Goal: Task Accomplishment & Management: Complete application form

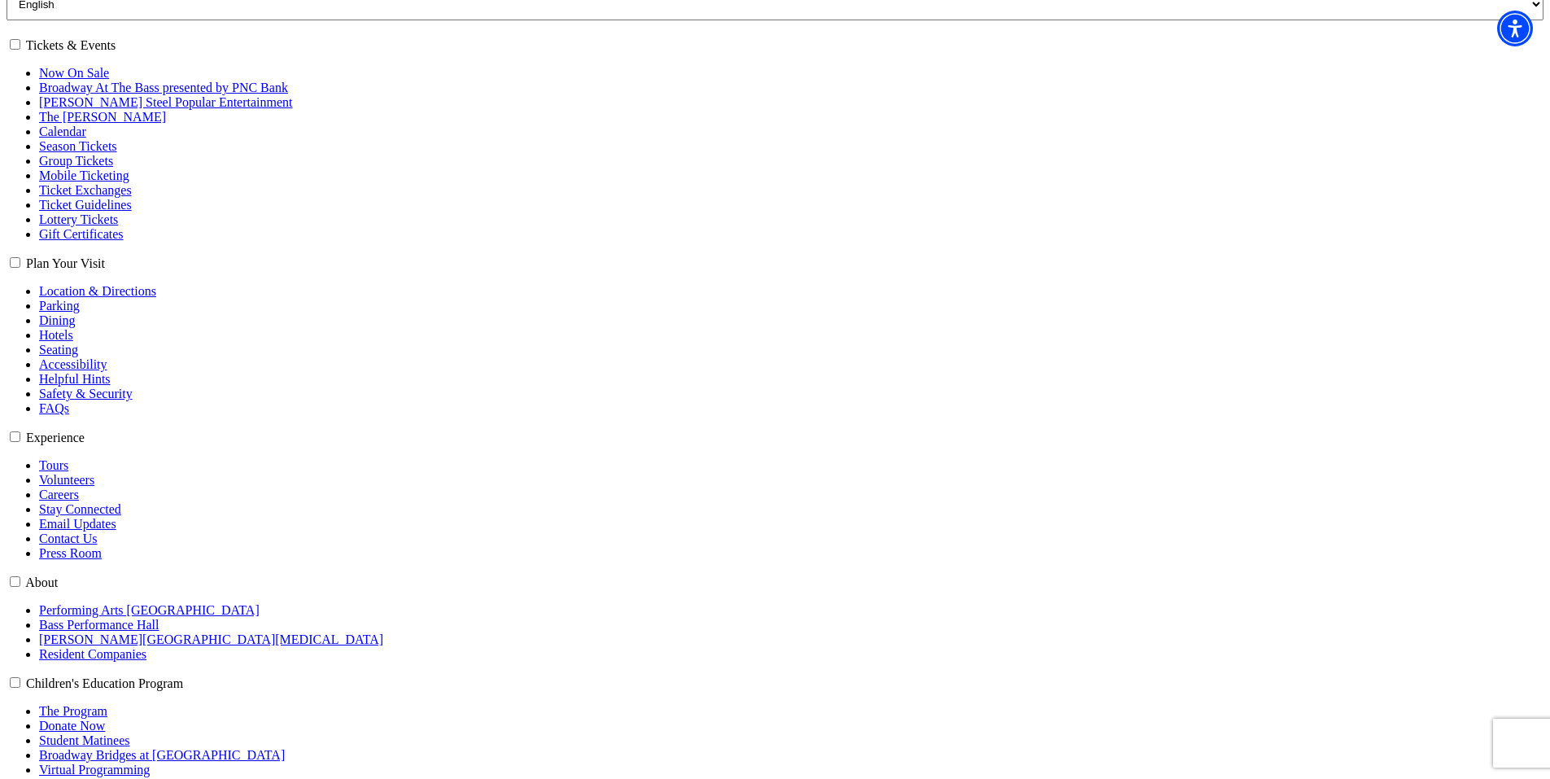
scroll to position [326, 0]
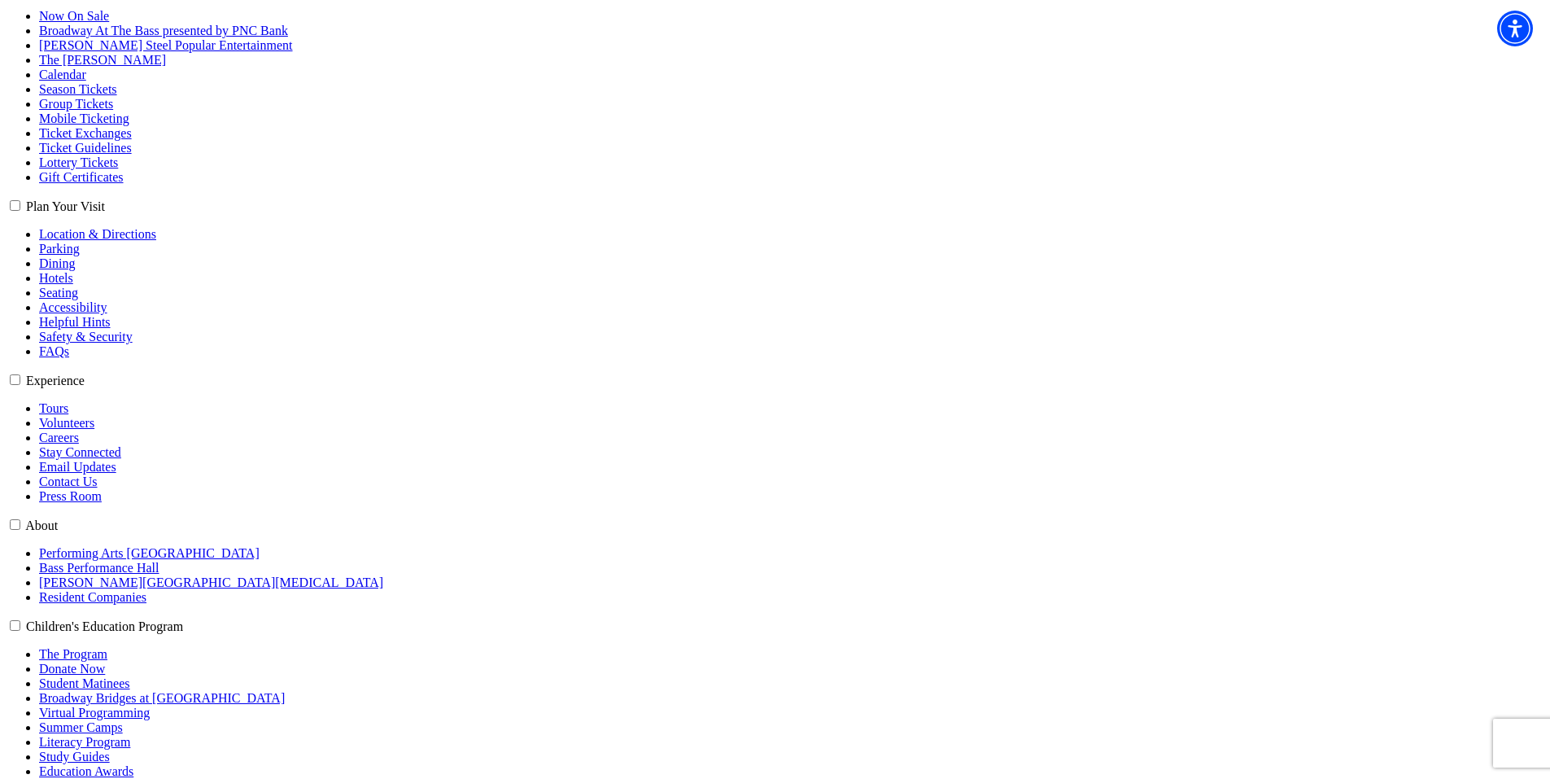
select select "6574"
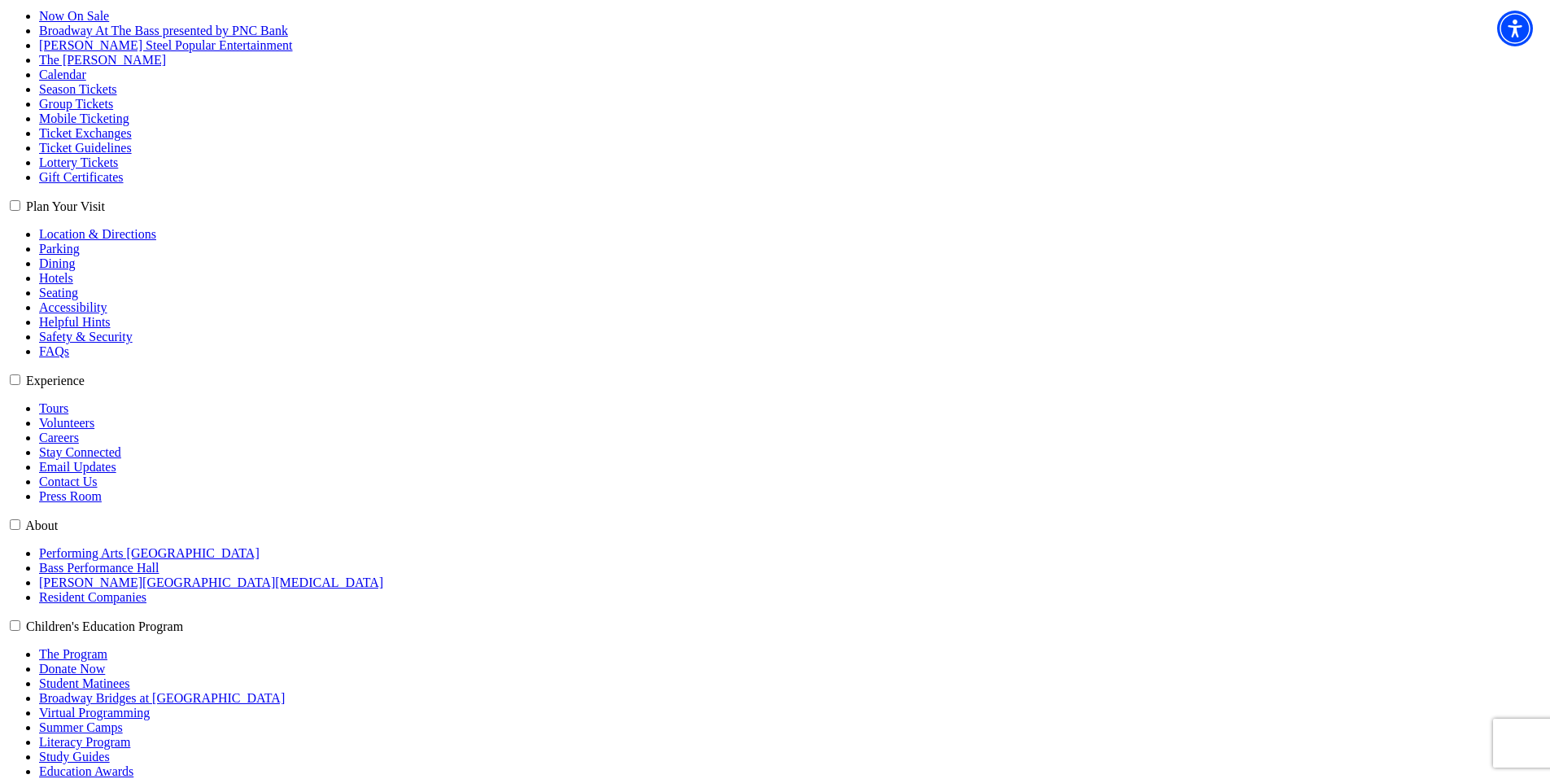
select select "6576"
click input "Pit Premium $110.00" at bounding box center [0, 0] width 0 height 0
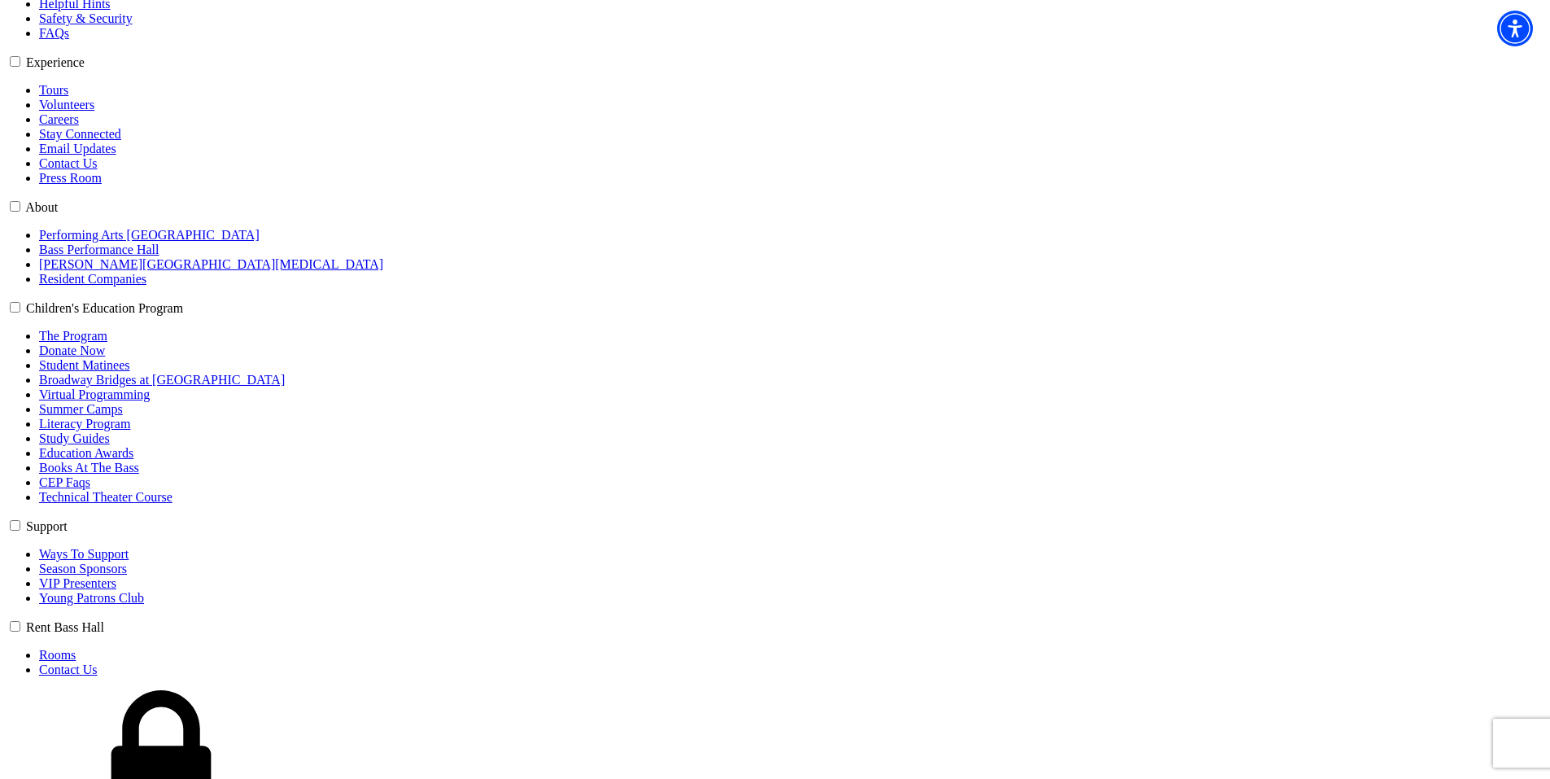
scroll to position [651, 0]
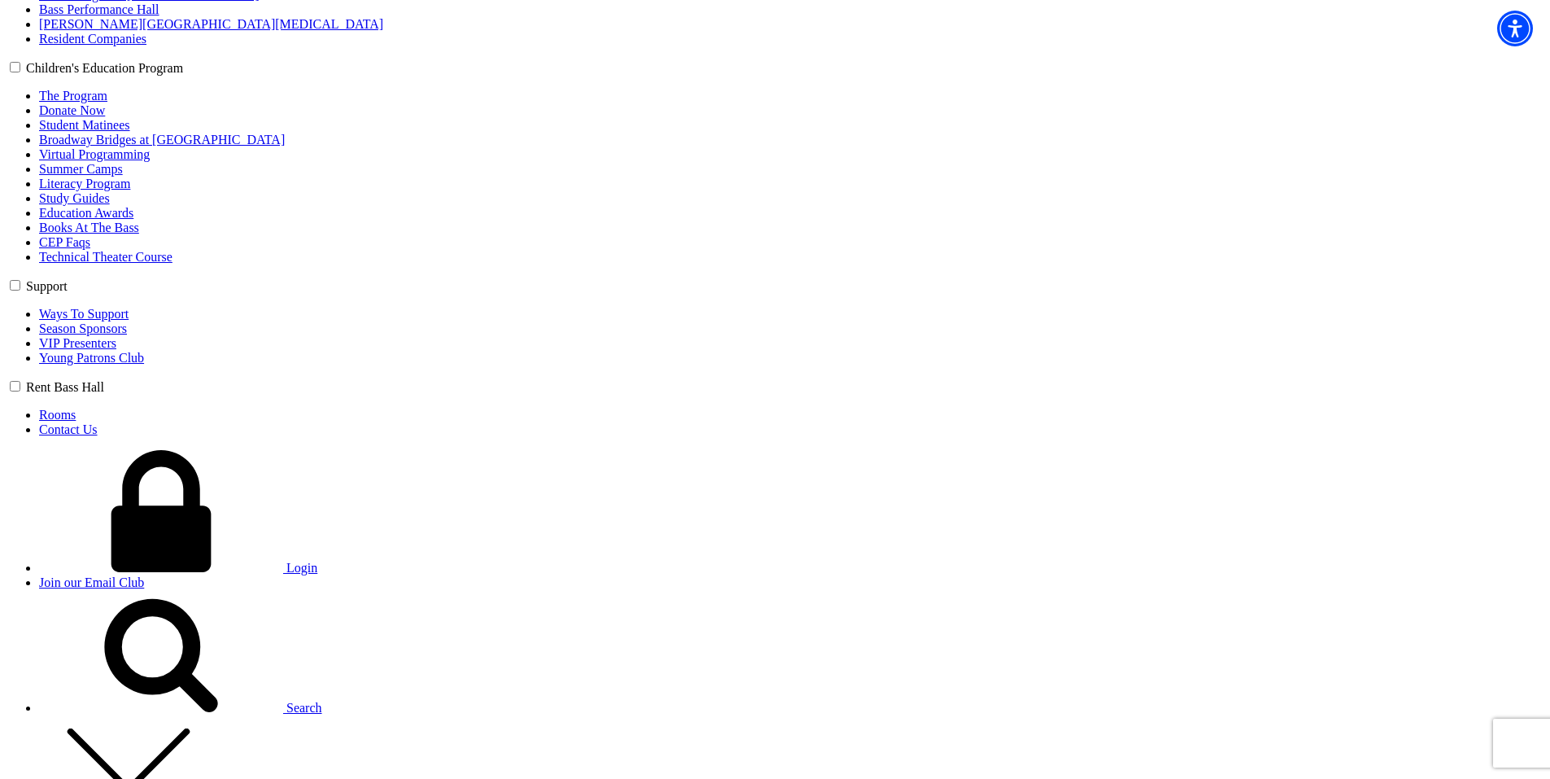
scroll to position [895, 0]
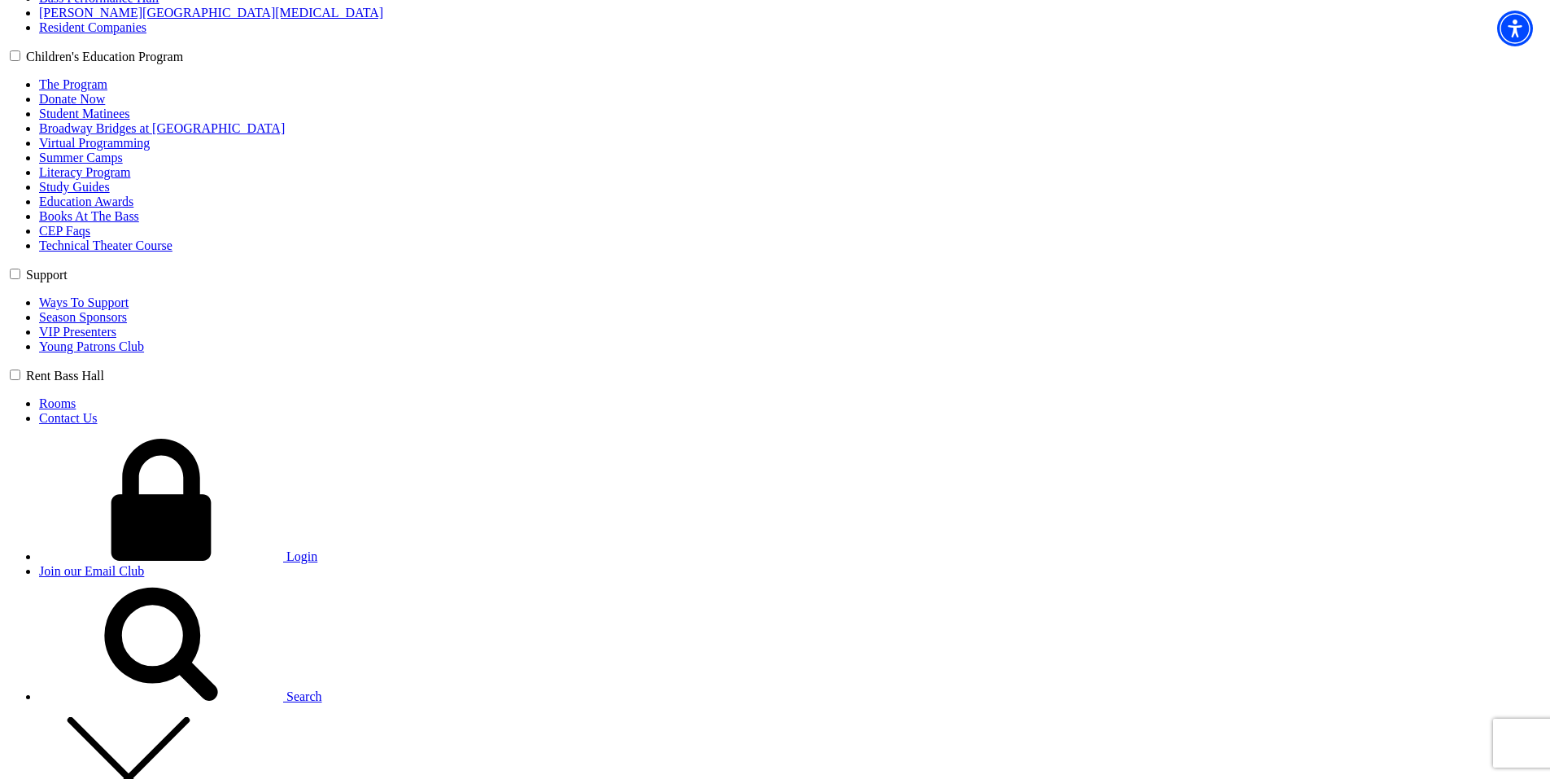
type input "adasd"
select select "Senior"
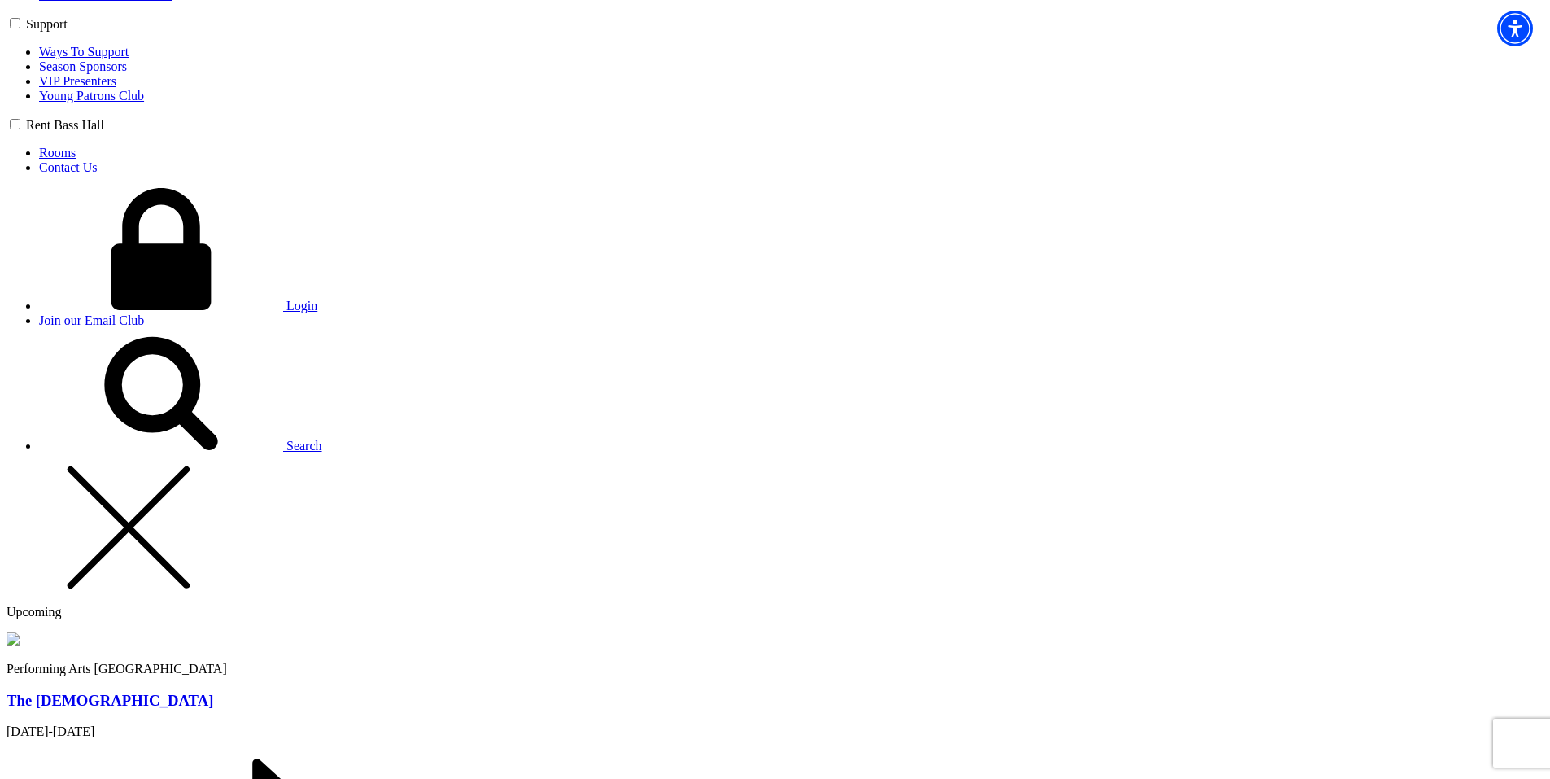
scroll to position [1221, 0]
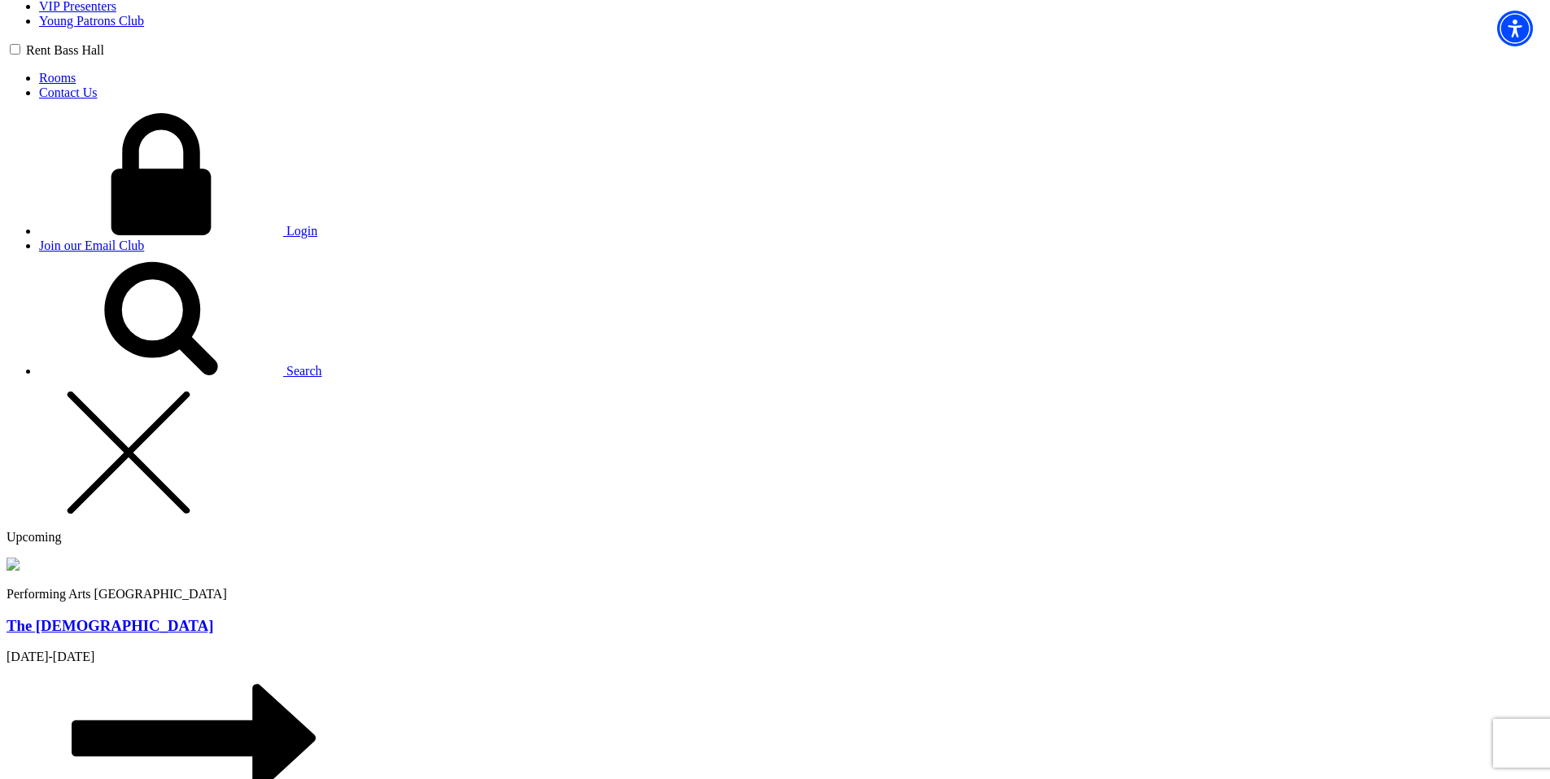
type input "41"
radio input "true"
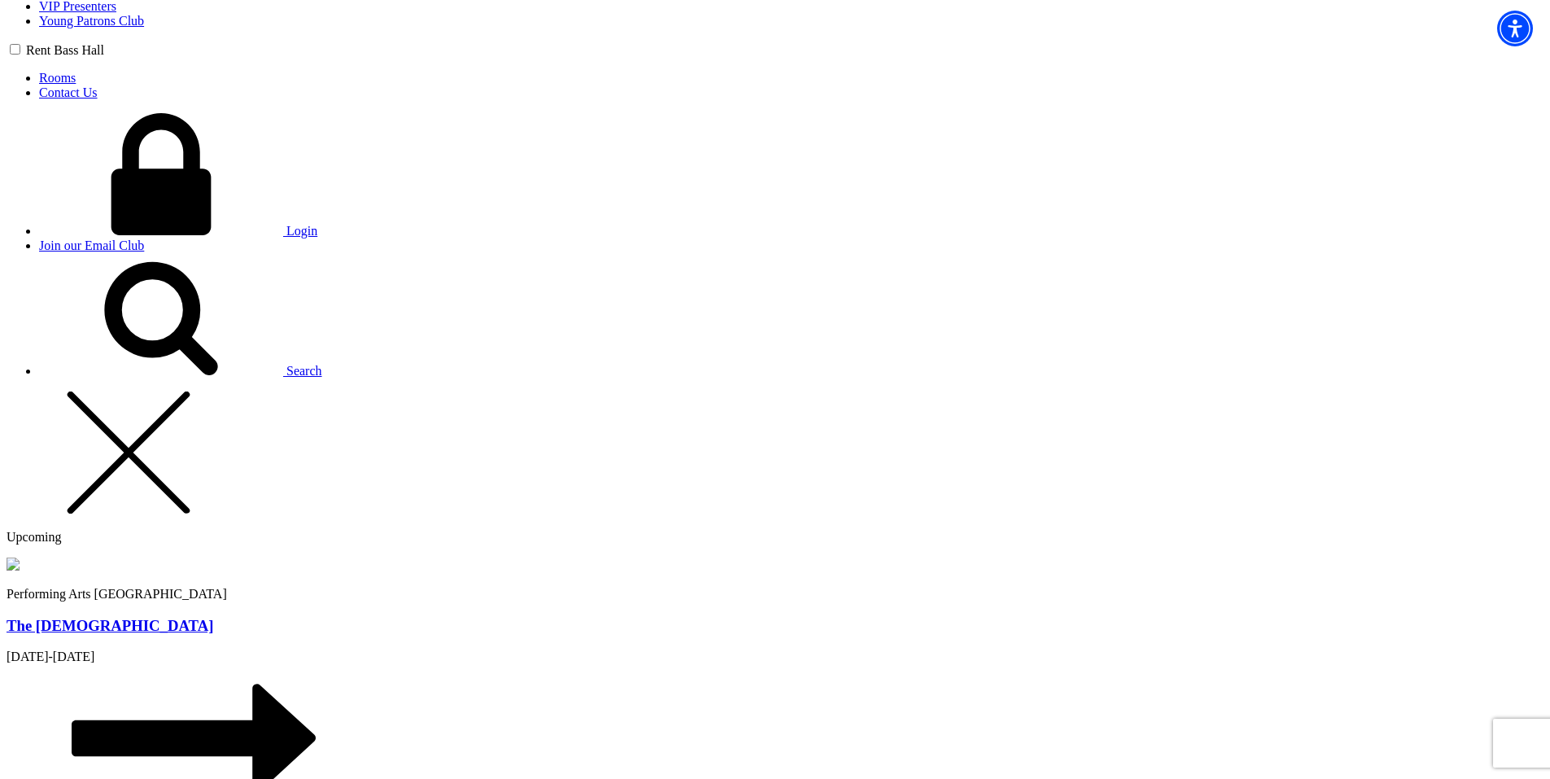
radio input "true"
type input "Chris"
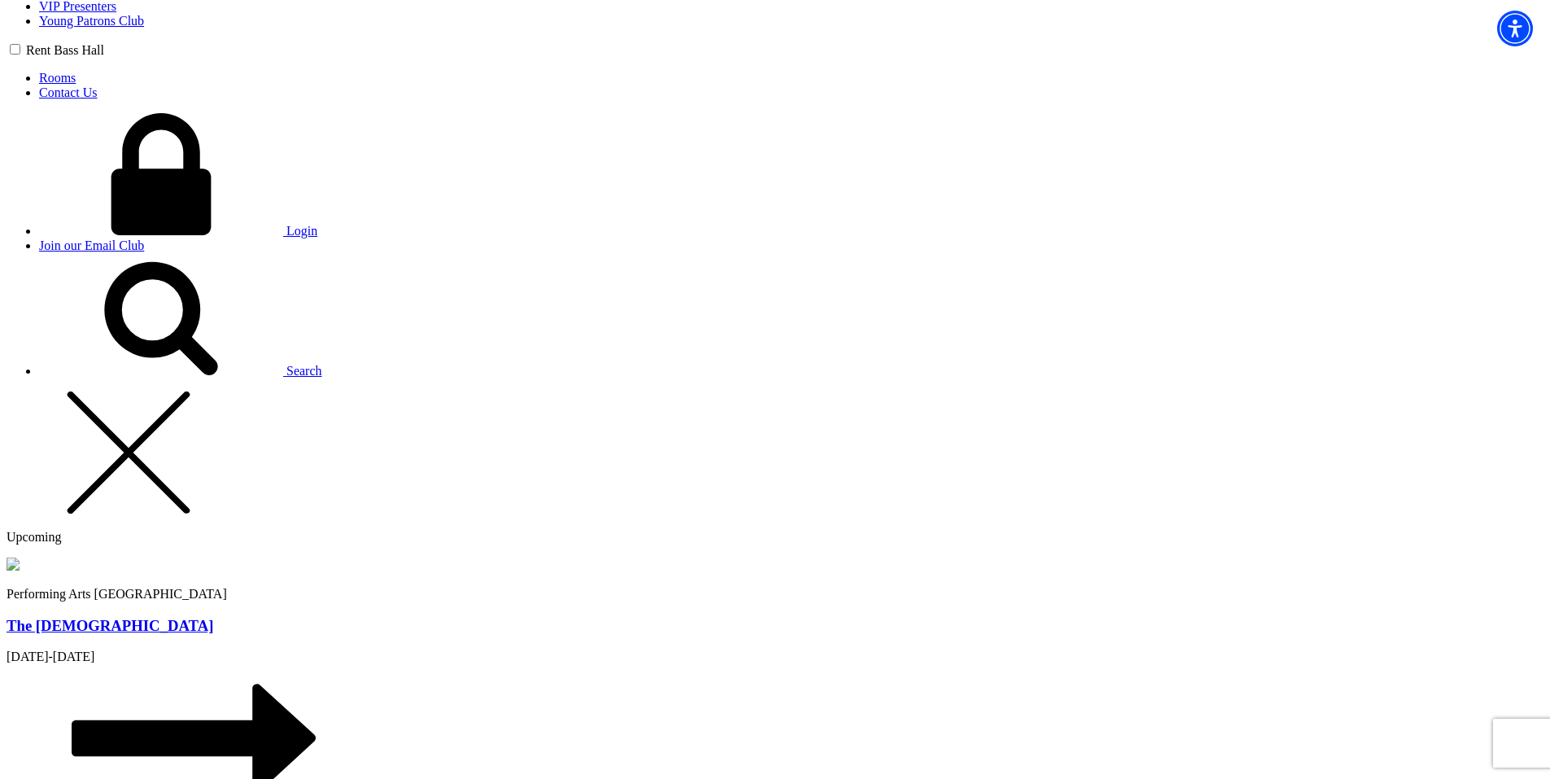
type input "[PERSON_NAME][EMAIL_ADDRESS][PERSON_NAME][DOMAIN_NAME]"
type input "[PHONE_NUMBER]"
type input "dsfsdf"
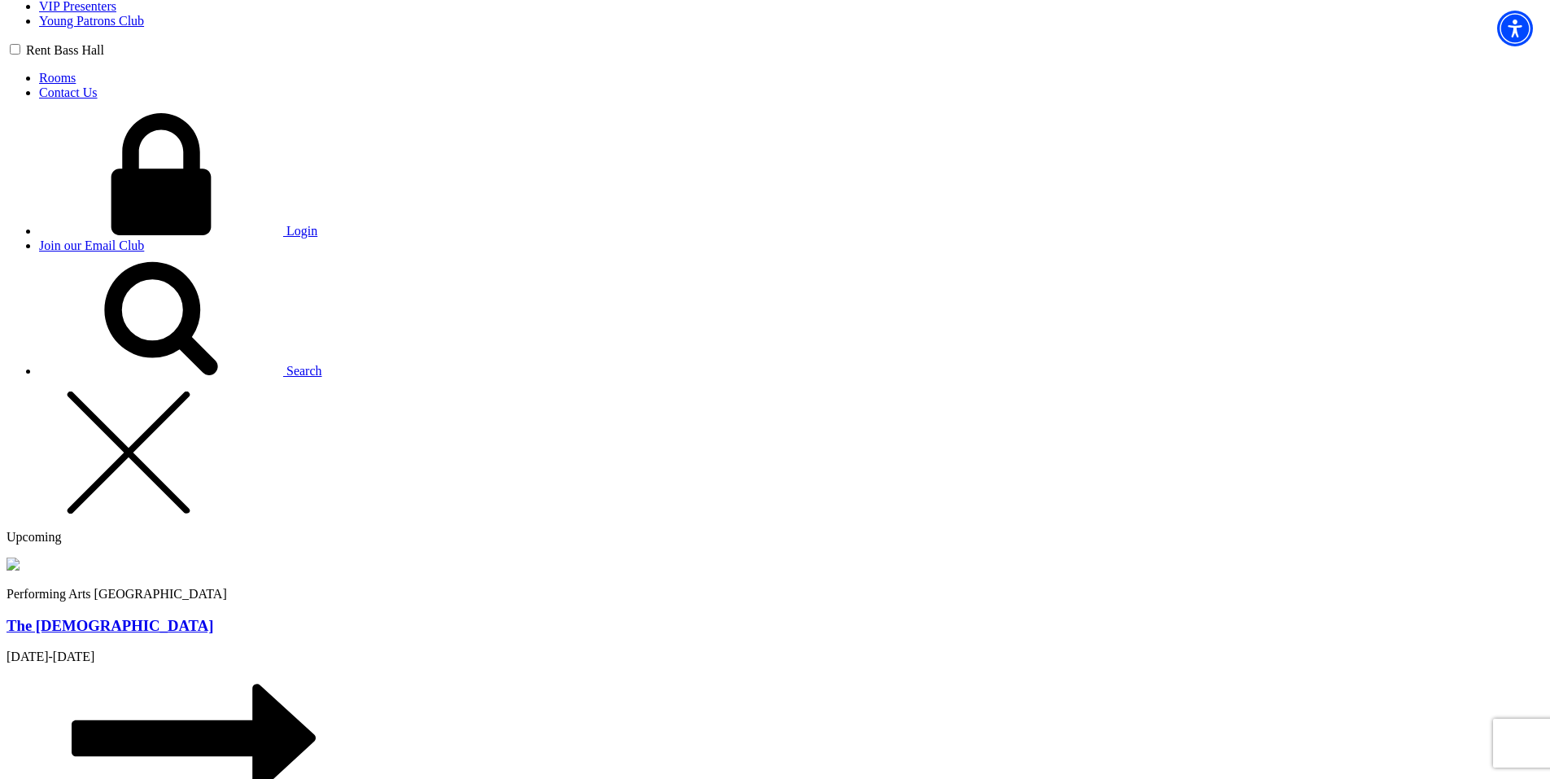
radio input "true"
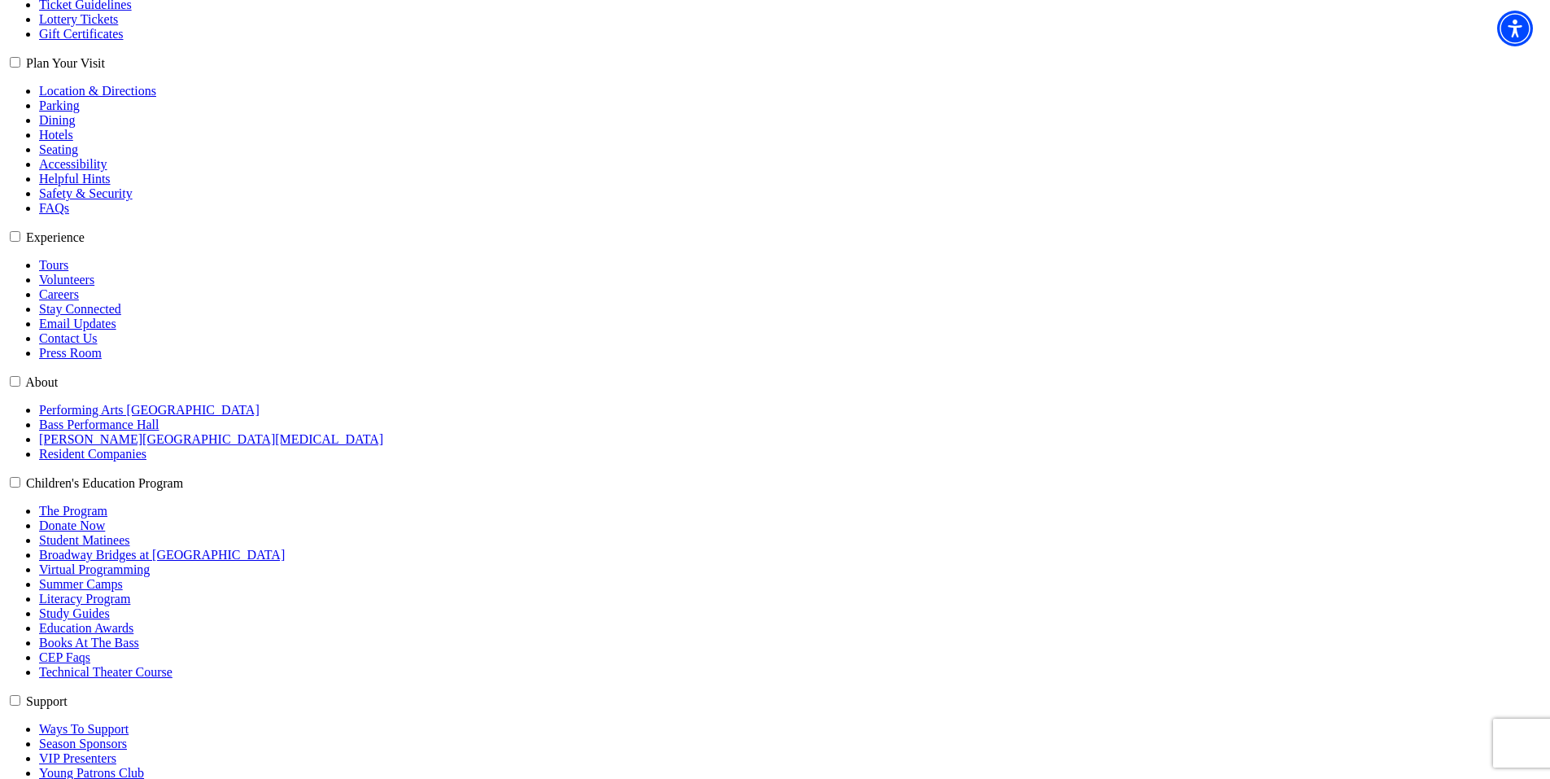
scroll to position [413, 0]
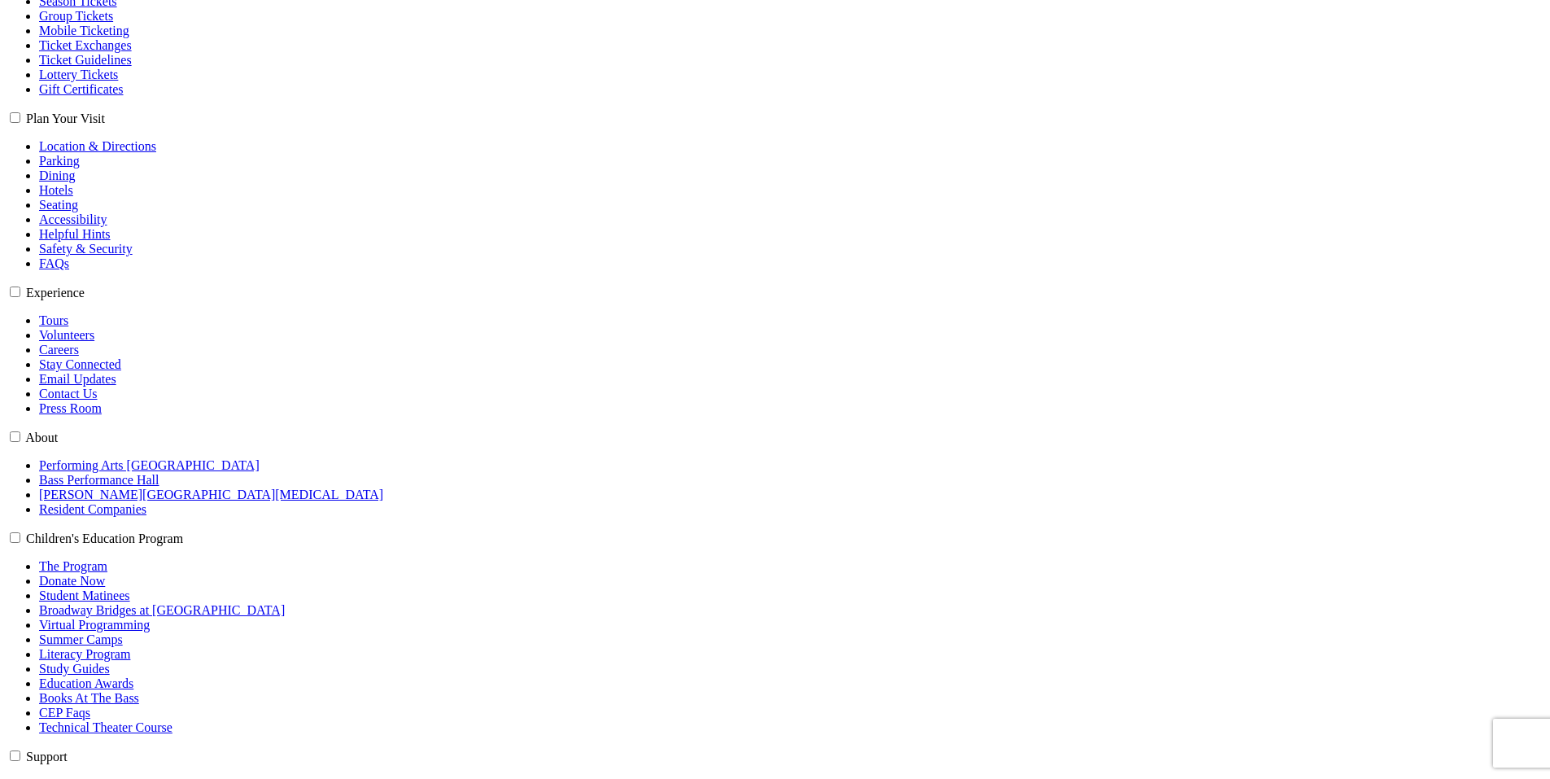
select select "6182"
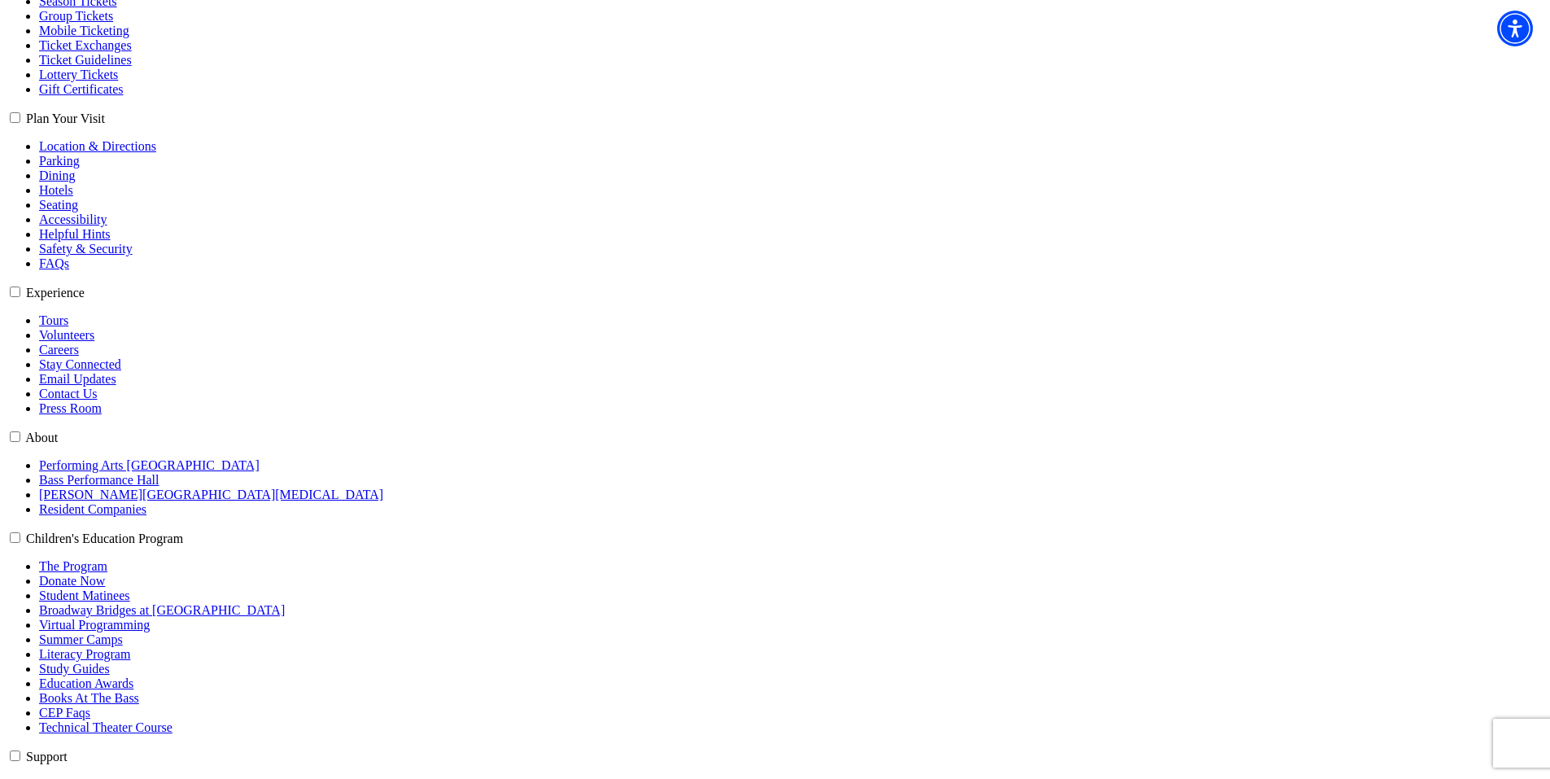
select select "6276"
click input "Premium $104.50" at bounding box center [0, 0] width 0 height 0
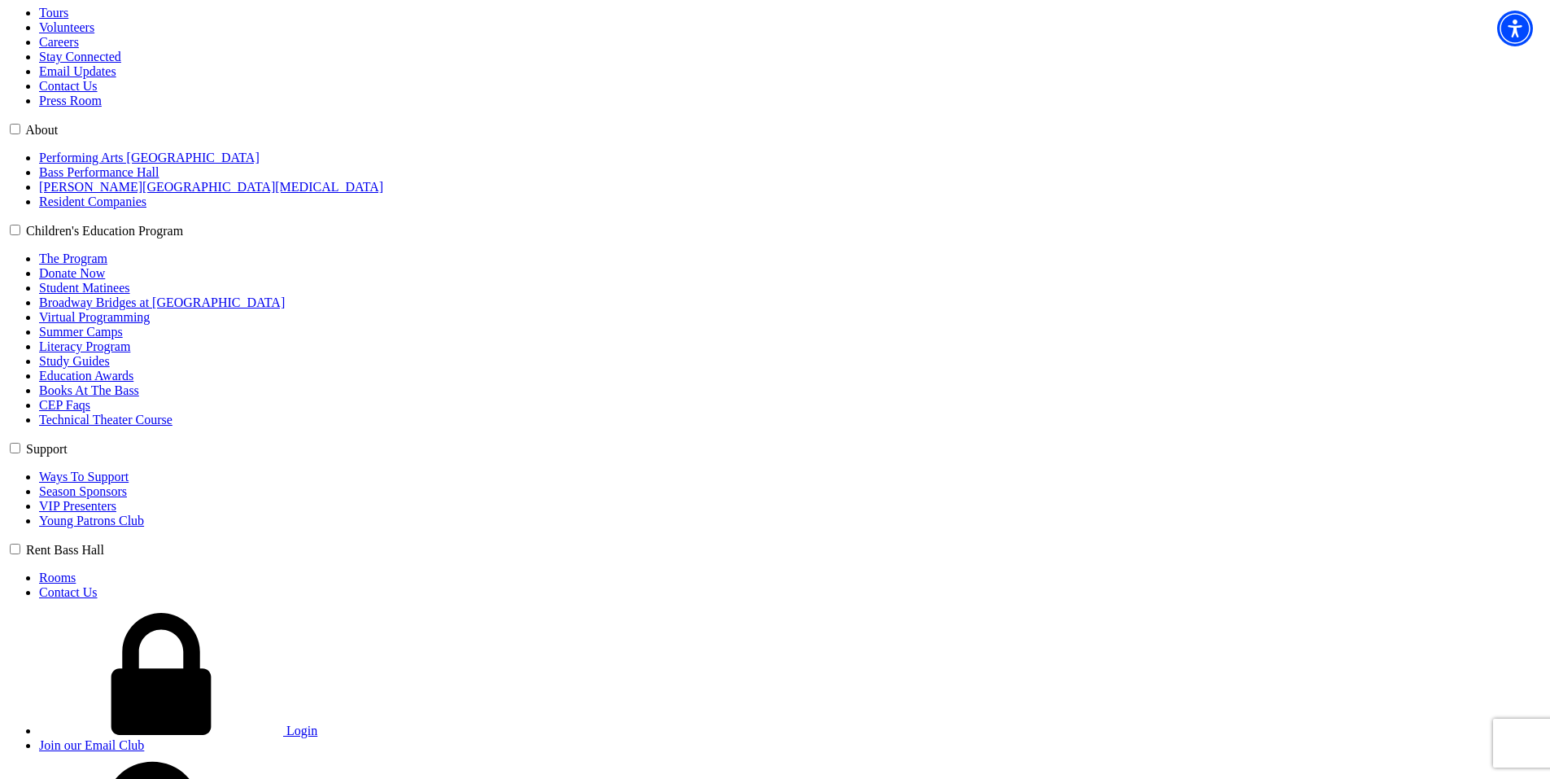
scroll to position [820, 0]
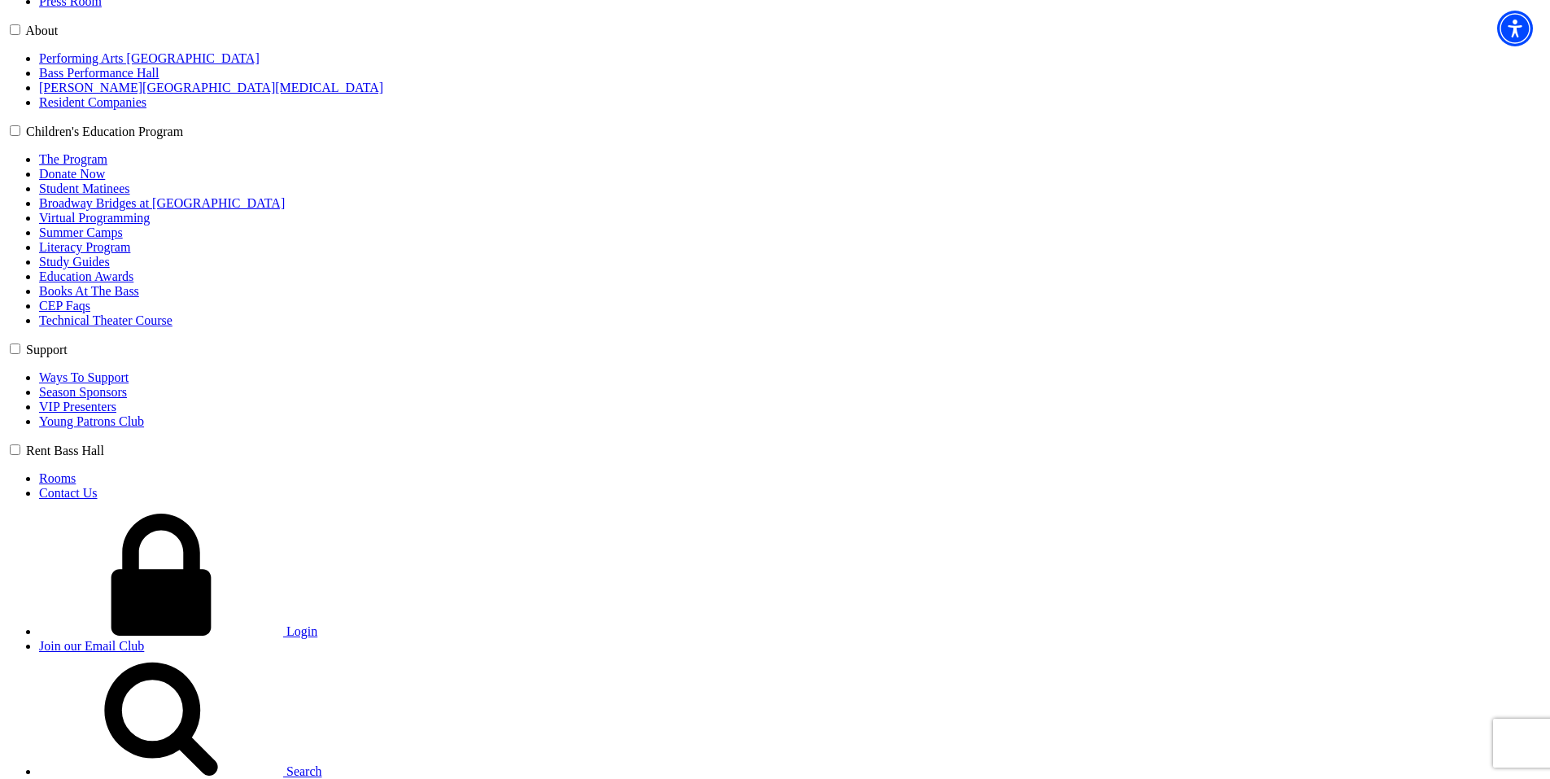
type input "cxvxcv"
select select "Tour / Travel"
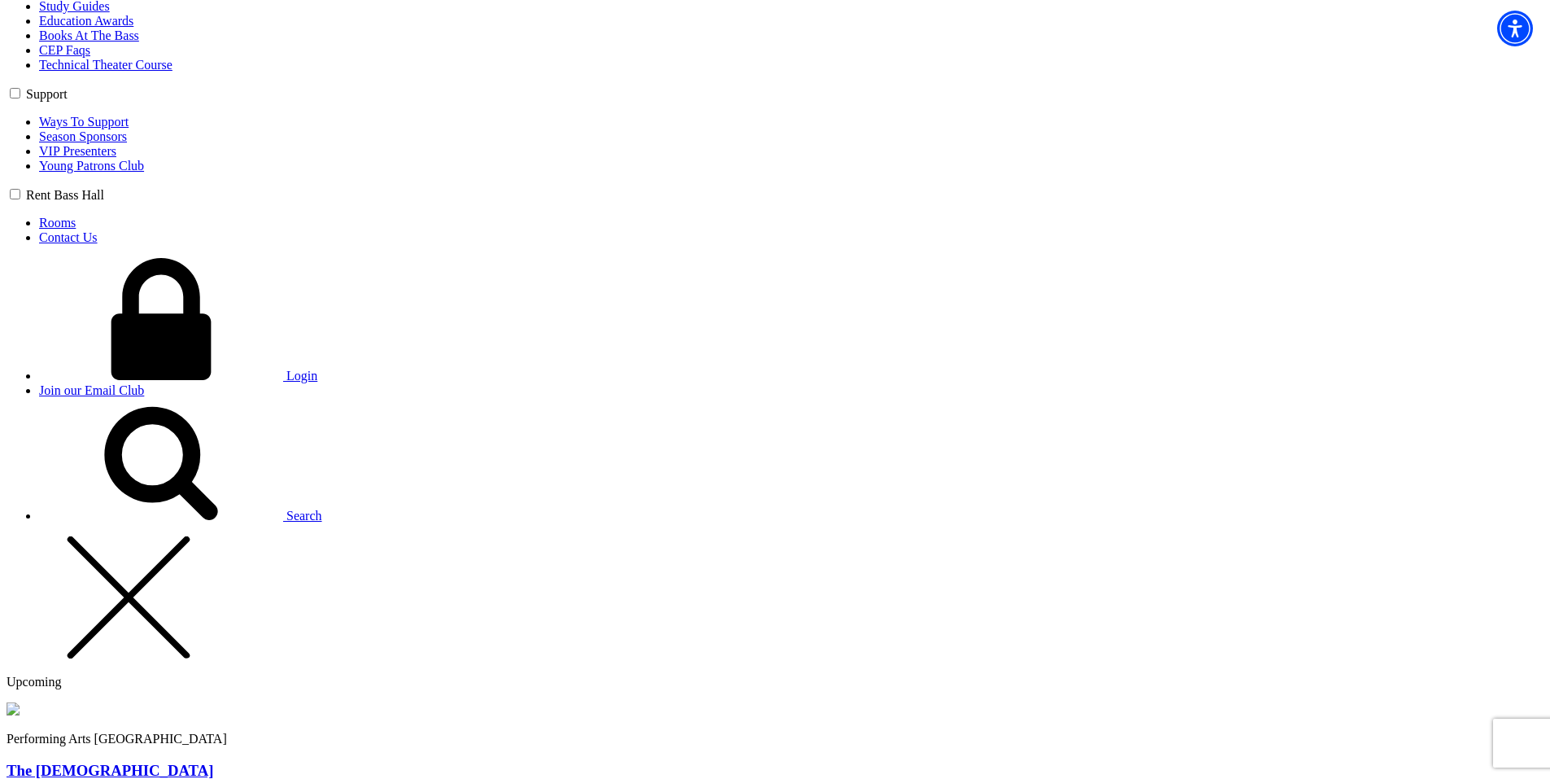
scroll to position [1146, 0]
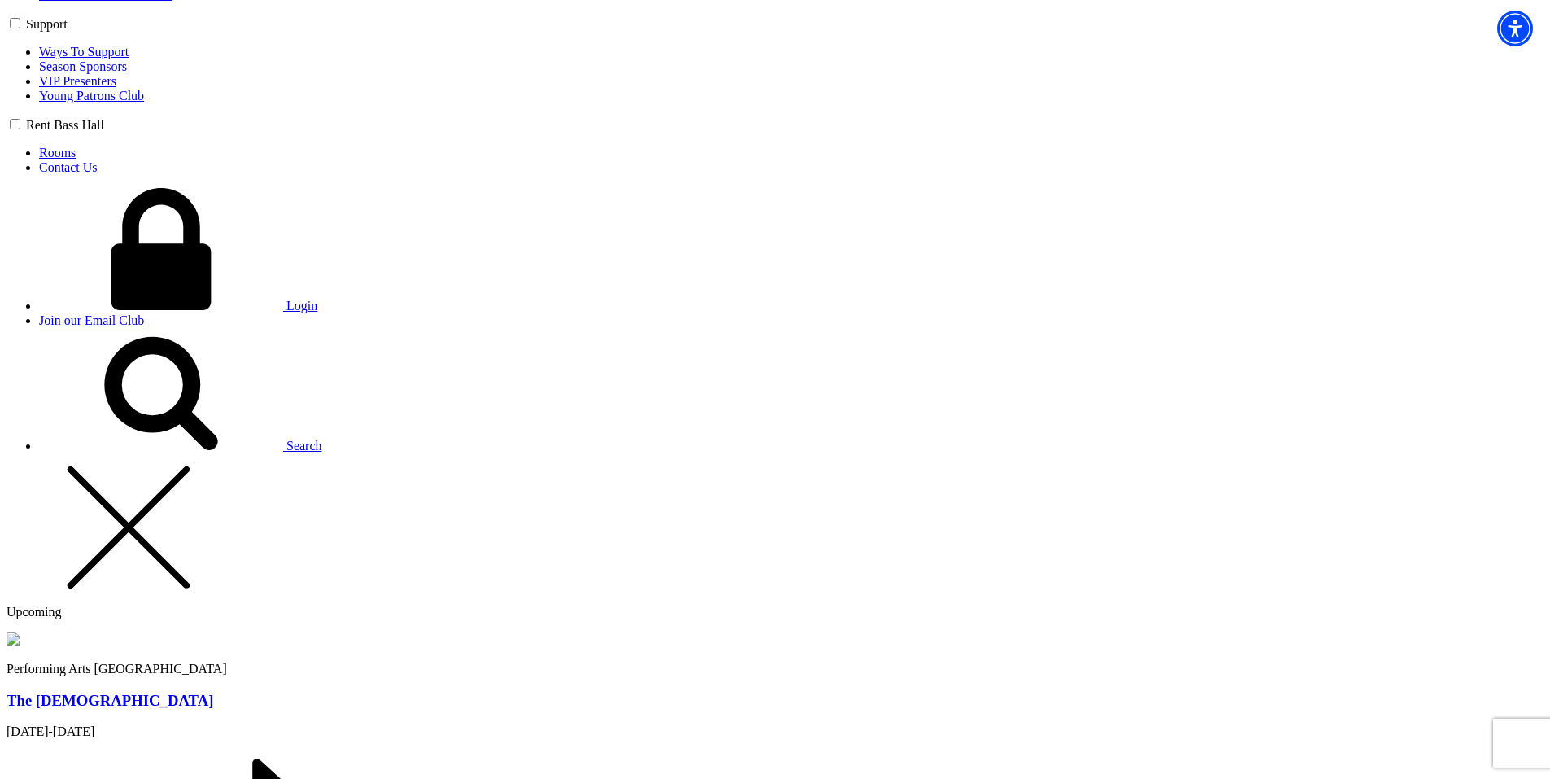
type input "42"
radio input "true"
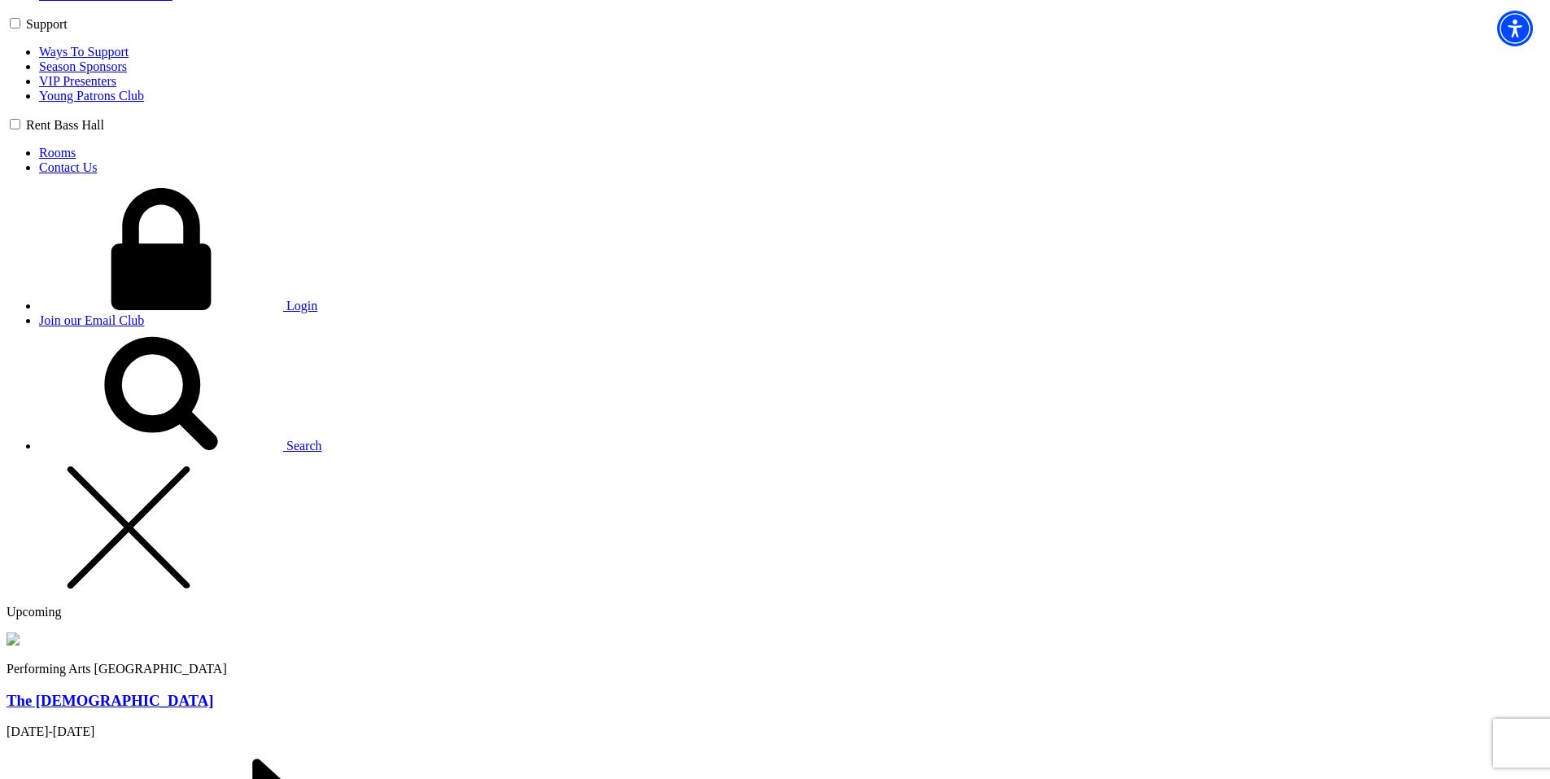
radio input "true"
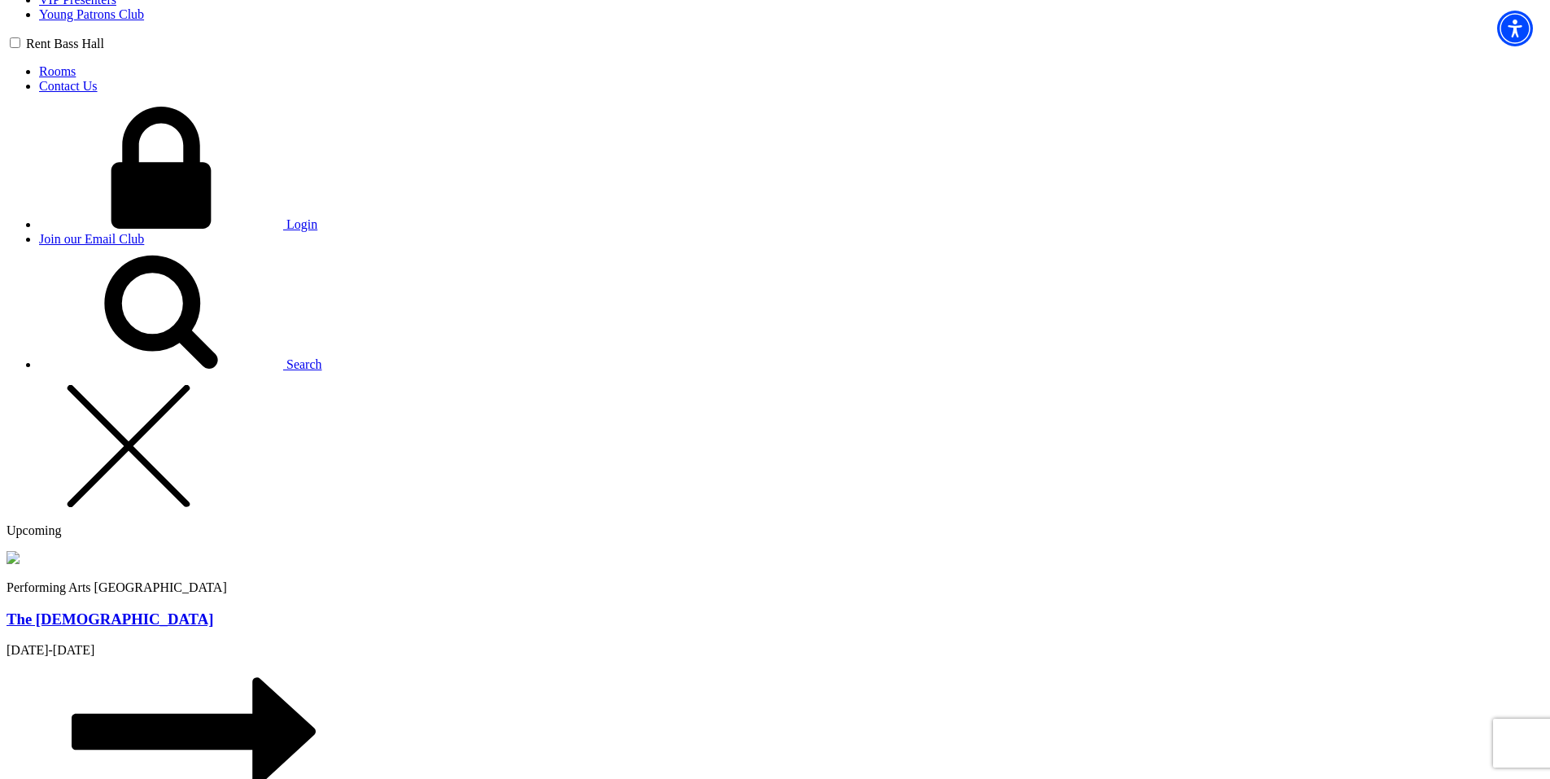
type input "zddc"
type input "[PERSON_NAME][EMAIL_ADDRESS][PERSON_NAME][DOMAIN_NAME]"
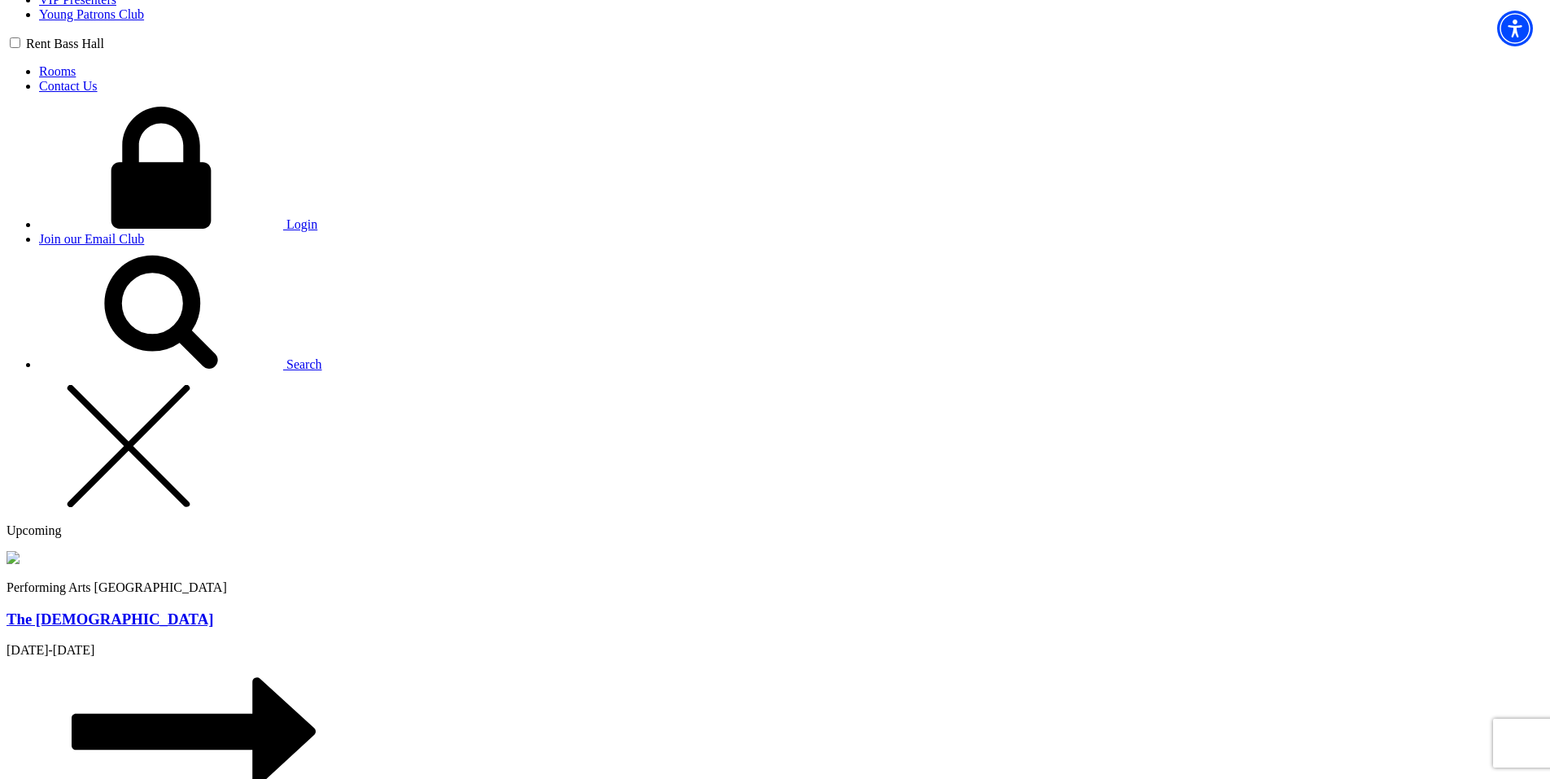
type input "[PHONE_NUMBER]"
type input "sdfsdf"
radio input "true"
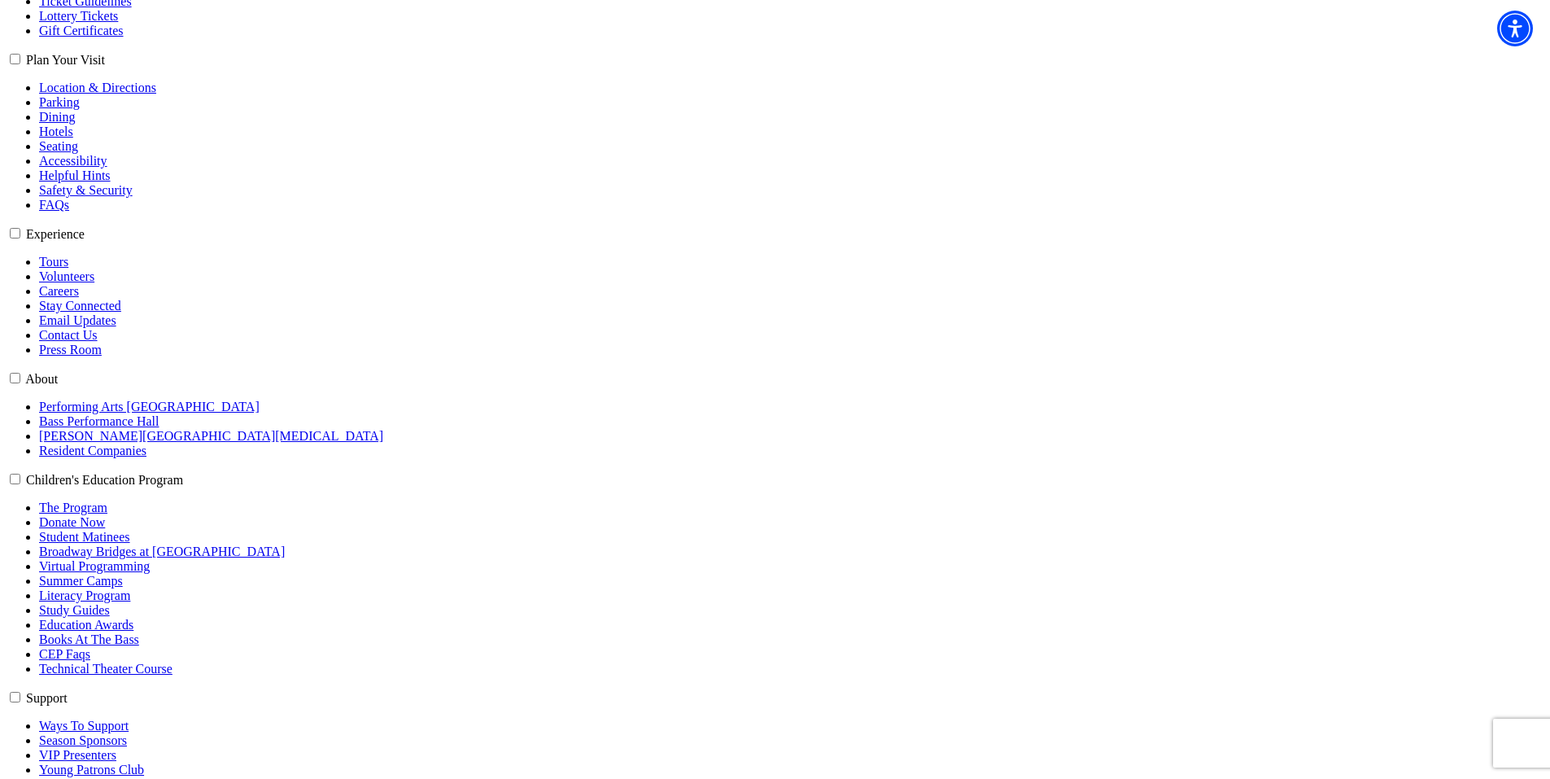
scroll to position [413, 0]
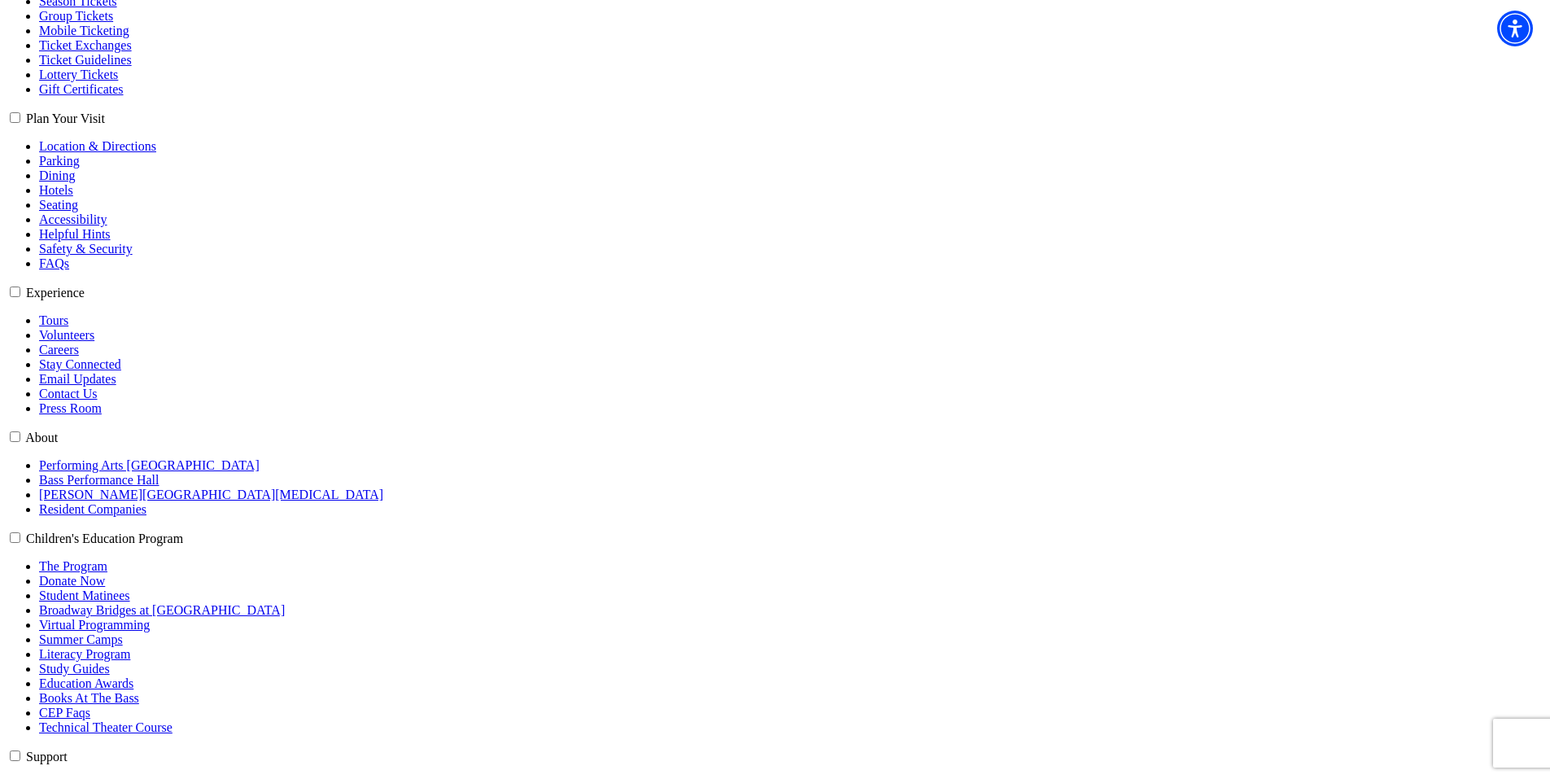
drag, startPoint x: 635, startPoint y: 282, endPoint x: 778, endPoint y: 289, distance: 143.4
copy p "Please fill out the form"
select select "6204"
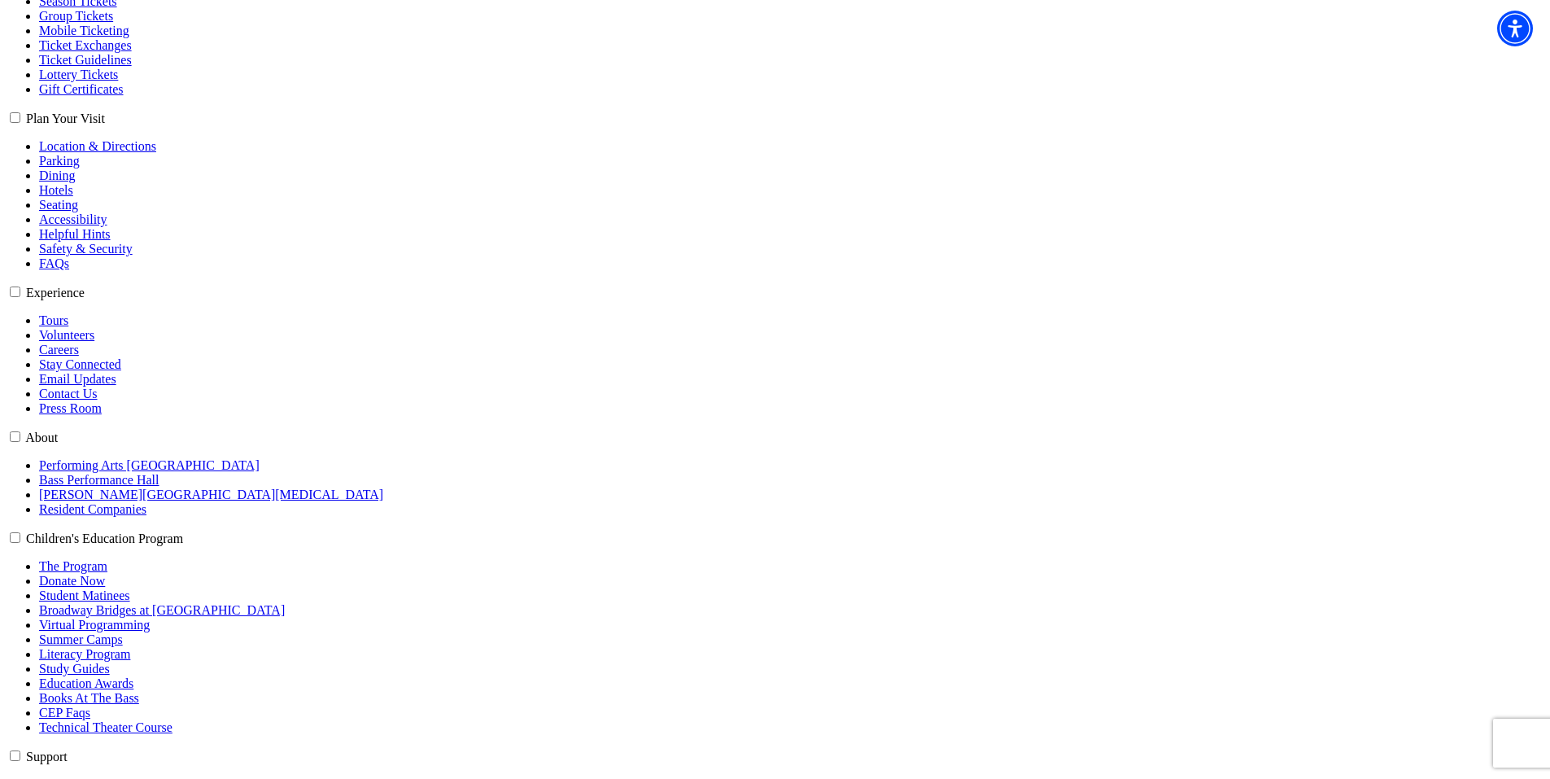
select select "6300"
click input "Premium $118.80" at bounding box center [0, 0] width 0 height 0
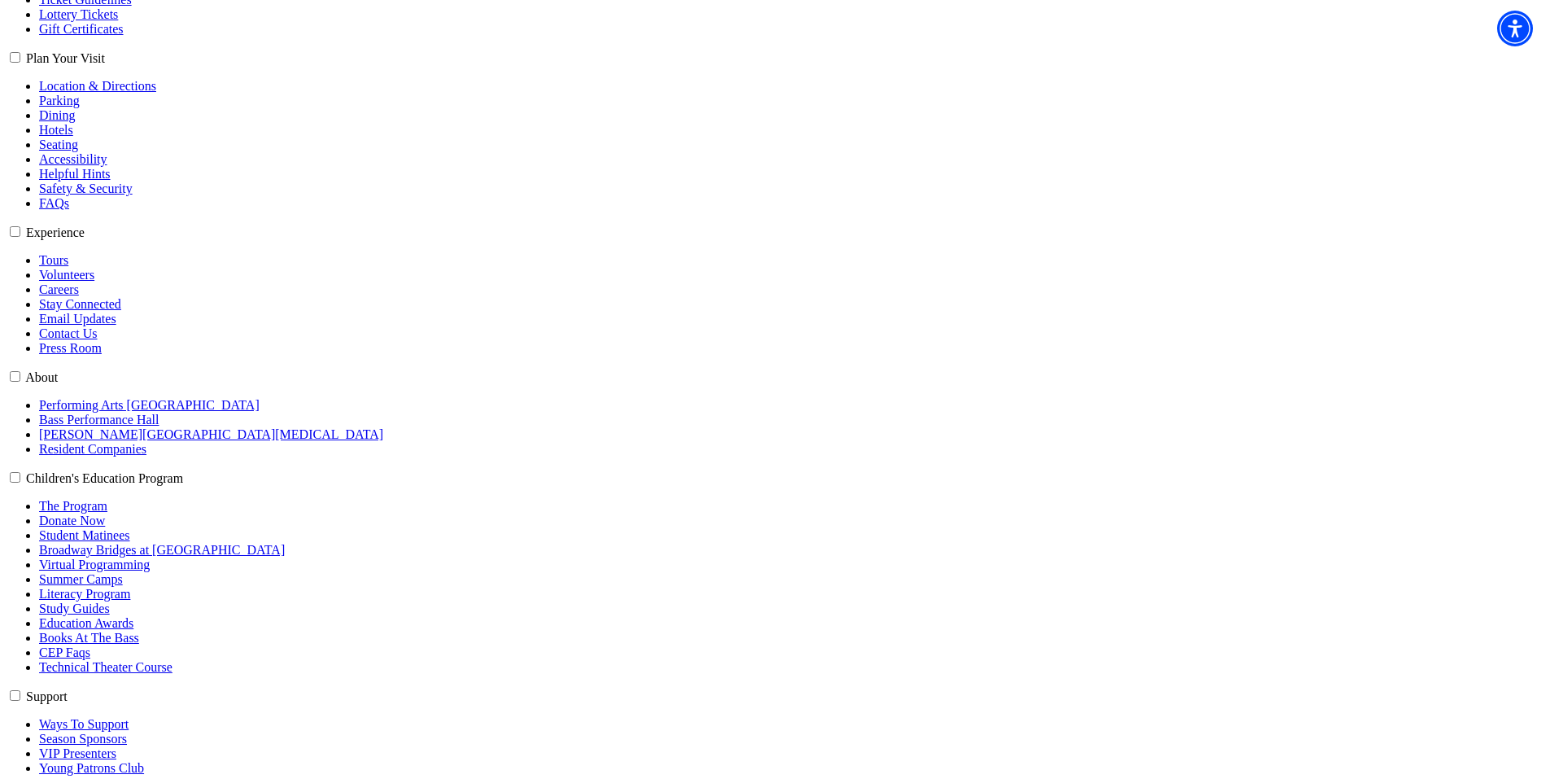
scroll to position [488, 0]
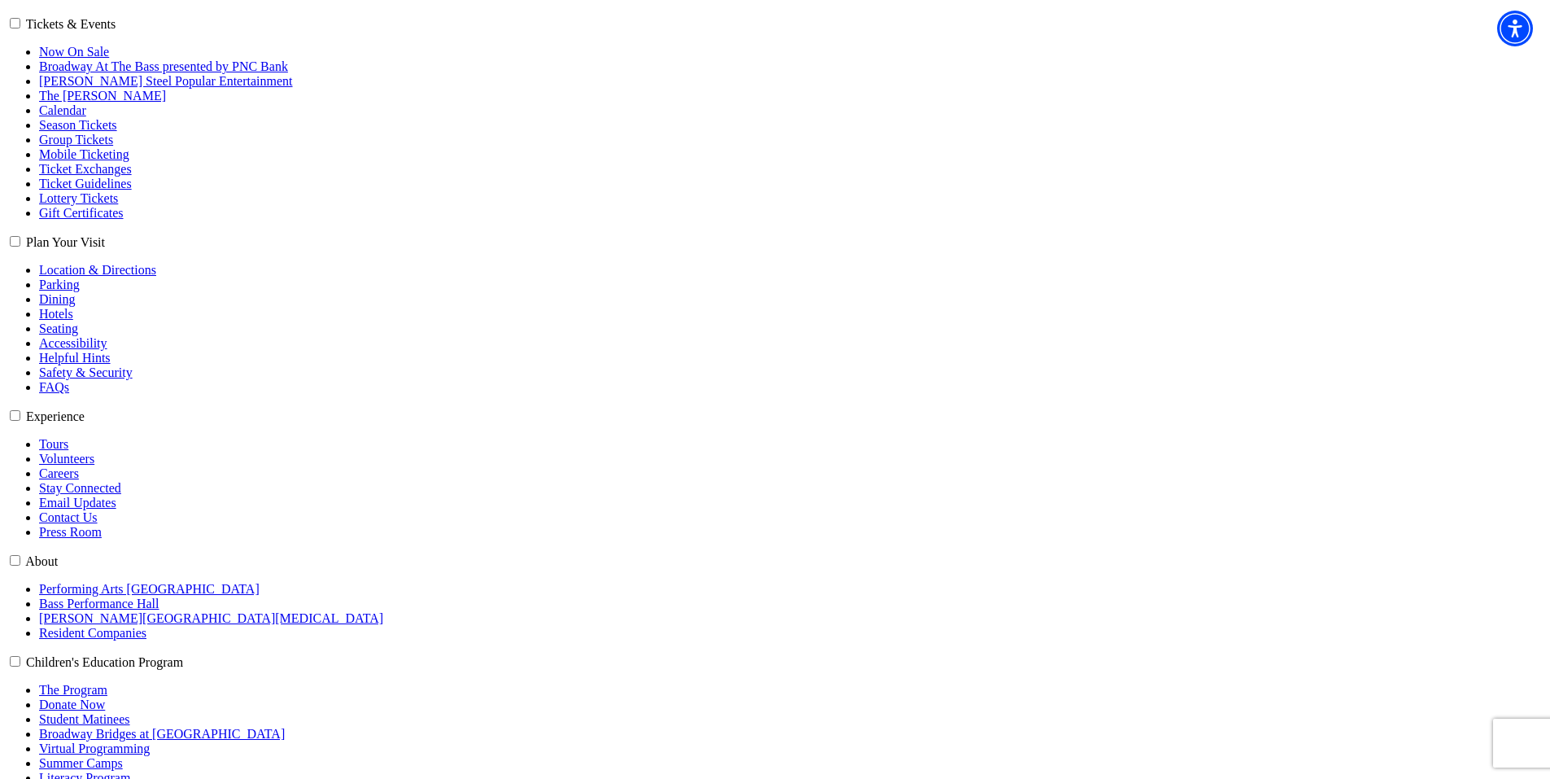
scroll to position [326, 0]
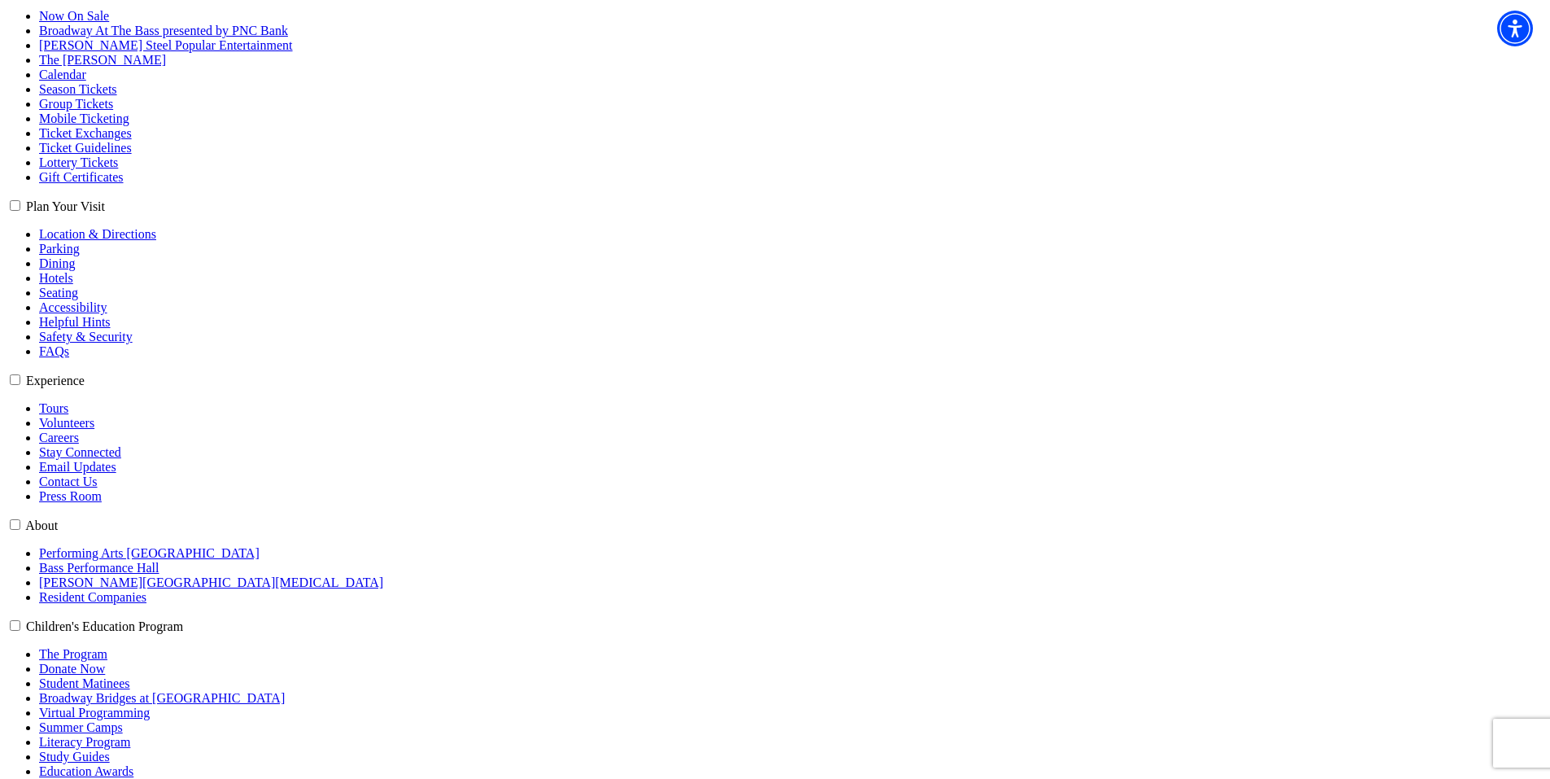
select select "6174"
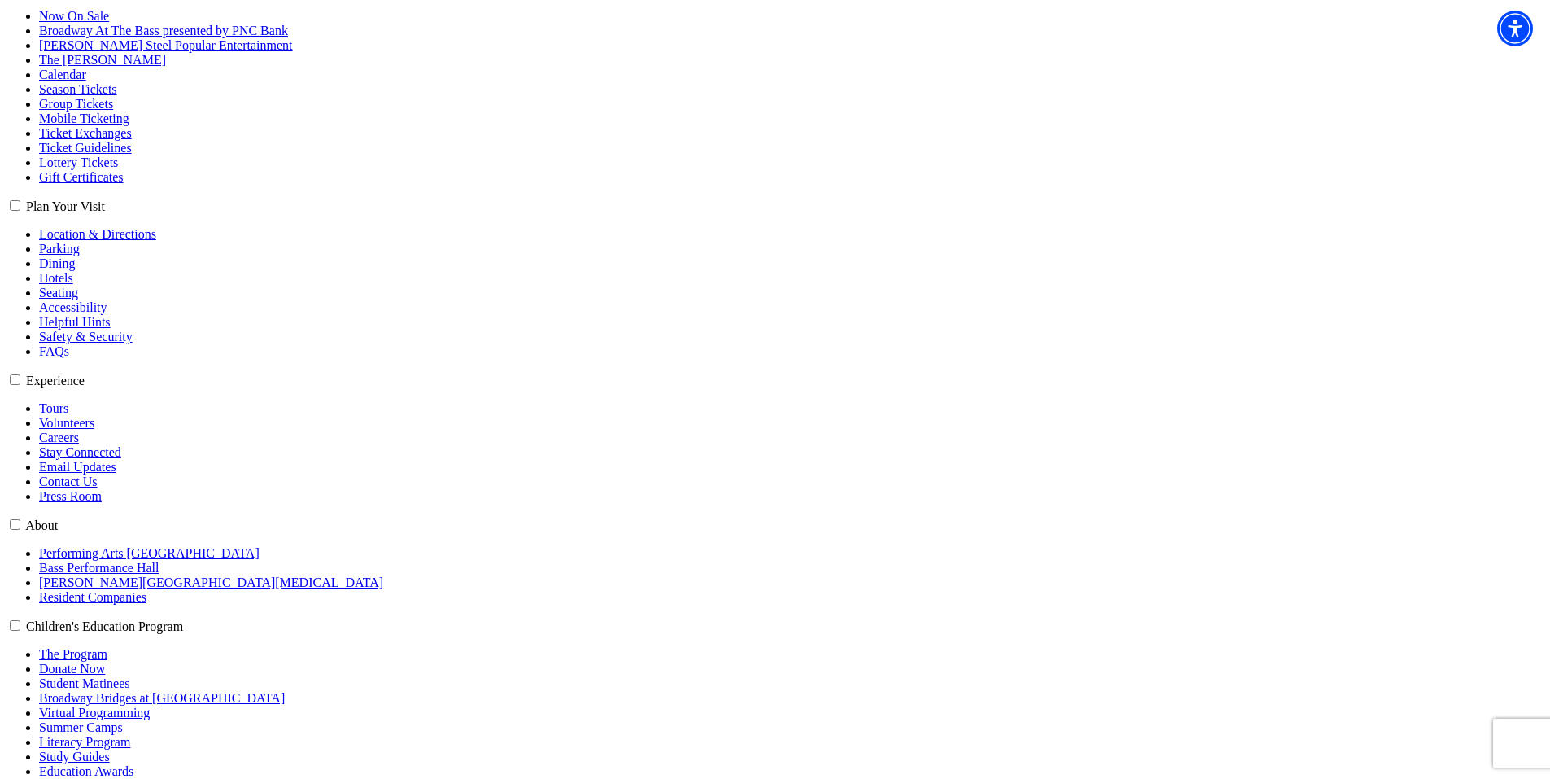
select select "6257"
click input "Premium $132.00" at bounding box center [0, 0] width 0 height 0
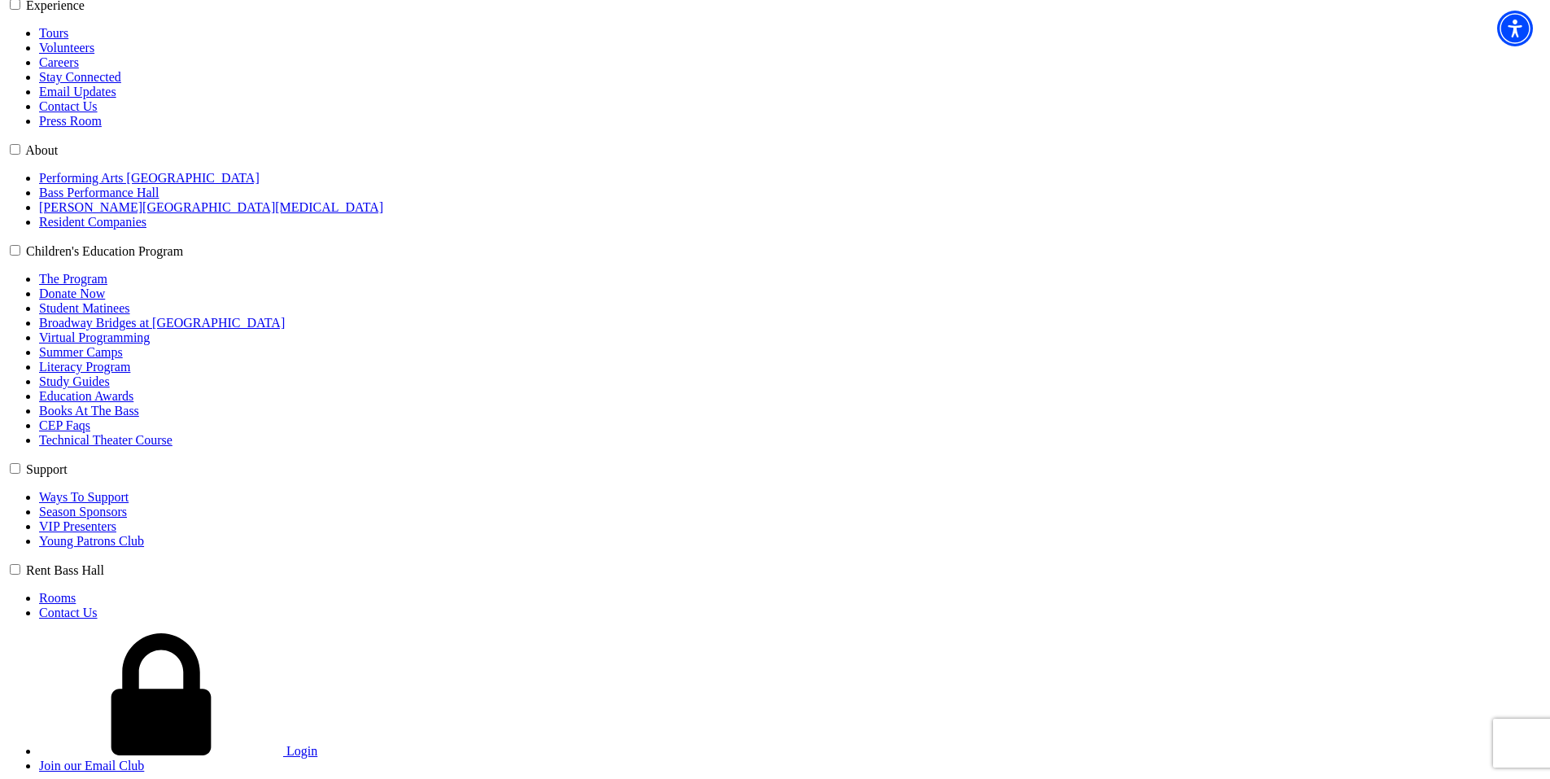
scroll to position [732, 0]
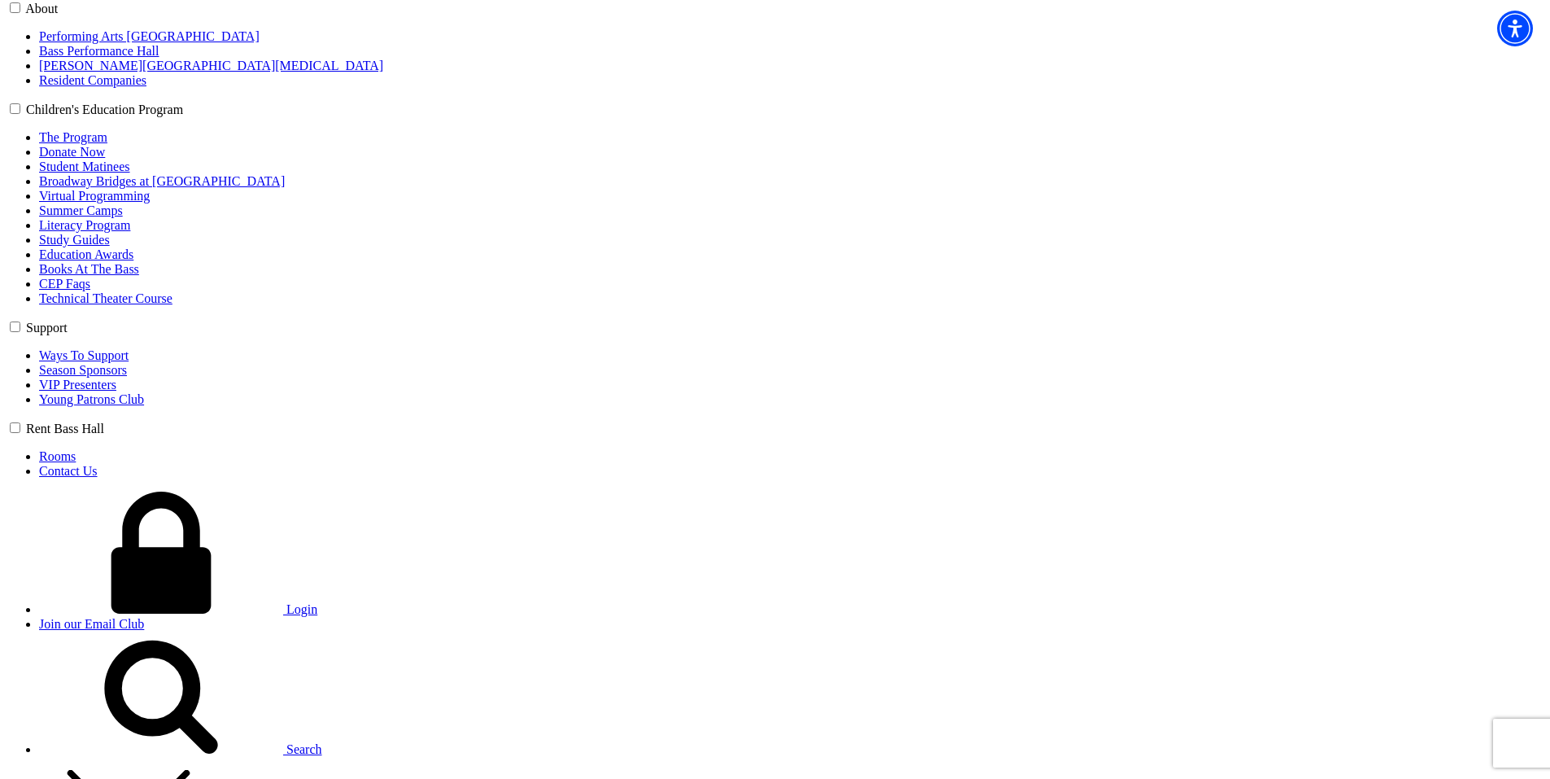
scroll to position [814, 0]
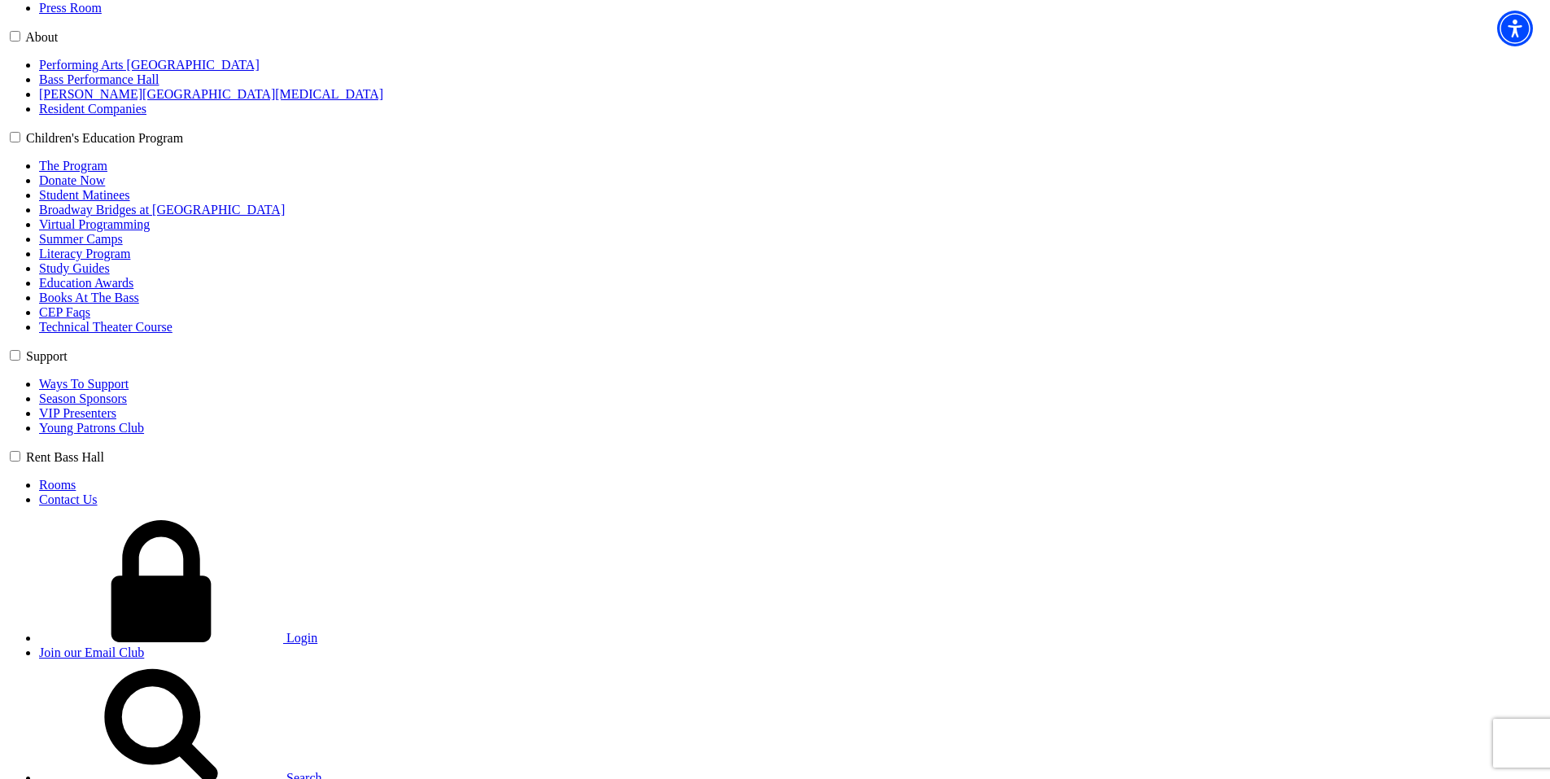
type input "xcvxcv"
select select "Senior"
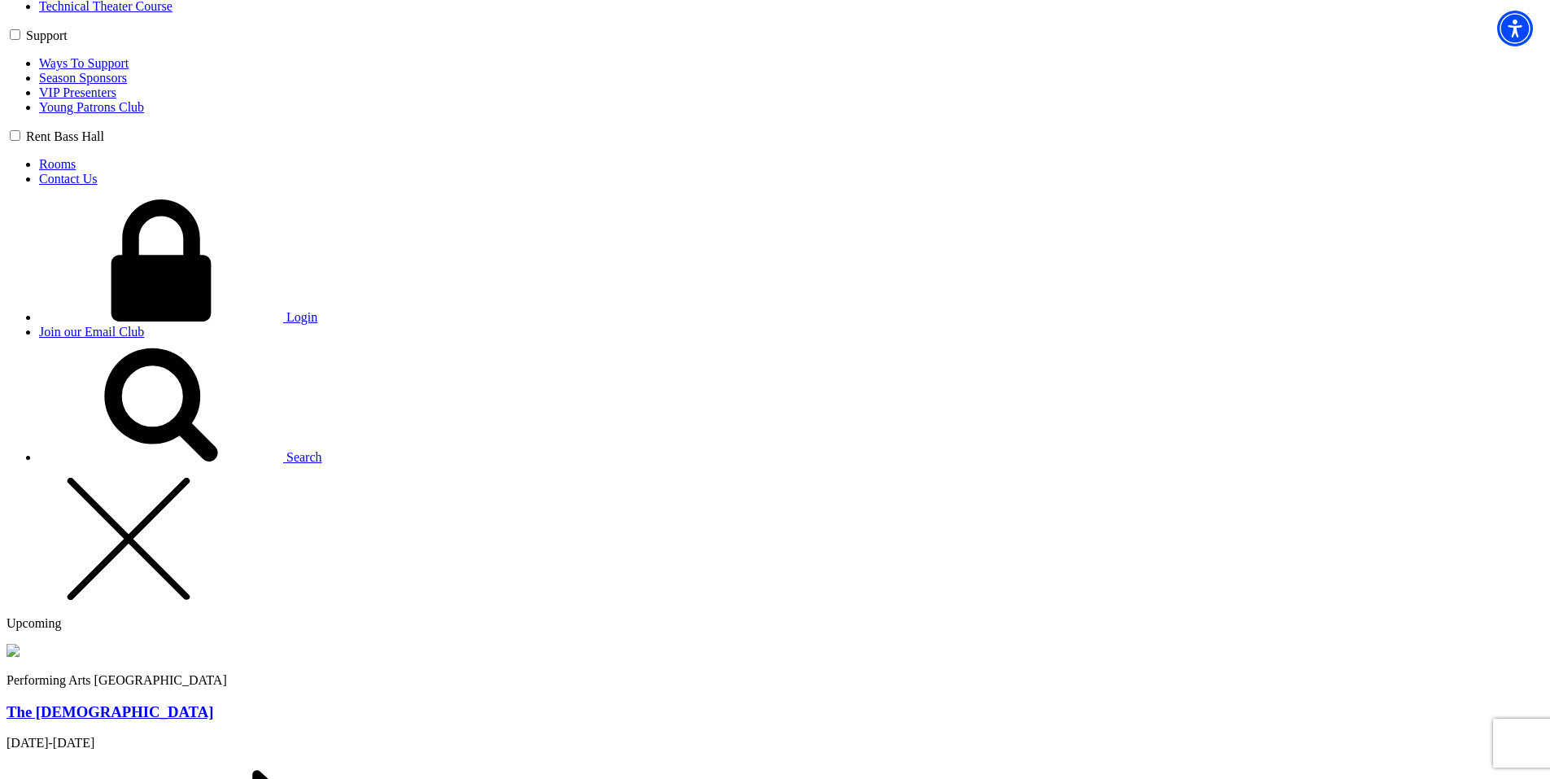
scroll to position [1139, 0]
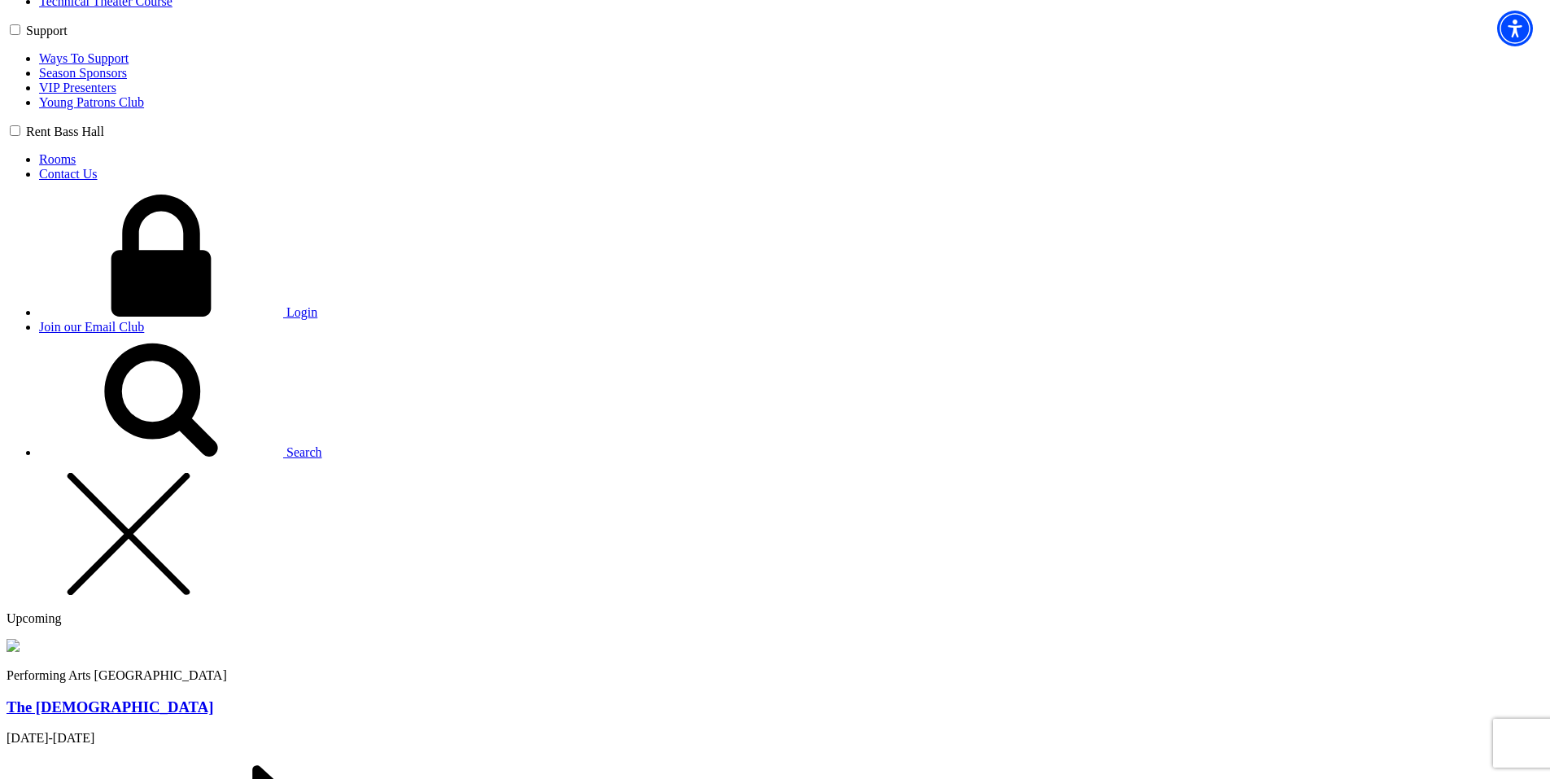
type input "42"
radio input "true"
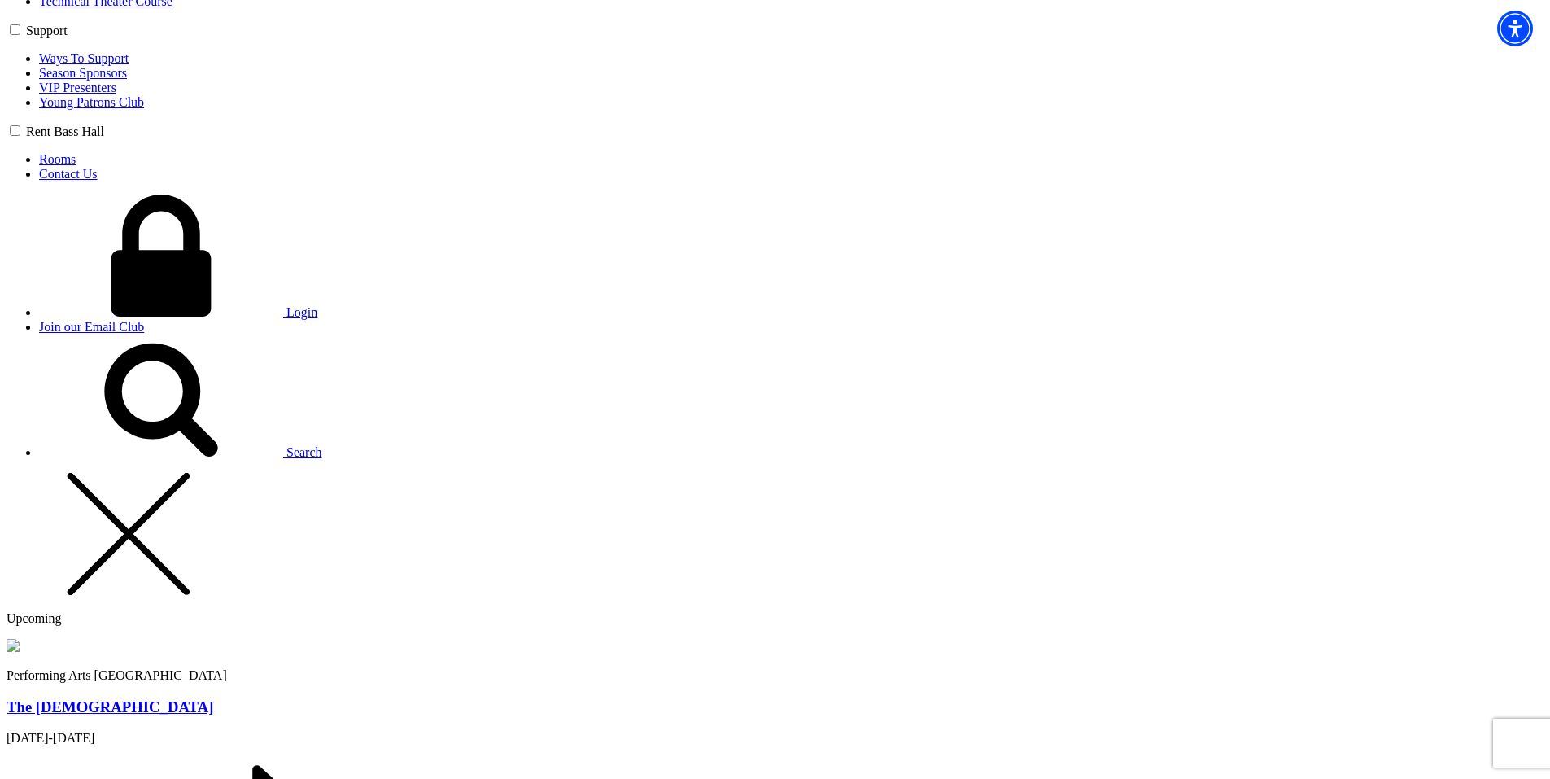
radio input "true"
type input "sdfsdf"
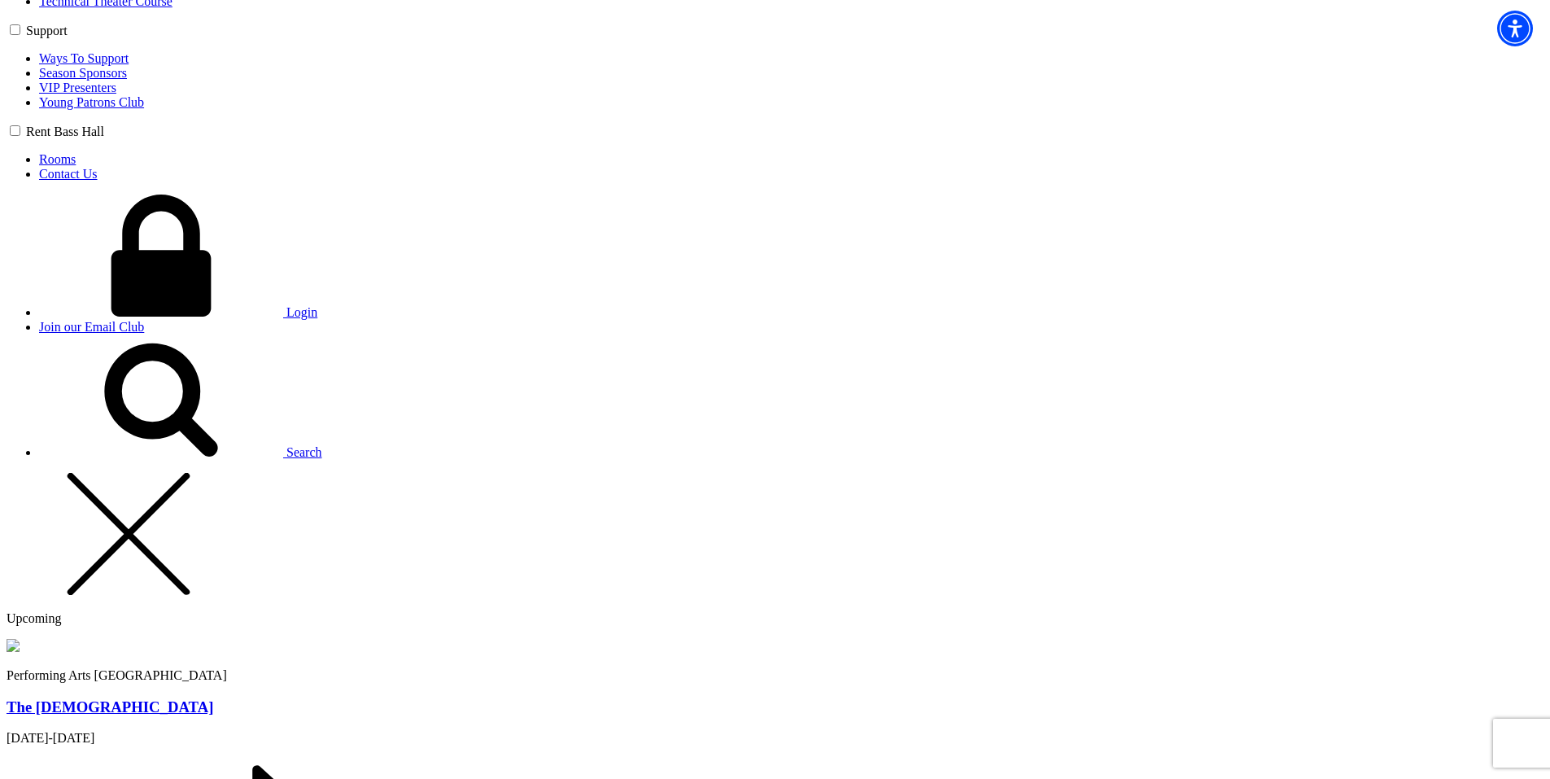
type input "[PERSON_NAME][EMAIL_ADDRESS][PERSON_NAME][DOMAIN_NAME]"
type input "[PHONE_NUMBER]"
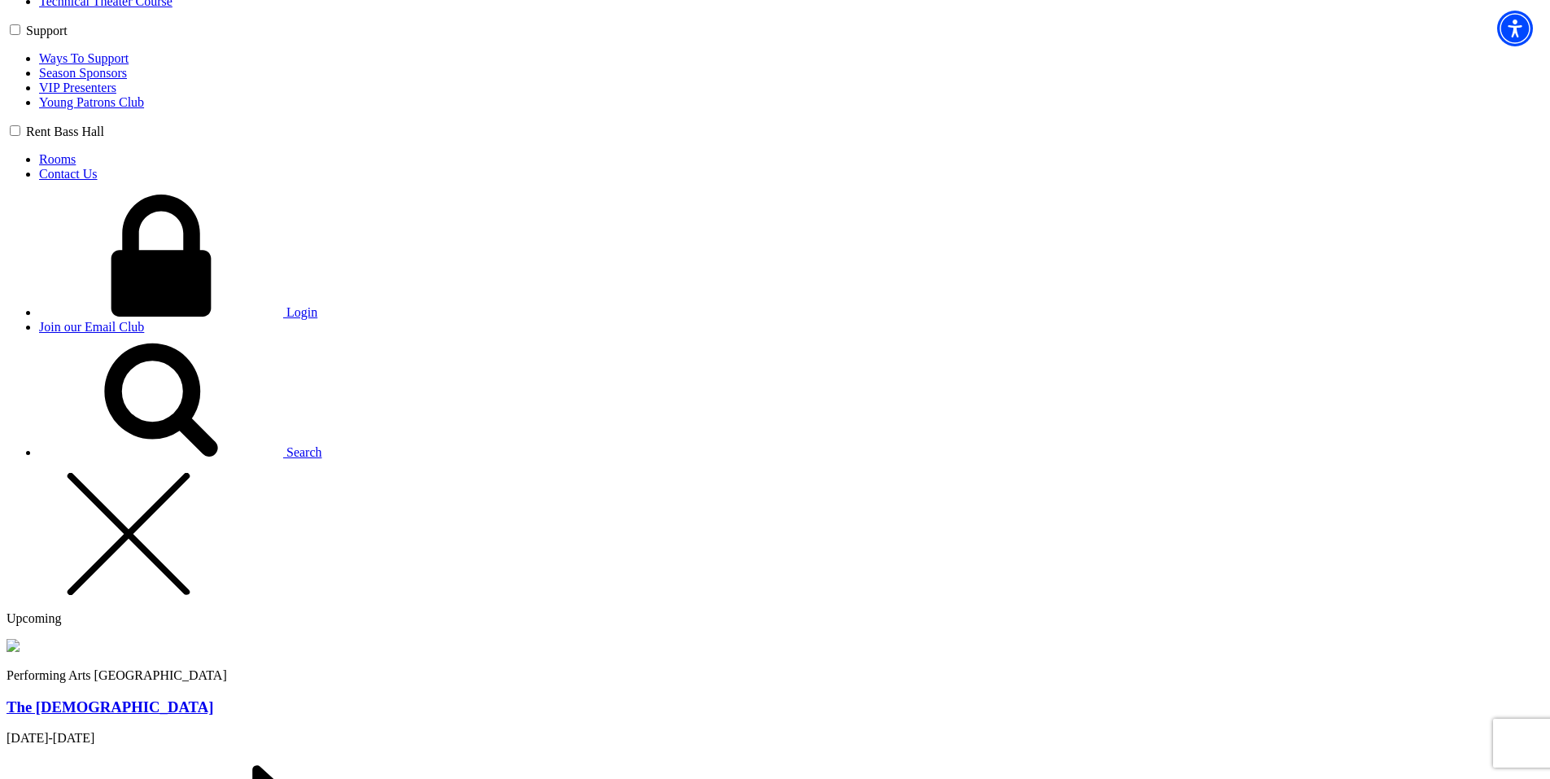
type input "sdf"
radio input "true"
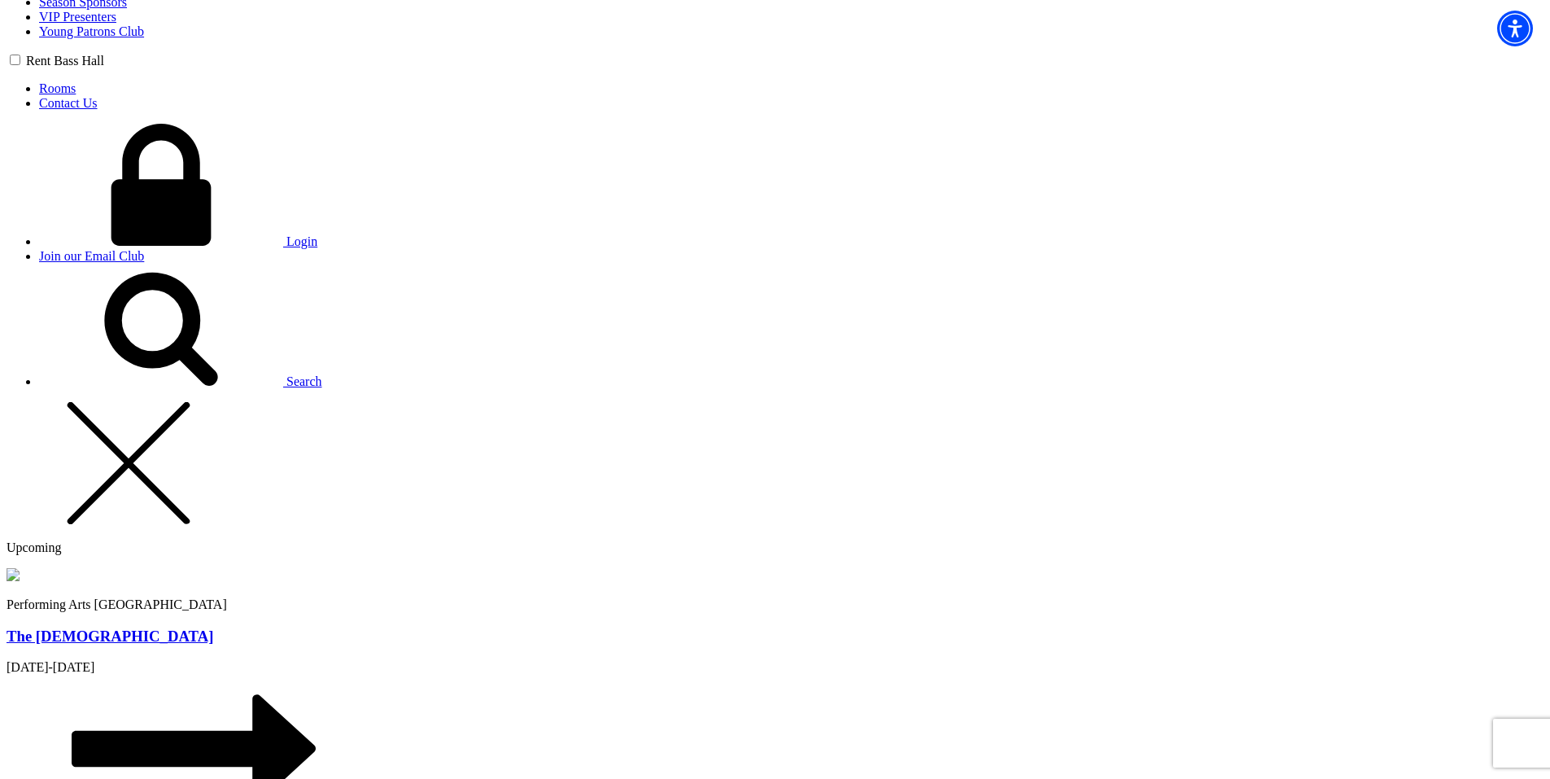
scroll to position [1302, 0]
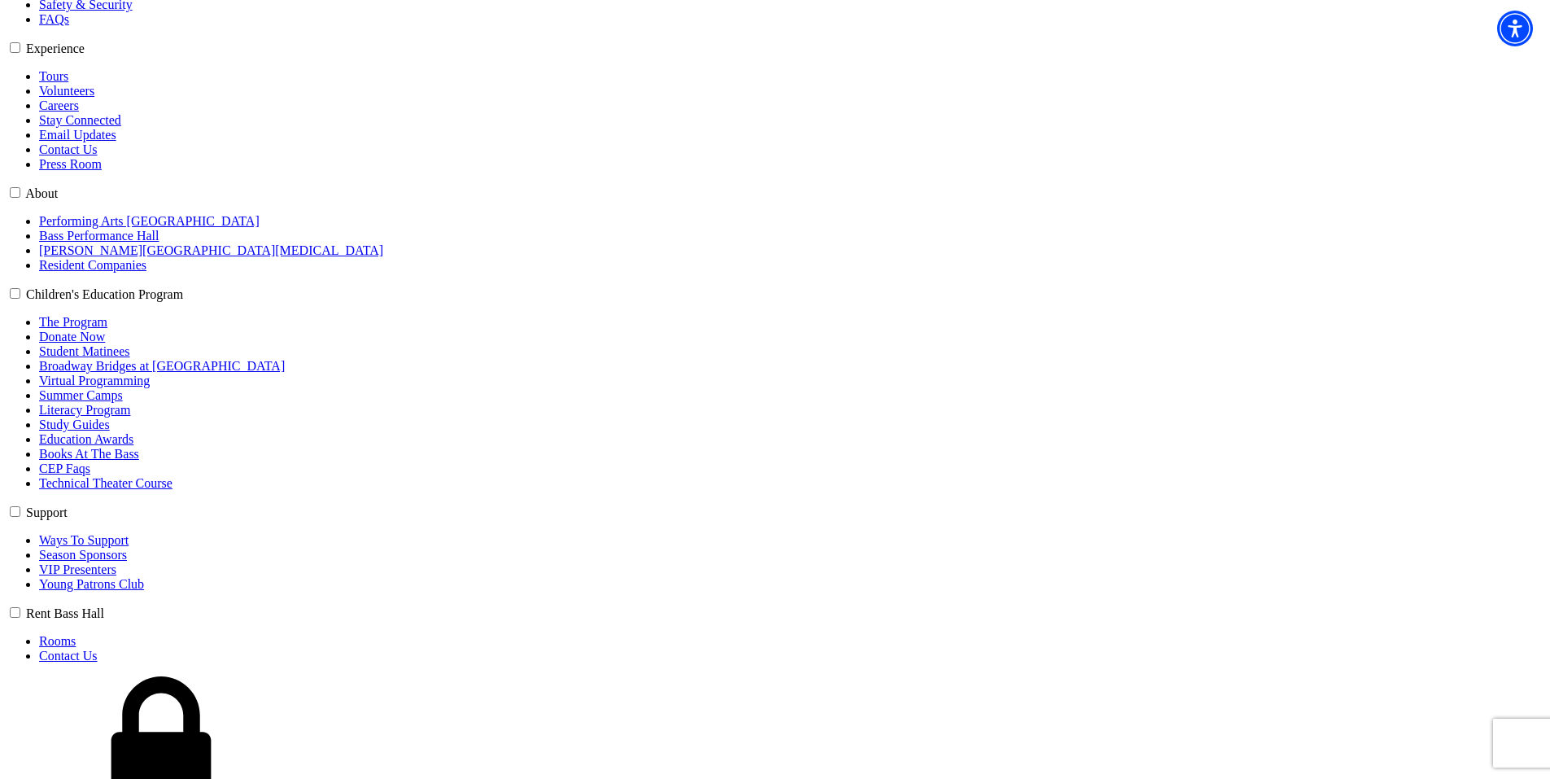
select select "6162"
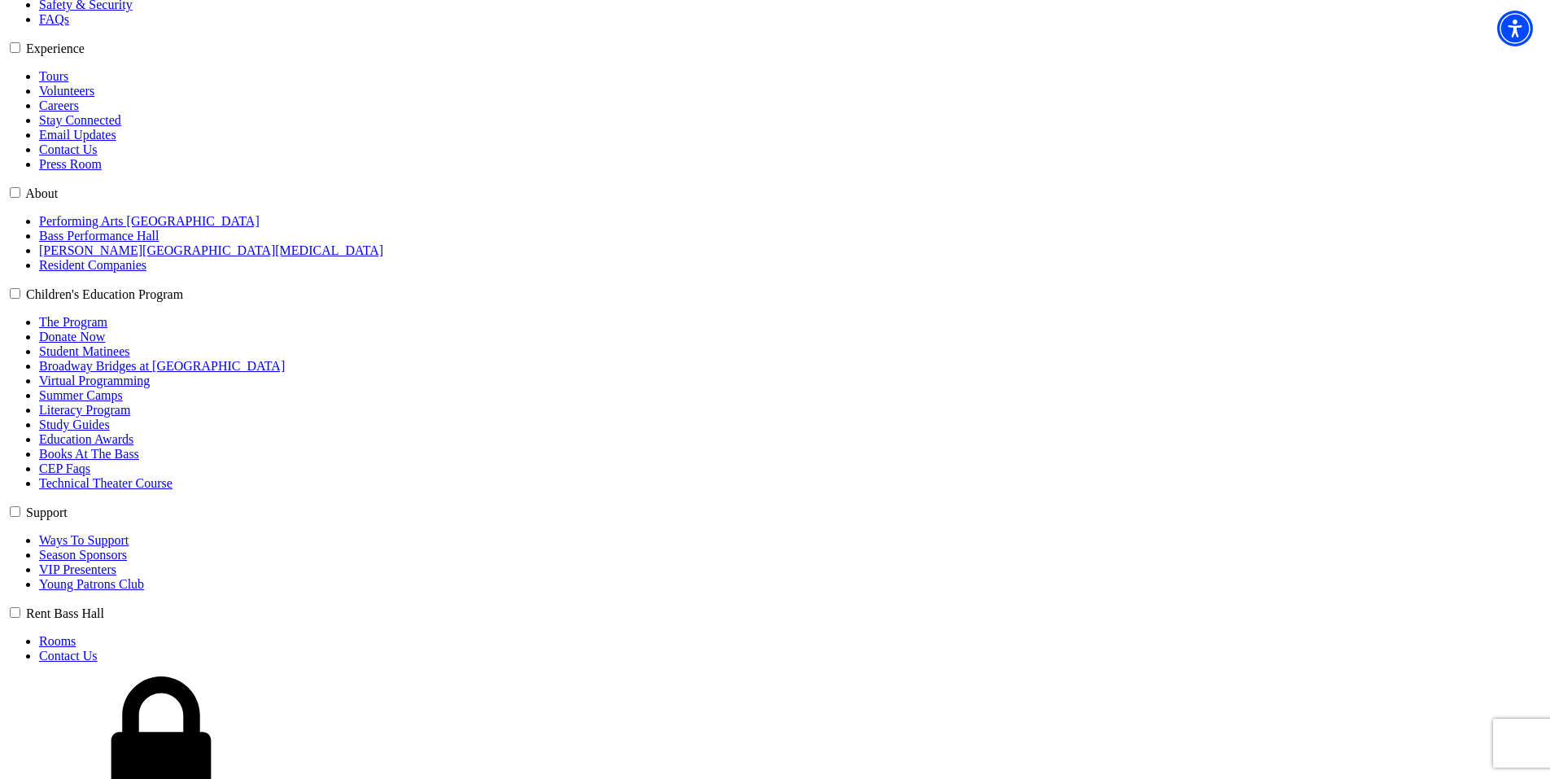
select select "6231"
click input "Premium $132.00" at bounding box center [0, 0] width 0 height 0
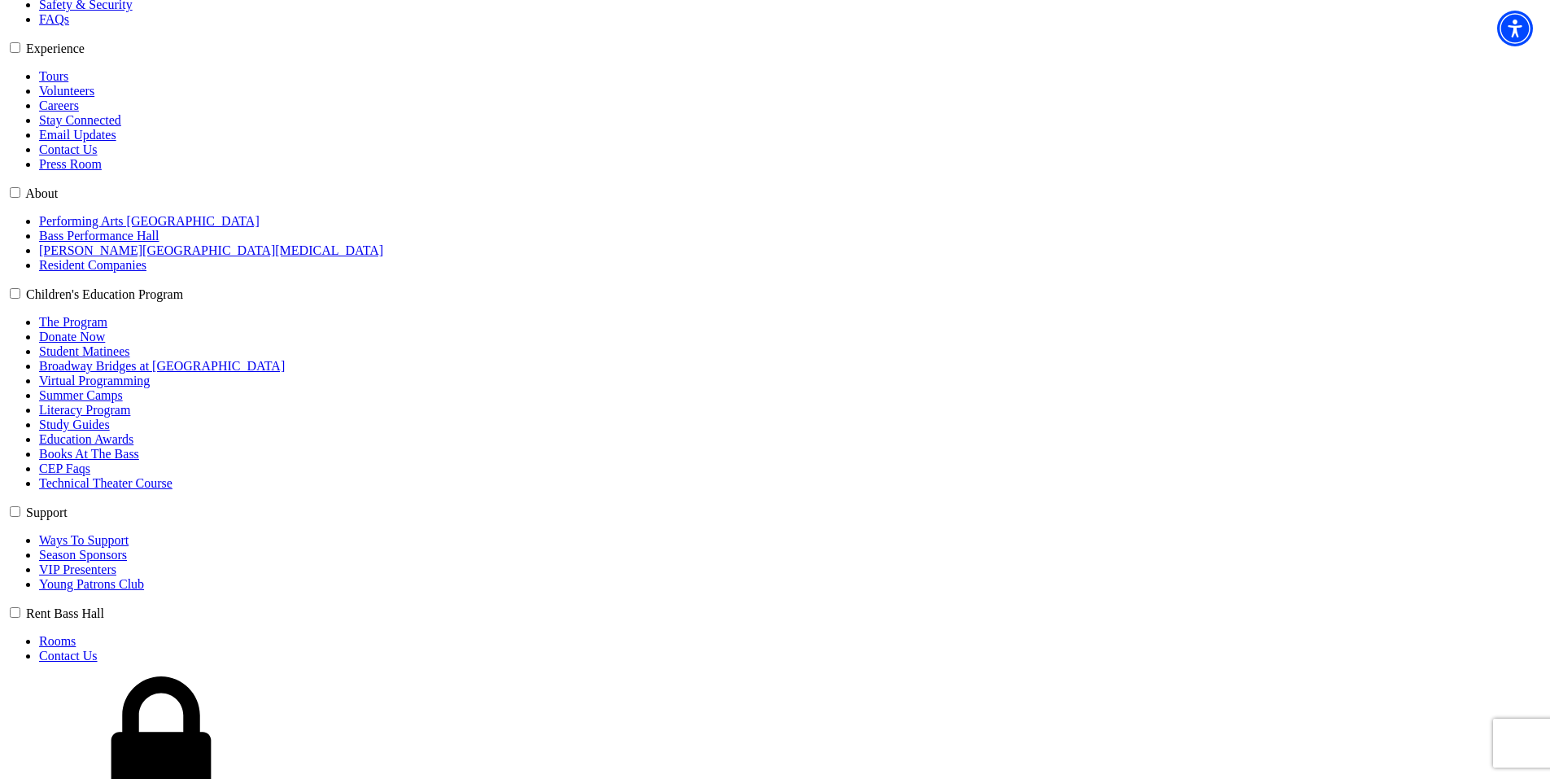
type input "zzxcv"
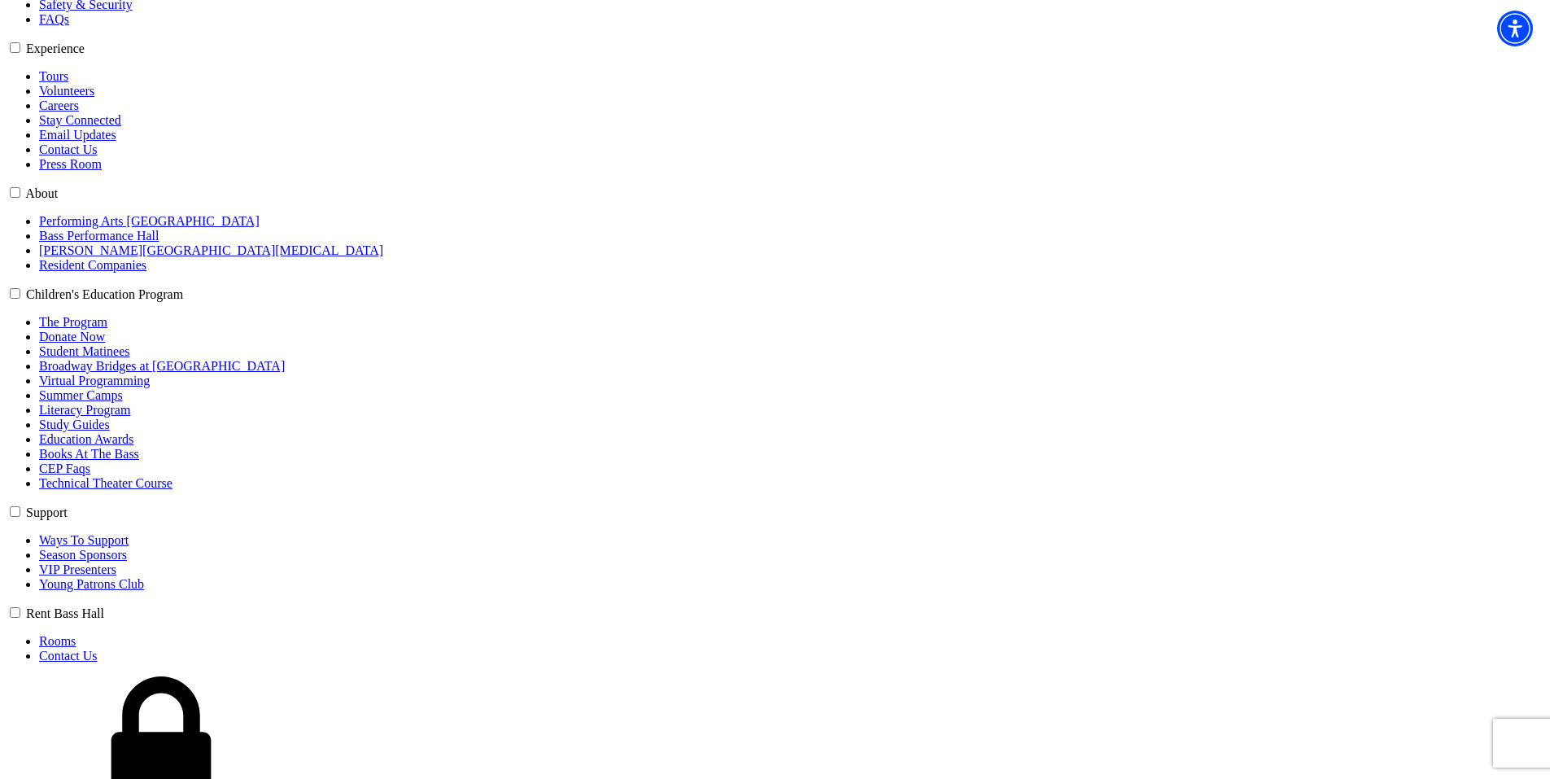
select select "Tour / Travel"
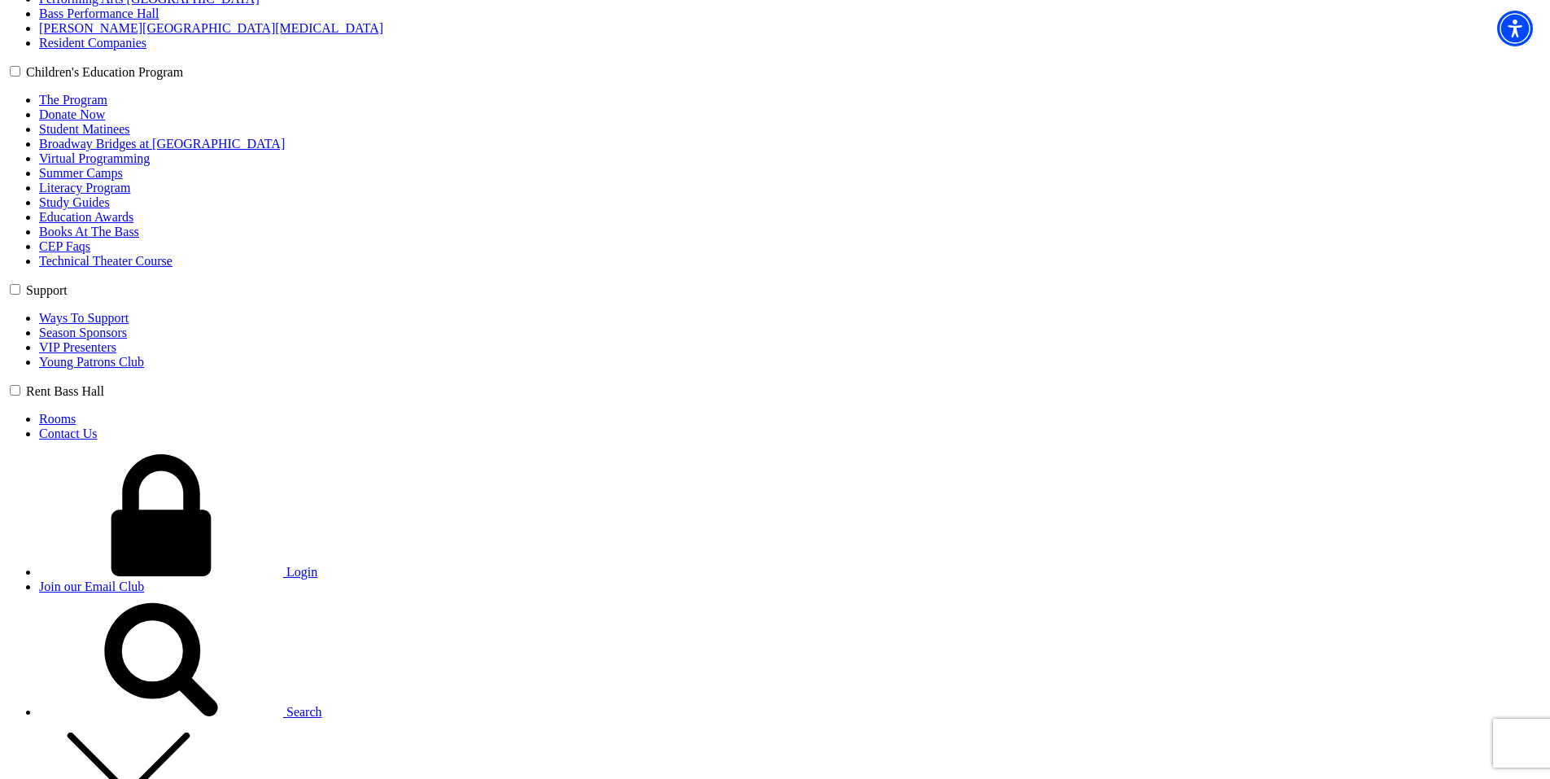
scroll to position [983, 0]
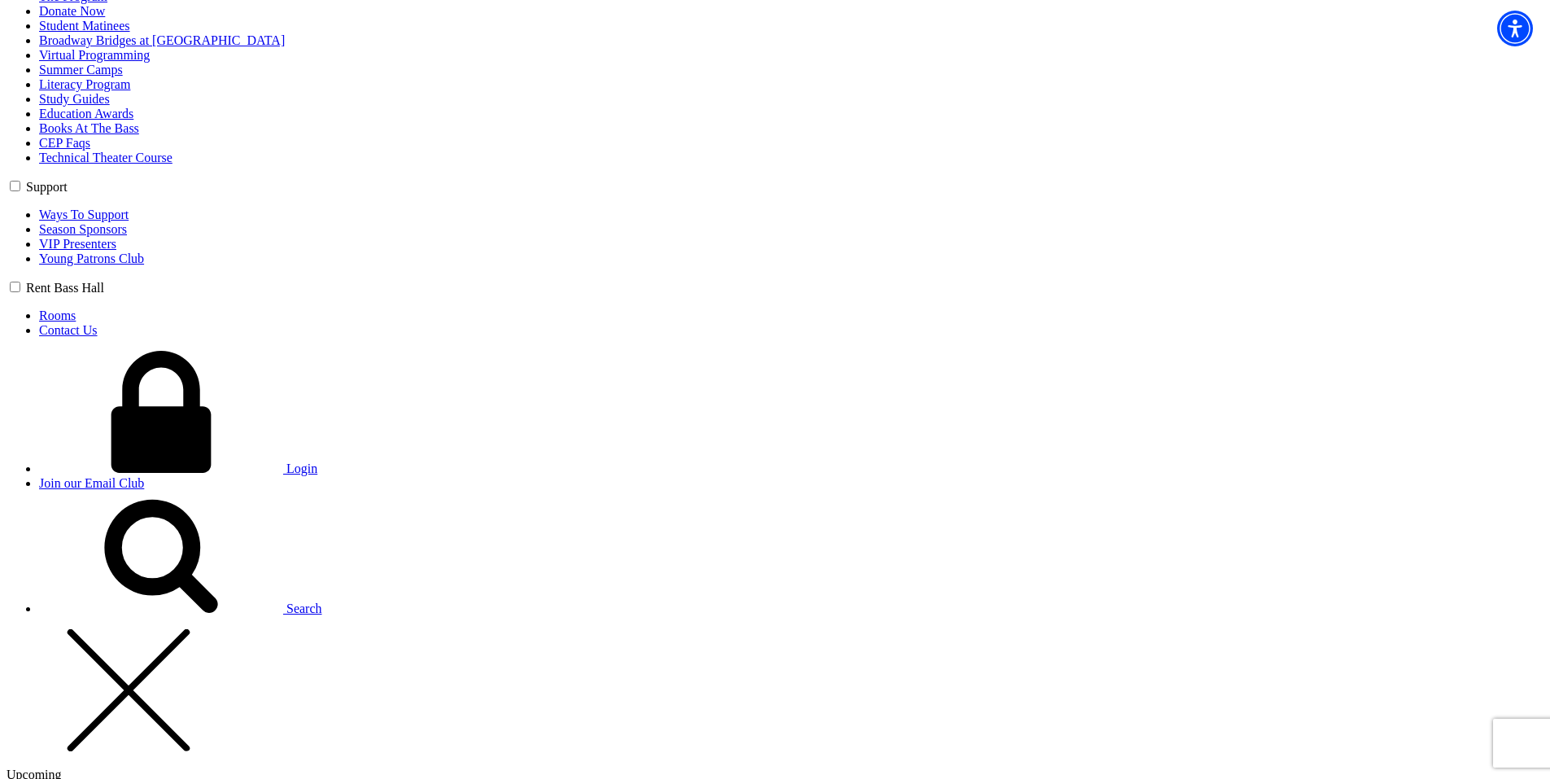
type input "42"
radio input "true"
drag, startPoint x: 737, startPoint y: 620, endPoint x: 737, endPoint y: 647, distance: 26.9
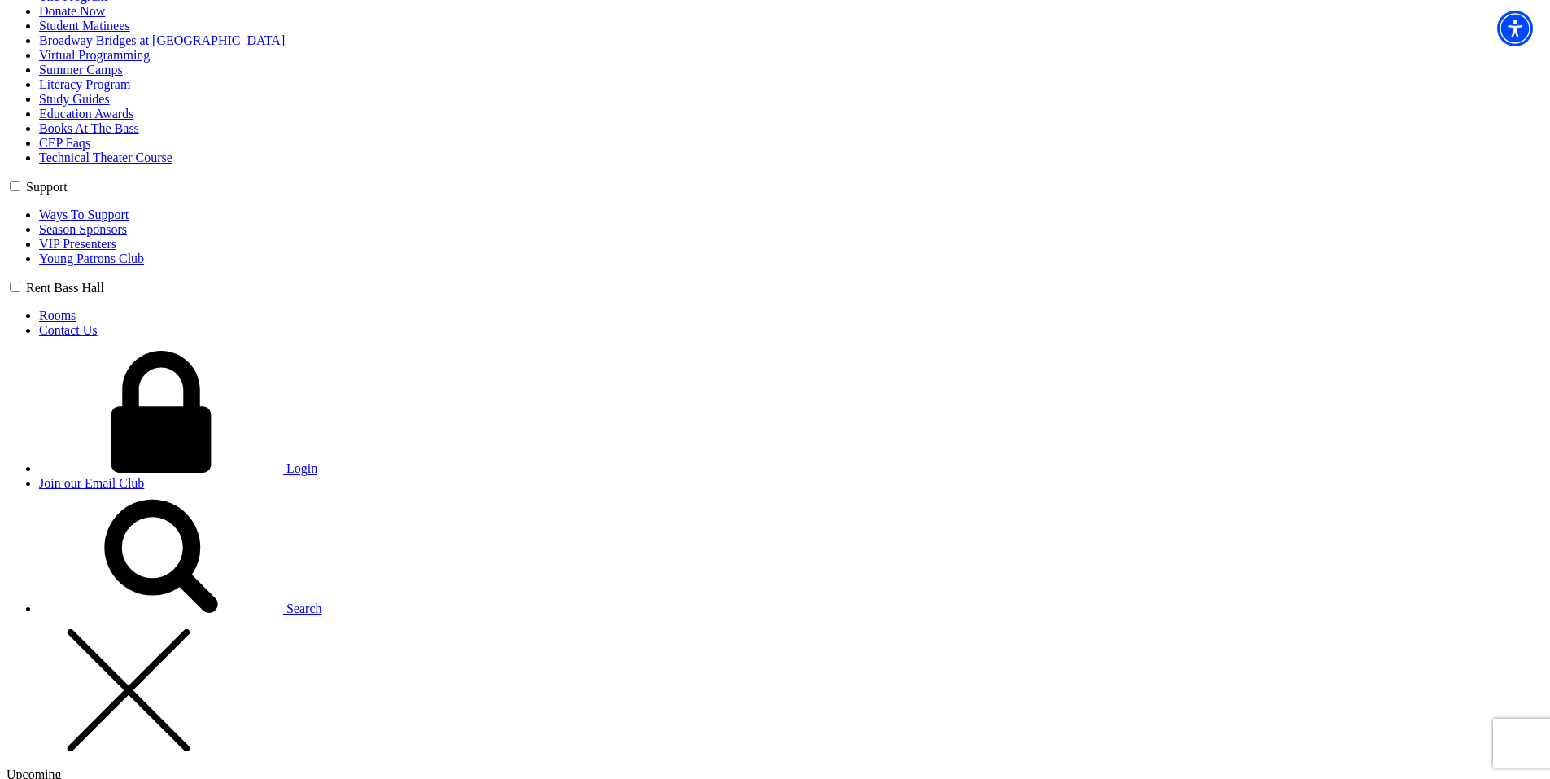
radio input "true"
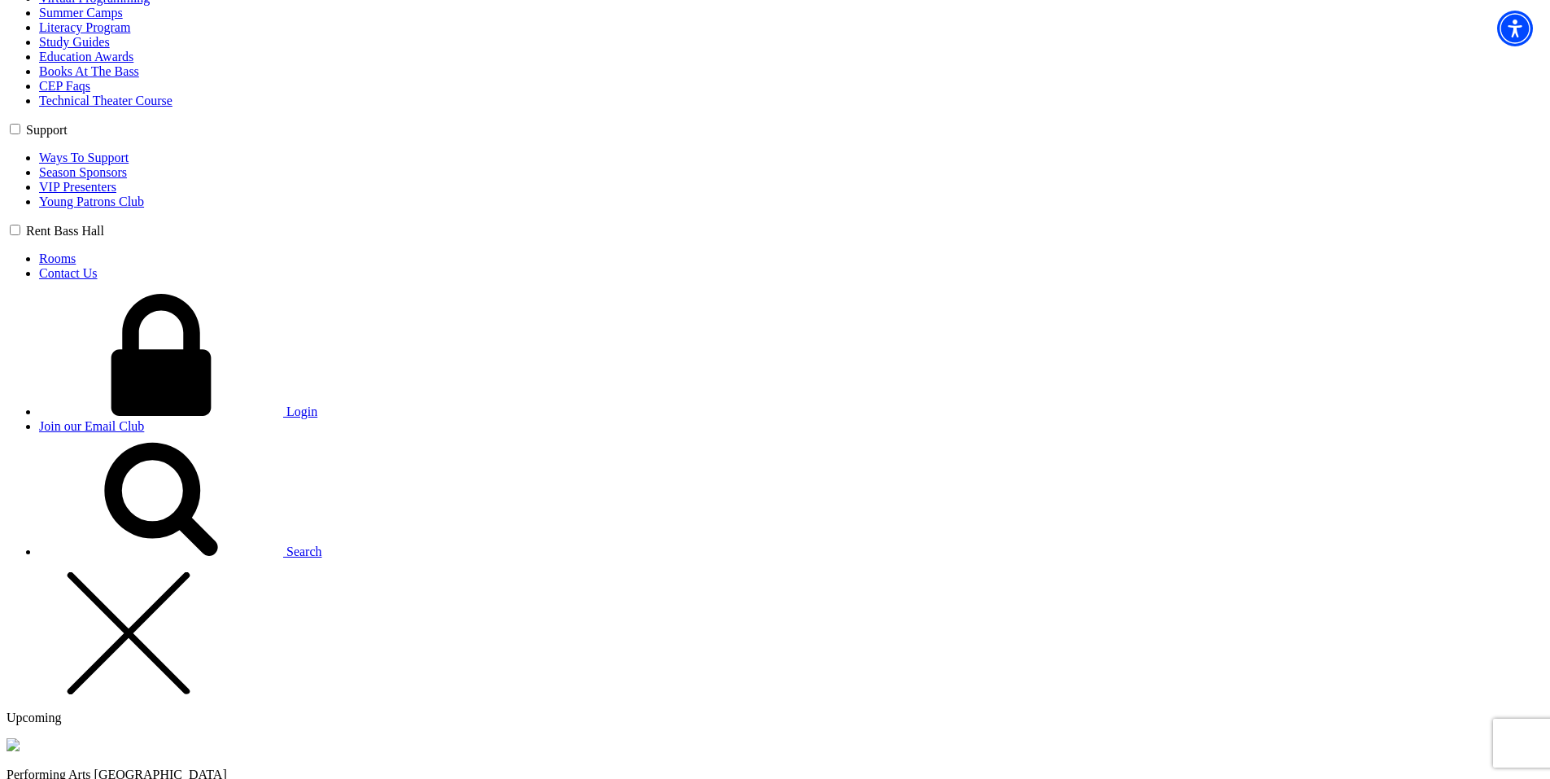
scroll to position [1146, 0]
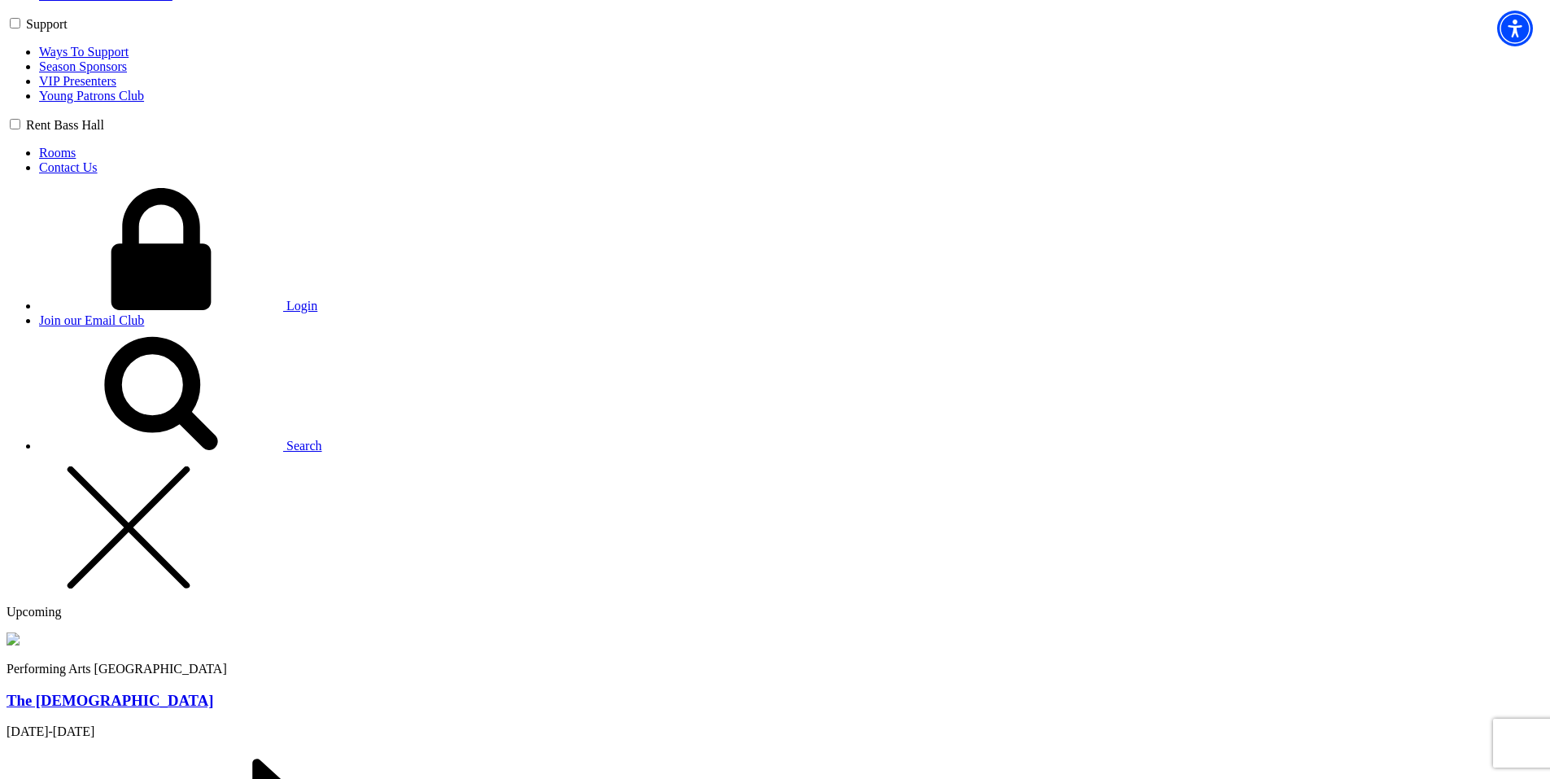
type input "Chris"
type input "chris@bremmer.ca"
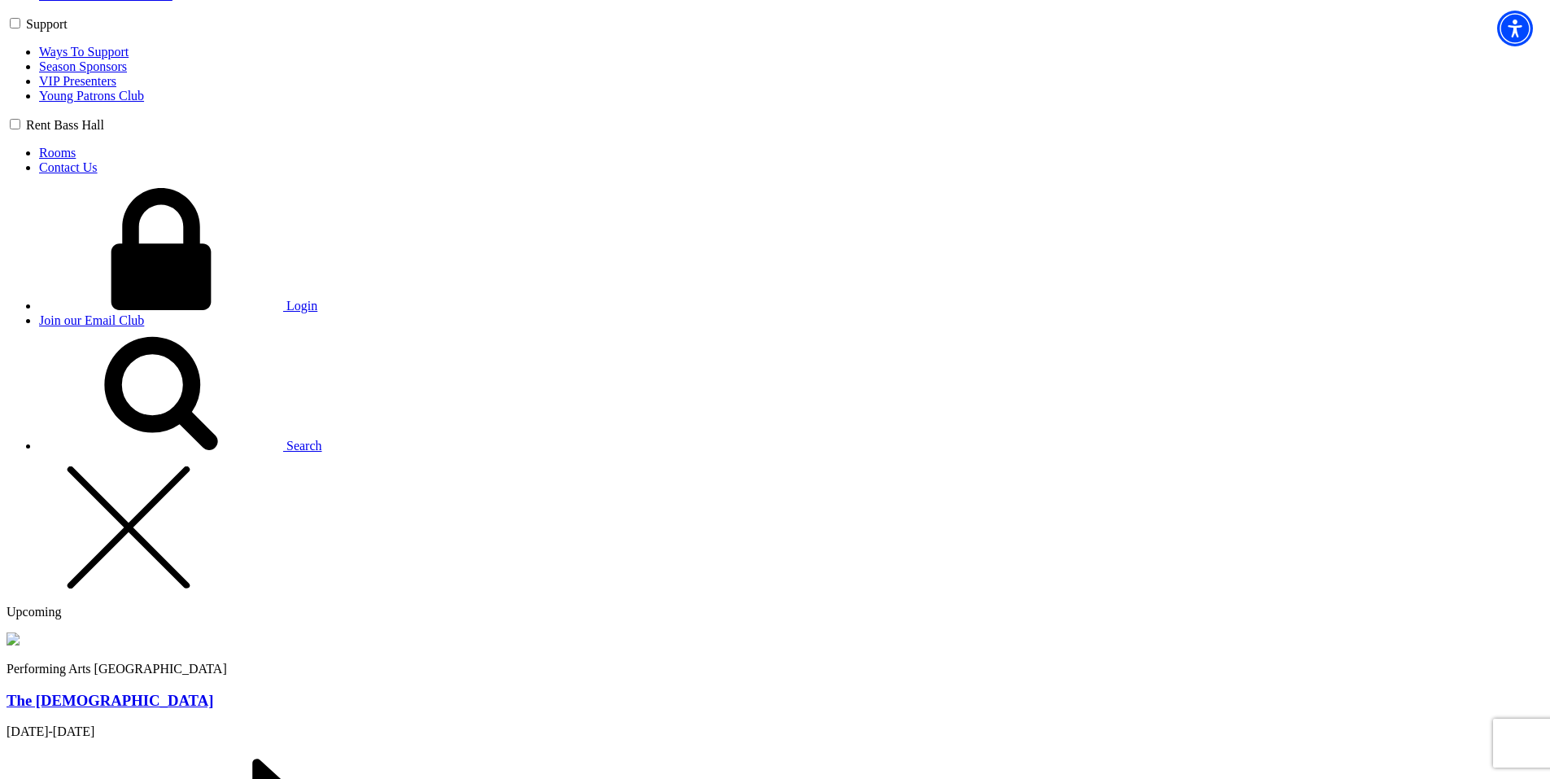
type input "250-809-5154"
type input "sdfsdf"
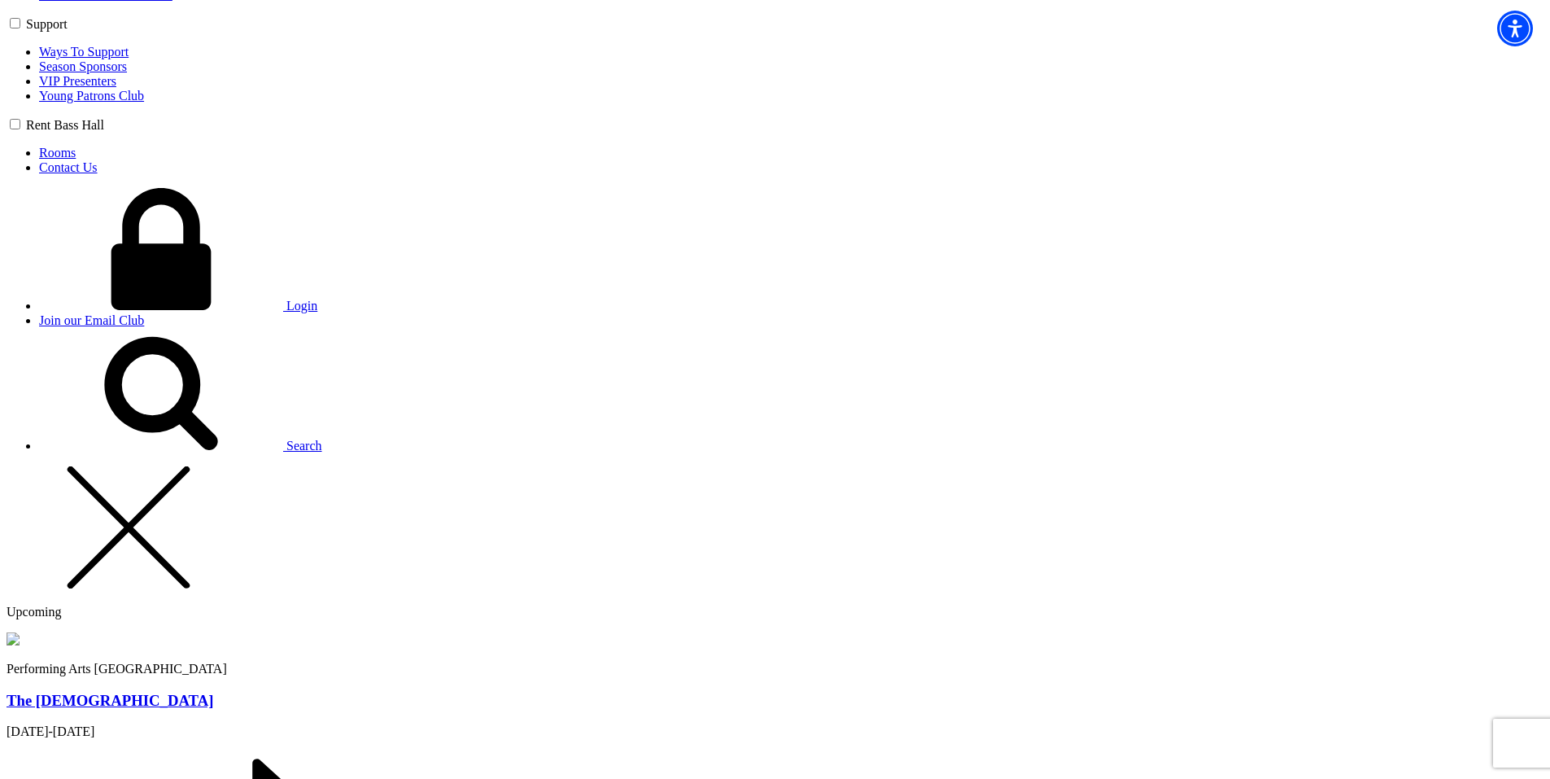
radio input "true"
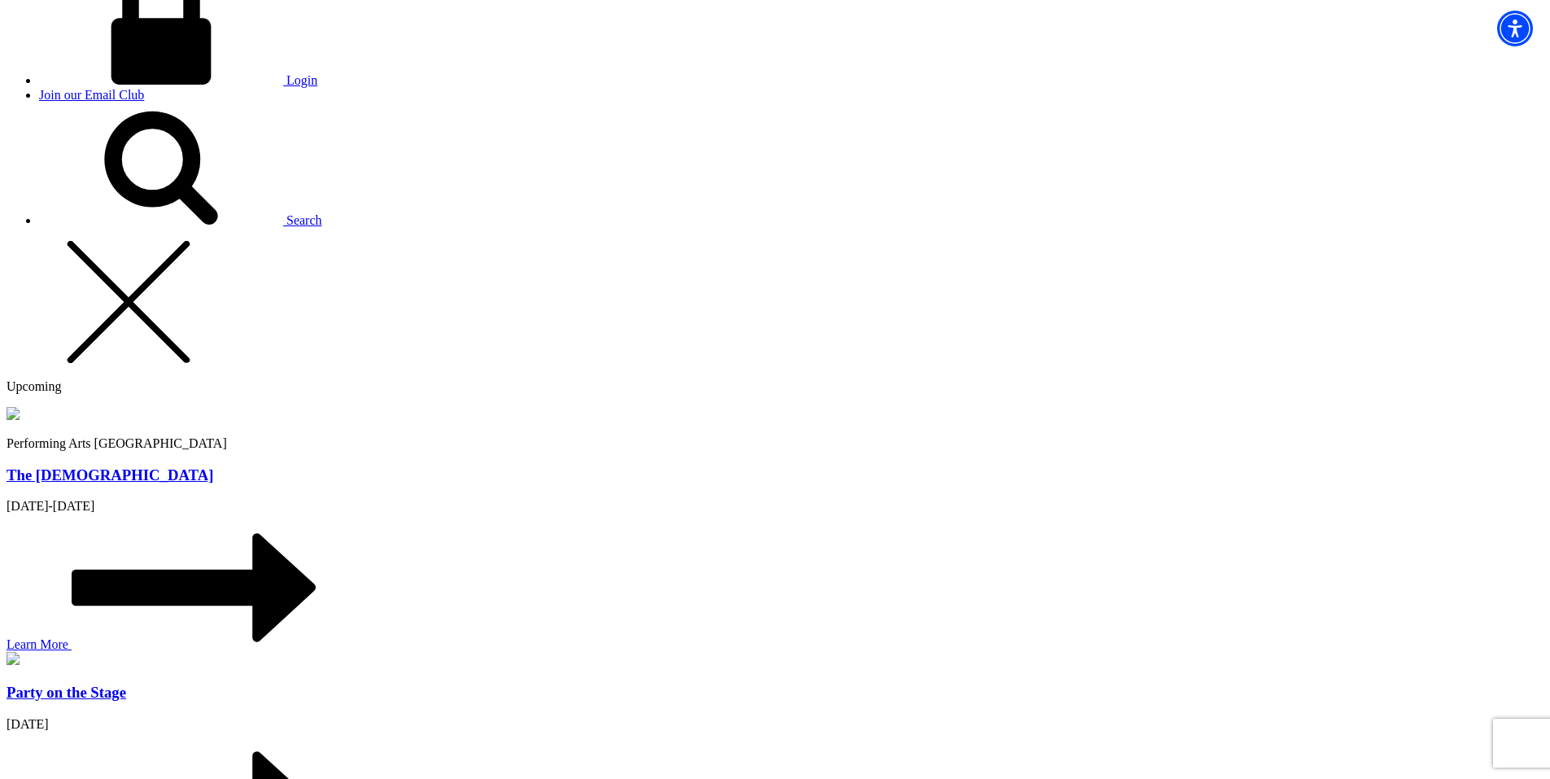
scroll to position [1390, 0]
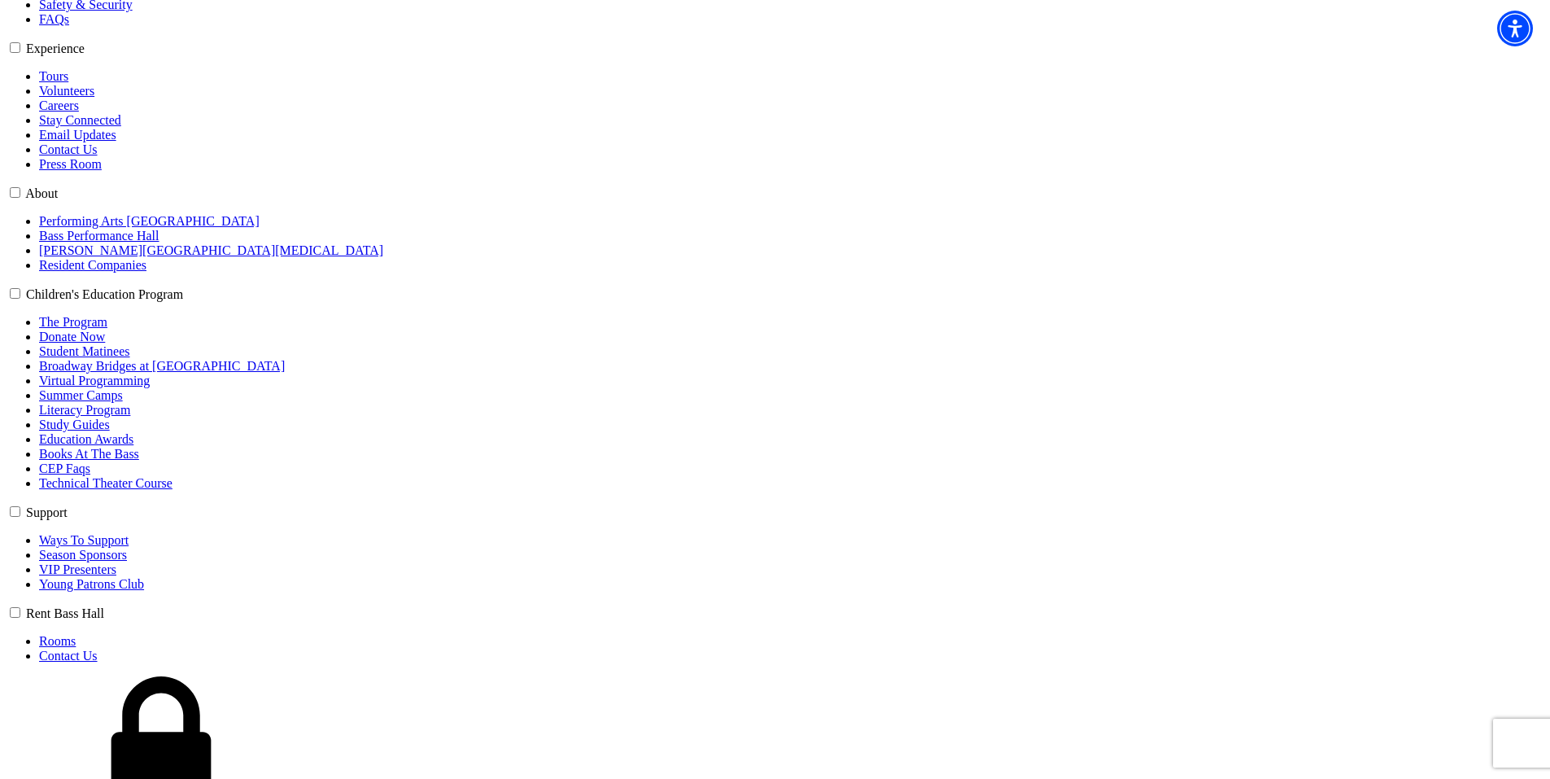
select select "6196"
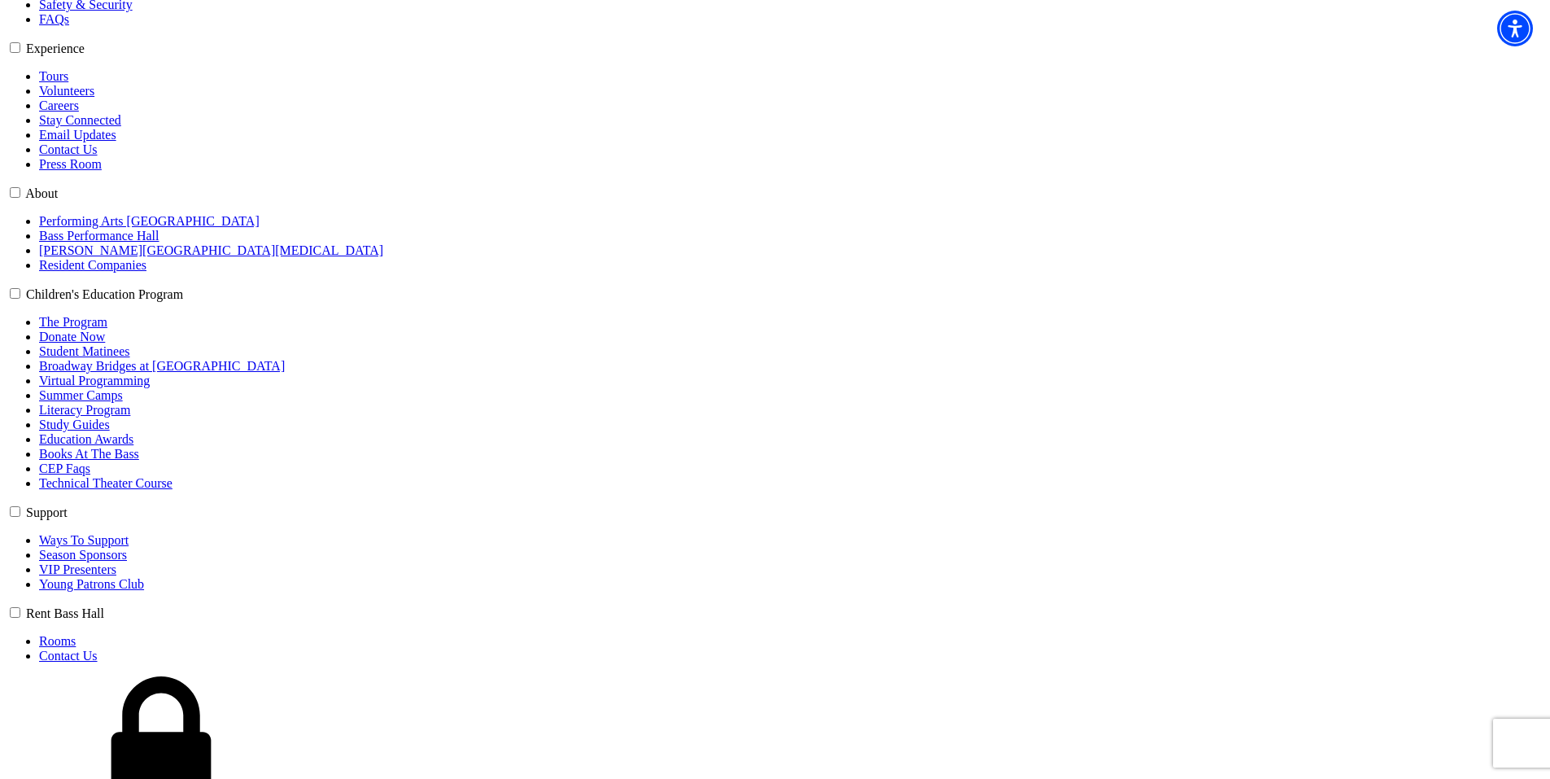
select select "6290"
click input "Premium $99.00" at bounding box center [0, 0] width 0 height 0
radio input "true"
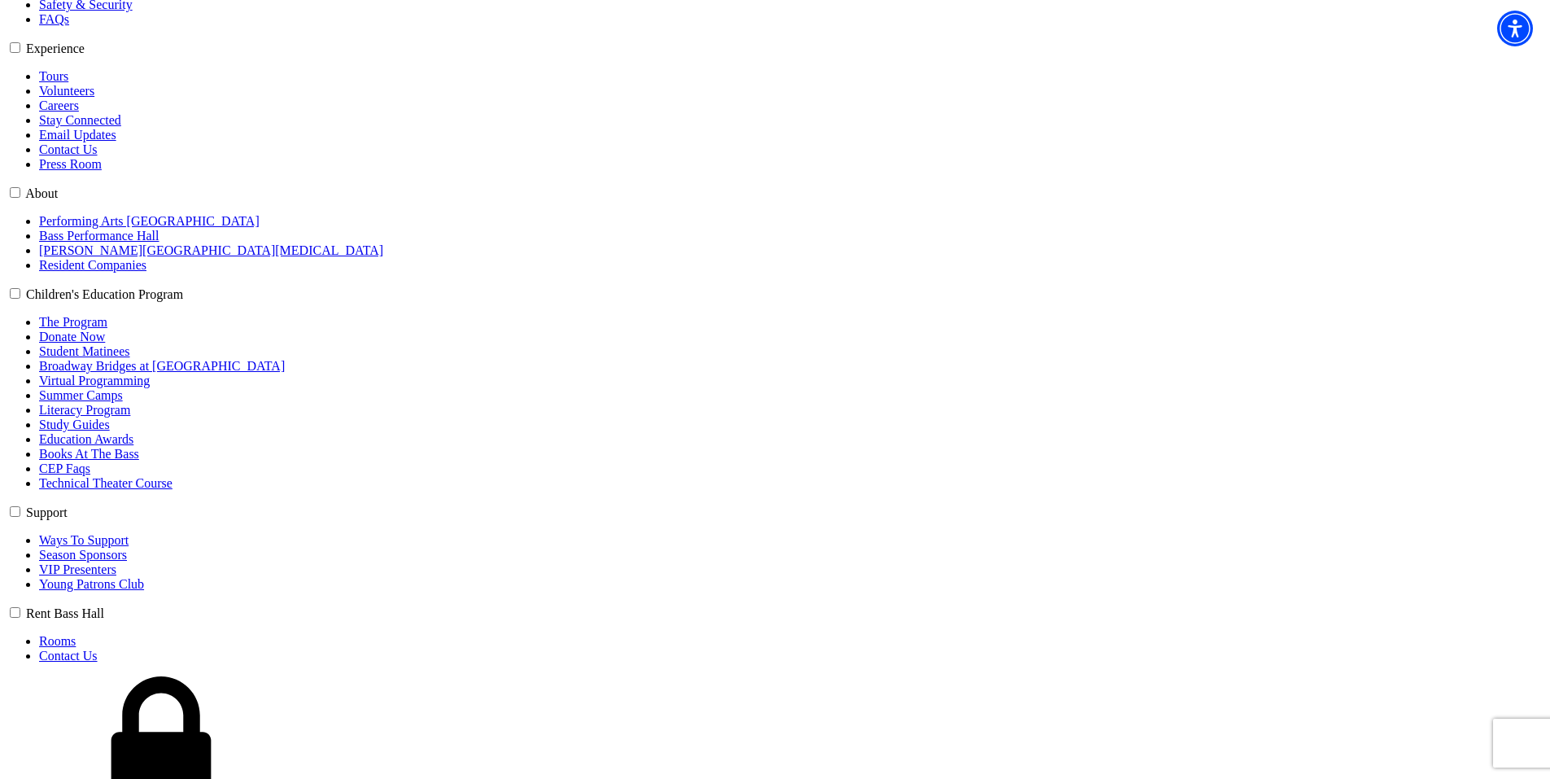
drag, startPoint x: 737, startPoint y: 669, endPoint x: 771, endPoint y: 635, distance: 47.8
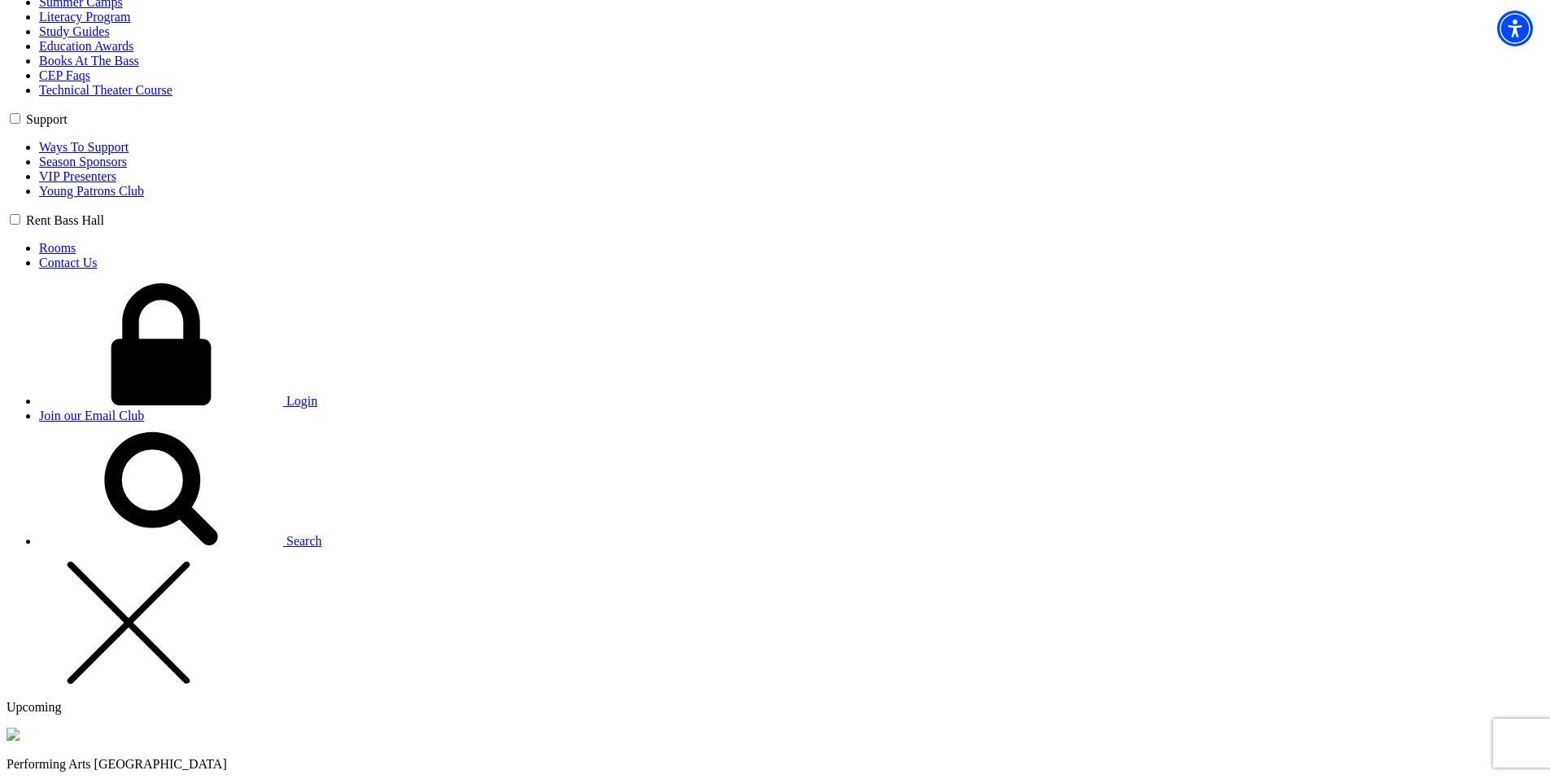
scroll to position [1064, 0]
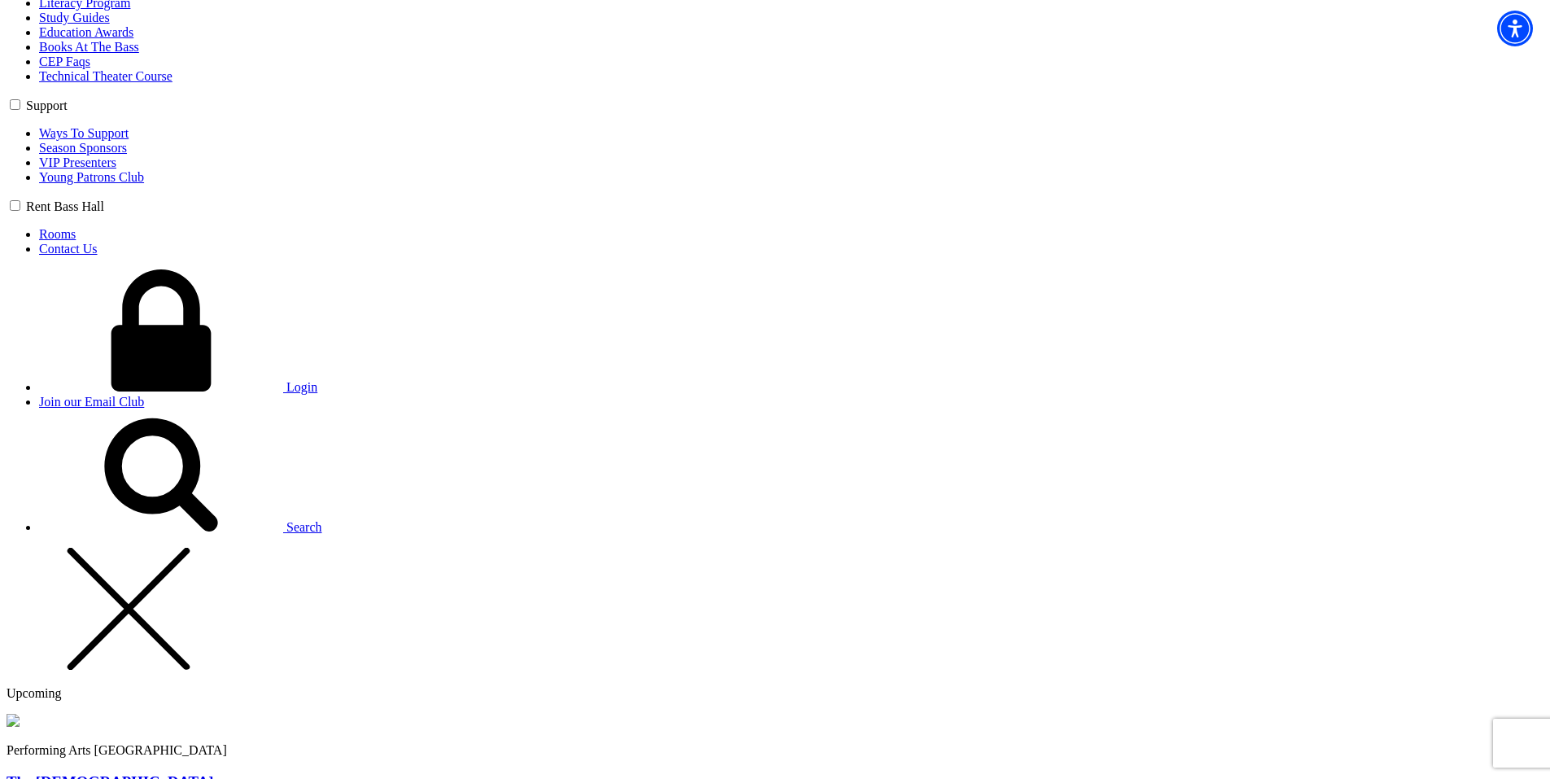
type input "sdfsdf"
select select "Church / Religious Orgranization"
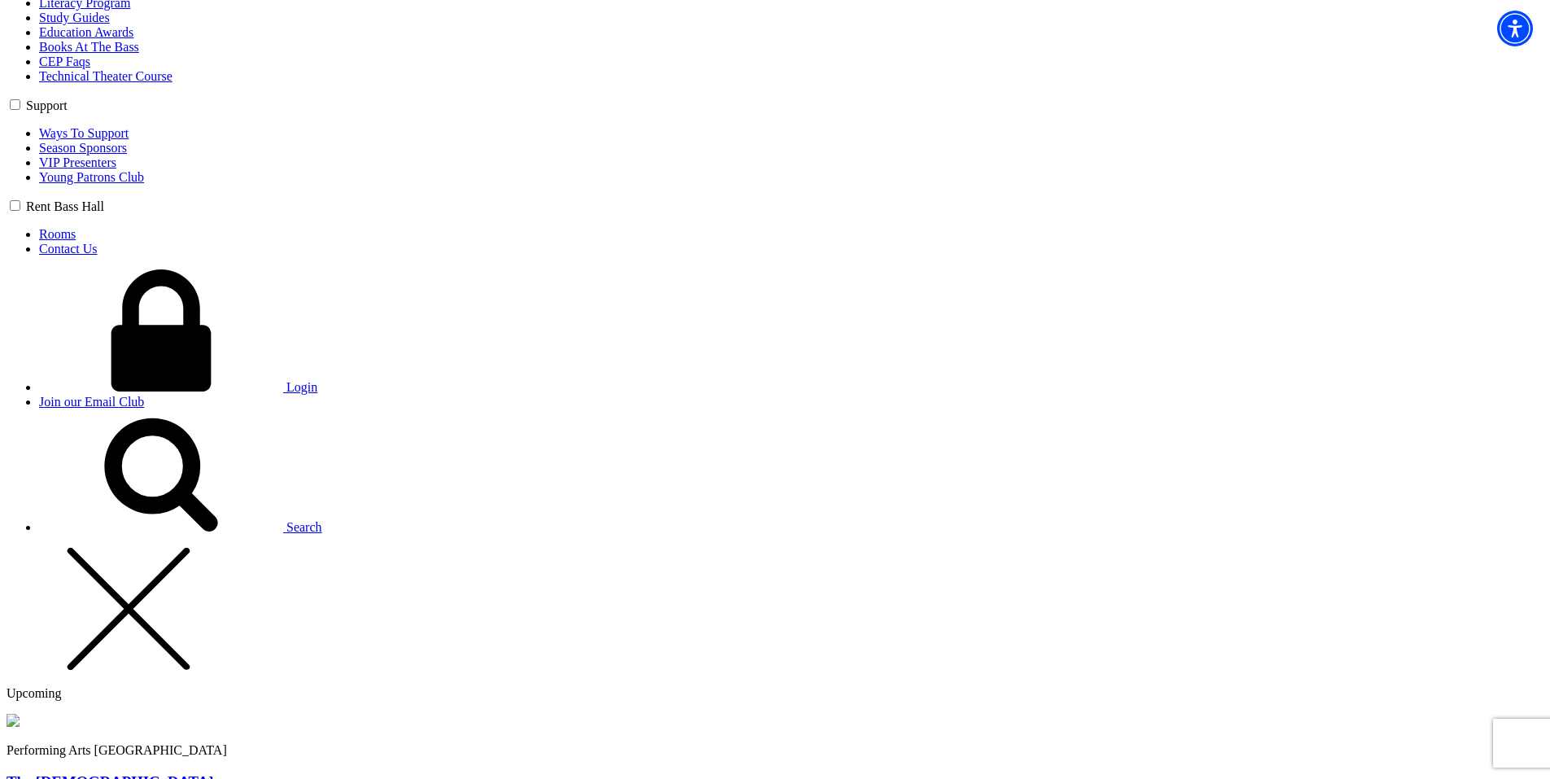
type input "42"
radio input "true"
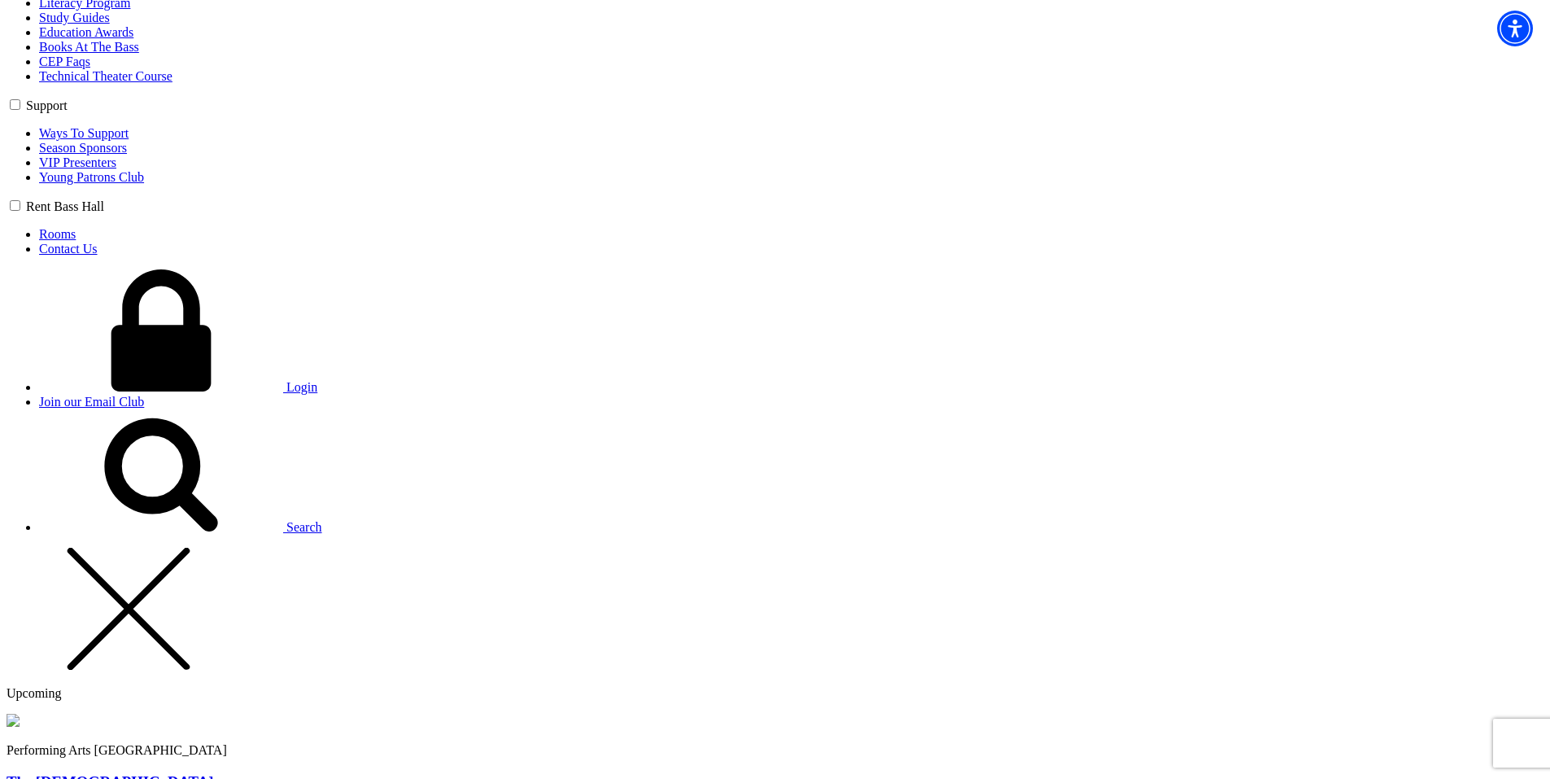
radio input "true"
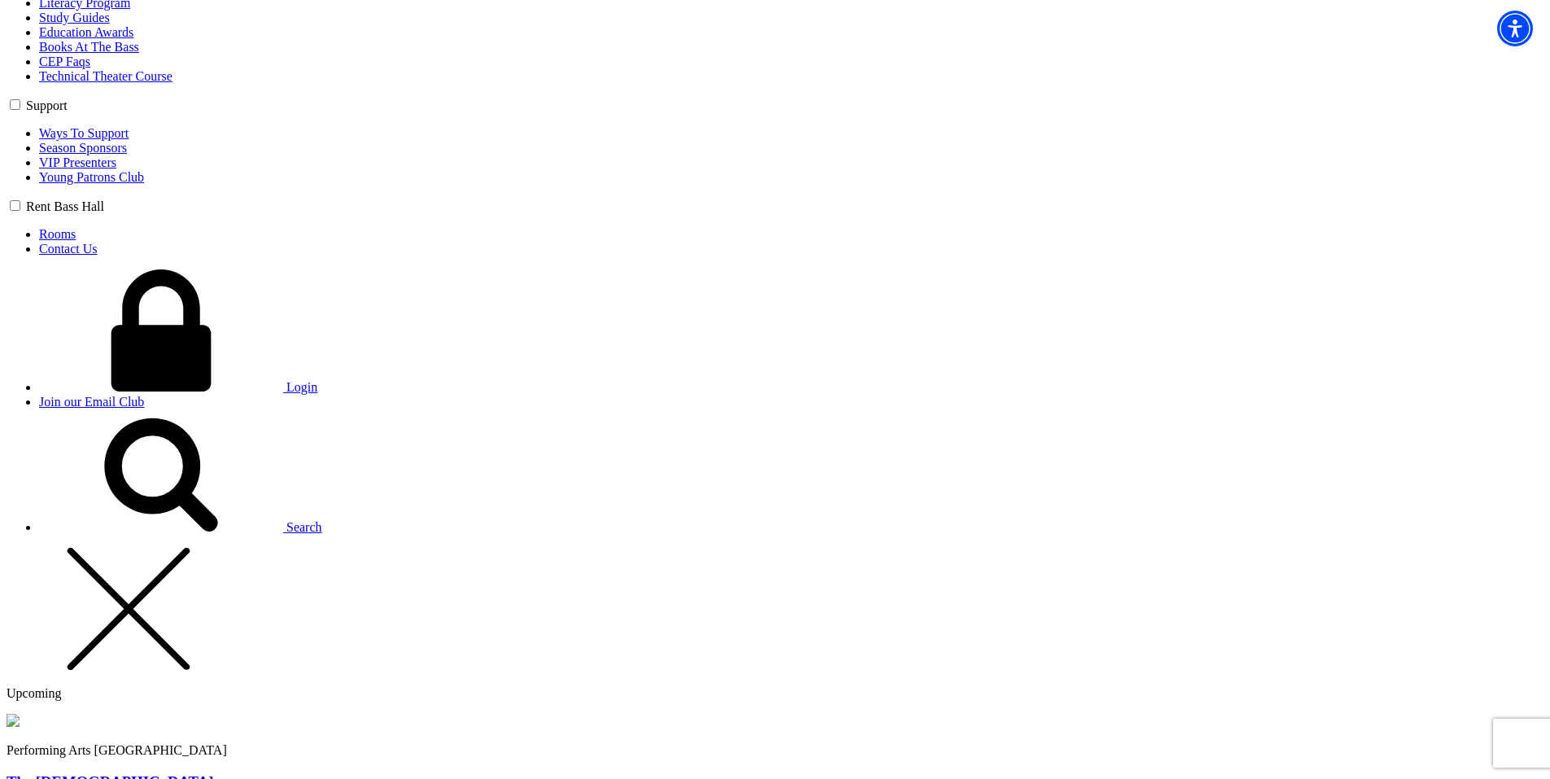
radio input "true"
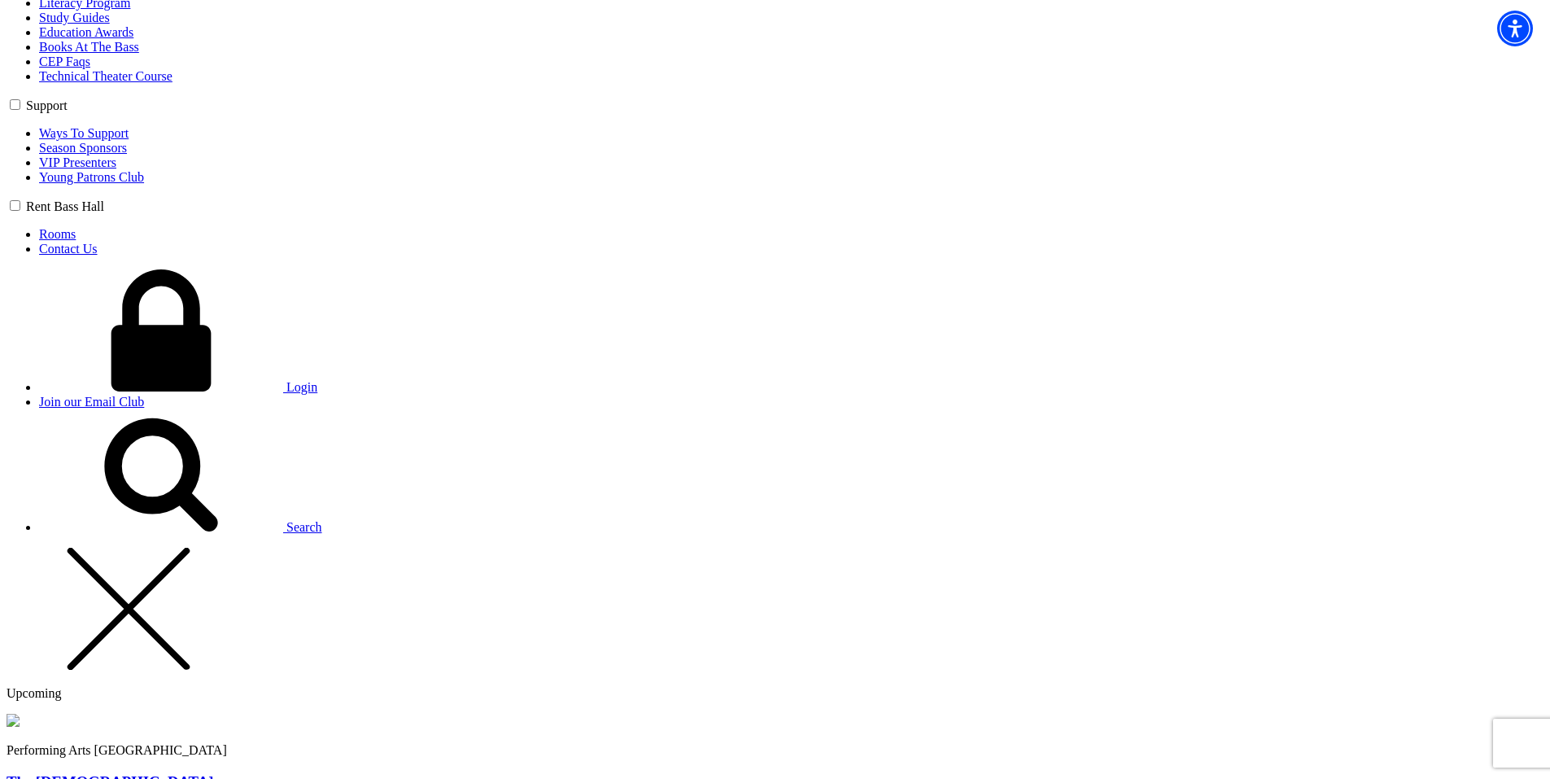
type input "[PERSON_NAME][EMAIL_ADDRESS][PERSON_NAME][DOMAIN_NAME]"
type input "Chris"
type input "[PHONE_NUMBER]"
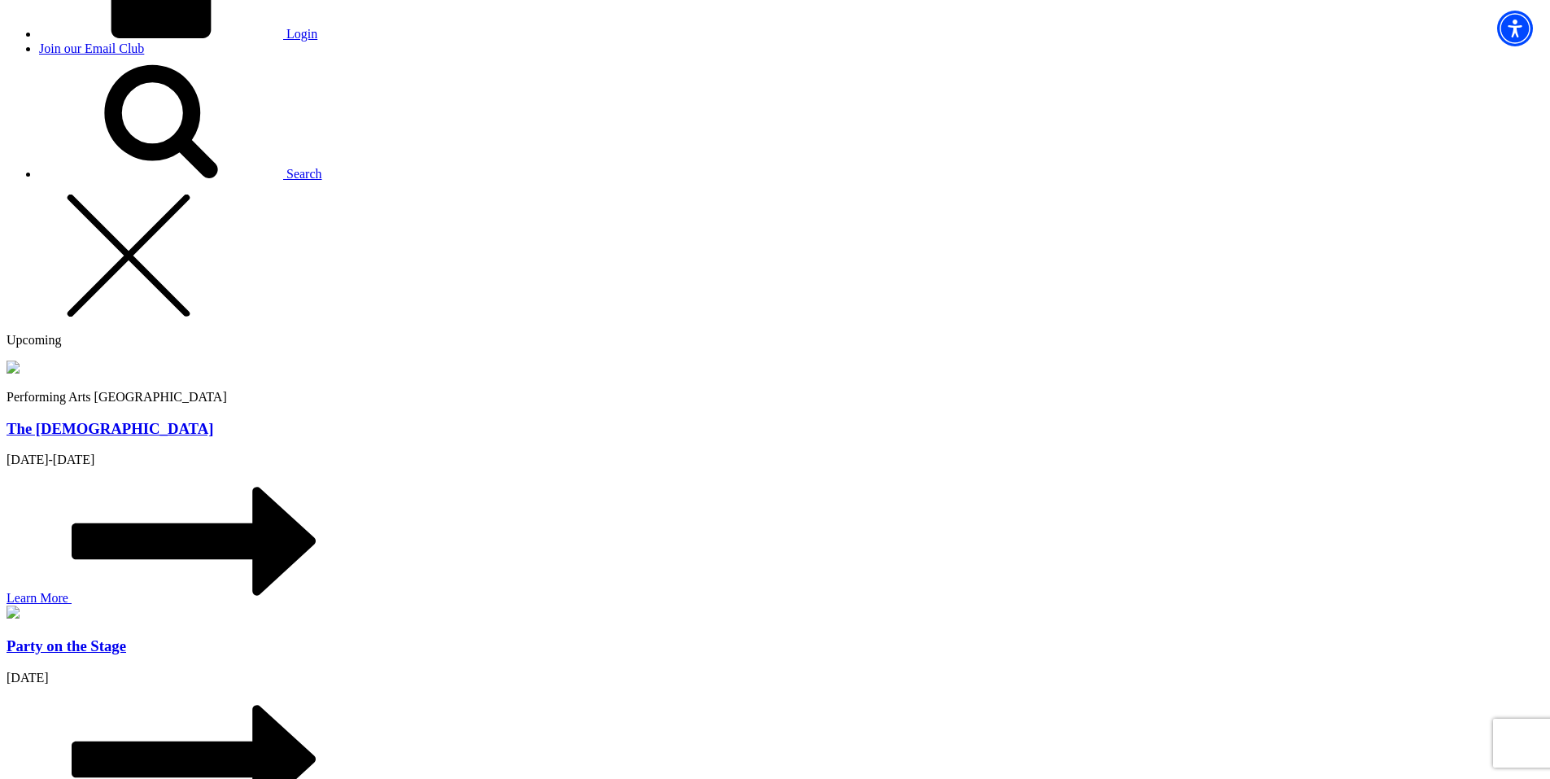
scroll to position [1471, 0]
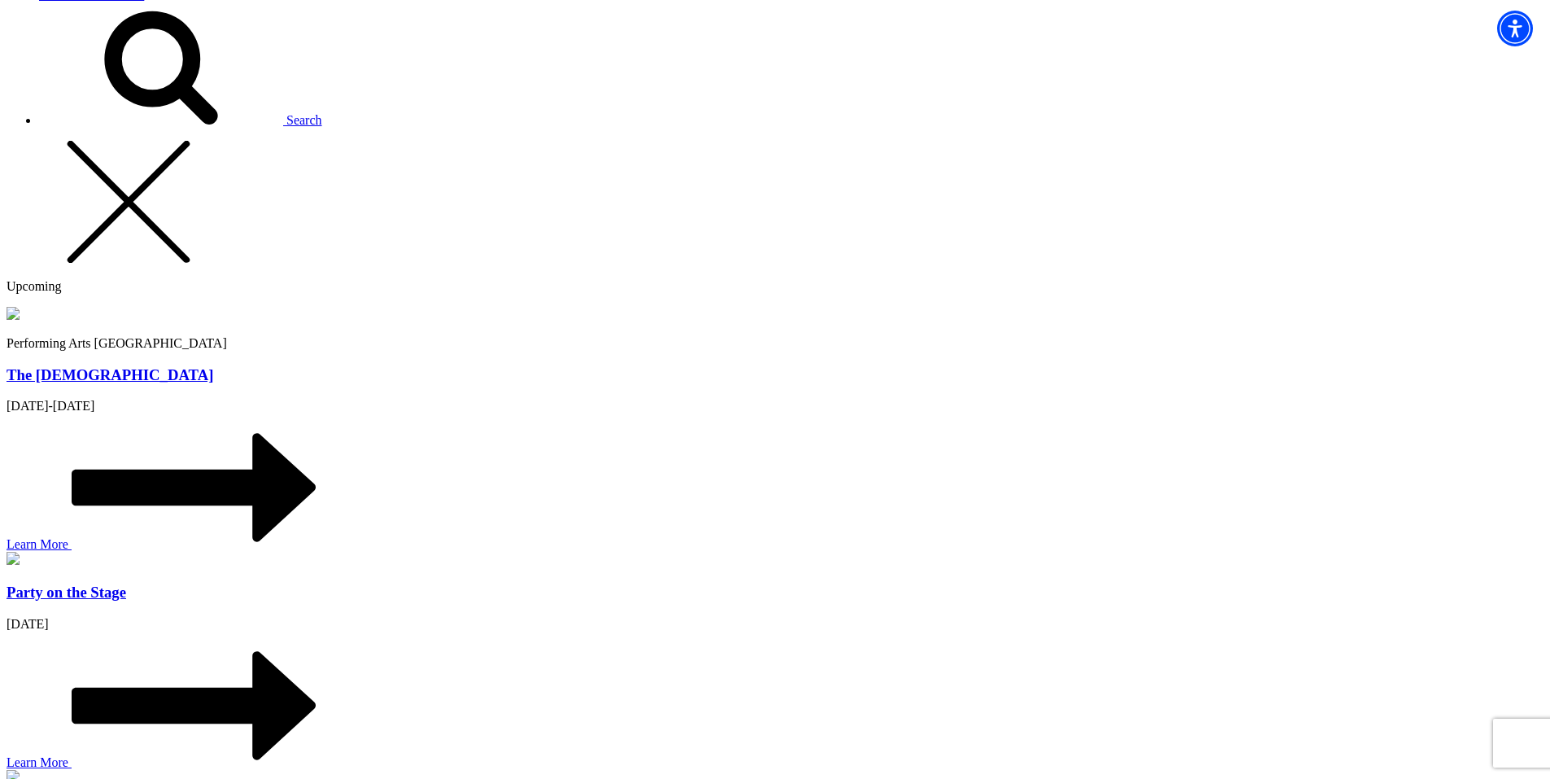
type input "asdas"
radio input "true"
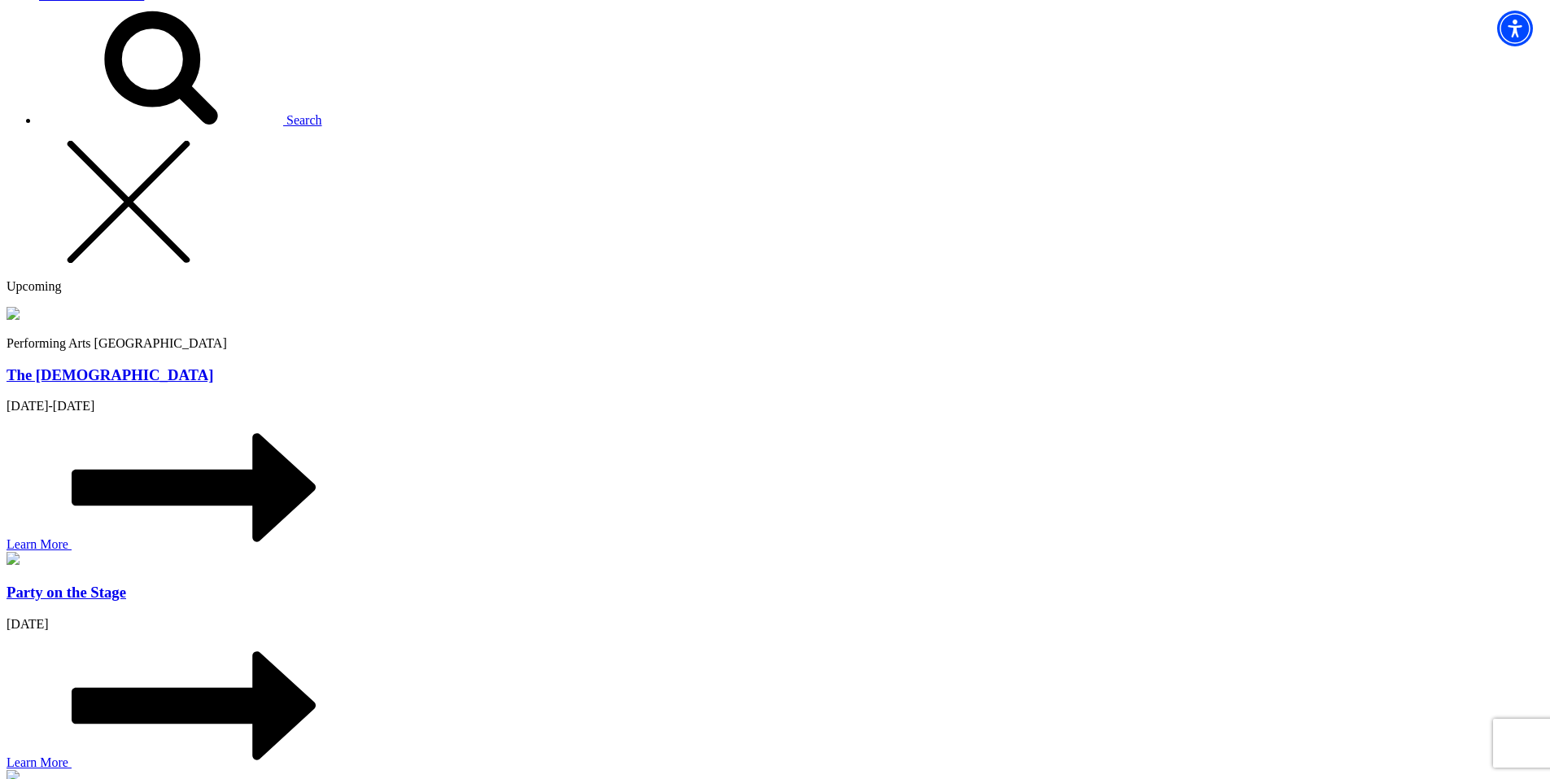
scroll to position [1267, 0]
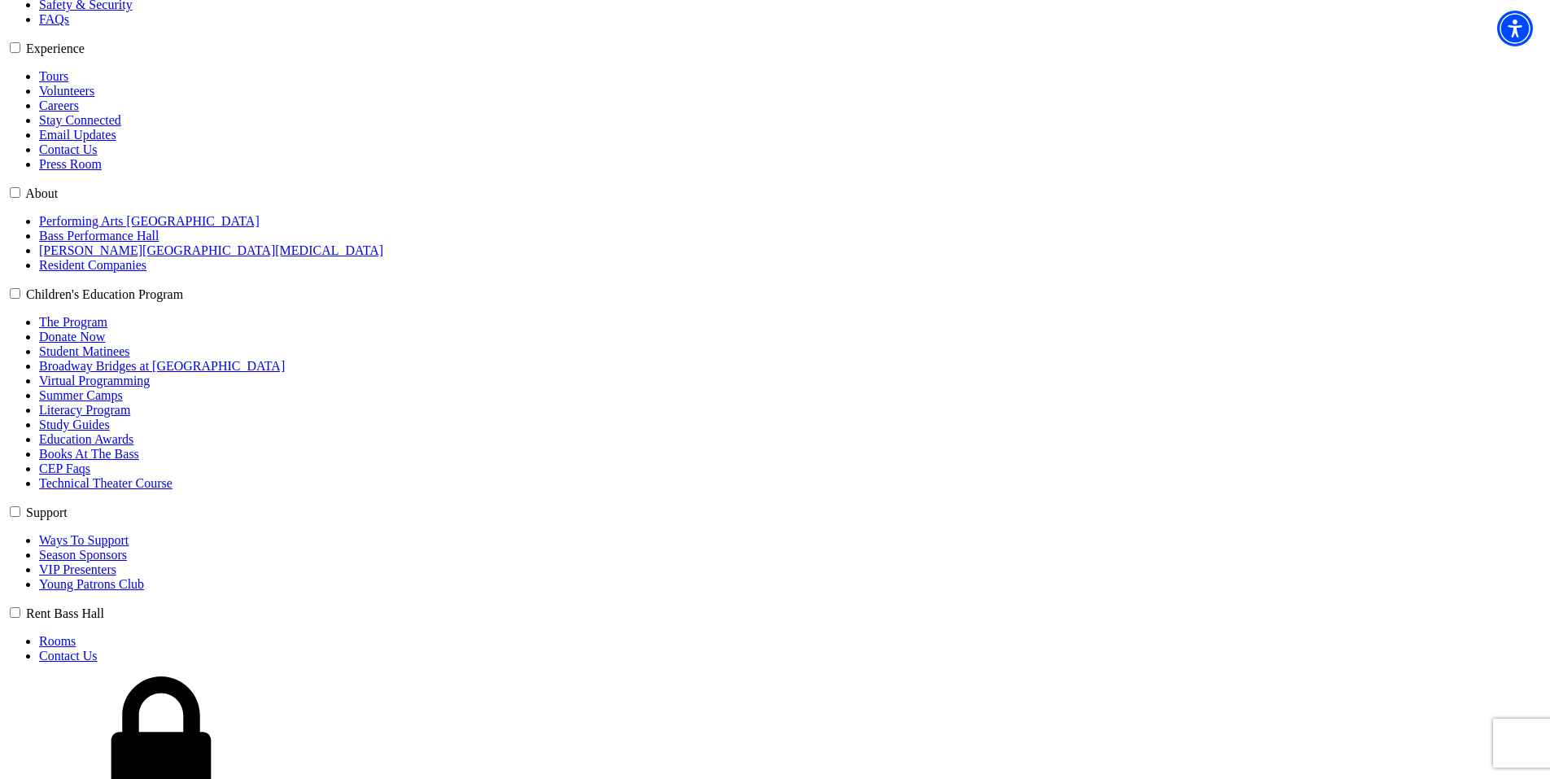
drag, startPoint x: 936, startPoint y: 216, endPoint x: 731, endPoint y: 155, distance: 214.0
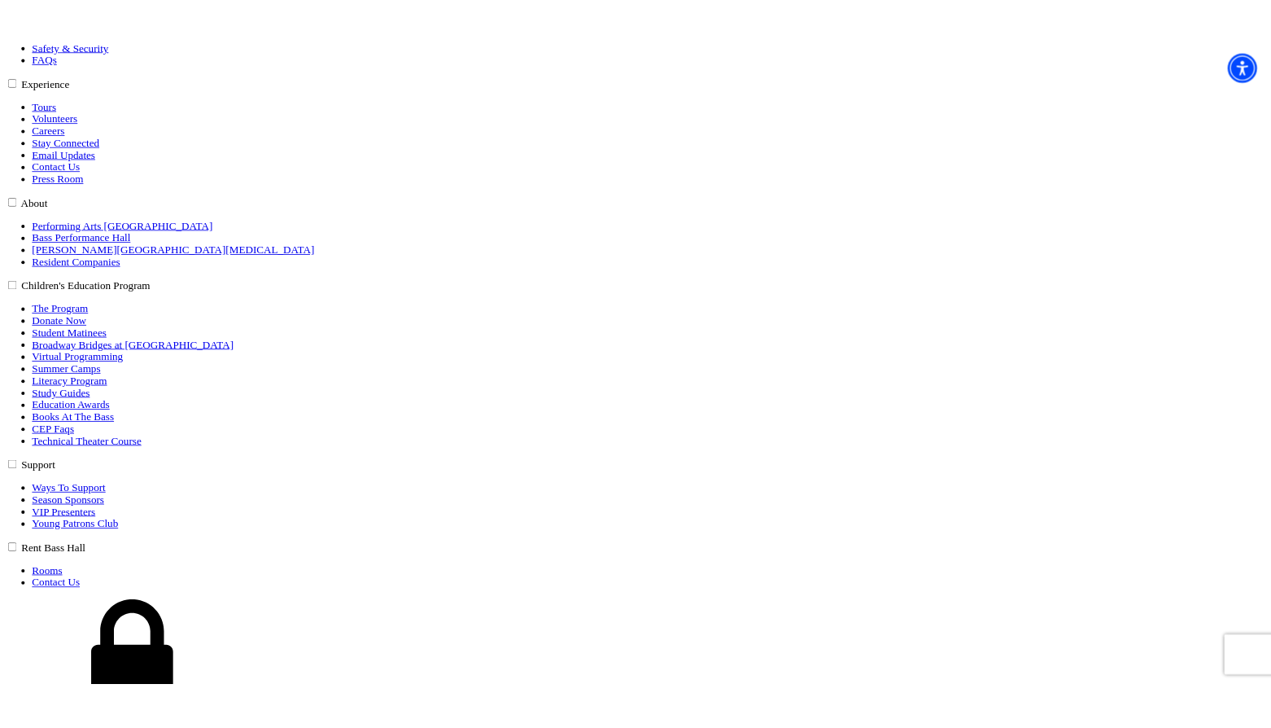
scroll to position [413, 0]
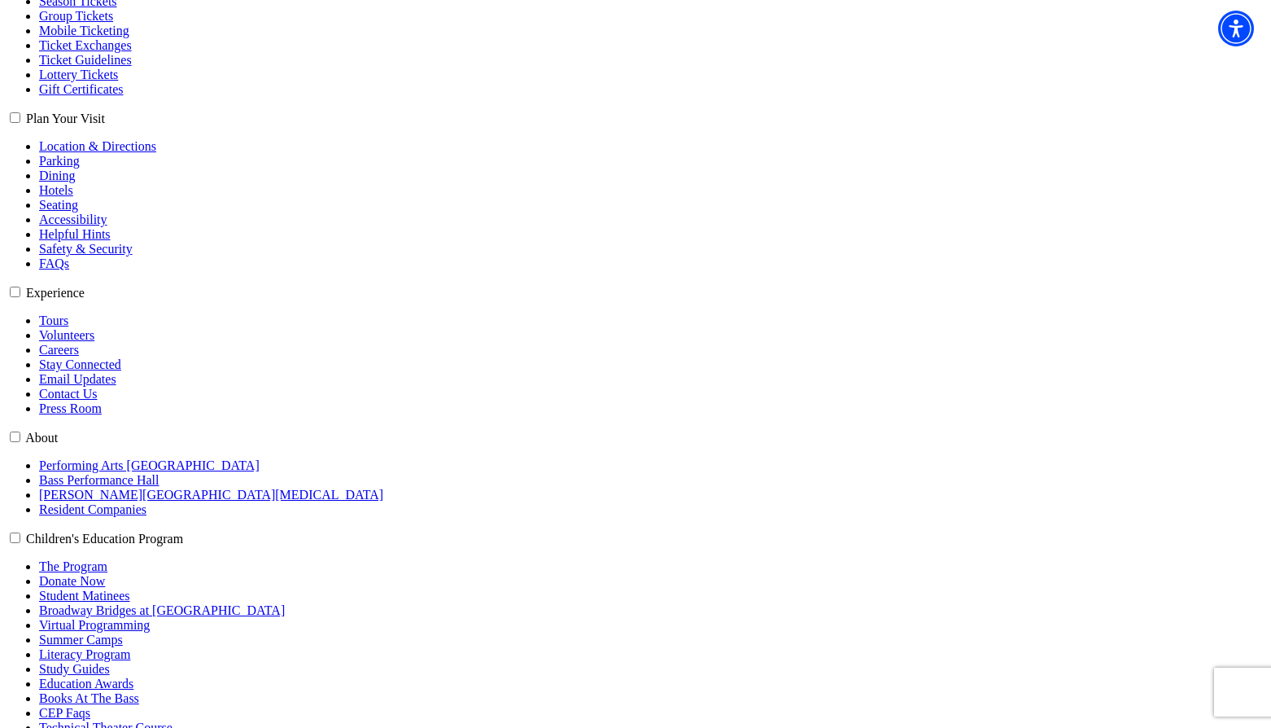
select select "6208"
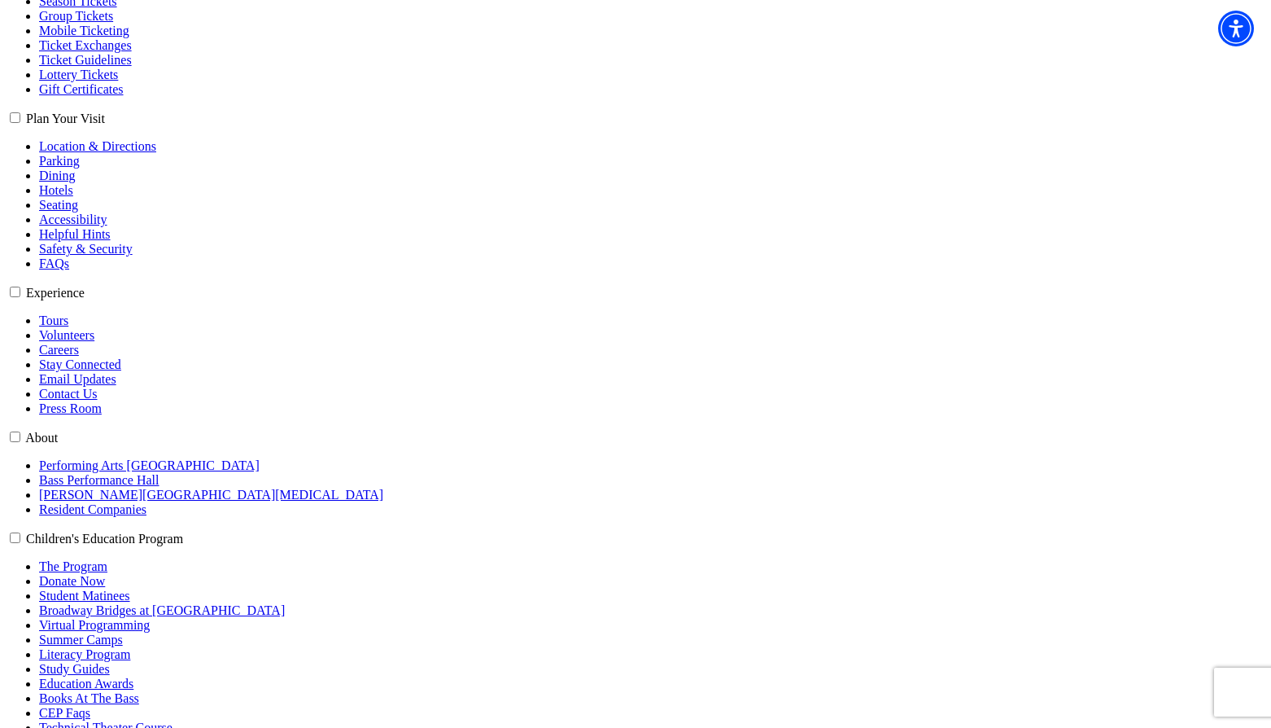
select select "6204"
select select "6208"
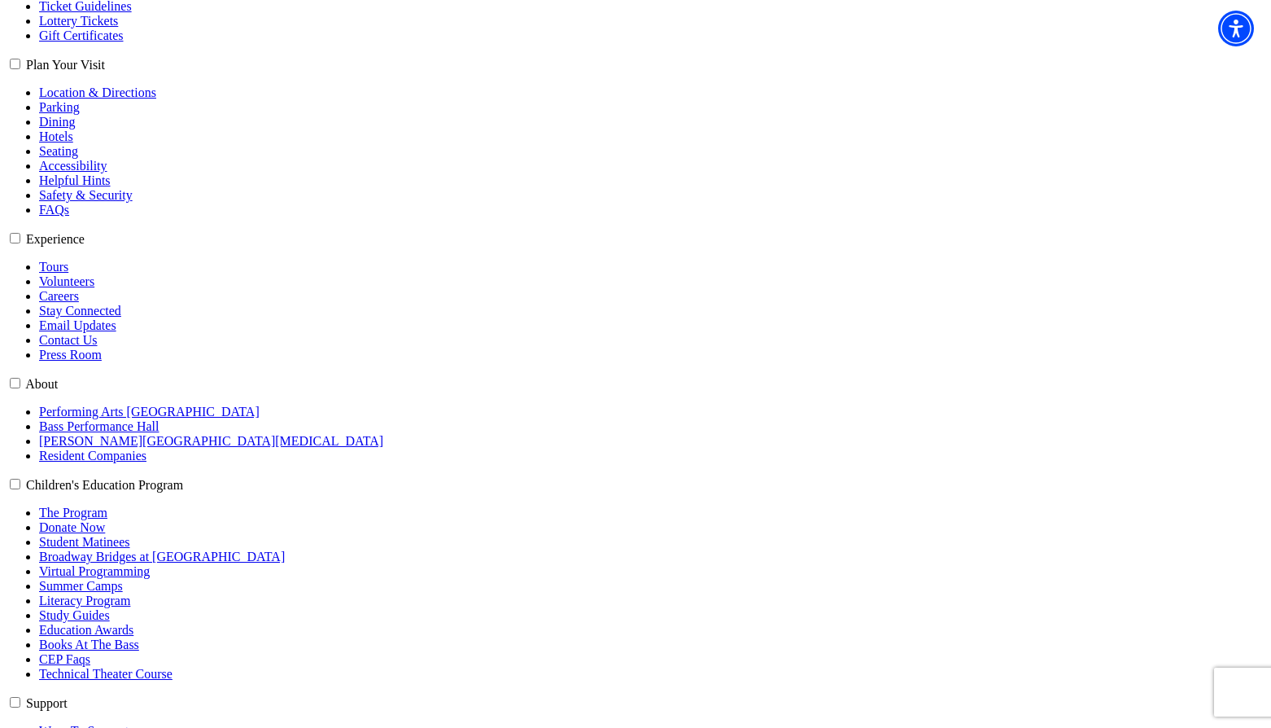
scroll to position [495, 0]
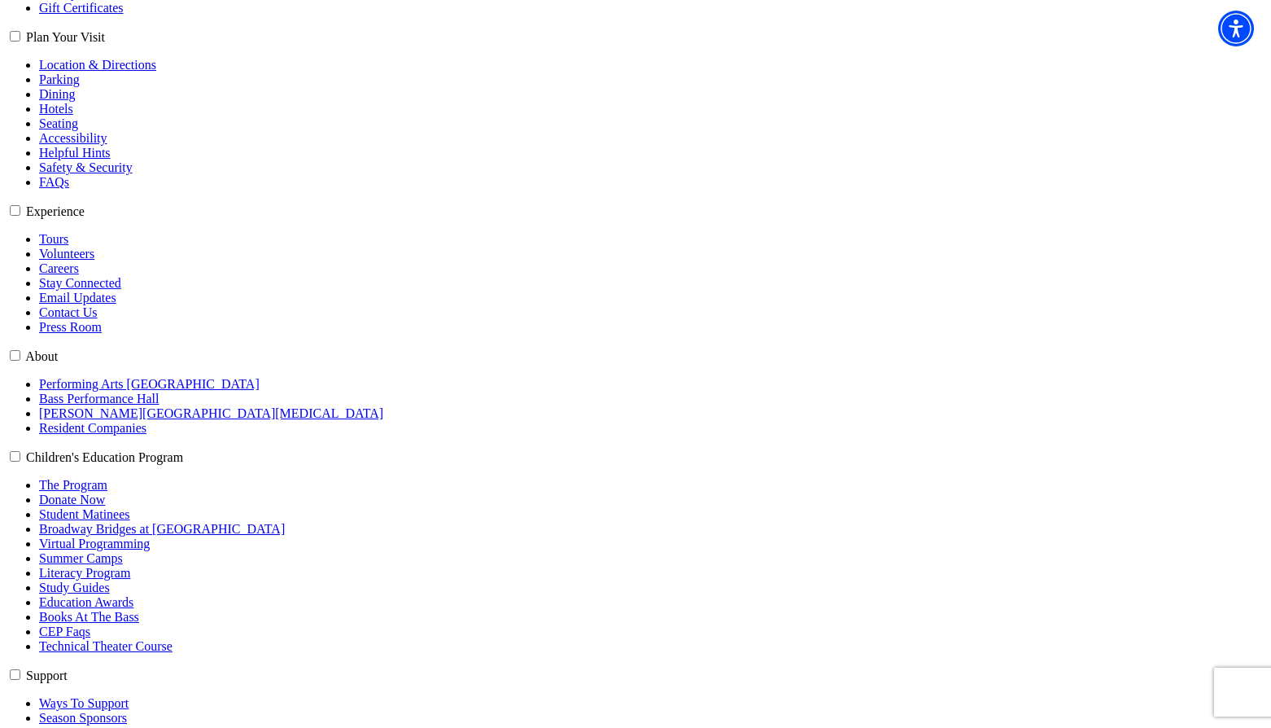
select select "6316"
click input "Premium $159.00" at bounding box center [0, 0] width 0 height 0
radio input "true"
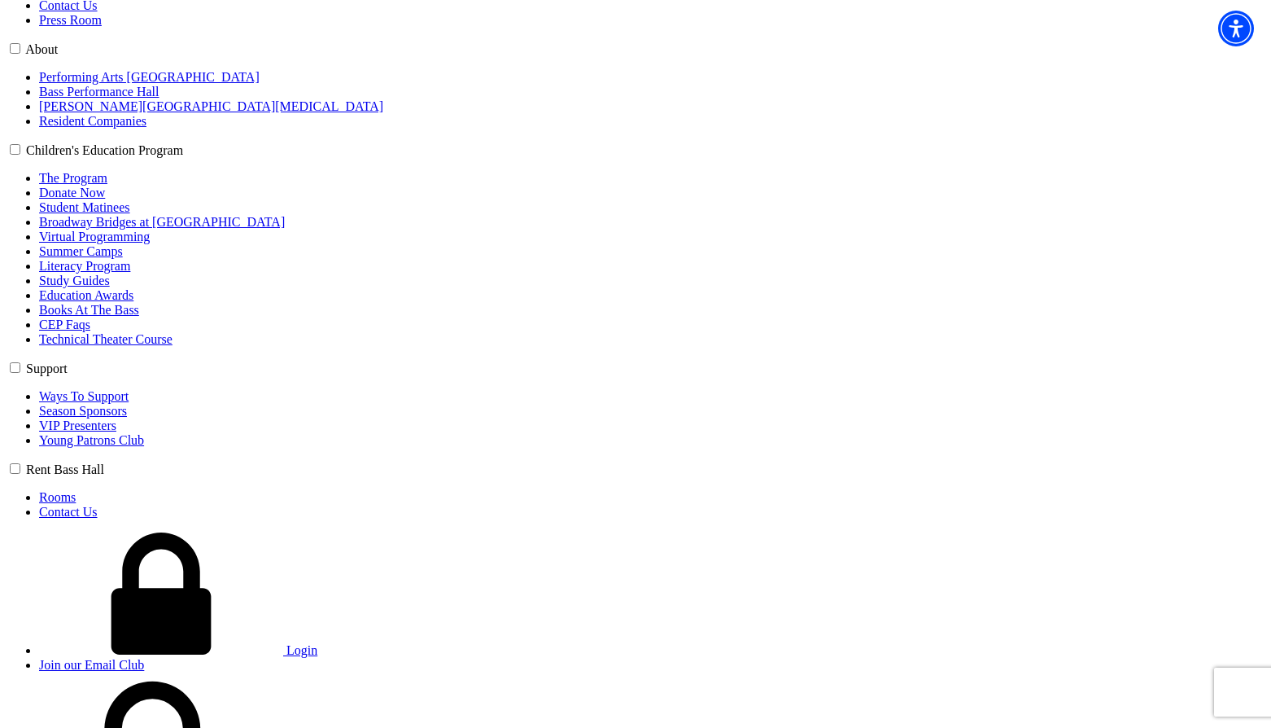
scroll to position [820, 0]
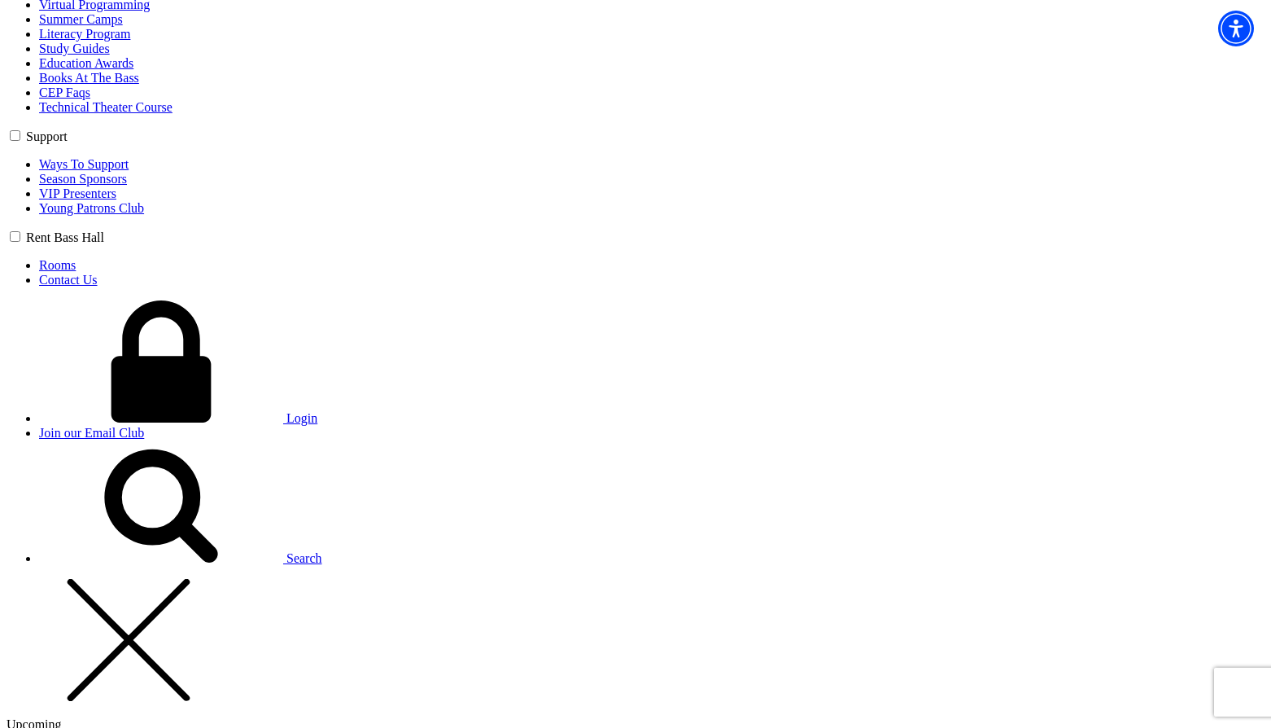
scroll to position [1064, 0]
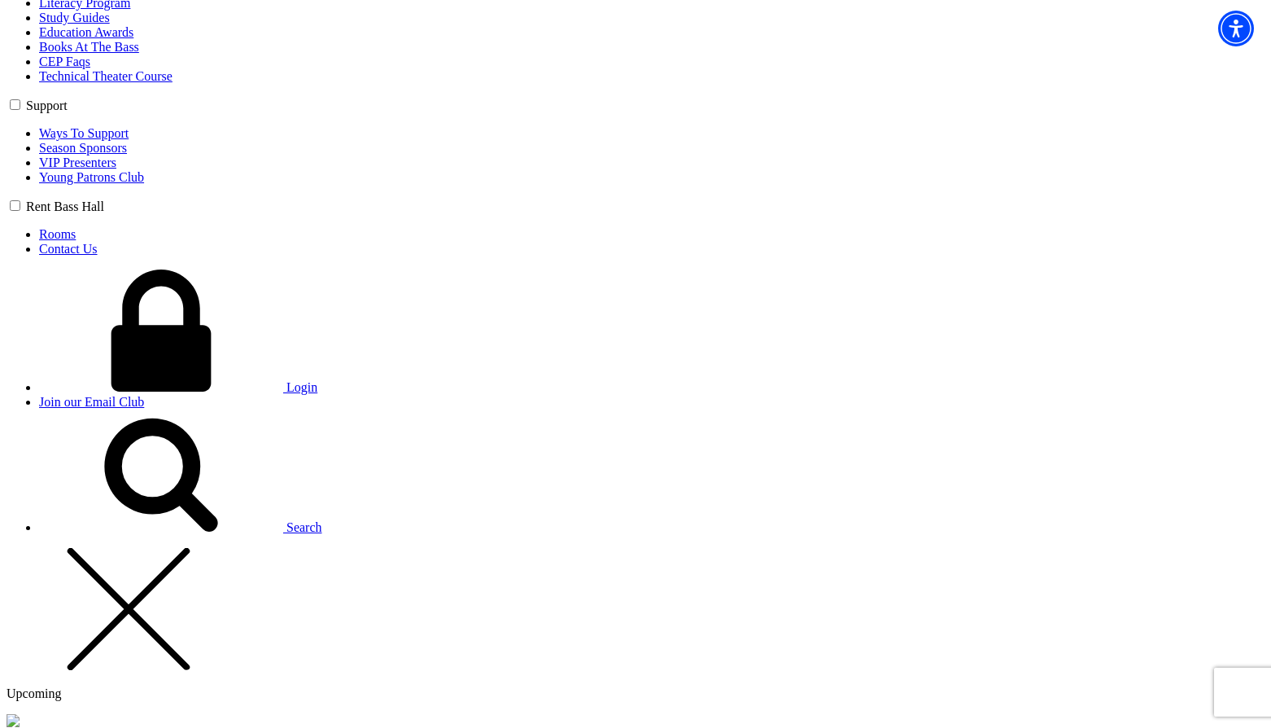
type input "sdfsdf"
select select "Corporate"
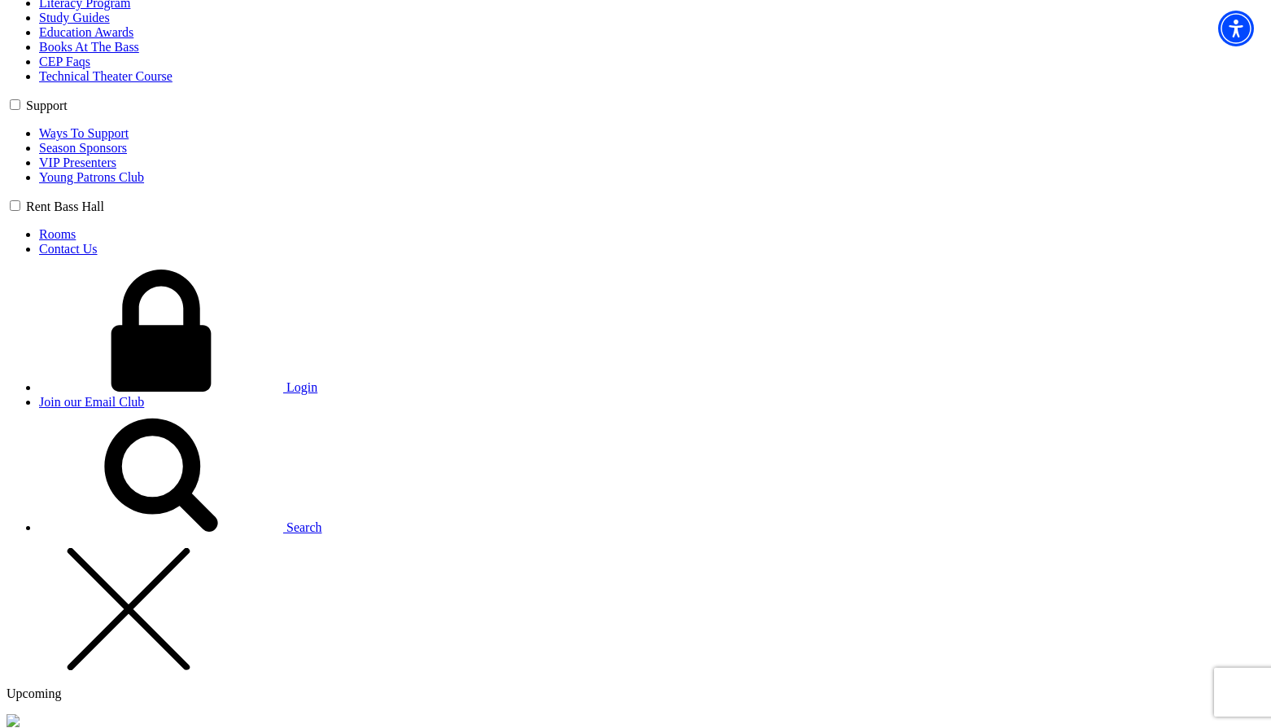
type input "42"
drag, startPoint x: 601, startPoint y: 425, endPoint x: 597, endPoint y: 441, distance: 16.8
radio input "true"
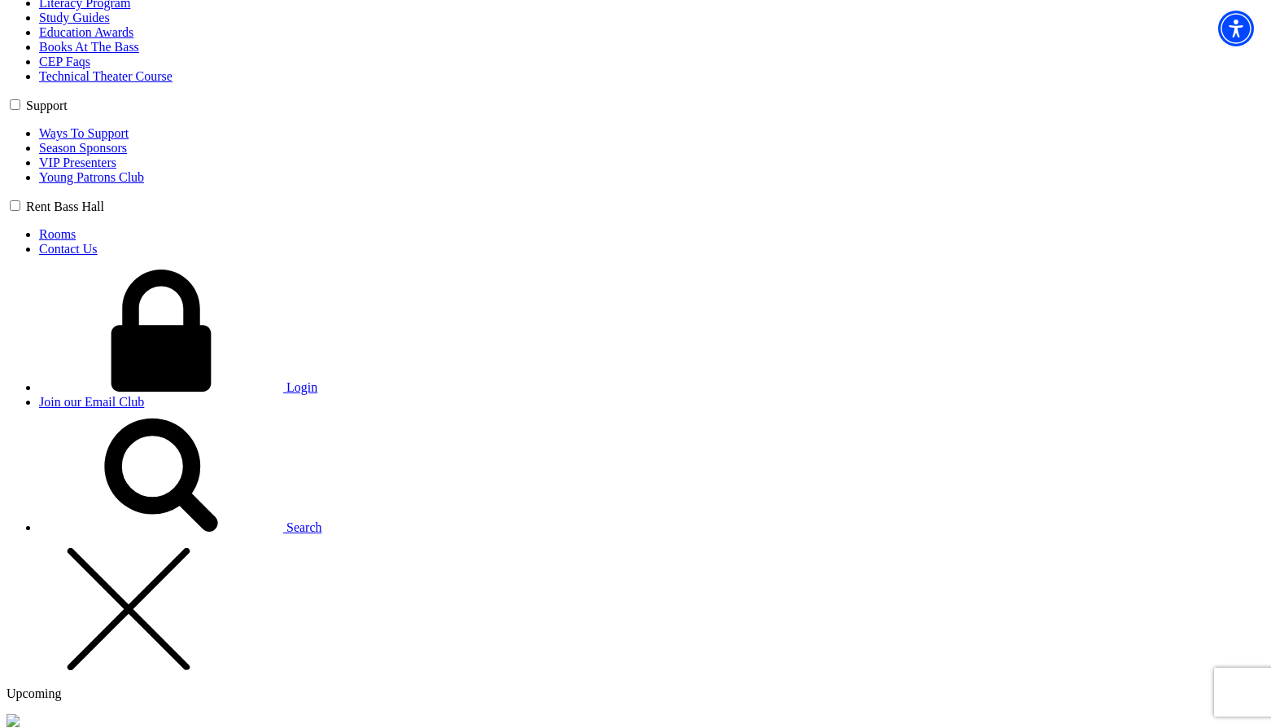
radio input "true"
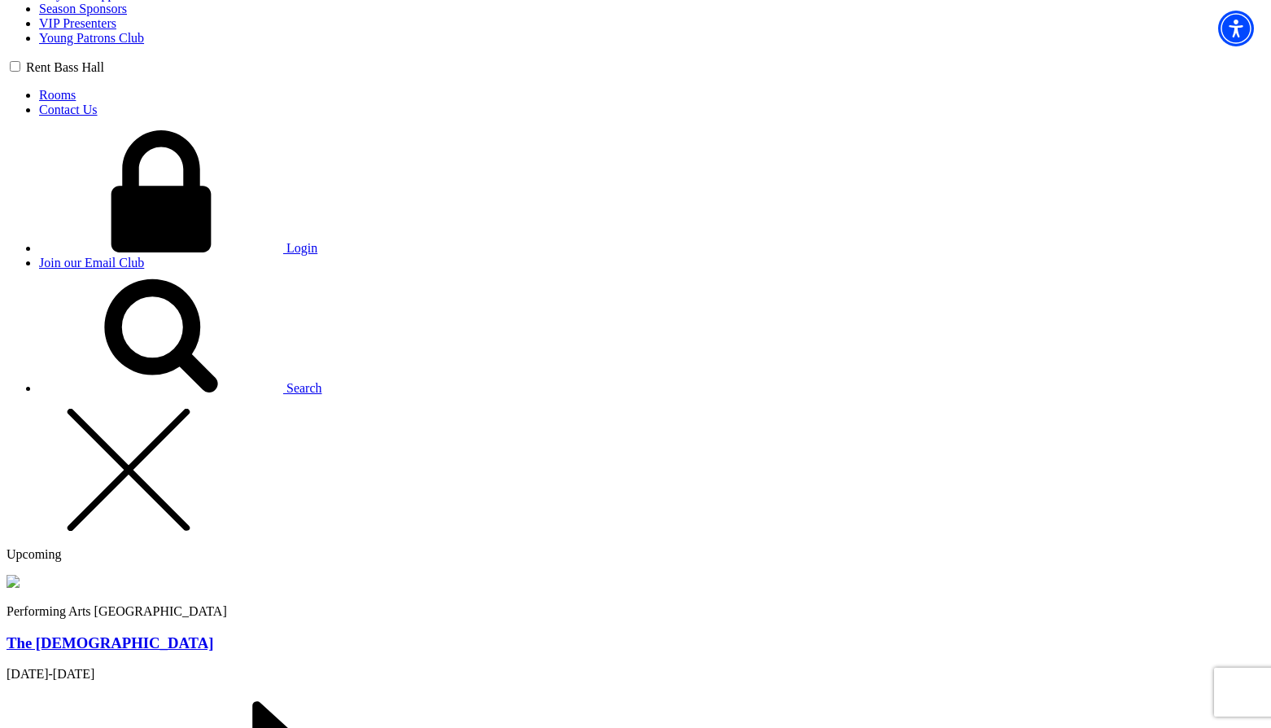
scroll to position [1227, 0]
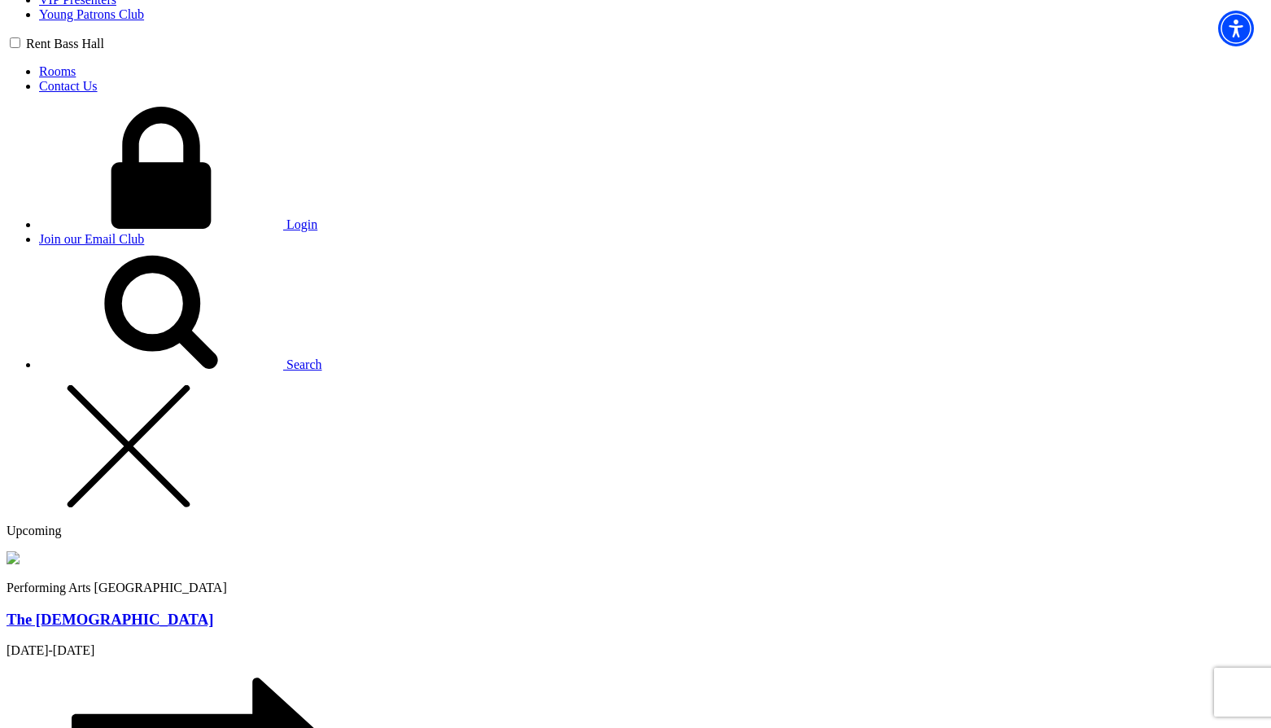
type input "sdfsd"
type input "[PERSON_NAME][EMAIL_ADDRESS][PERSON_NAME][DOMAIN_NAME]"
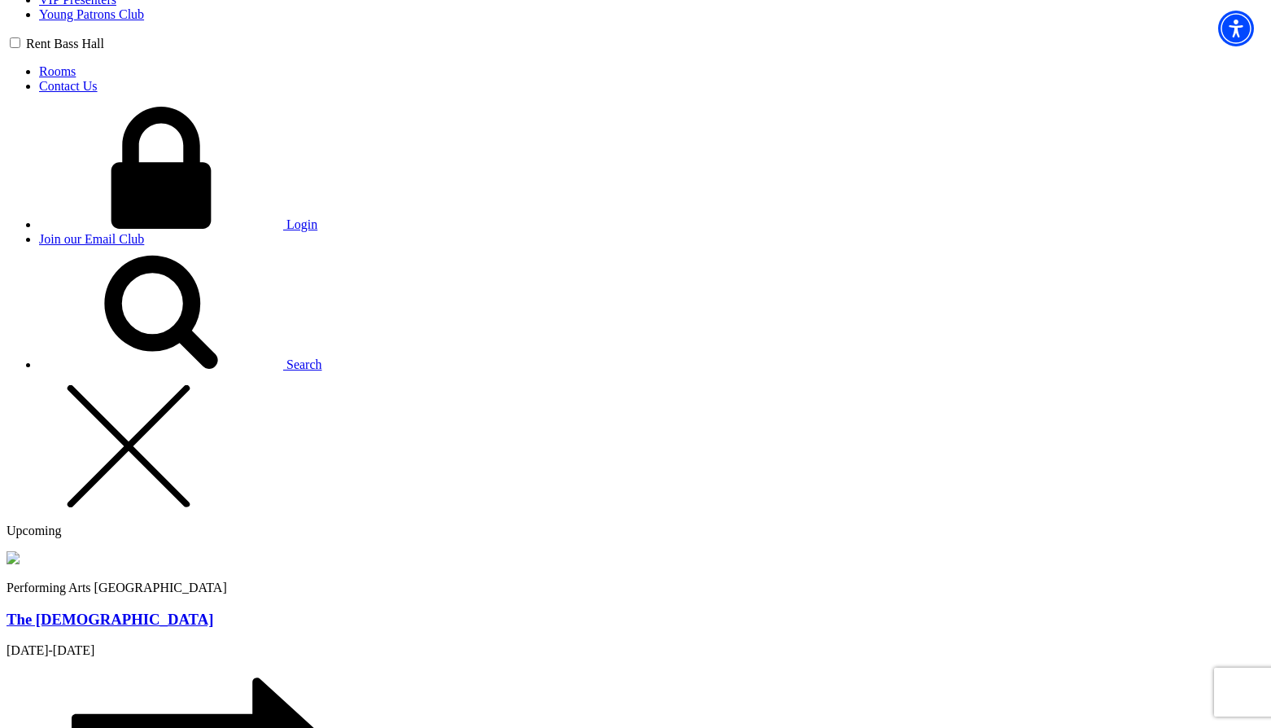
type input "[PHONE_NUMBER]"
type input "dfsdf"
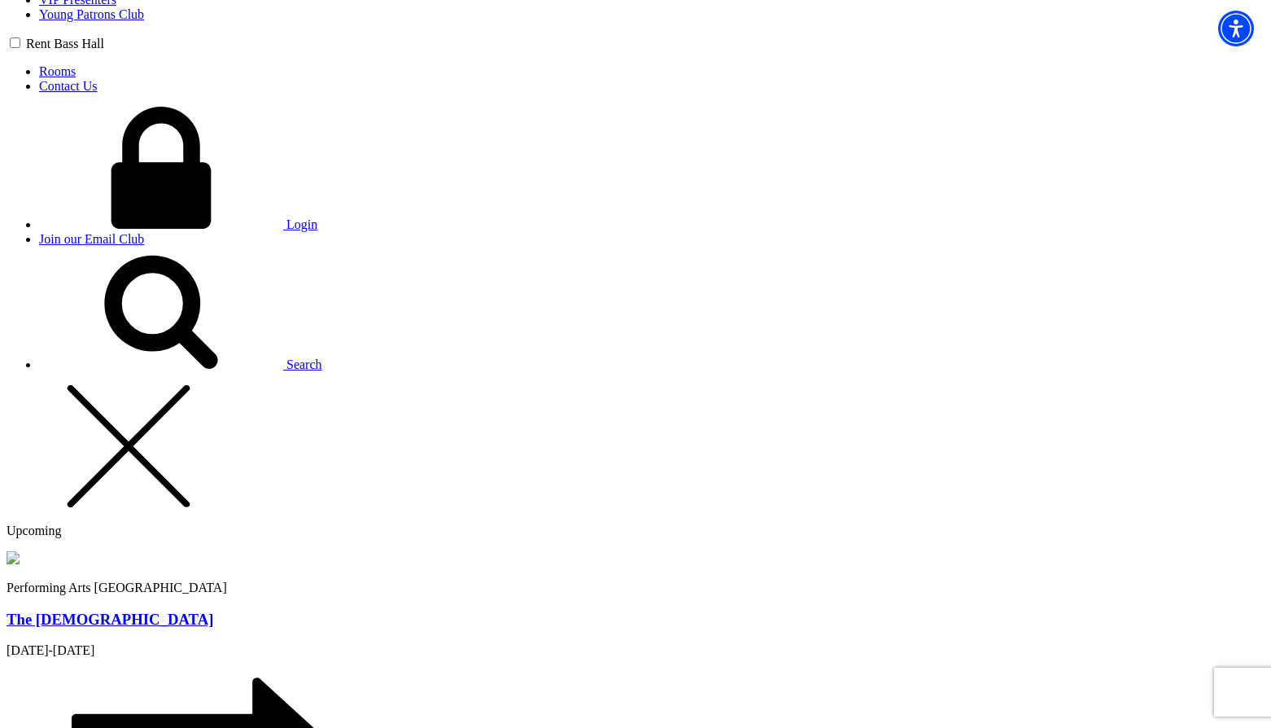
radio input "true"
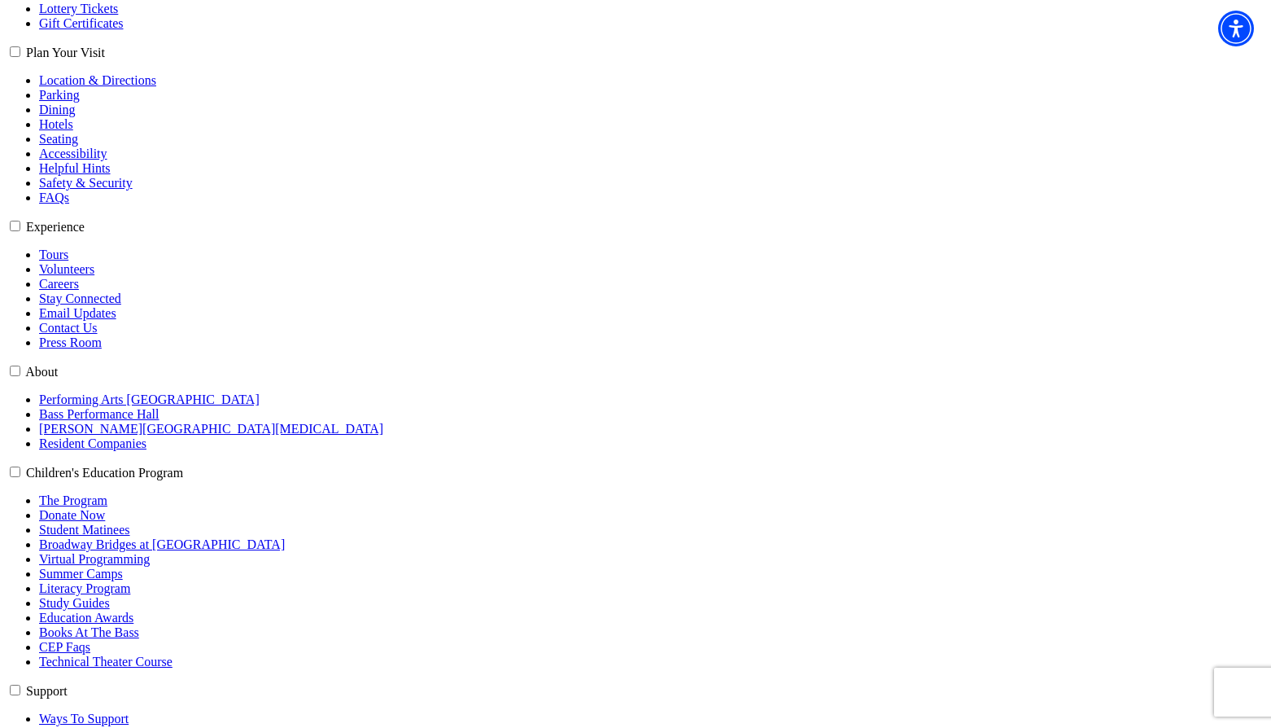
scroll to position [409, 0]
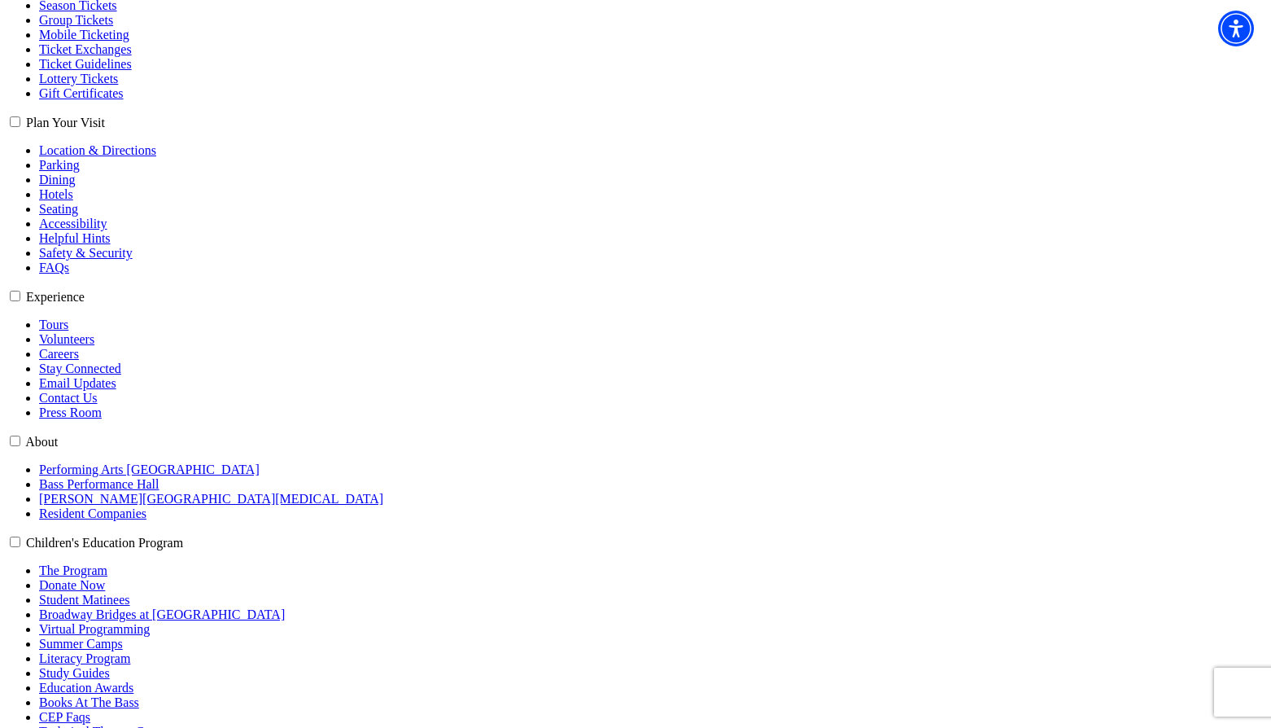
select select "6174"
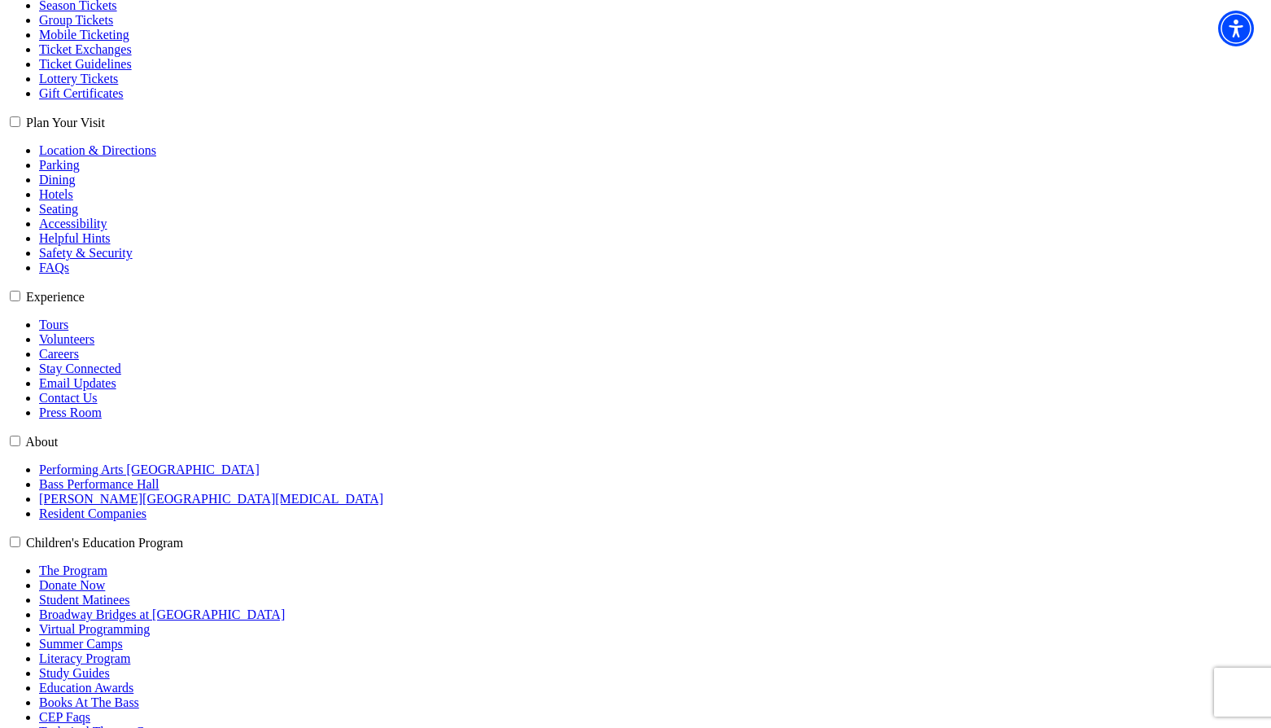
select select "6258"
click input "Premium $132.00" at bounding box center [0, 0] width 0 height 0
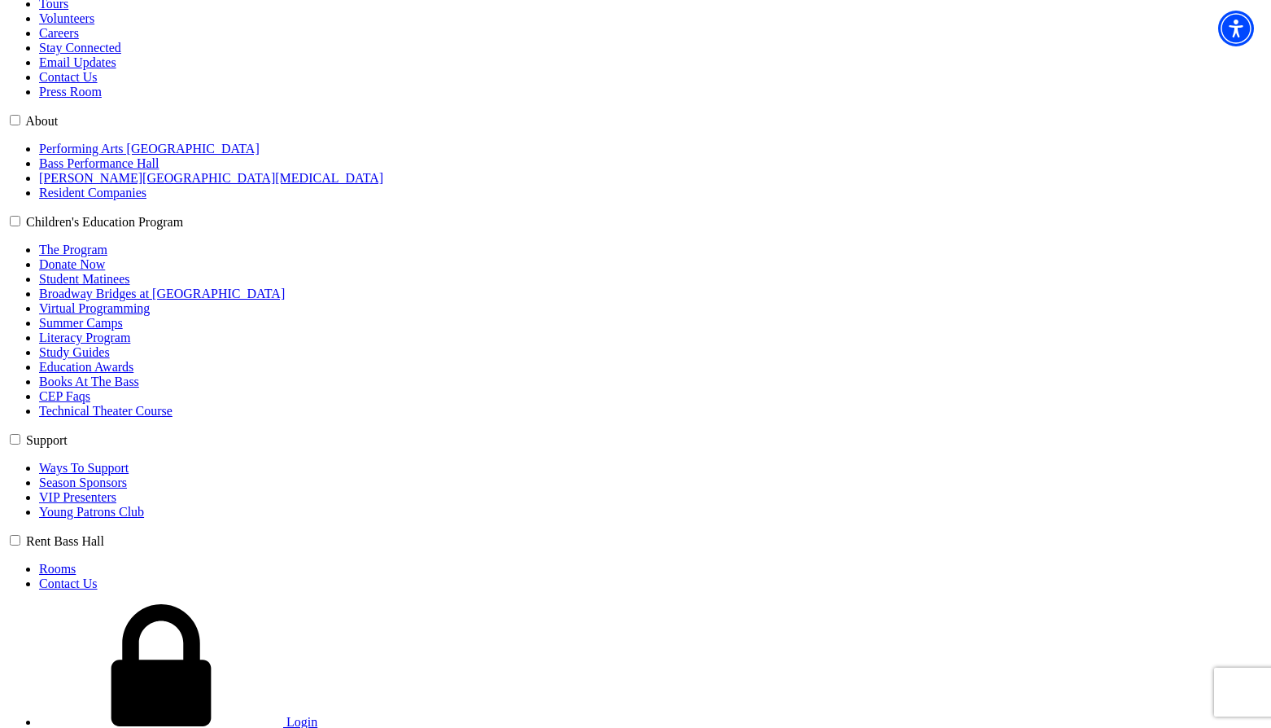
scroll to position [735, 0]
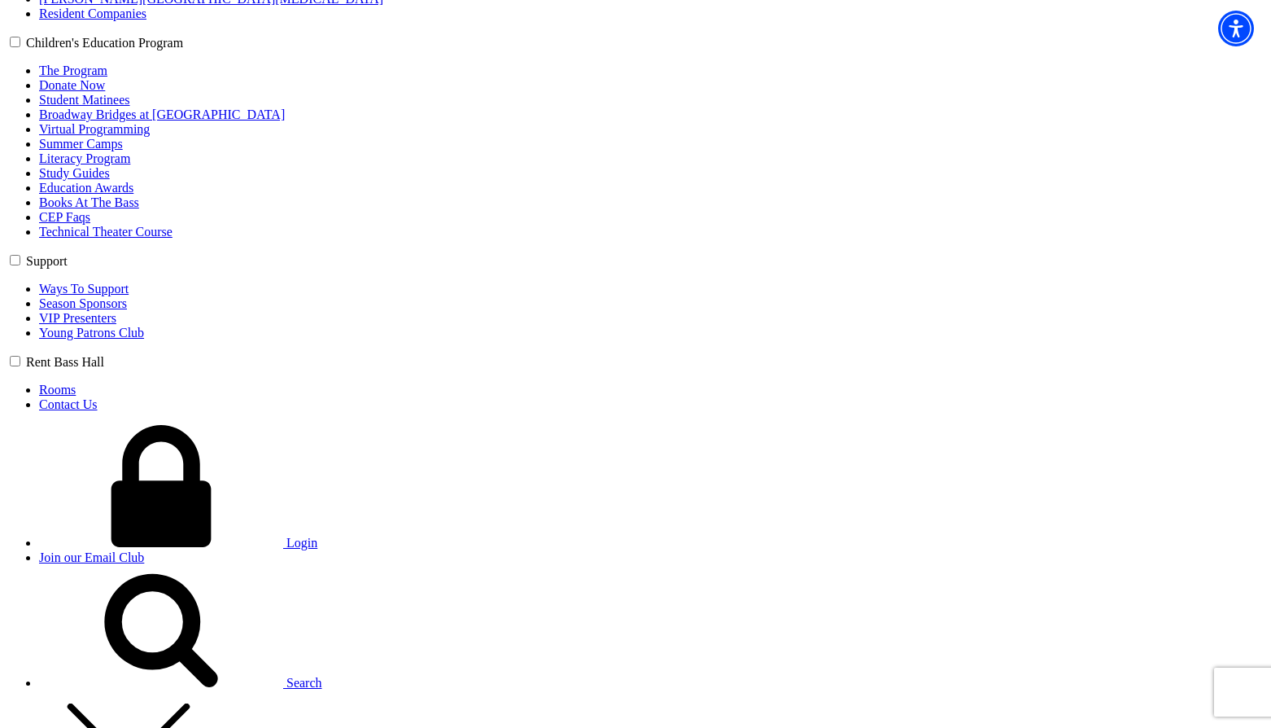
scroll to position [979, 0]
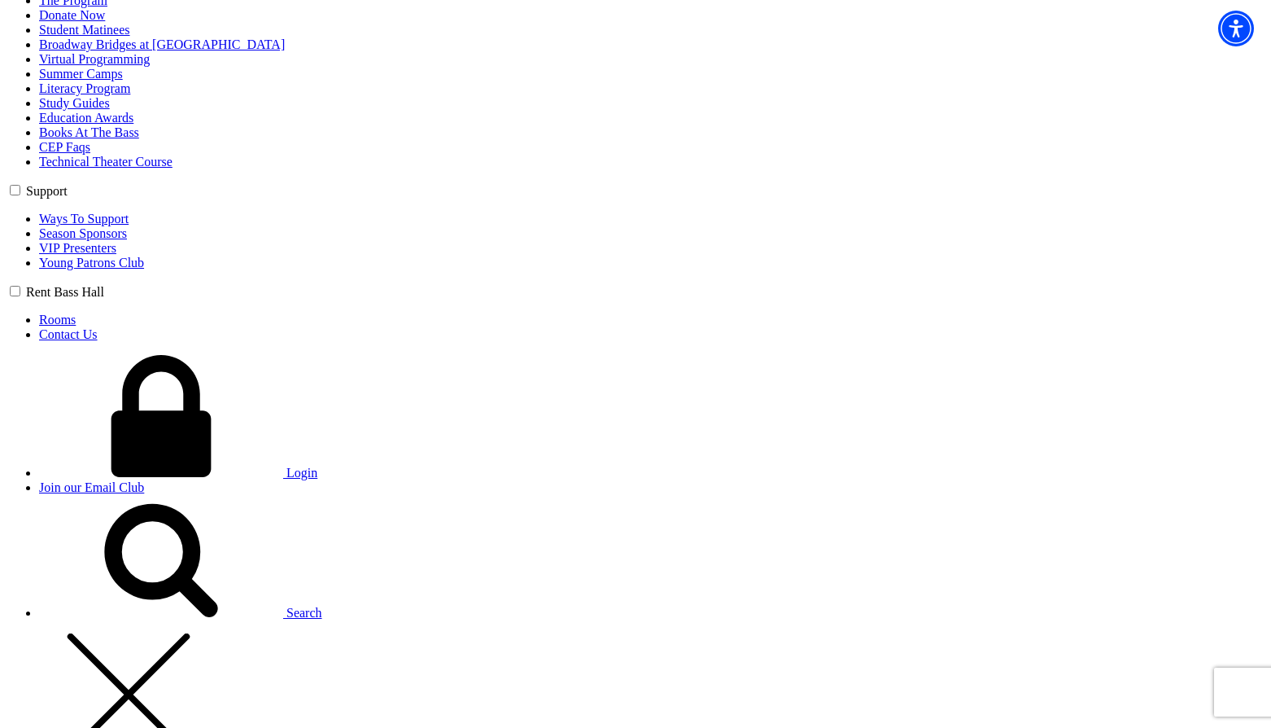
type input "zxc"
select select "College / [GEOGRAPHIC_DATA]"
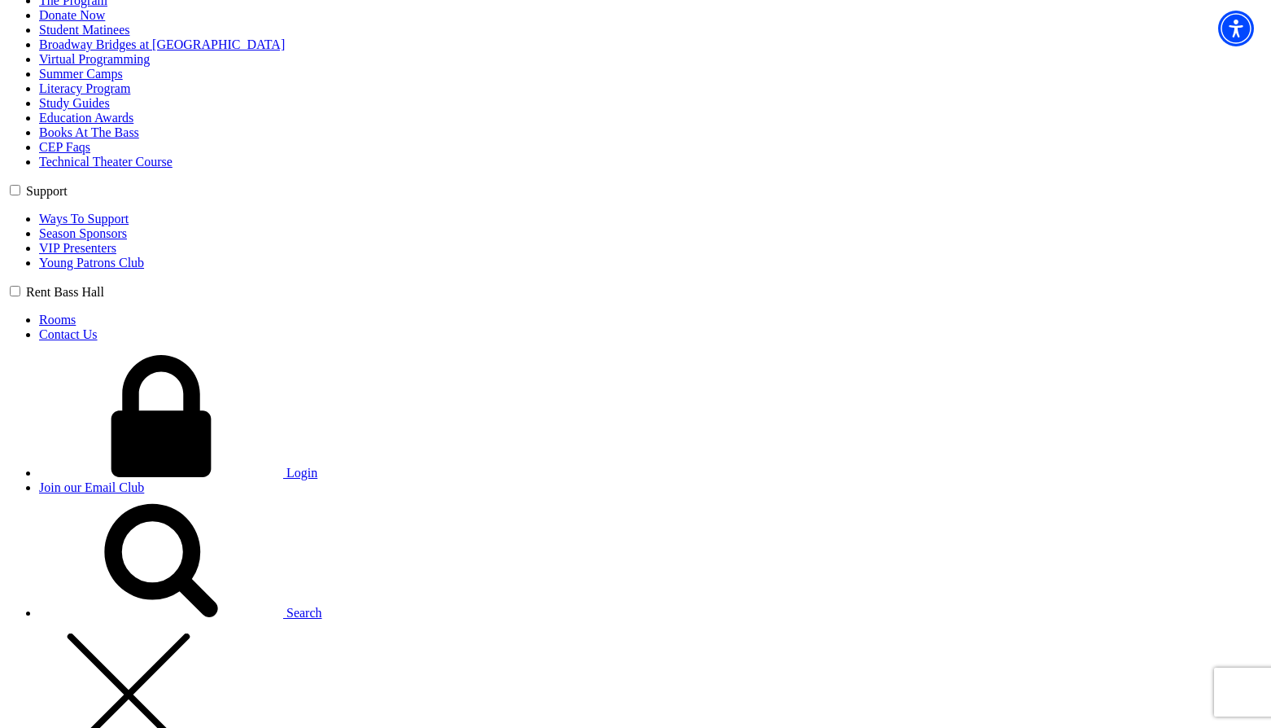
type input "42"
radio input "true"
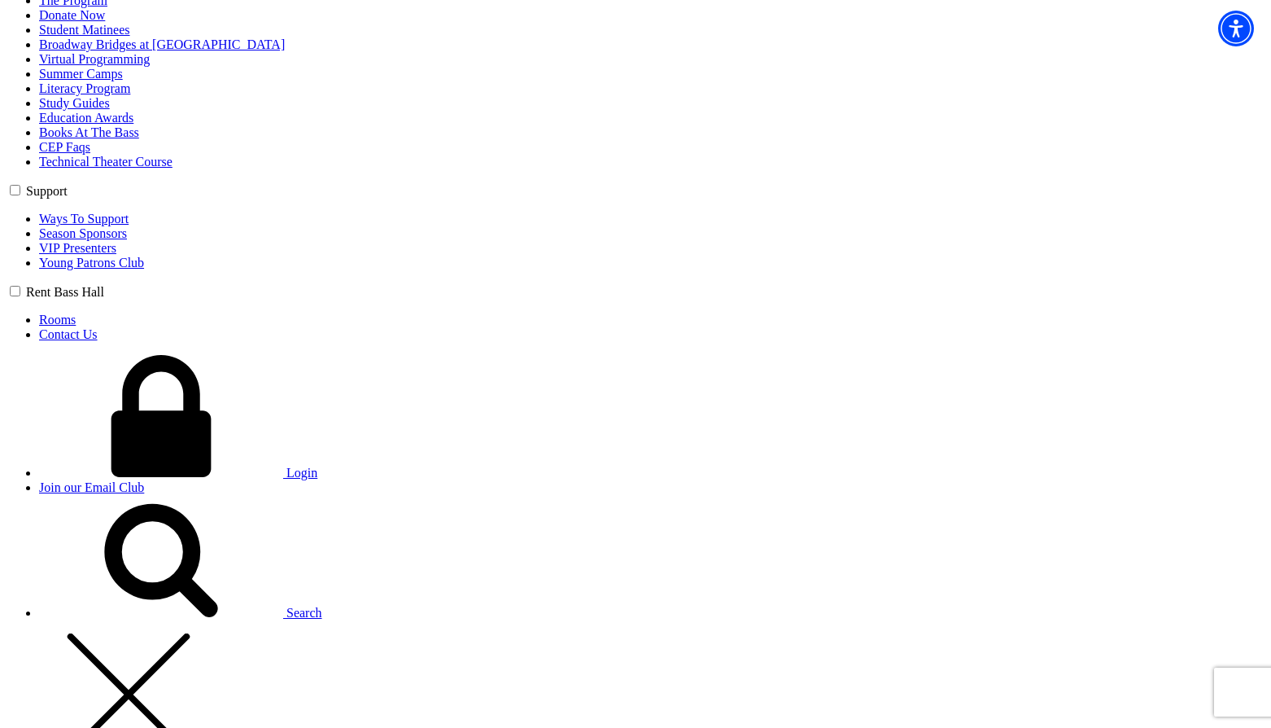
radio input "true"
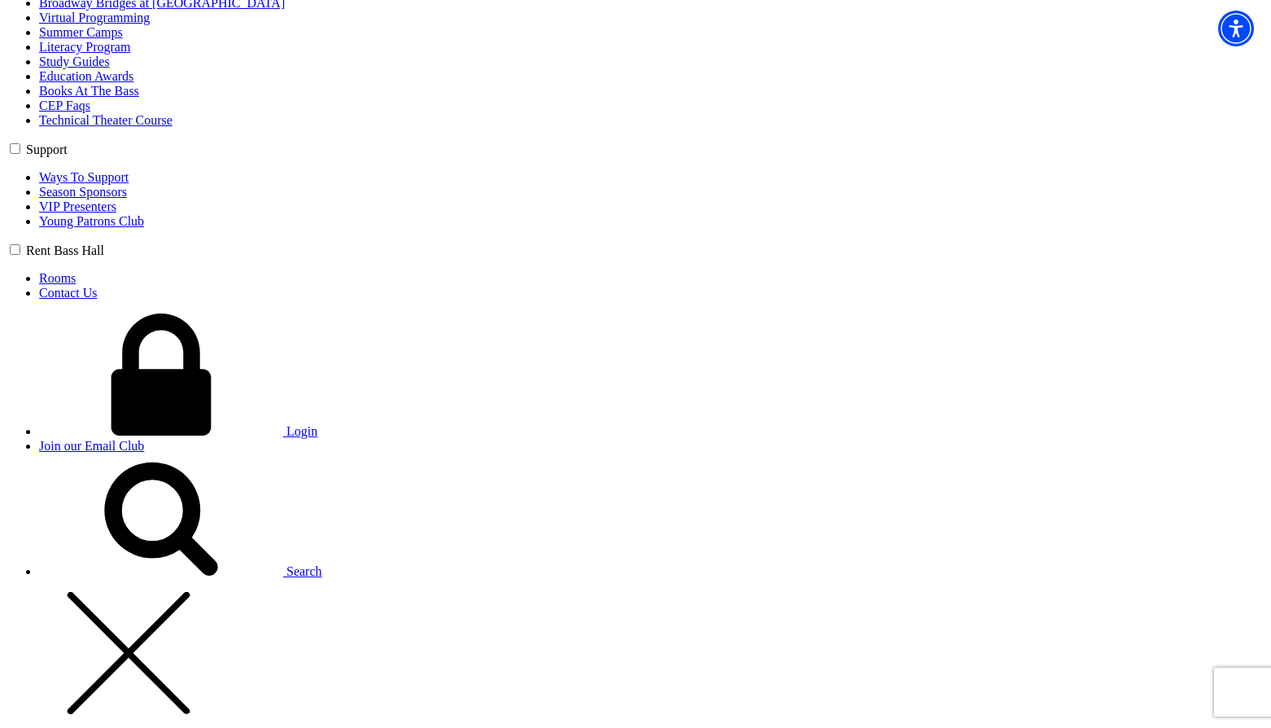
scroll to position [1060, 0]
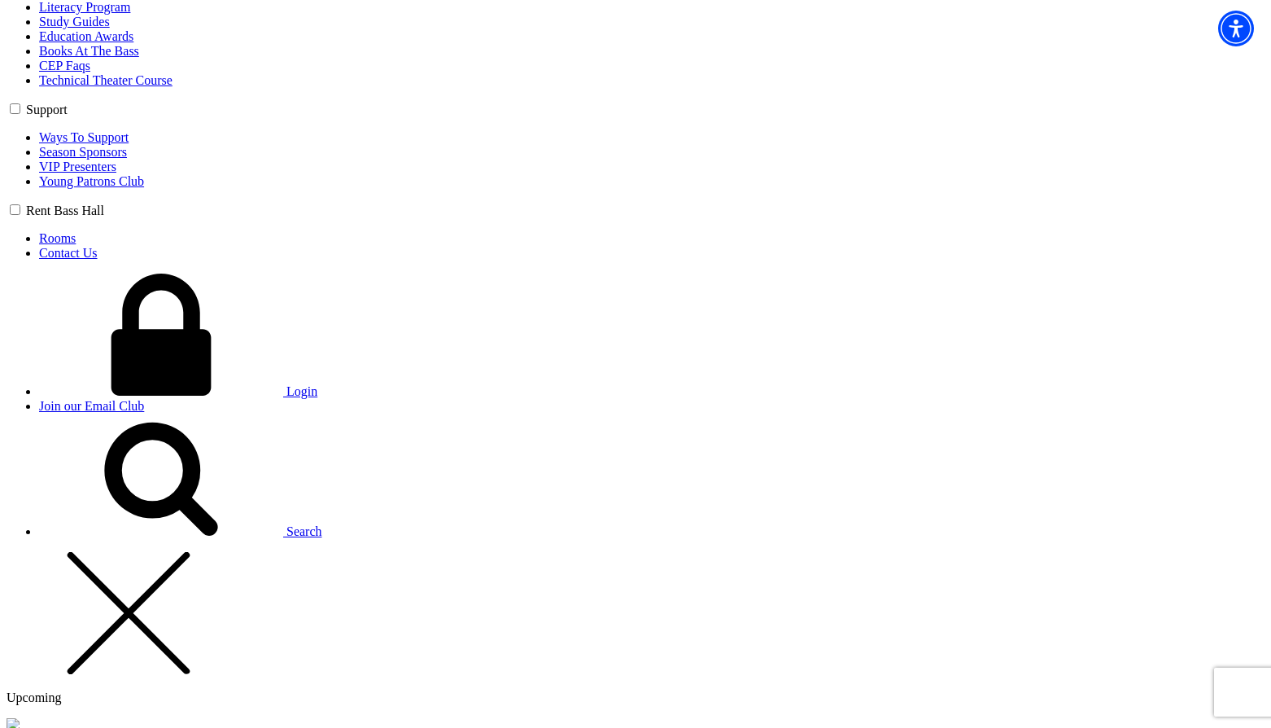
type input "czxc"
type input "[PERSON_NAME][EMAIL_ADDRESS][PERSON_NAME][DOMAIN_NAME]"
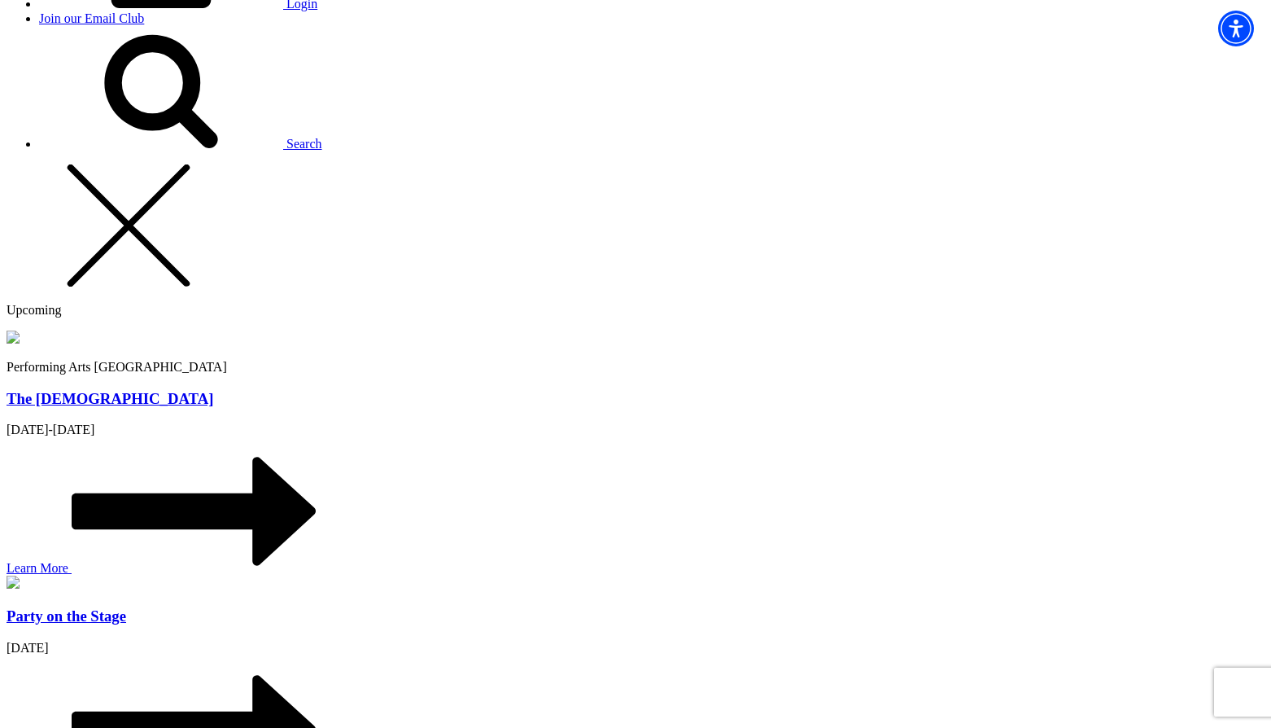
scroll to position [1467, 0]
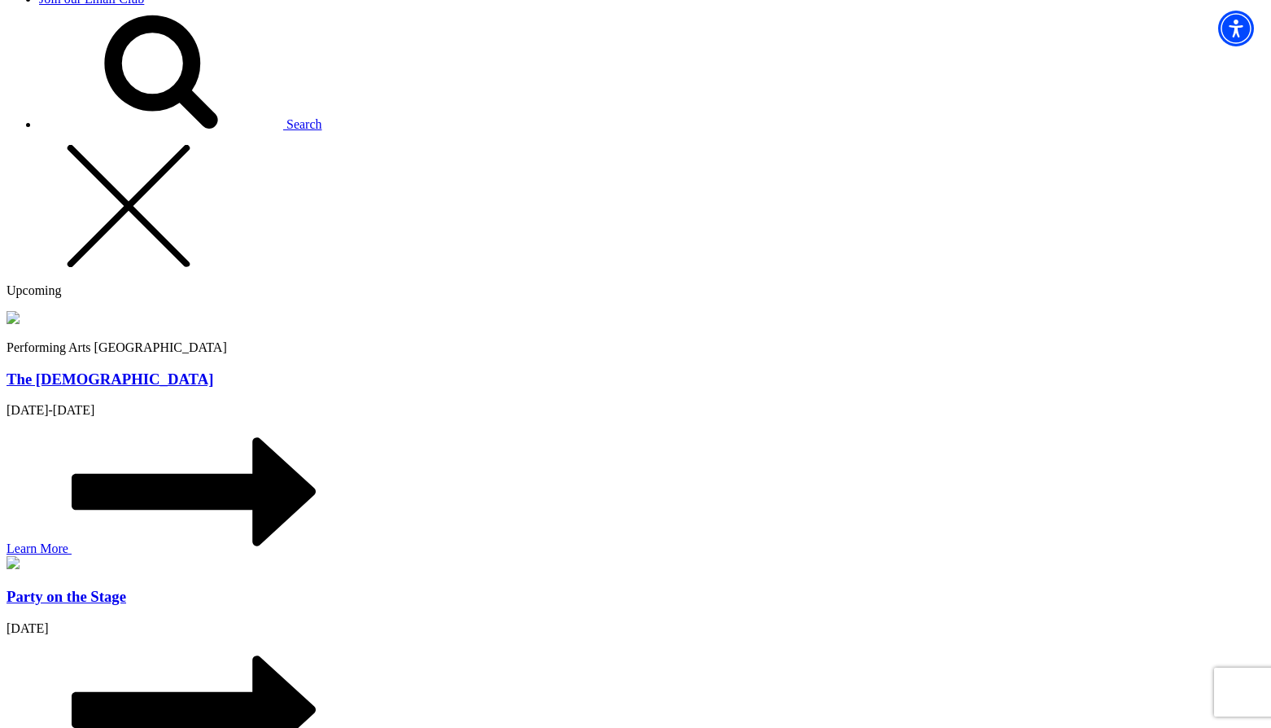
type input "250-809-5154"
type input "zsfa"
radio input "true"
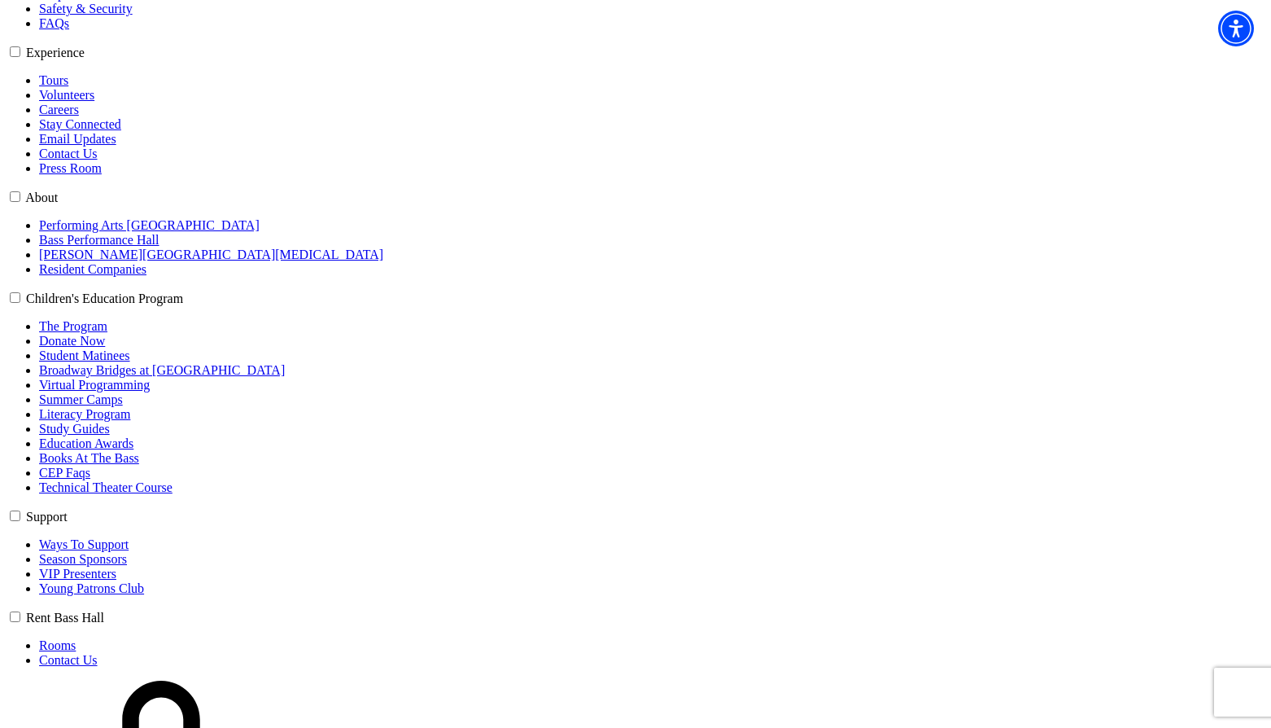
select select "6560"
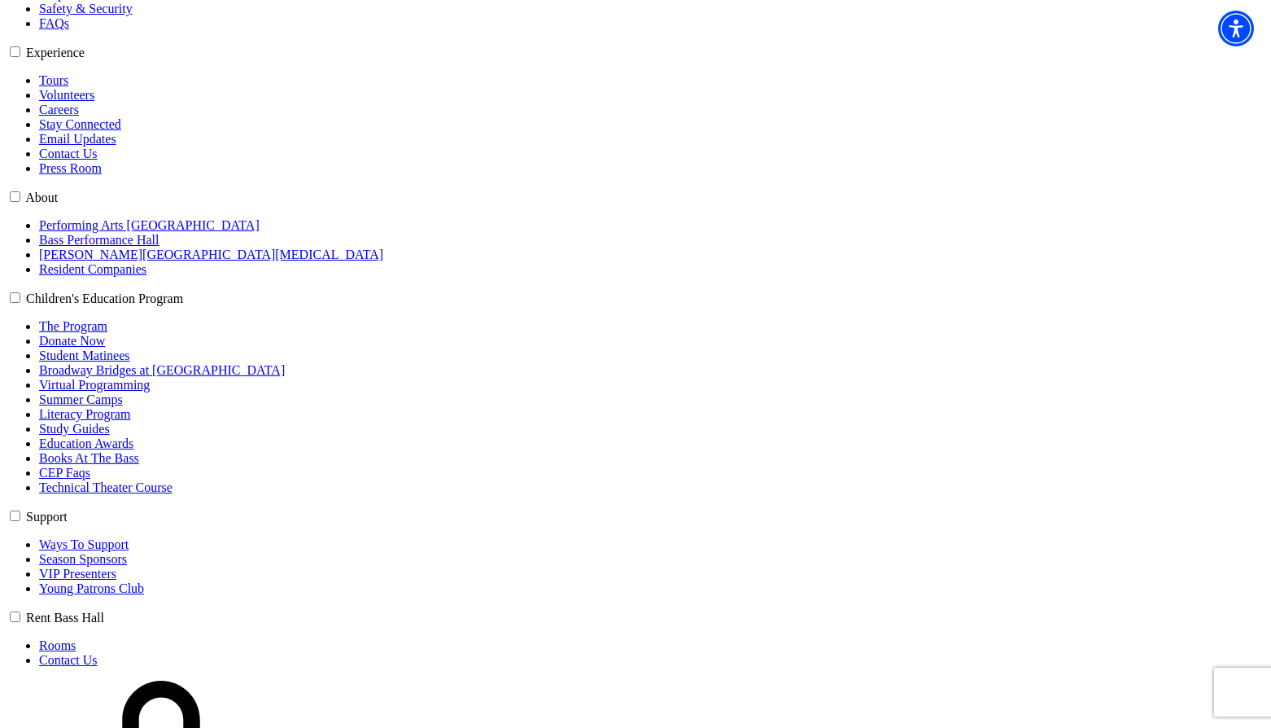
select select "6564"
click input "Pit Premium $64.35" at bounding box center [0, 0] width 0 height 0
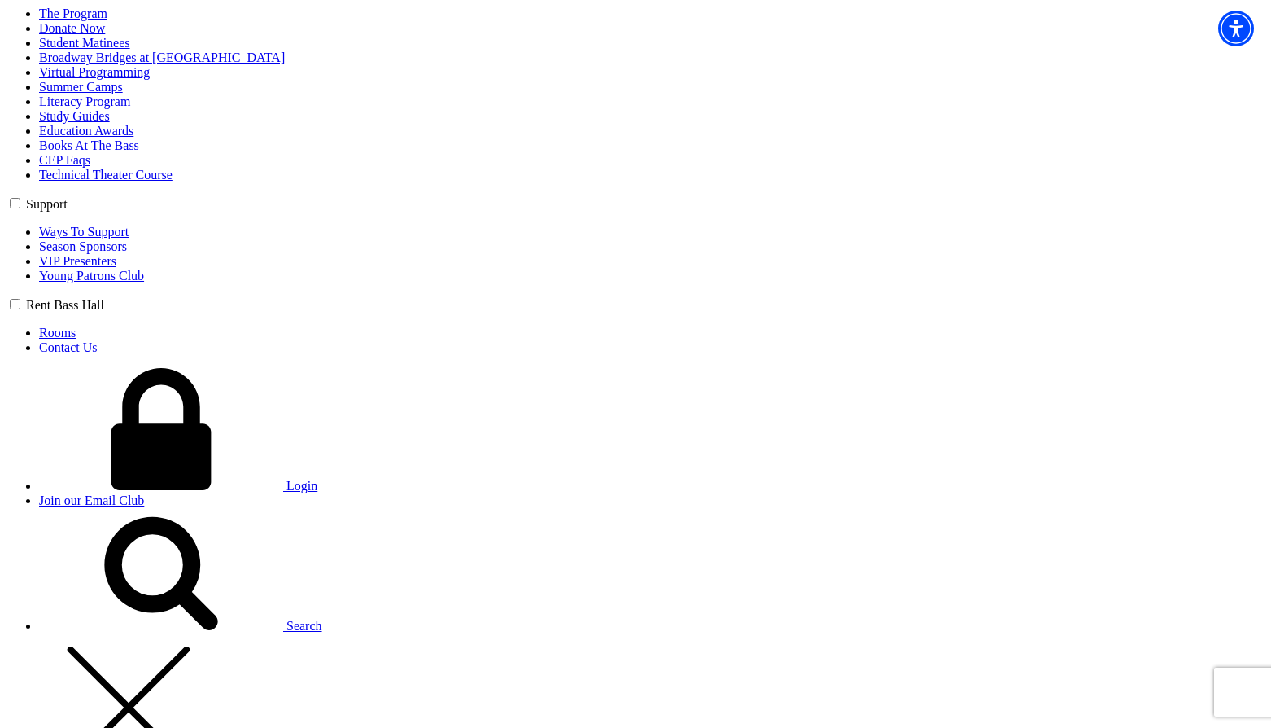
scroll to position [979, 0]
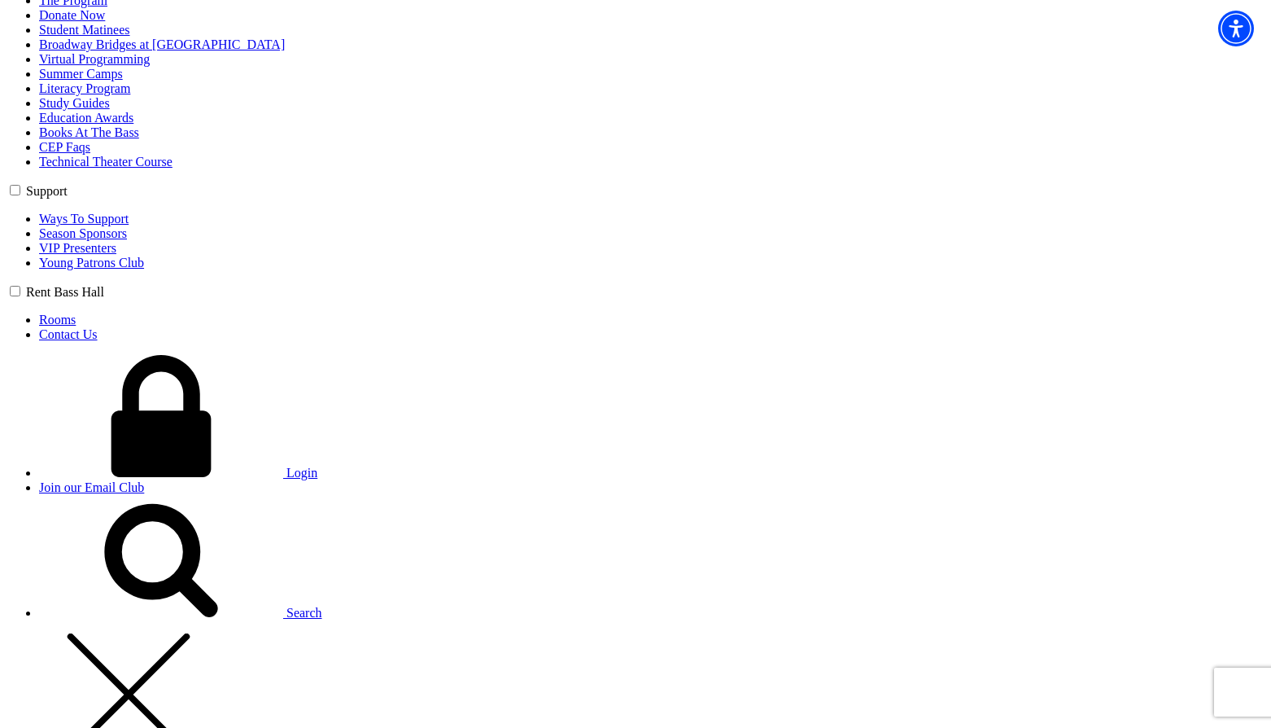
type input "xcvxcv"
select select "College / [GEOGRAPHIC_DATA]"
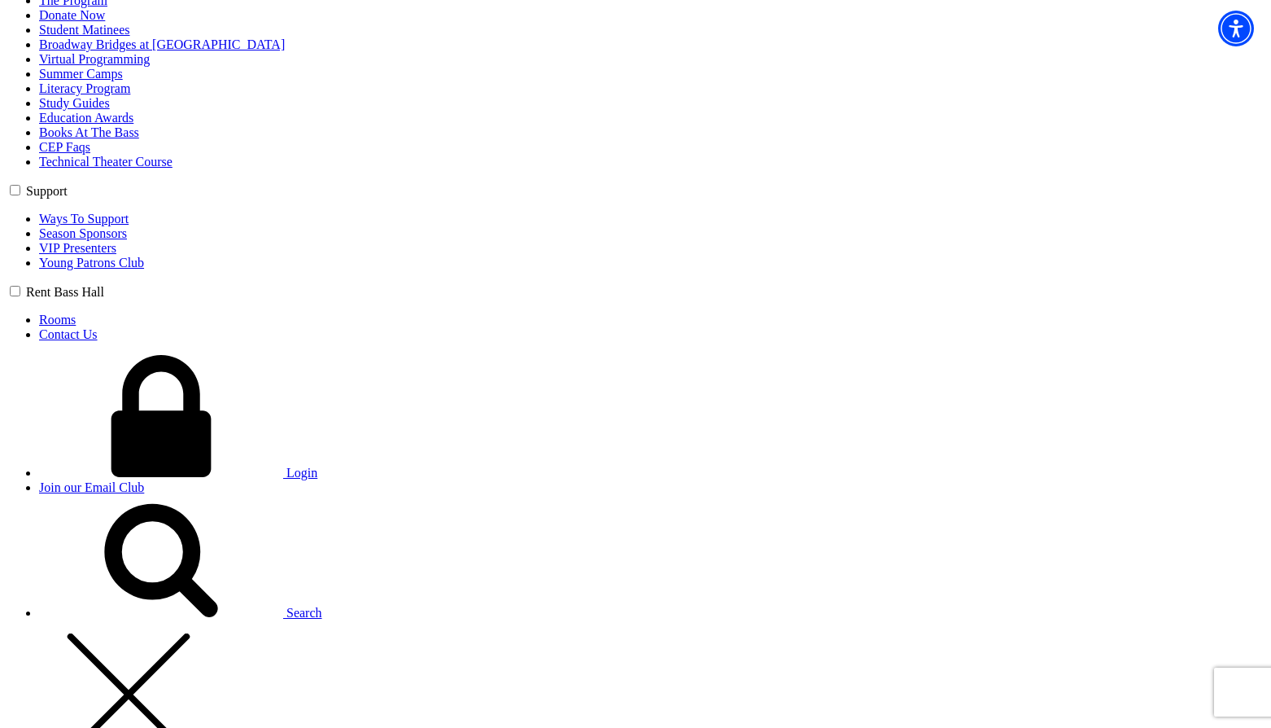
type input "3"
type input "34"
radio input "true"
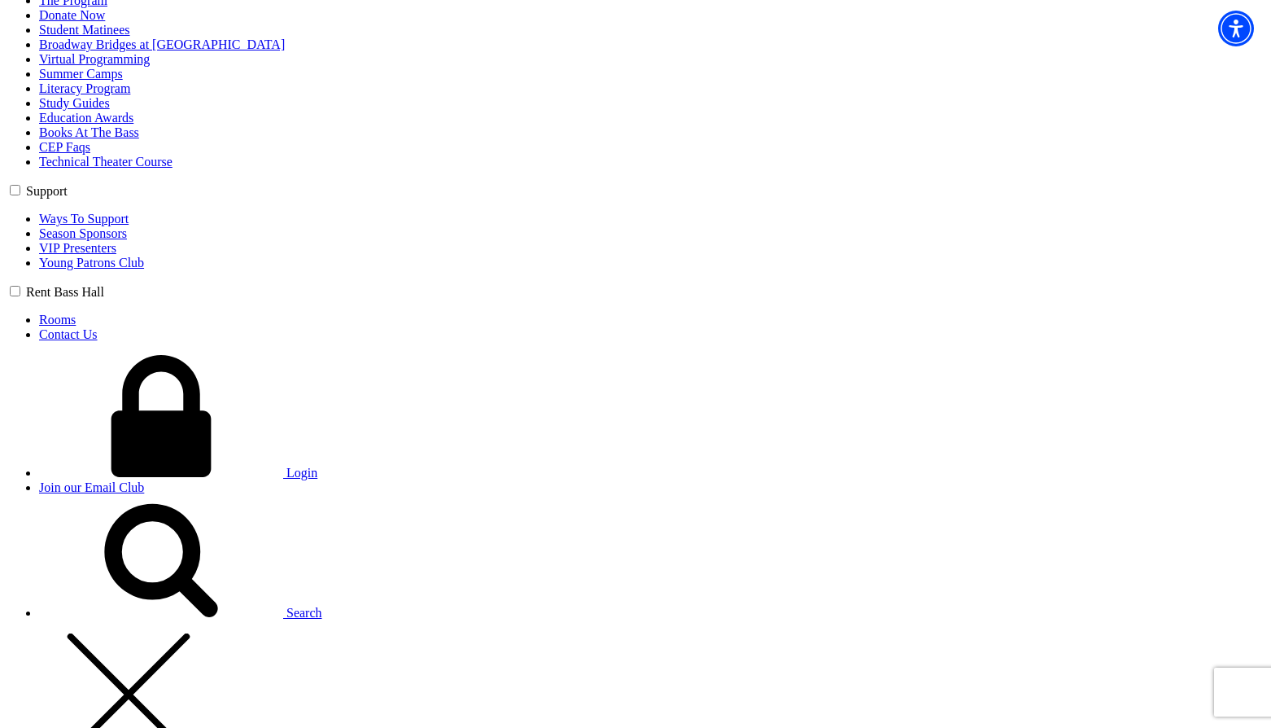
radio input "true"
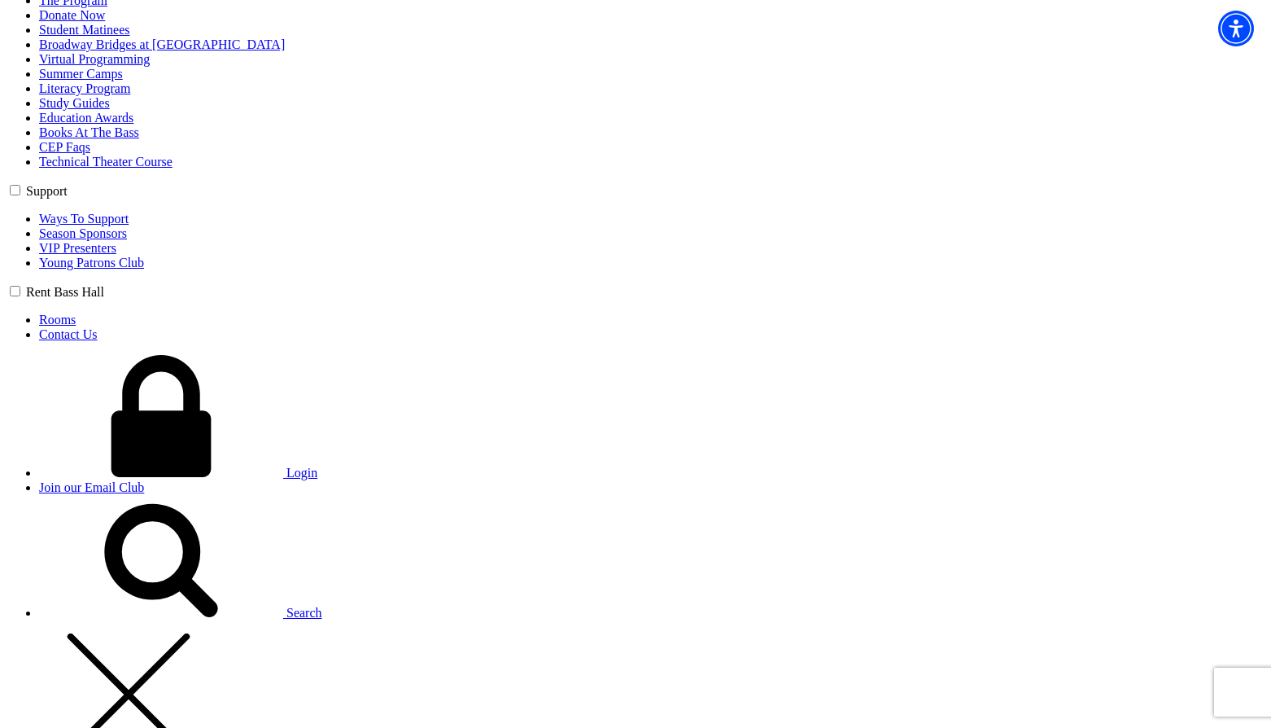
radio input "true"
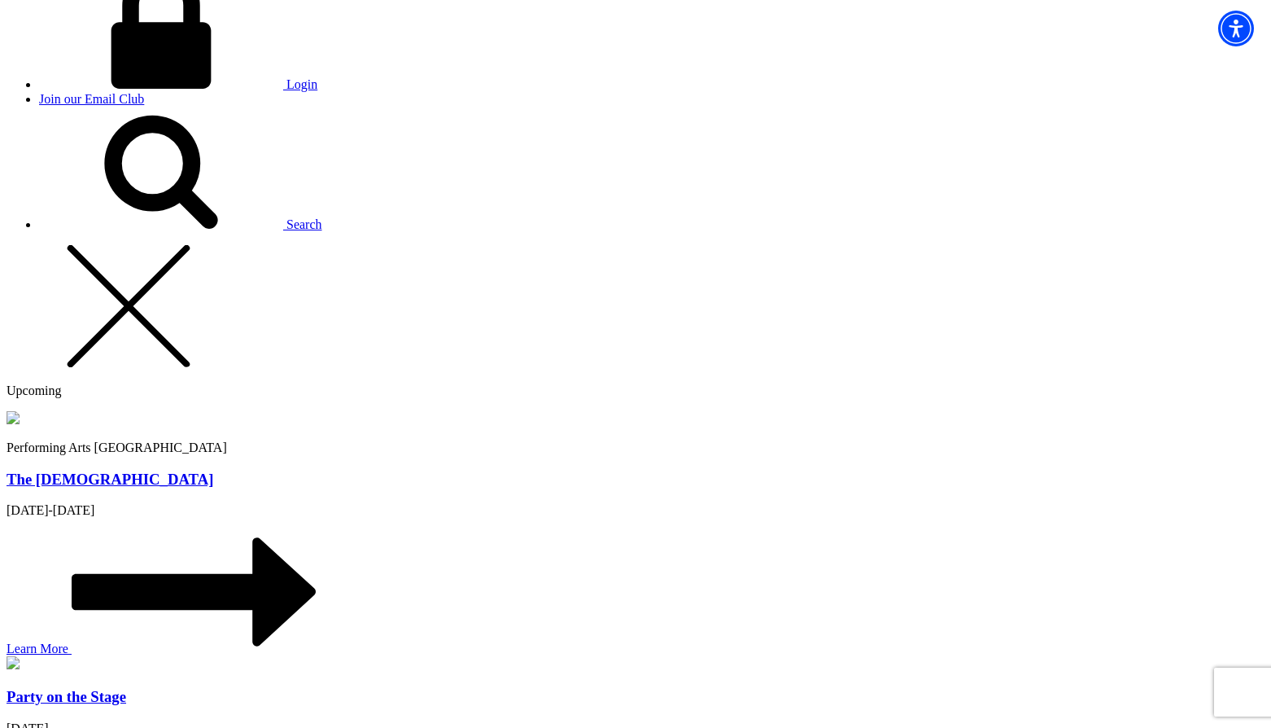
scroll to position [1386, 0]
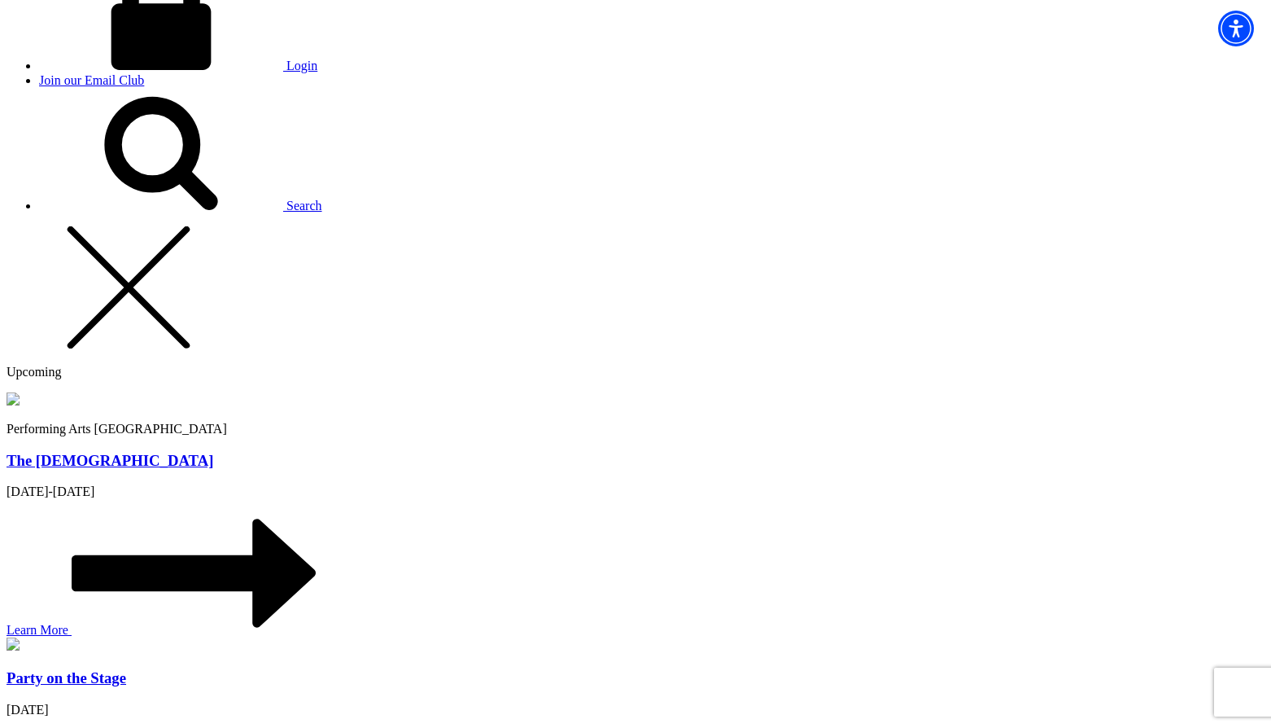
type input "[PERSON_NAME]"
type input "[PERSON_NAME][EMAIL_ADDRESS][PERSON_NAME][DOMAIN_NAME]"
type input "[PHONE_NUMBER]"
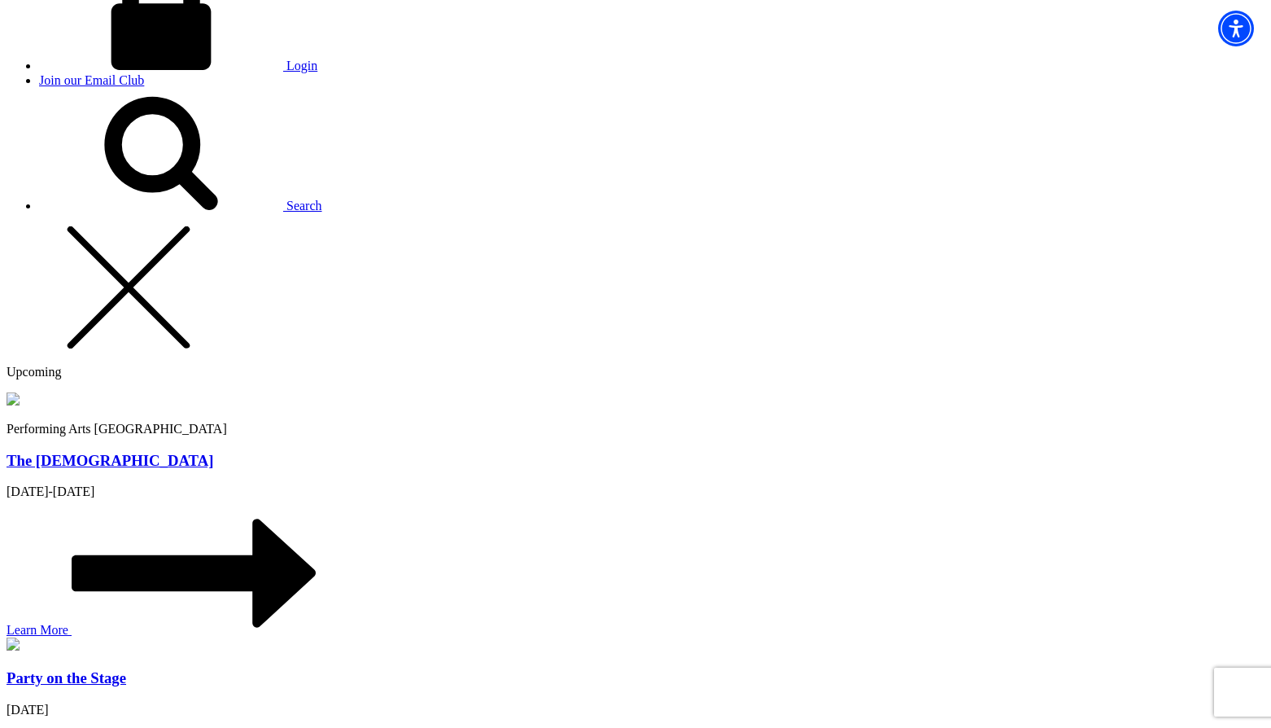
type input "sdfsdf"
radio input "true"
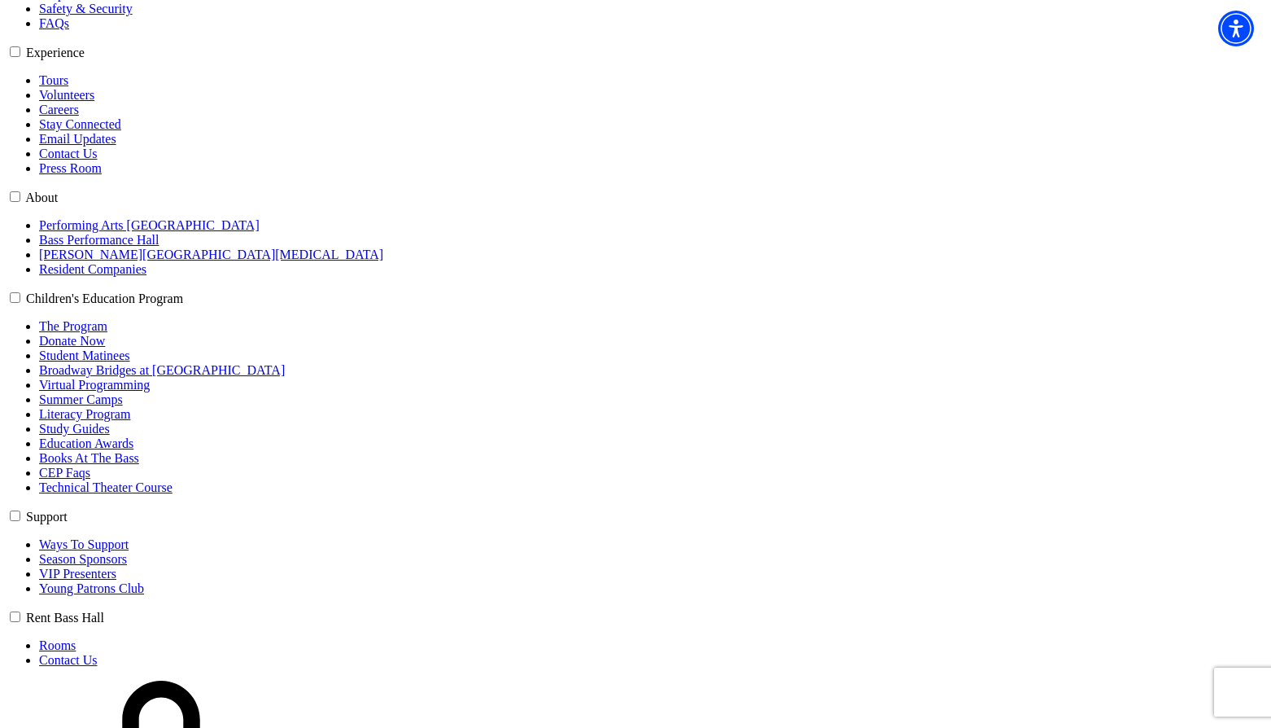
select select "6196"
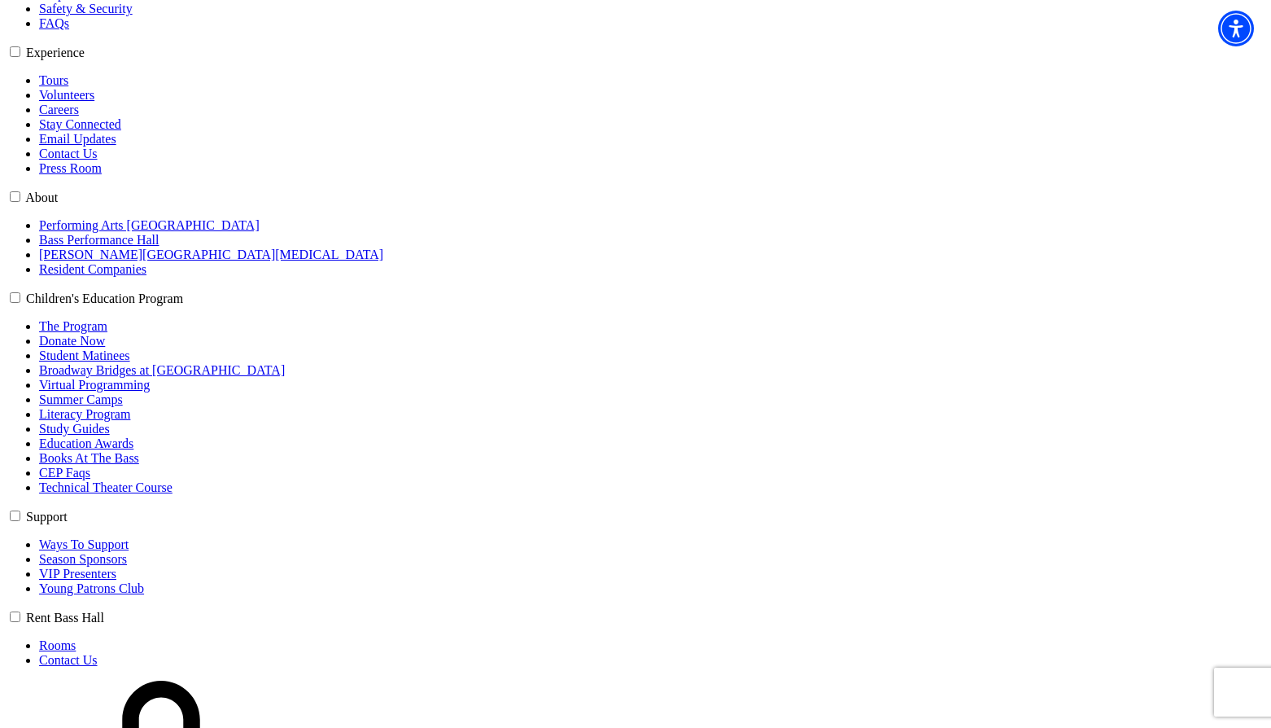
select select "6291"
click input "Premium $99.00" at bounding box center [0, 0] width 0 height 0
radio input "true"
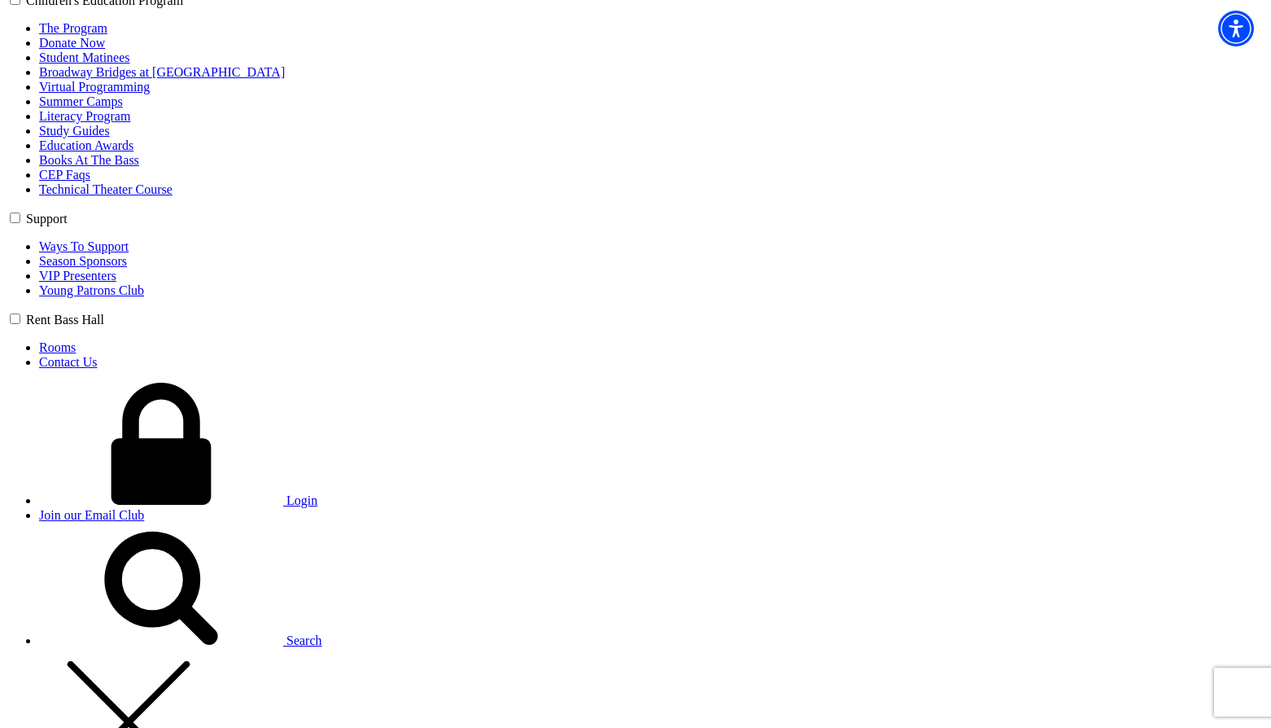
scroll to position [979, 0]
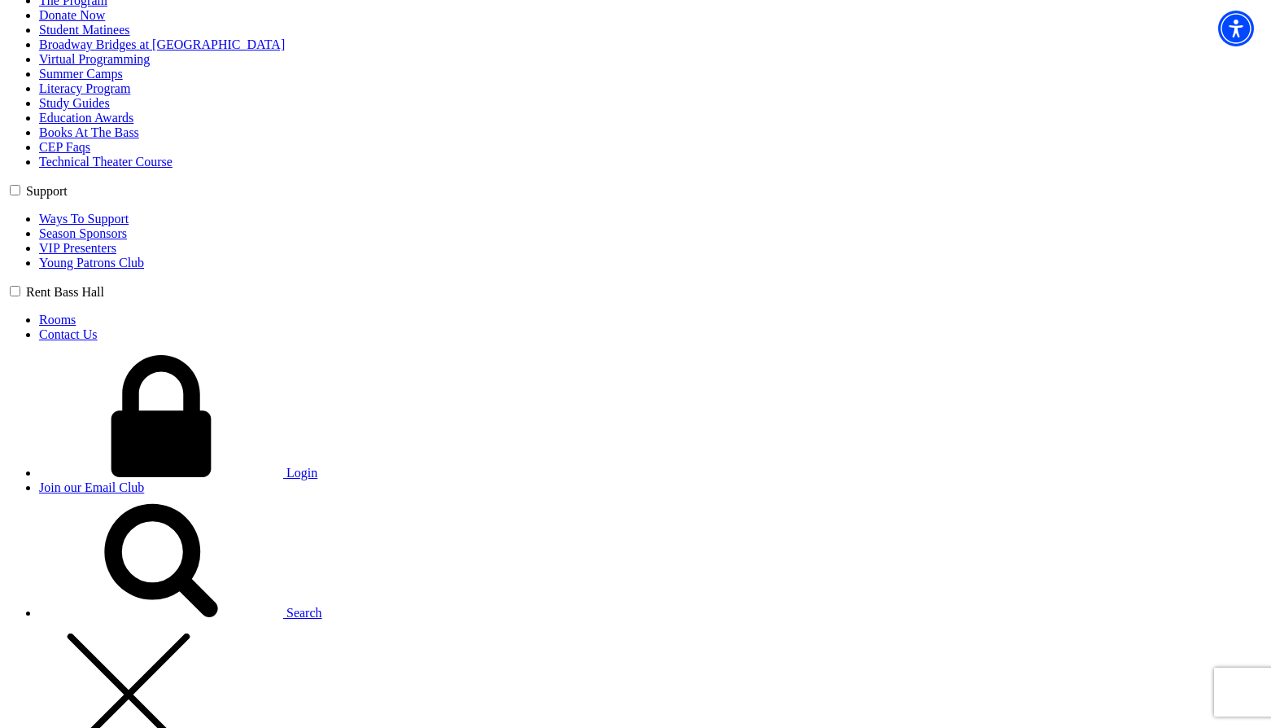
type input "zxcsxc"
select select "College / [GEOGRAPHIC_DATA]"
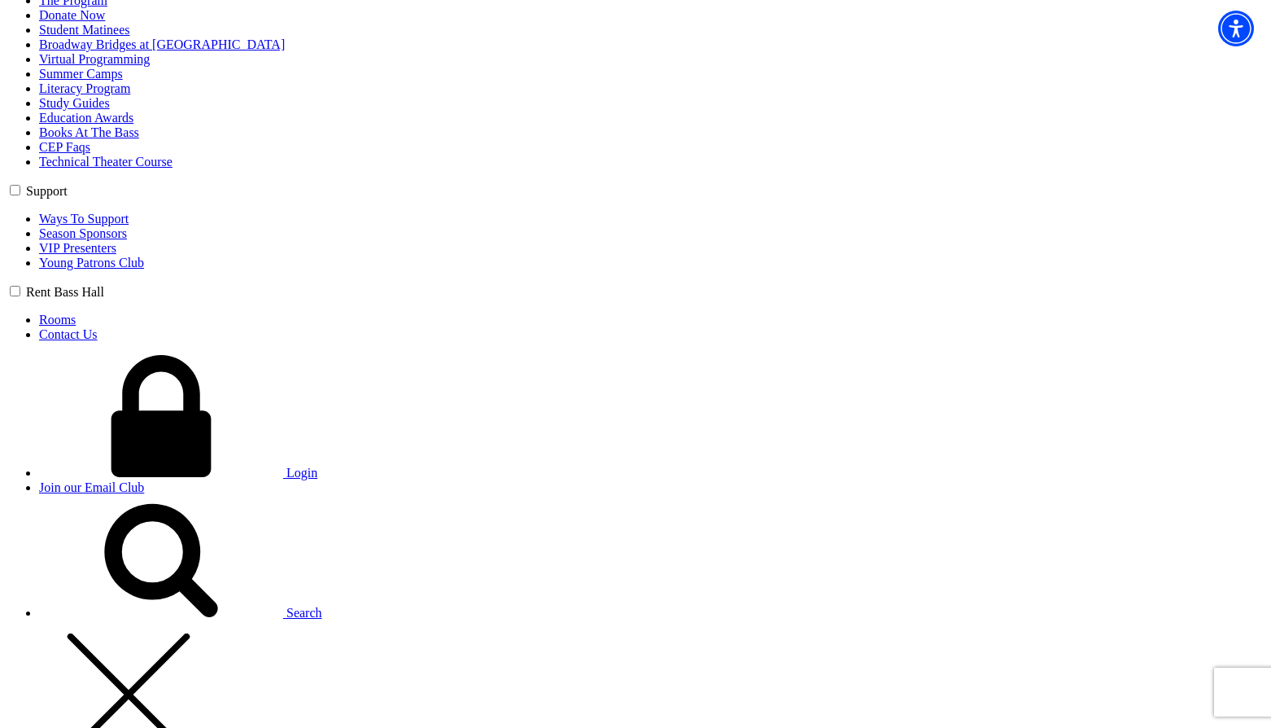
type input "32"
radio input "true"
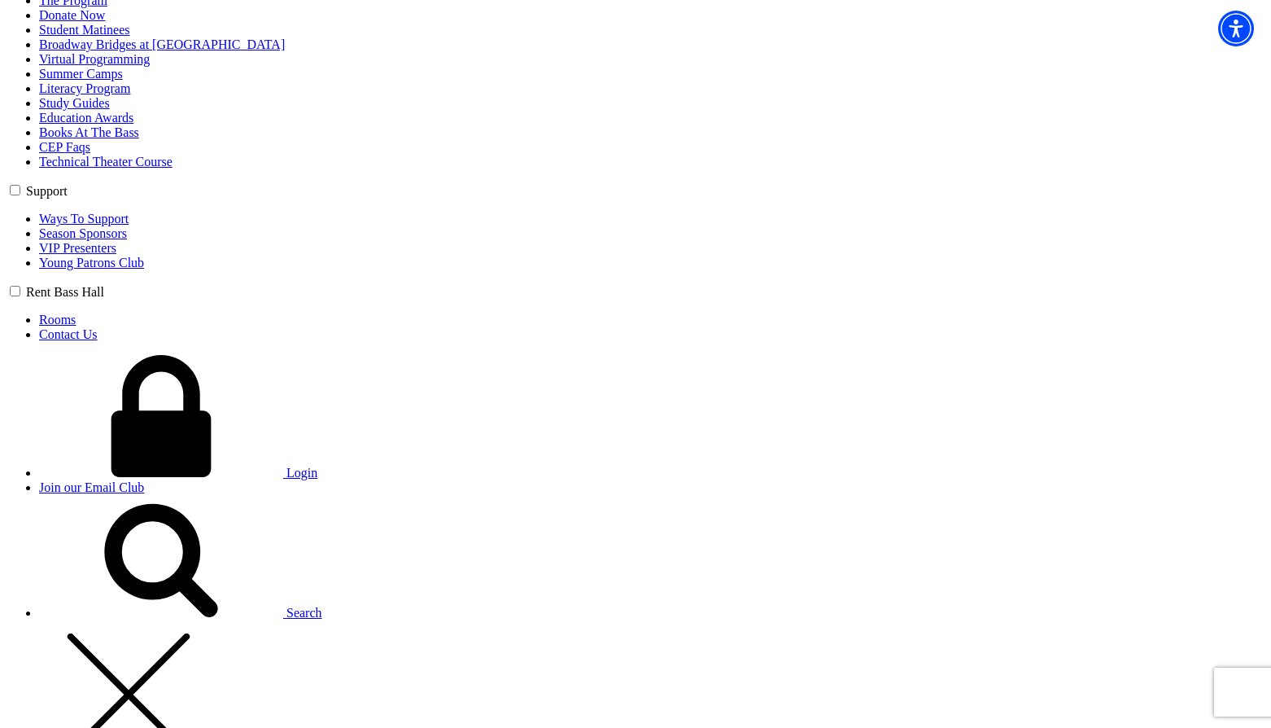
radio input "true"
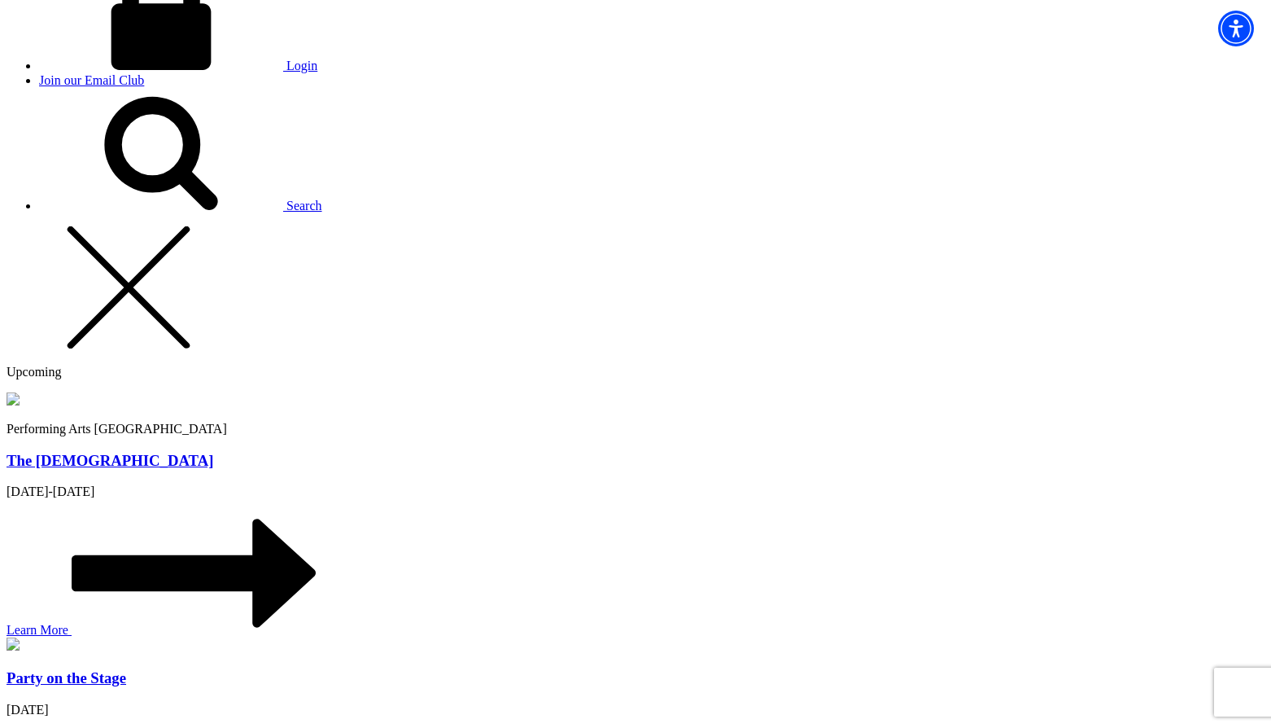
scroll to position [1305, 0]
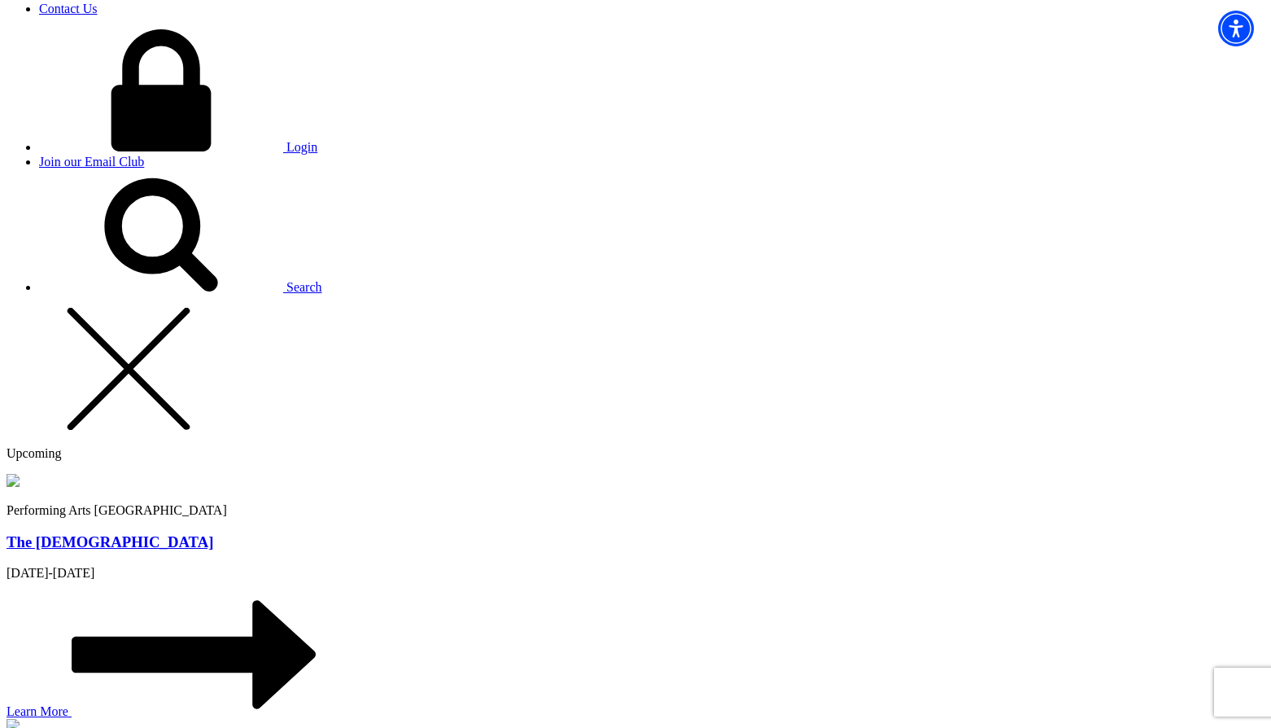
type input "zcxzx"
type input "[PERSON_NAME][EMAIL_ADDRESS][PERSON_NAME][DOMAIN_NAME]"
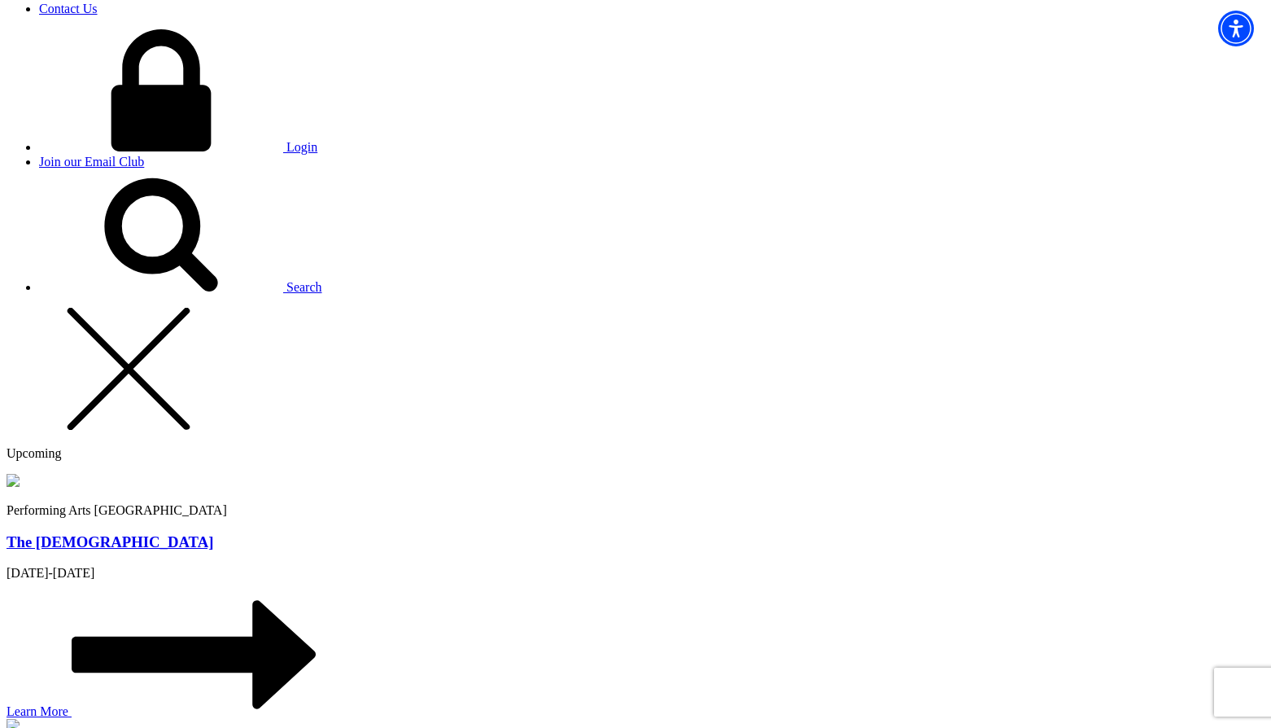
type input "250-809-5154"
type input "xczxc"
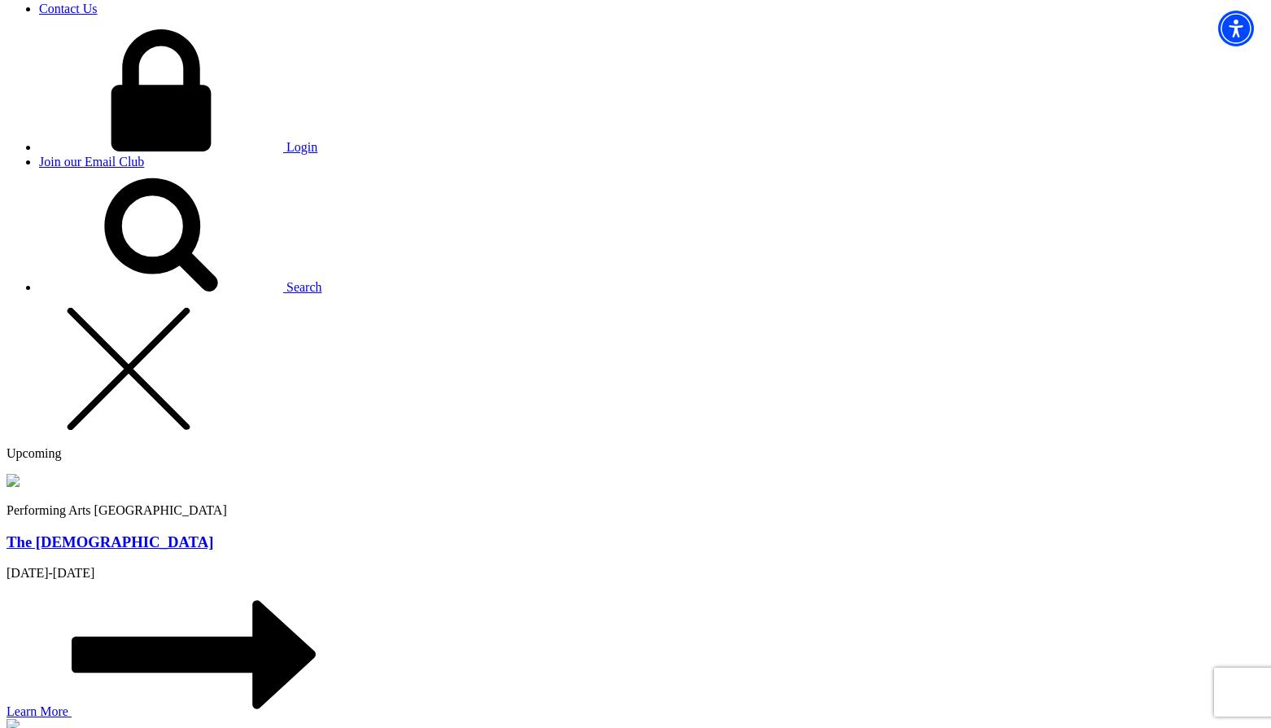
radio input "true"
drag, startPoint x: 603, startPoint y: 632, endPoint x: 607, endPoint y: 646, distance: 14.4
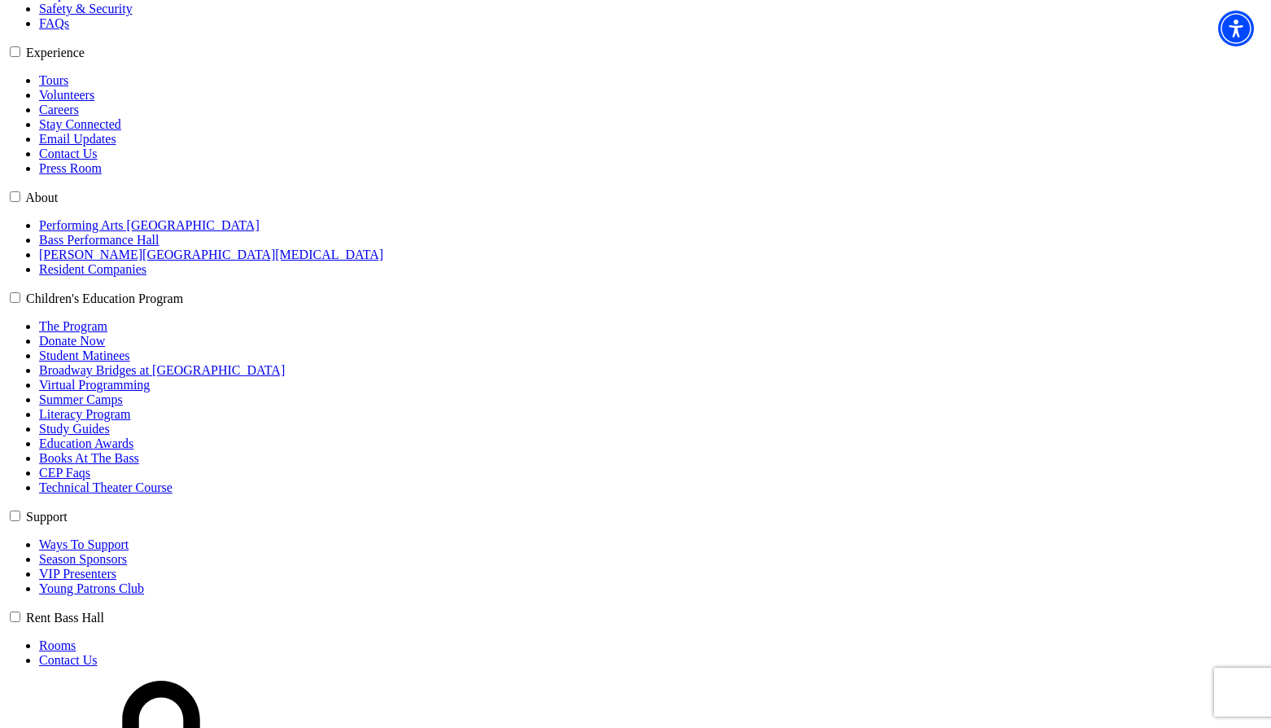
select select "6561"
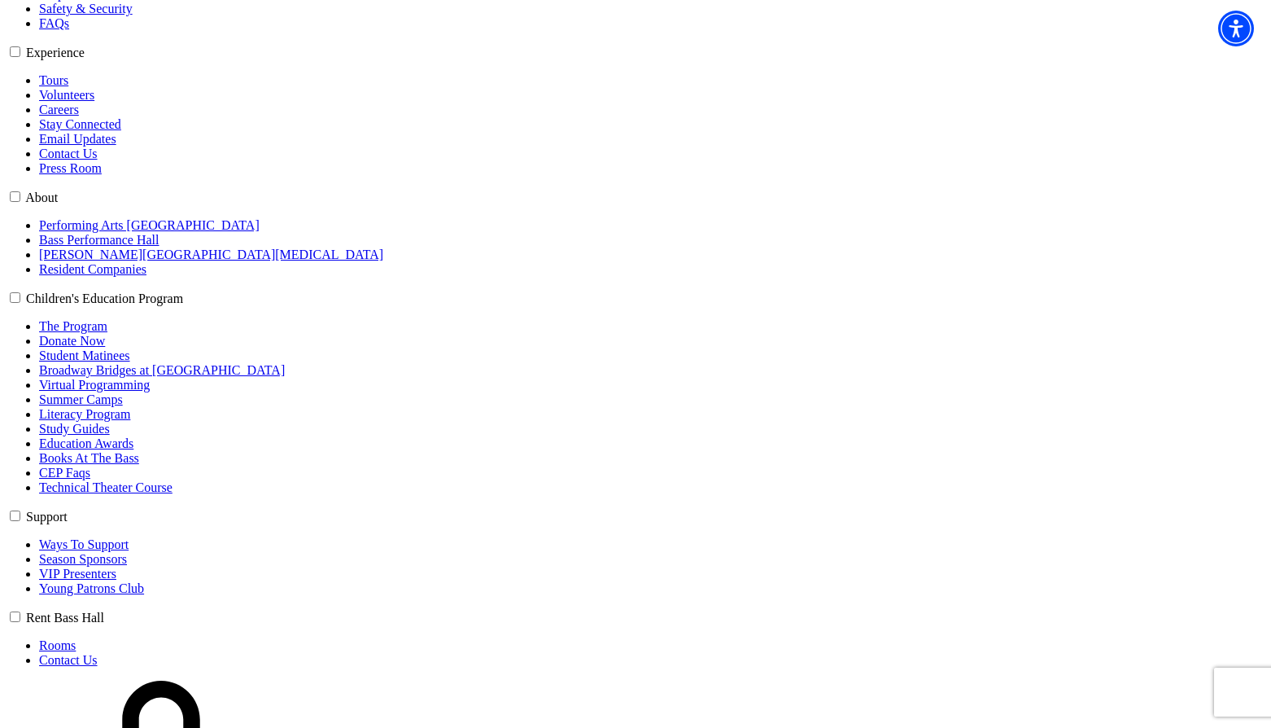
select select "6565"
click input "Pit Premium $69.30" at bounding box center [0, 0] width 0 height 0
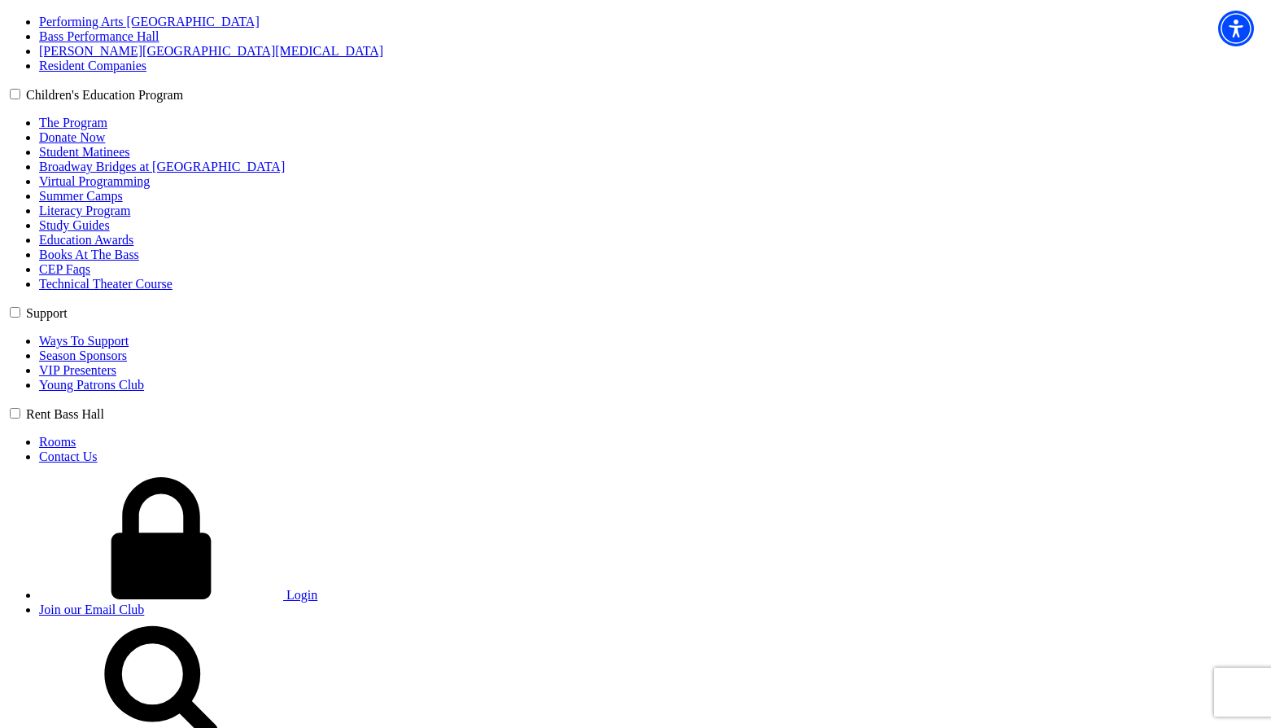
scroll to position [979, 0]
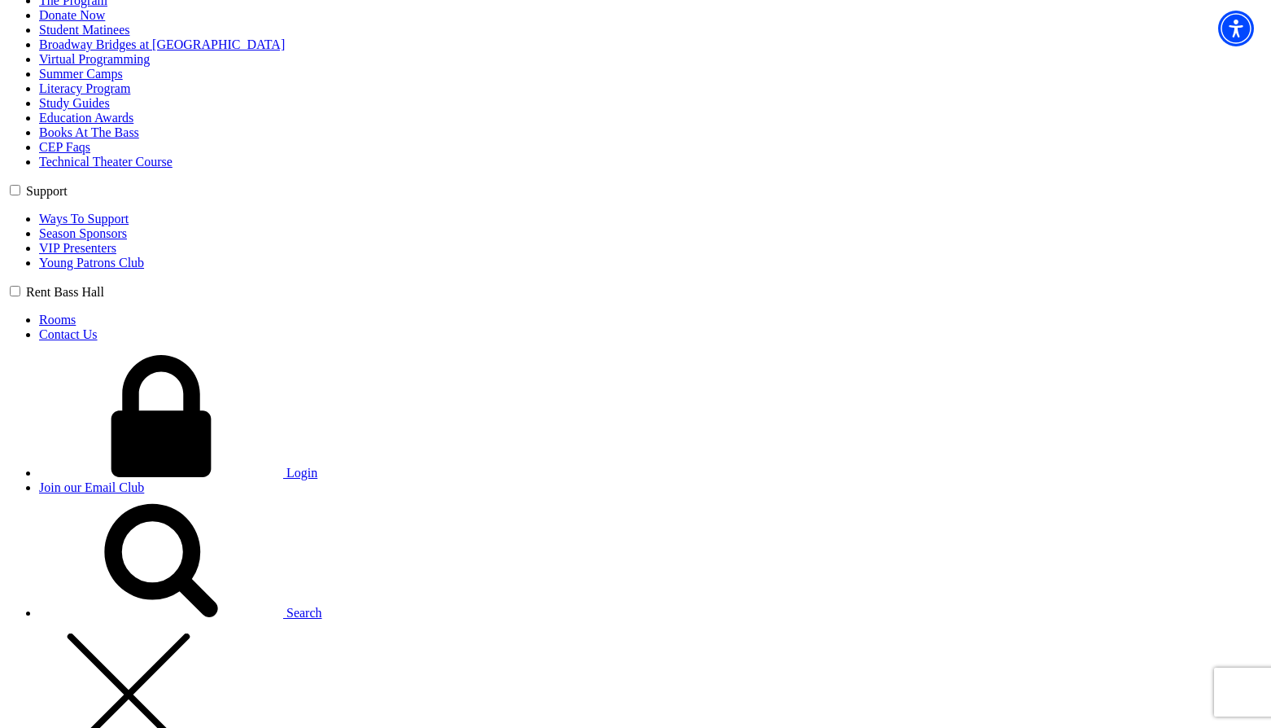
type input "hjkhjk"
select select "Corporate"
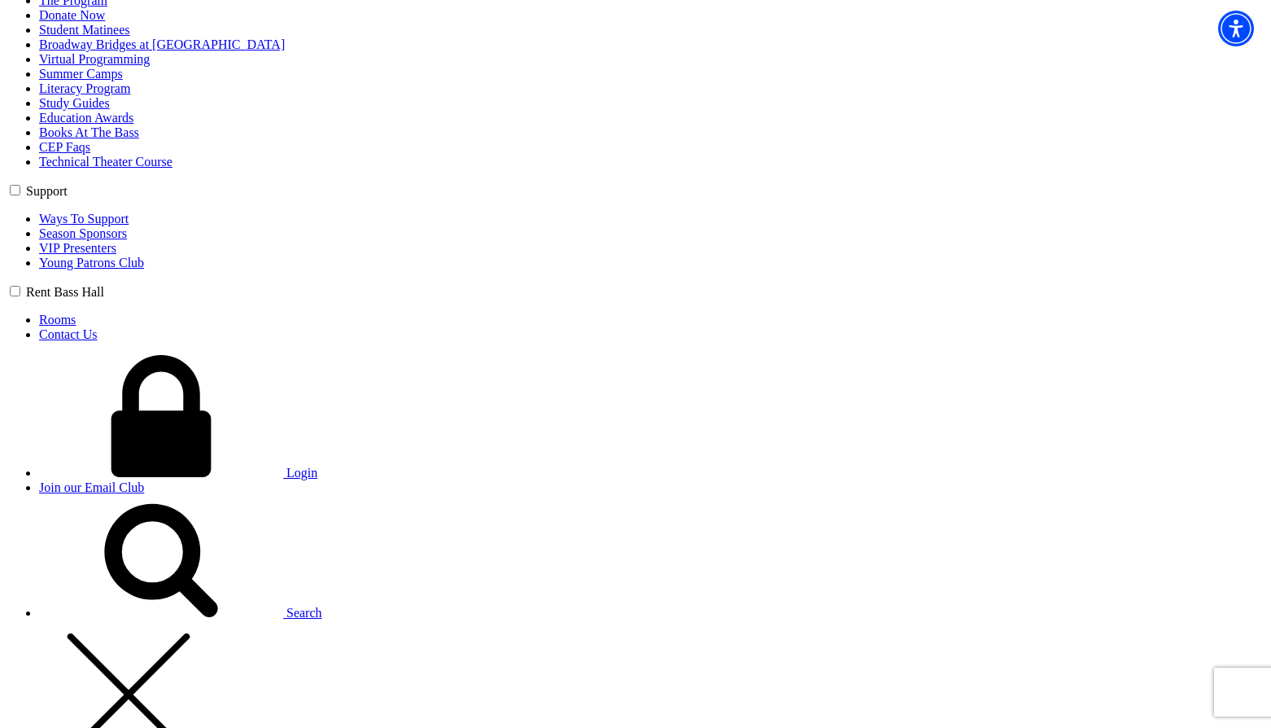
type input "42"
radio input "true"
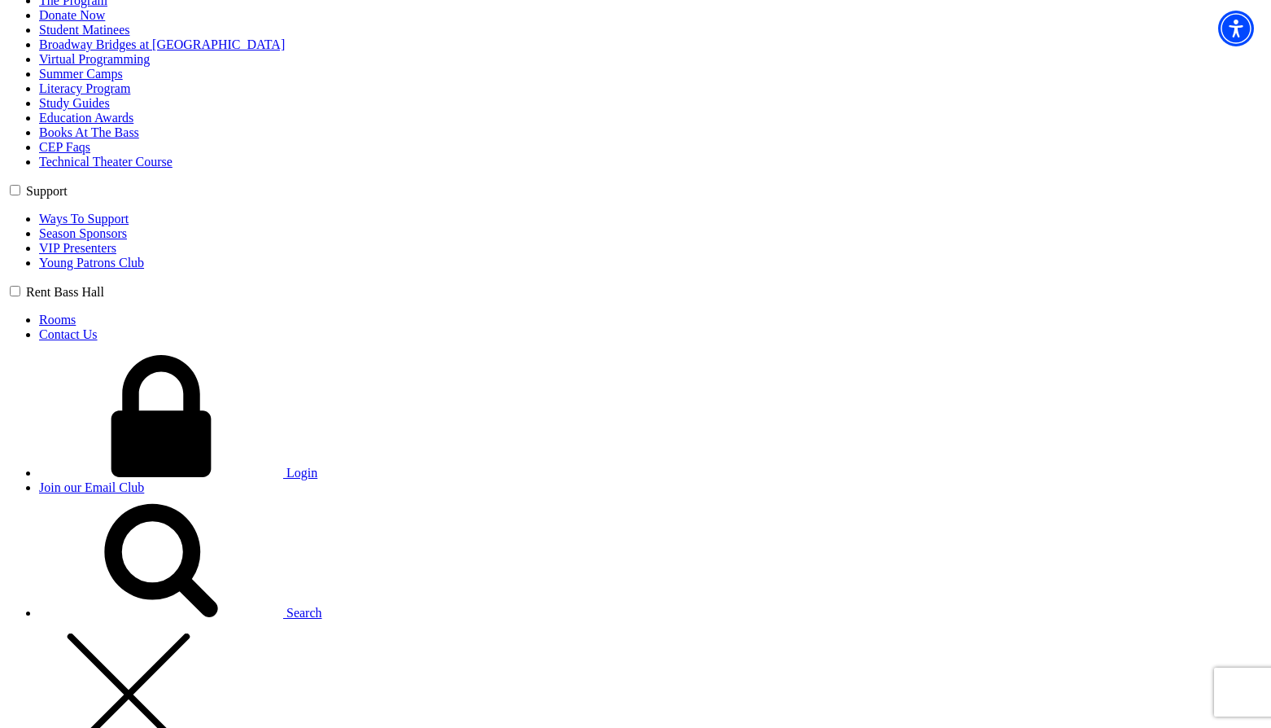
radio input "true"
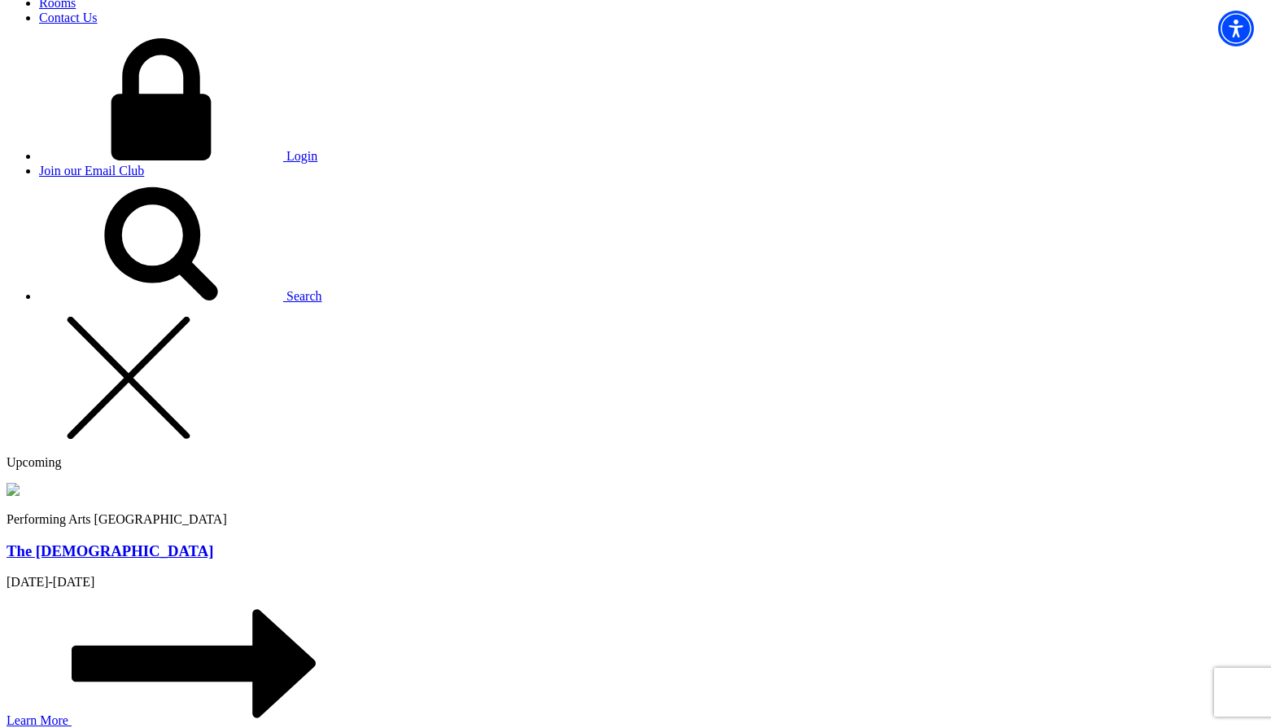
scroll to position [1386, 0]
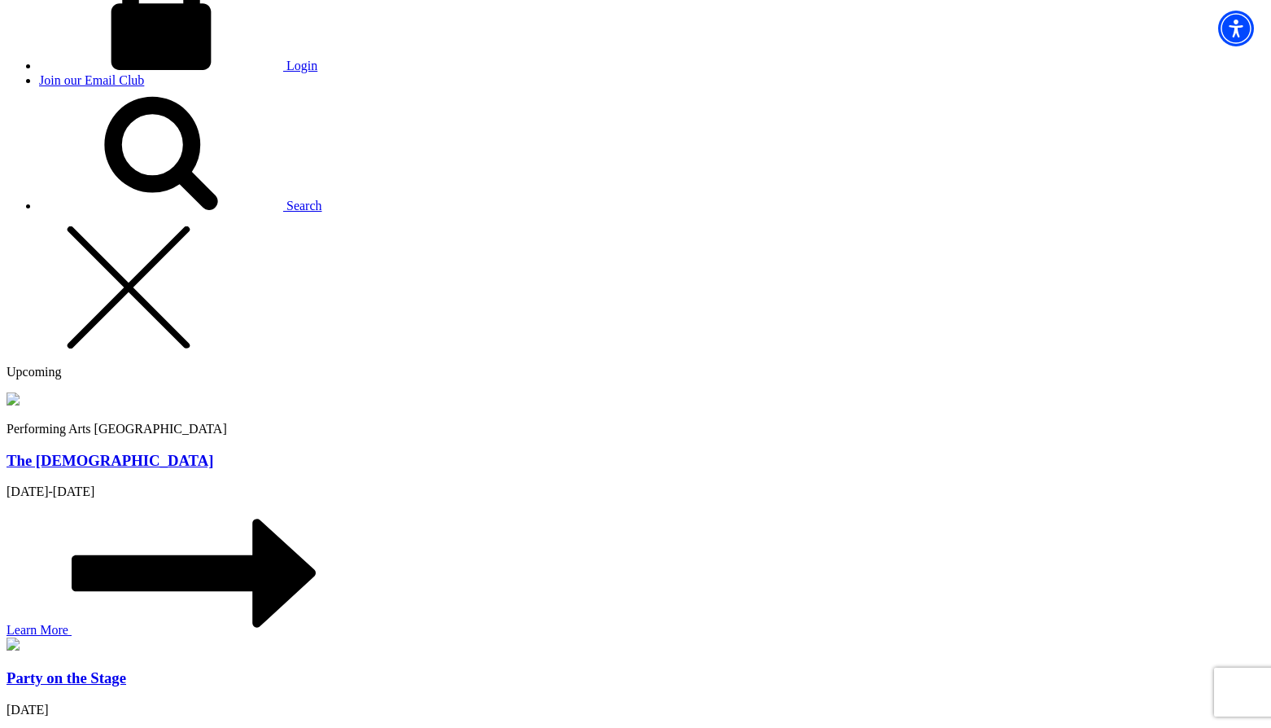
type input "asda"
type input "[PERSON_NAME][EMAIL_ADDRESS][PERSON_NAME][DOMAIN_NAME]"
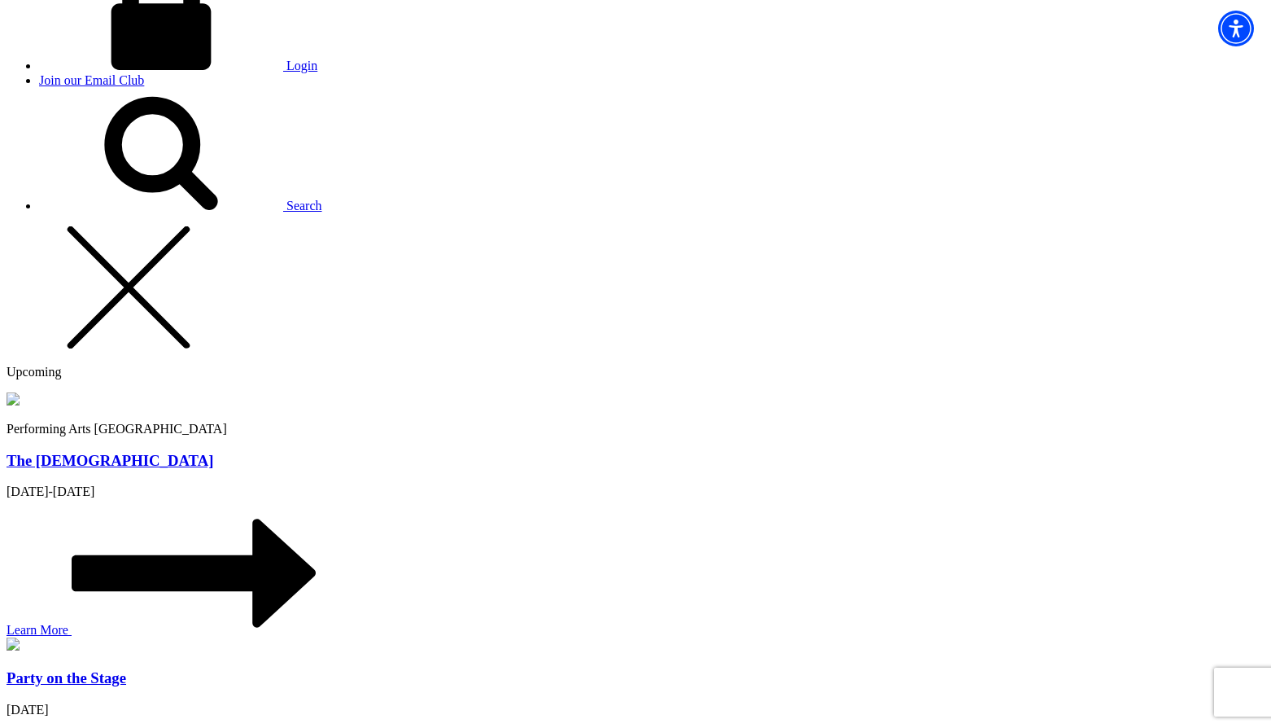
type input "234-234-2343"
type input "eer"
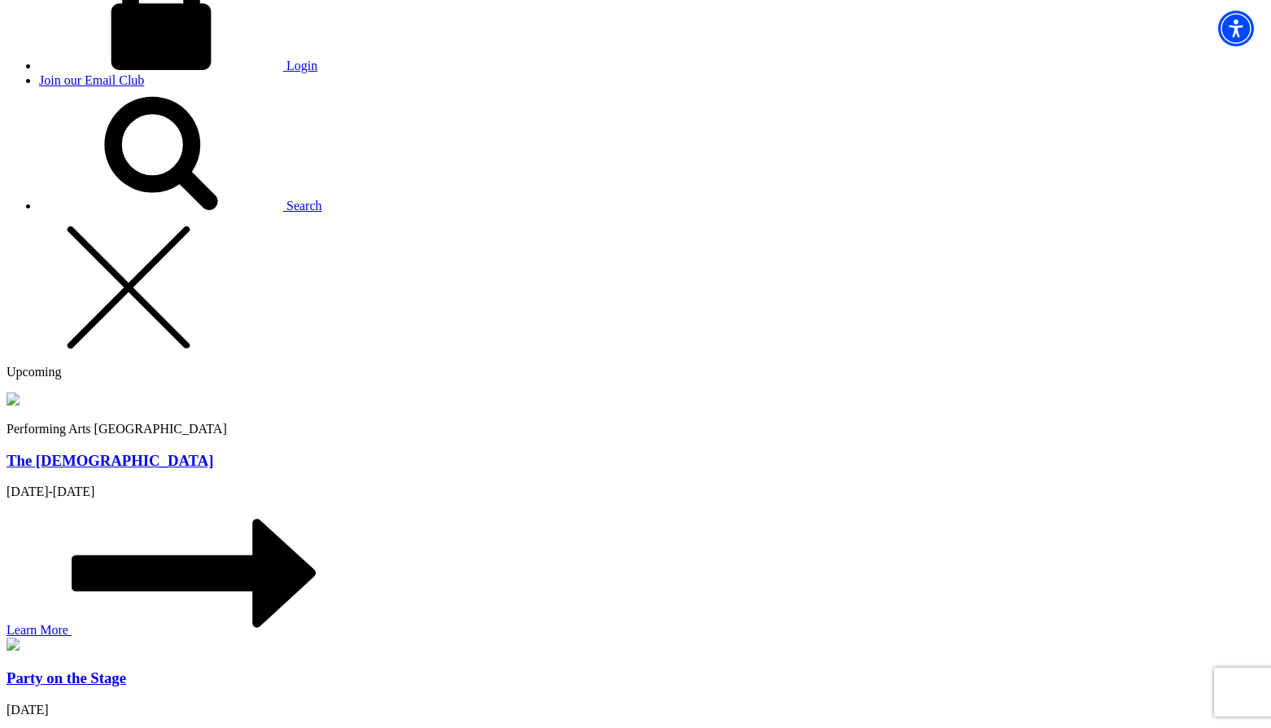
radio input "true"
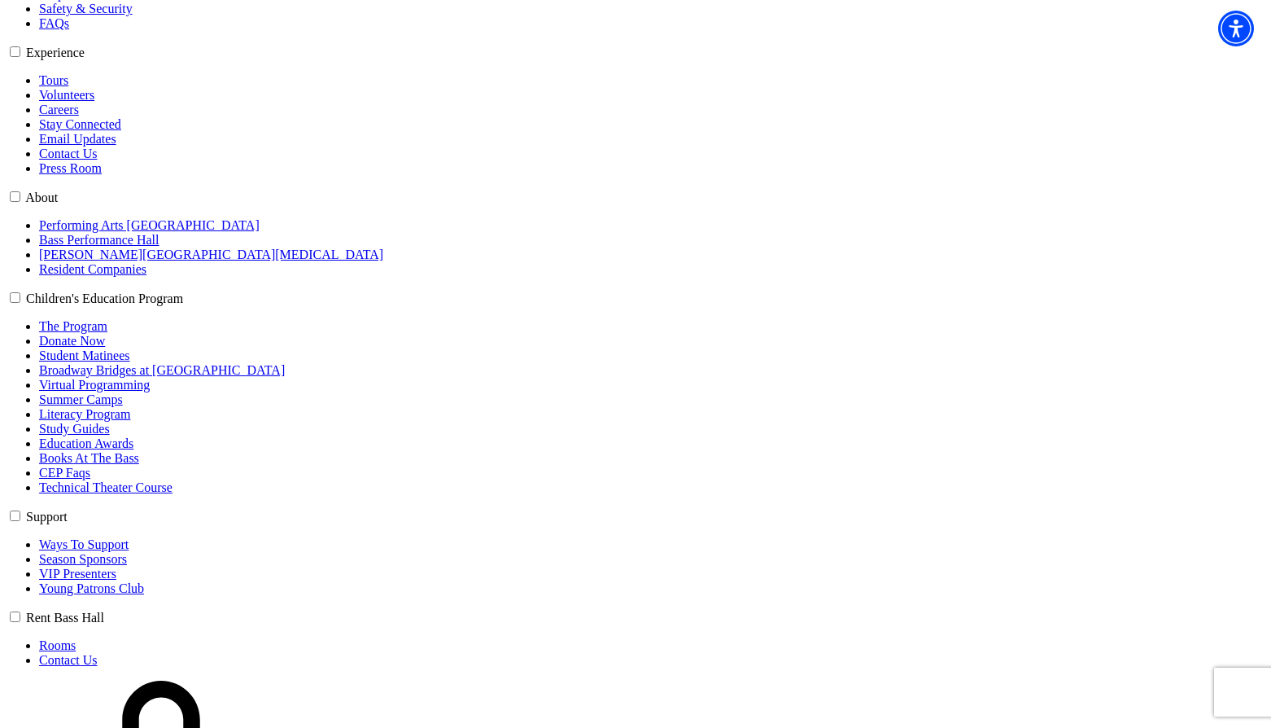
select select "6162"
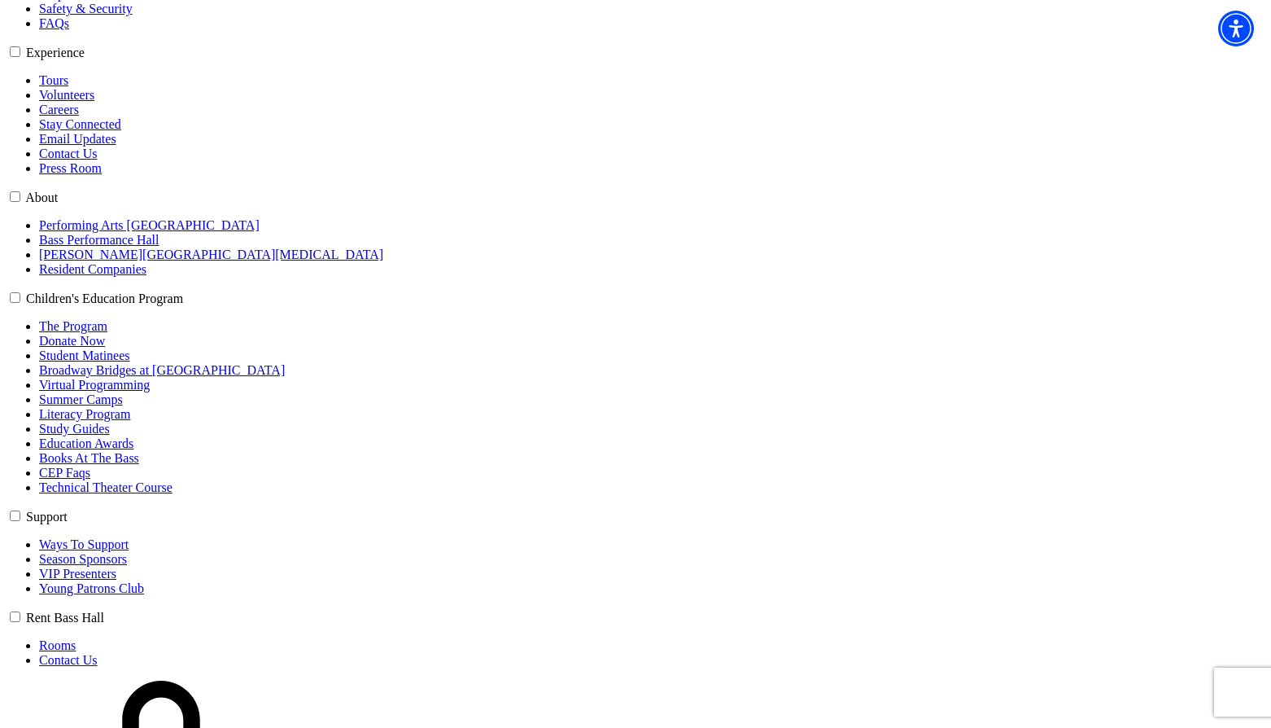
select select "6231"
click input "Premium $132.00" at bounding box center [0, 0] width 0 height 0
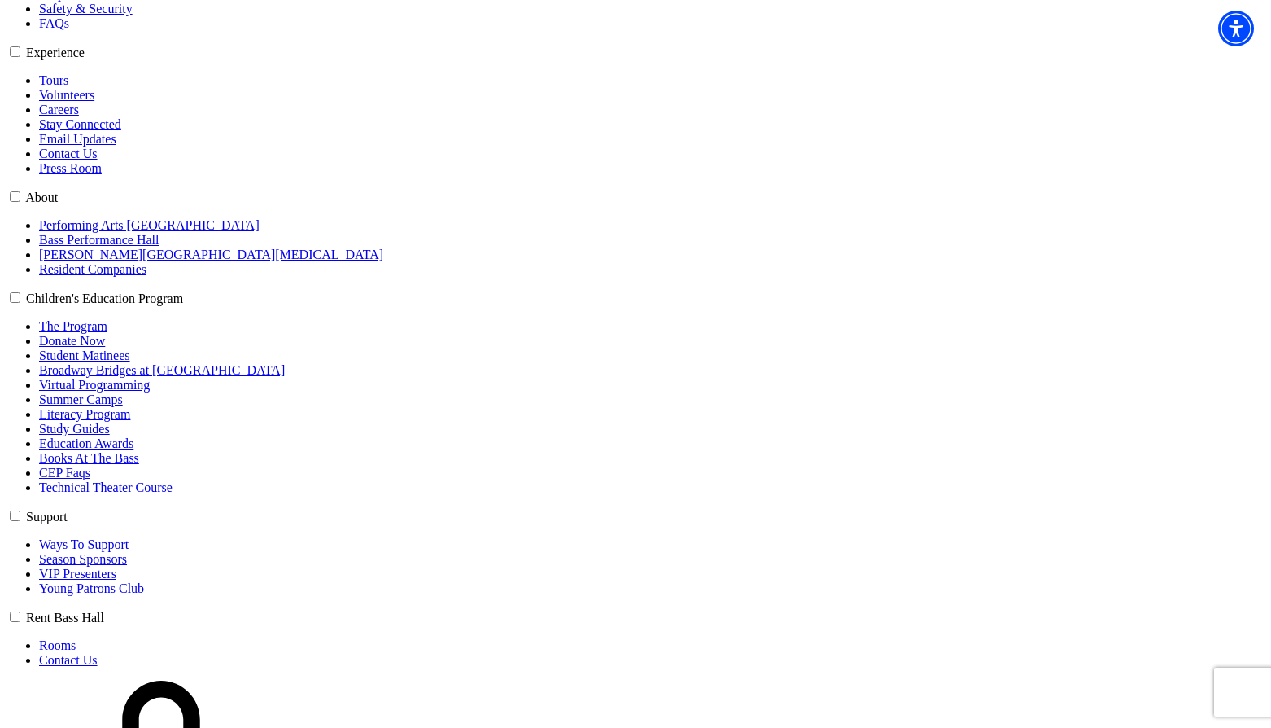
type input "xvcxv"
select select "Tour / Travel"
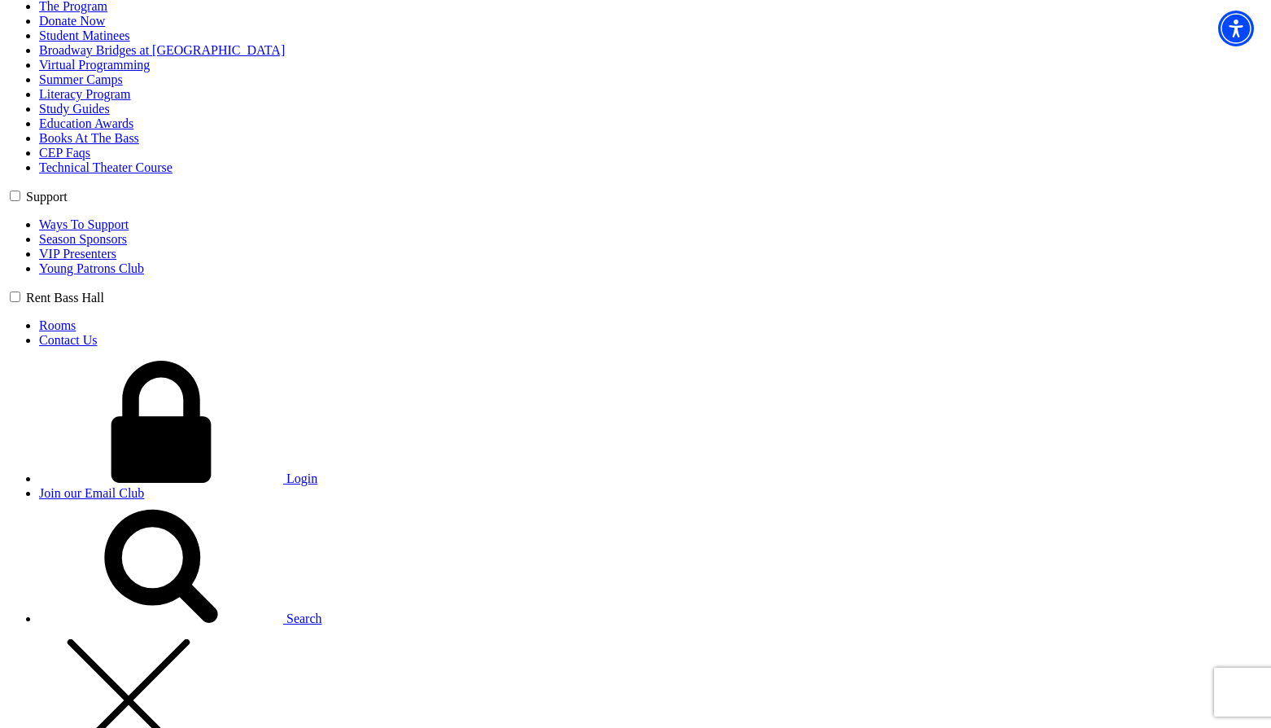
scroll to position [979, 0]
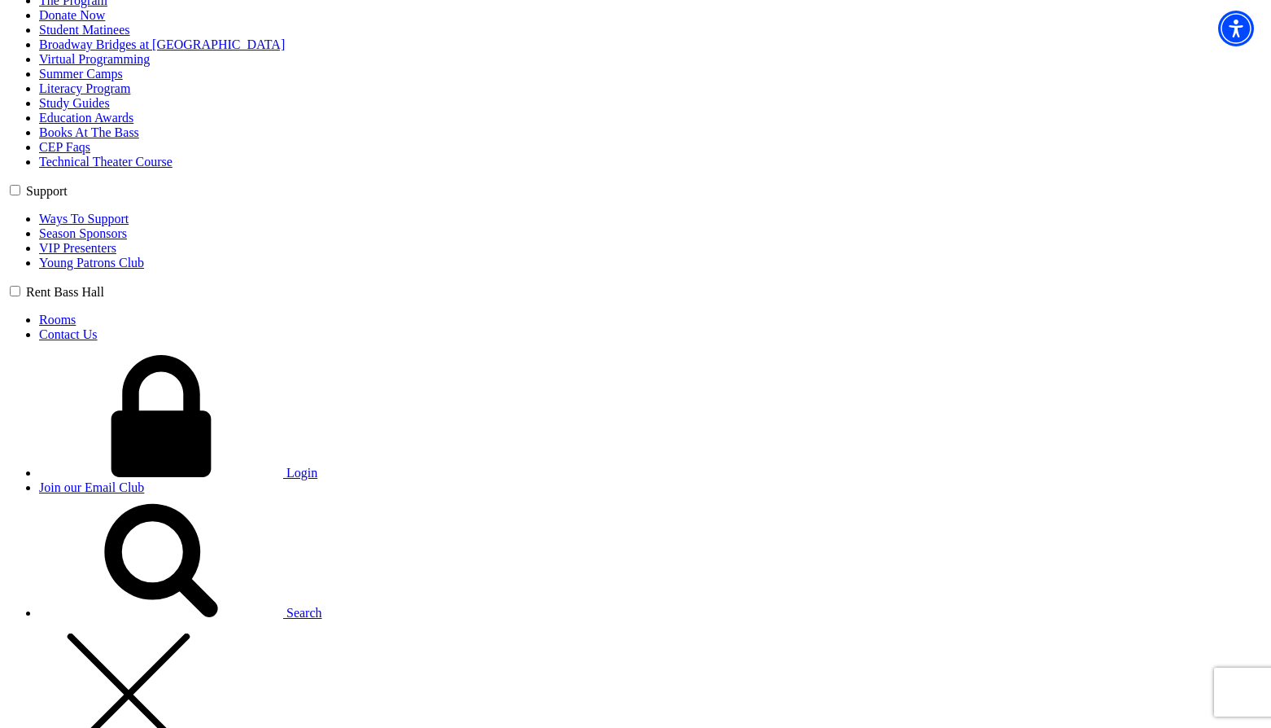
type input "42"
radio input "true"
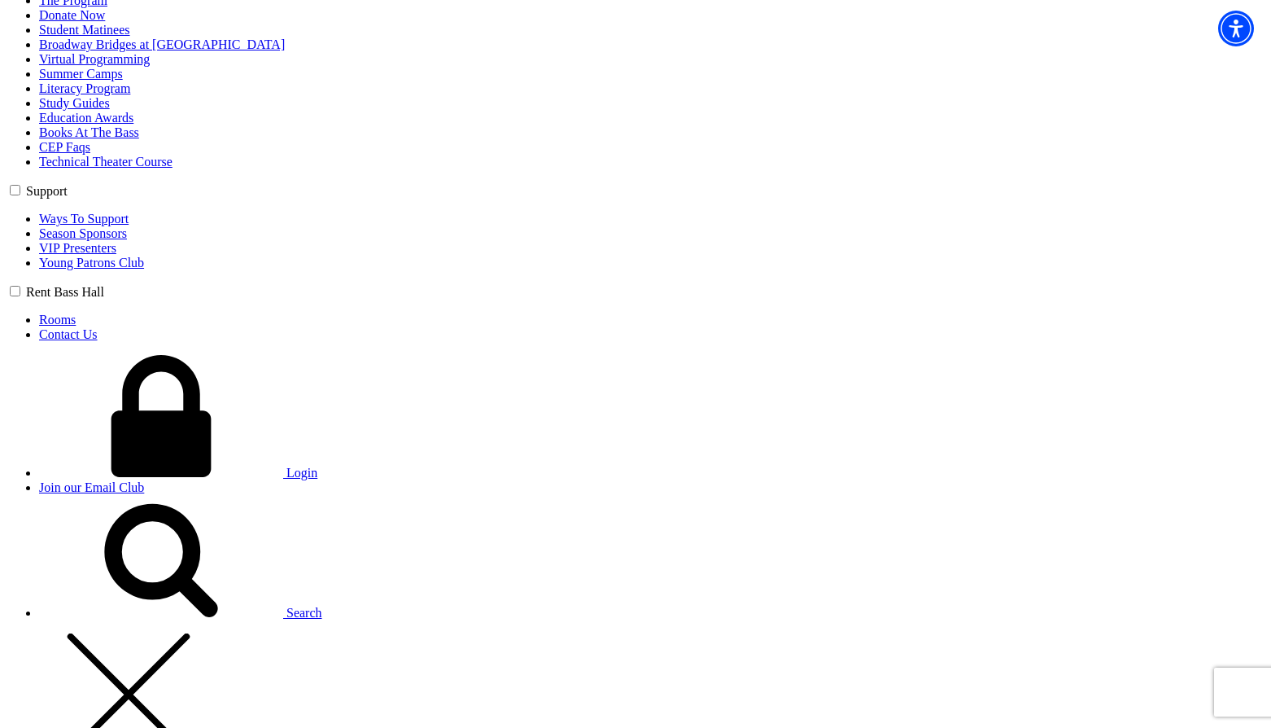
radio input "true"
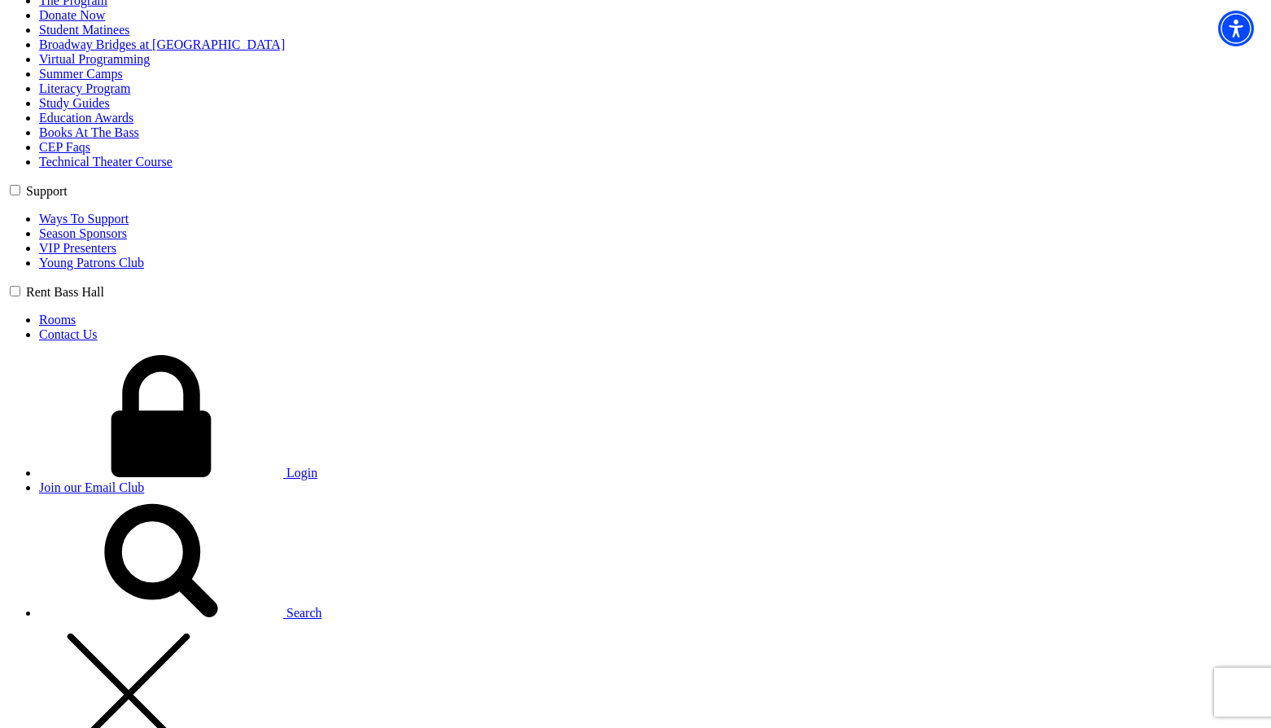
type input "fdsdf"
type input "[PERSON_NAME][EMAIL_ADDRESS][PERSON_NAME][DOMAIN_NAME]"
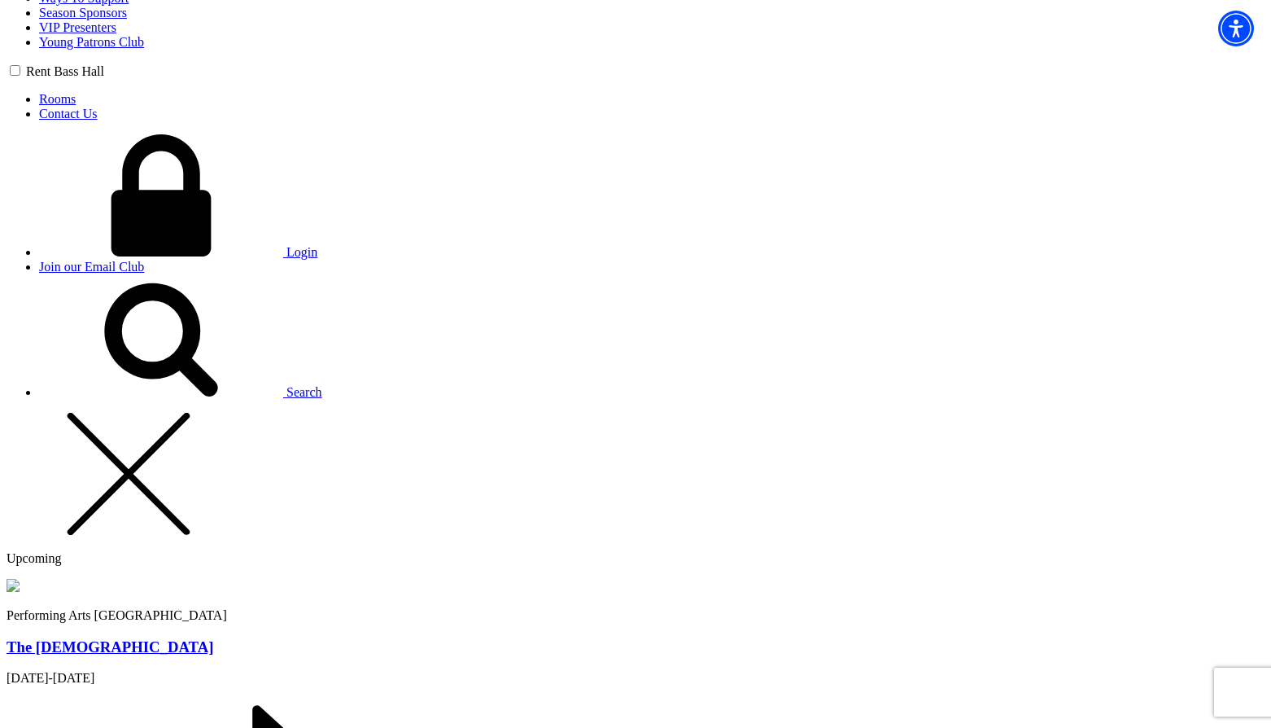
scroll to position [1305, 0]
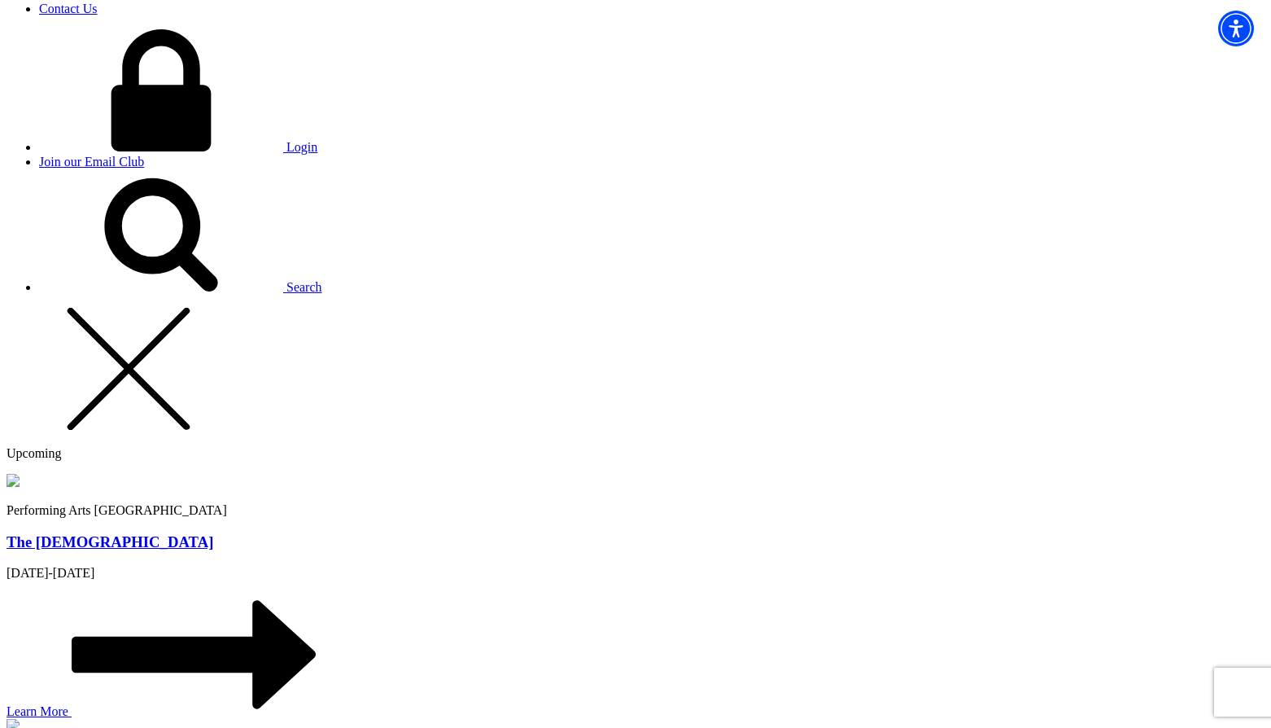
type input "124-312-3125"
type input "sdf"
radio input "true"
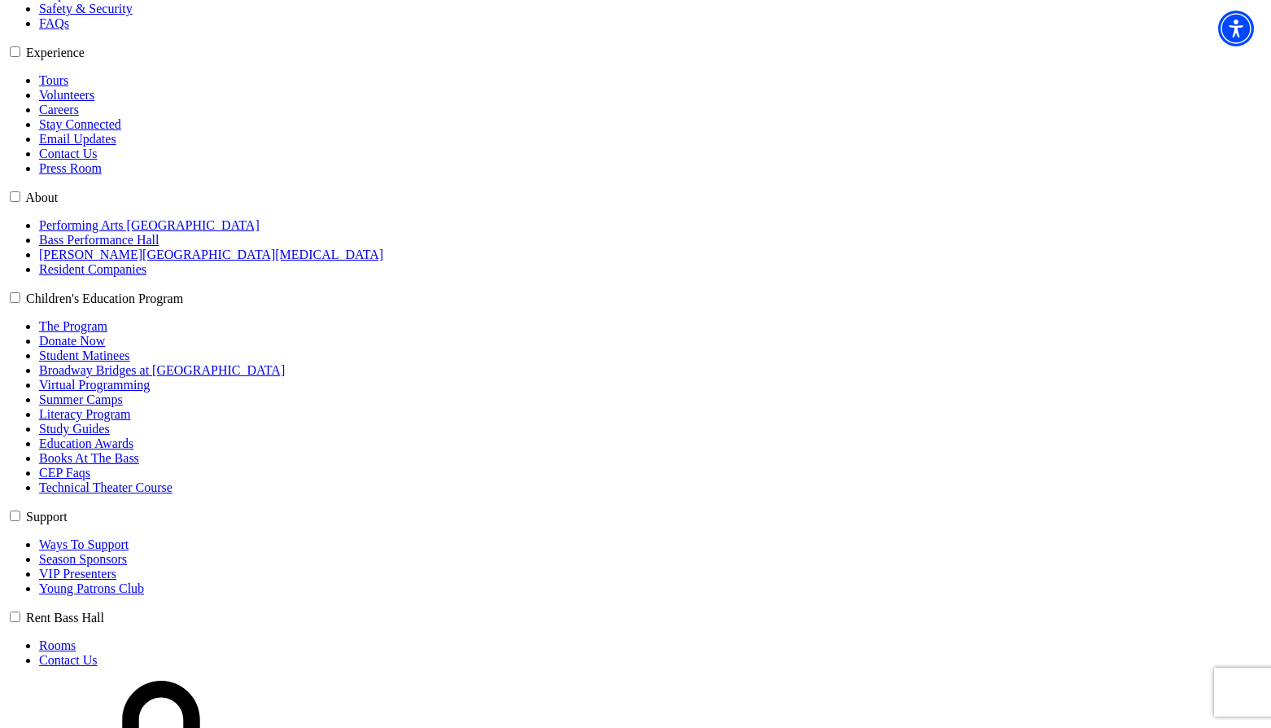
select select "6196"
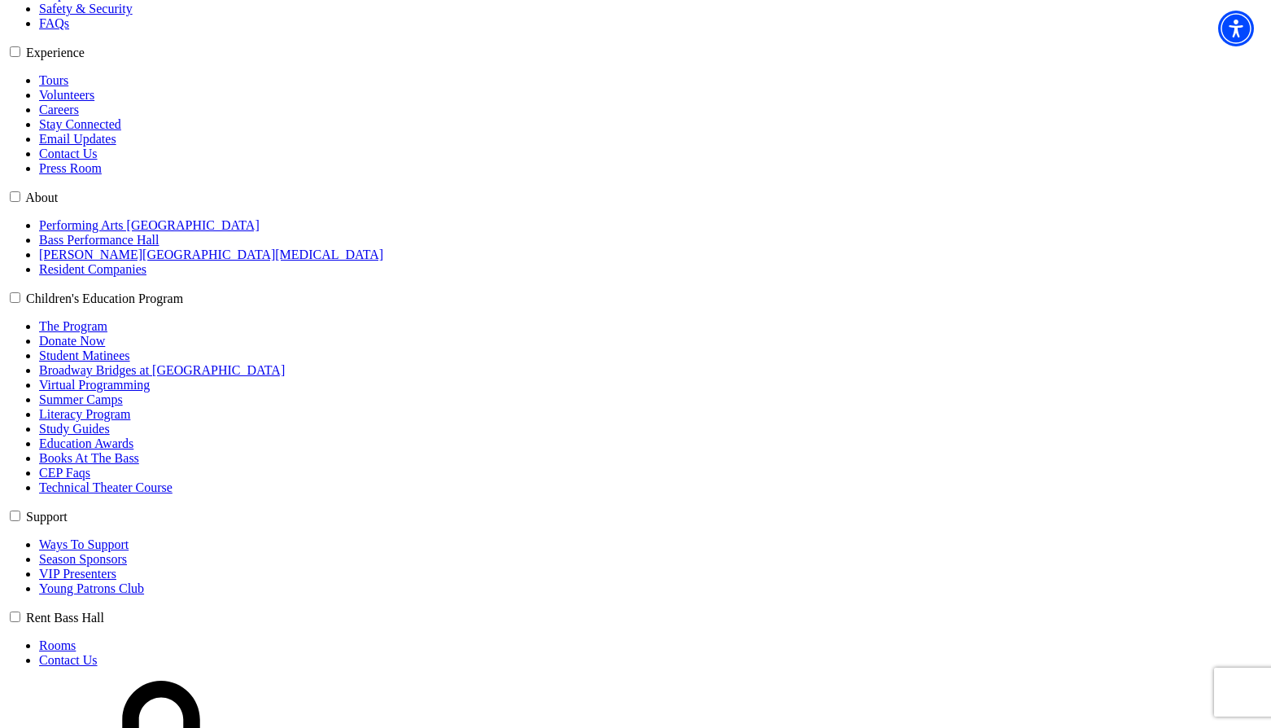
select select "6291"
click input "Premium $99.00" at bounding box center [0, 0] width 0 height 0
radio input "true"
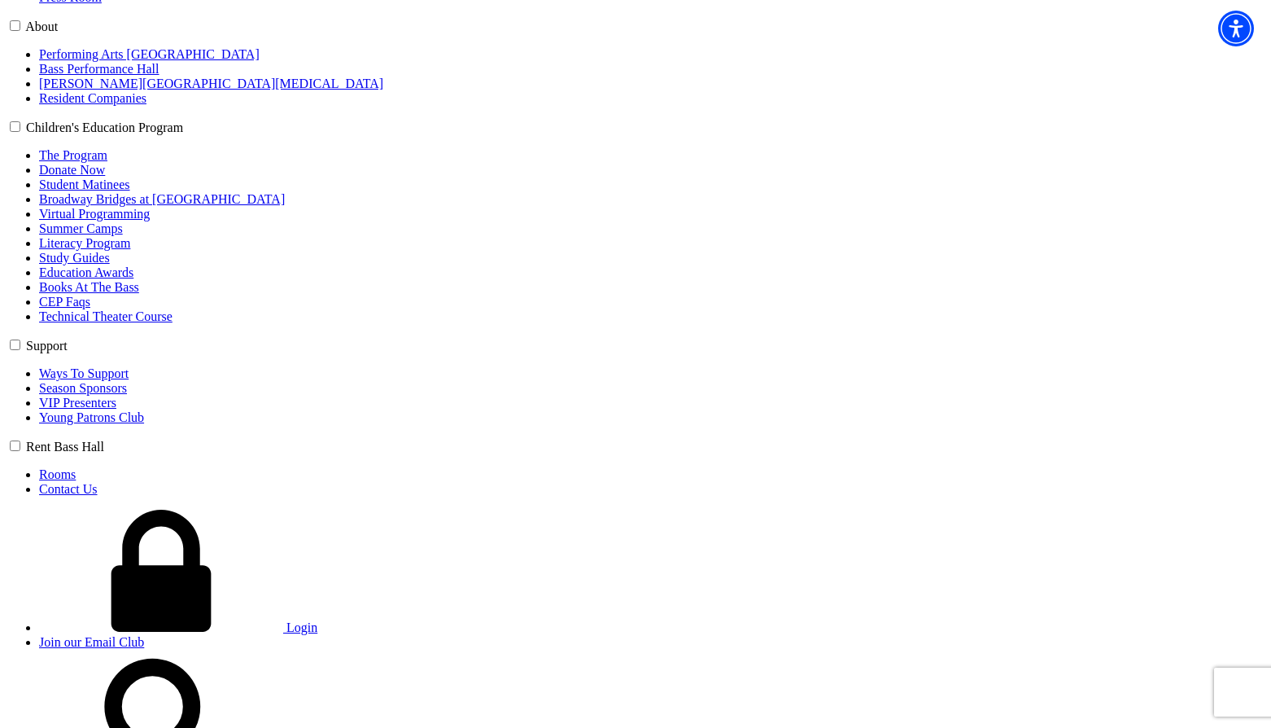
scroll to position [898, 0]
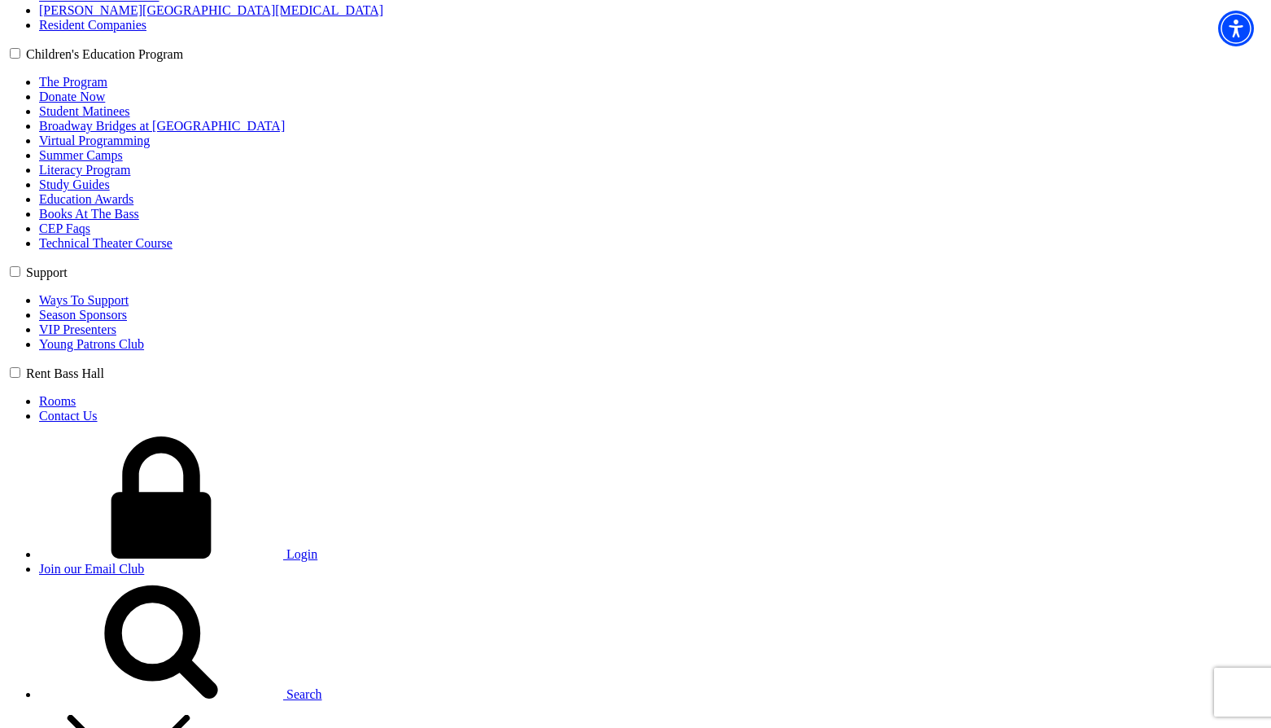
type input "fasdf"
select select "Professional Organization"
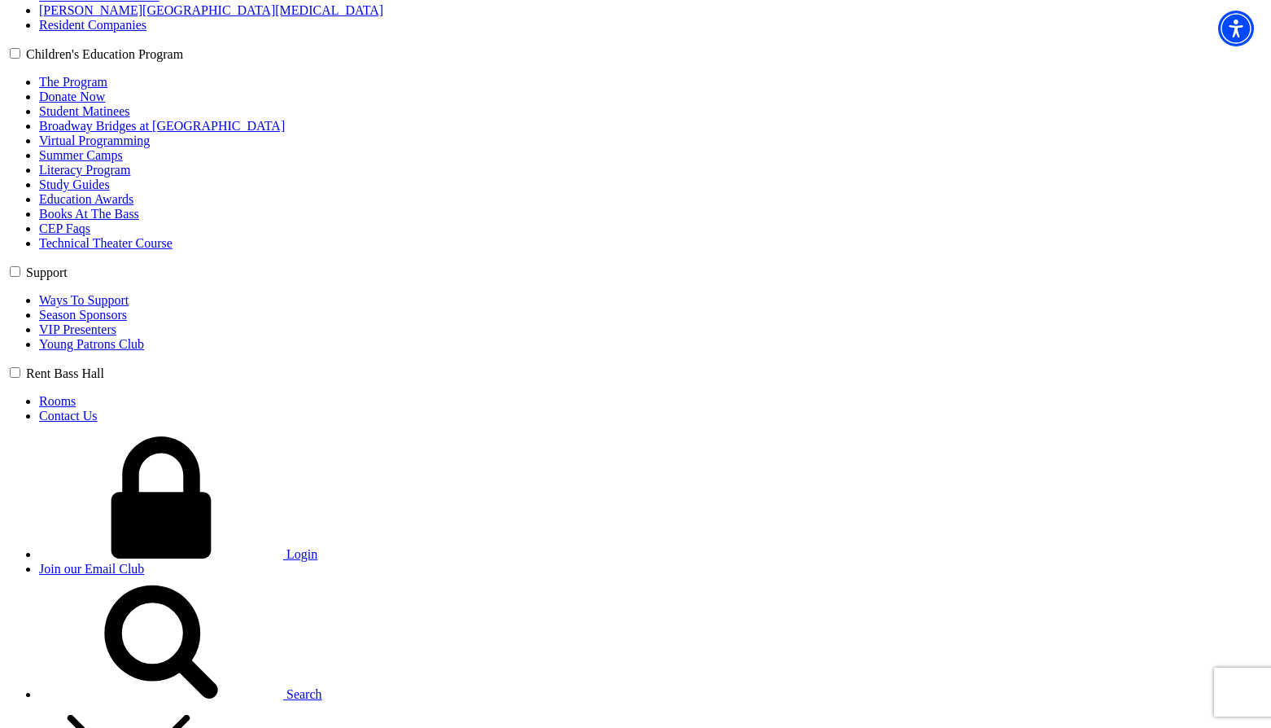
type input "43"
radio input "true"
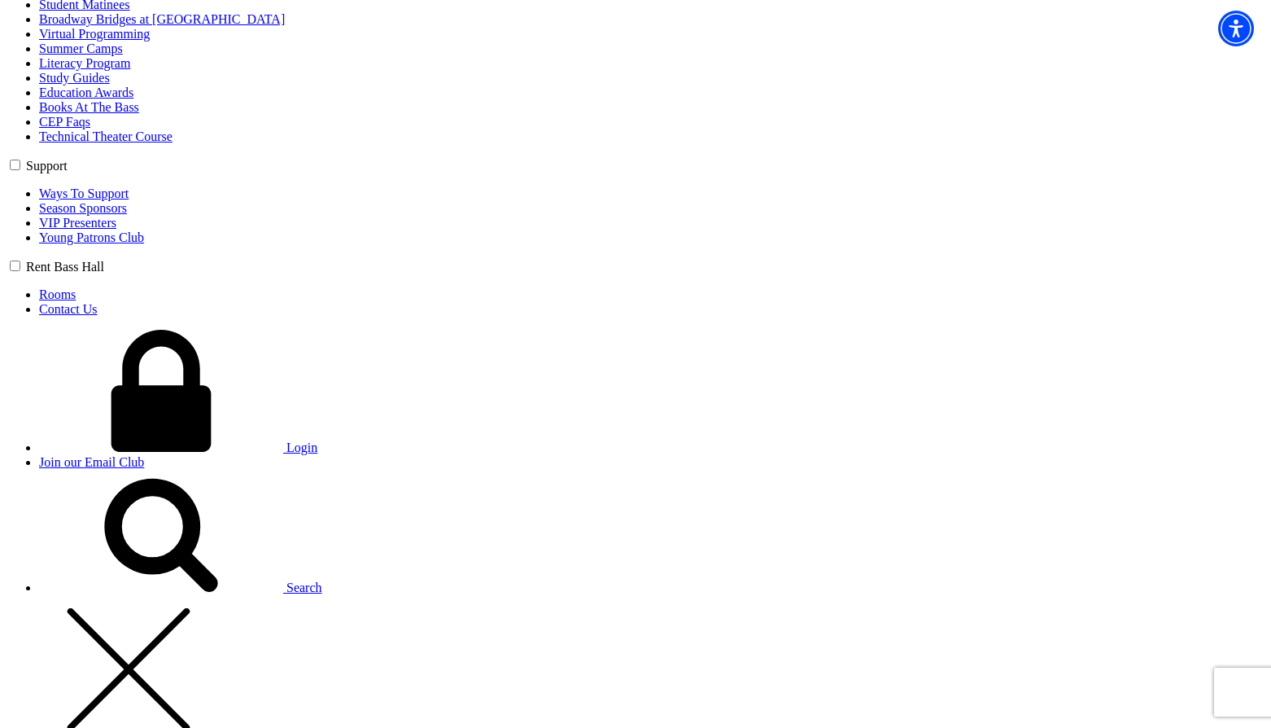
scroll to position [1223, 0]
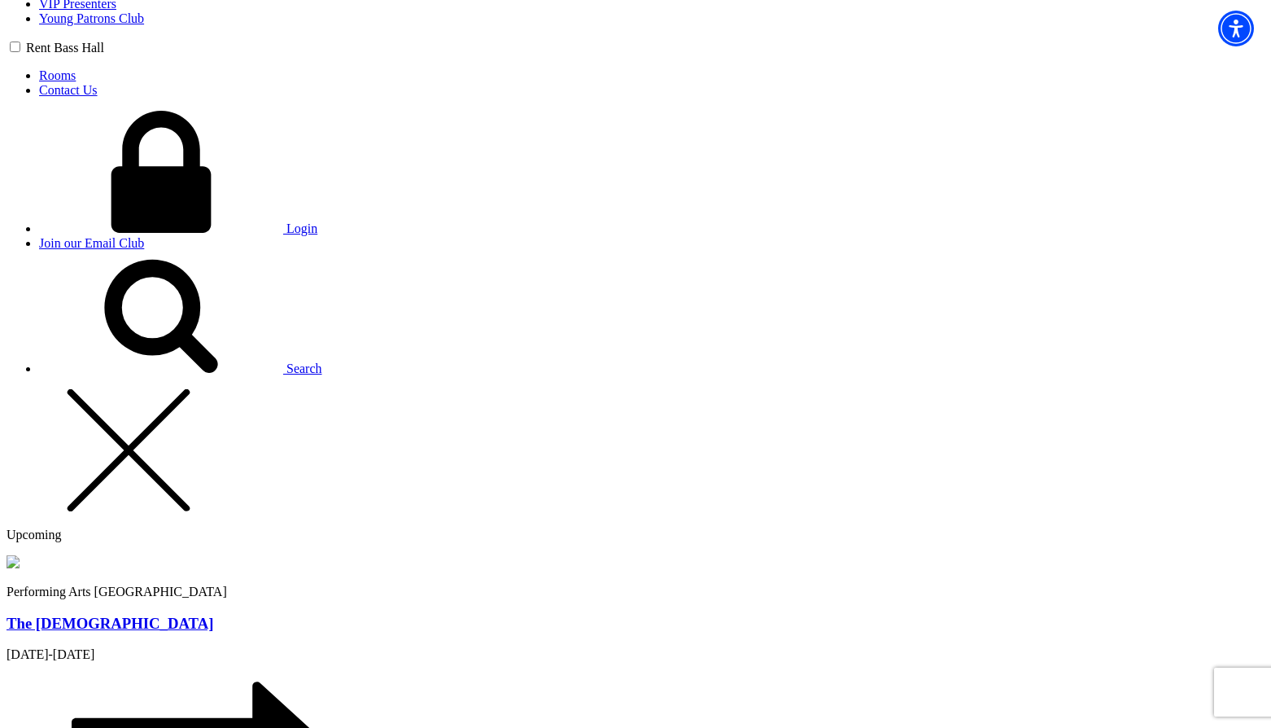
radio input "true"
type input "[PHONE_NUMBER]"
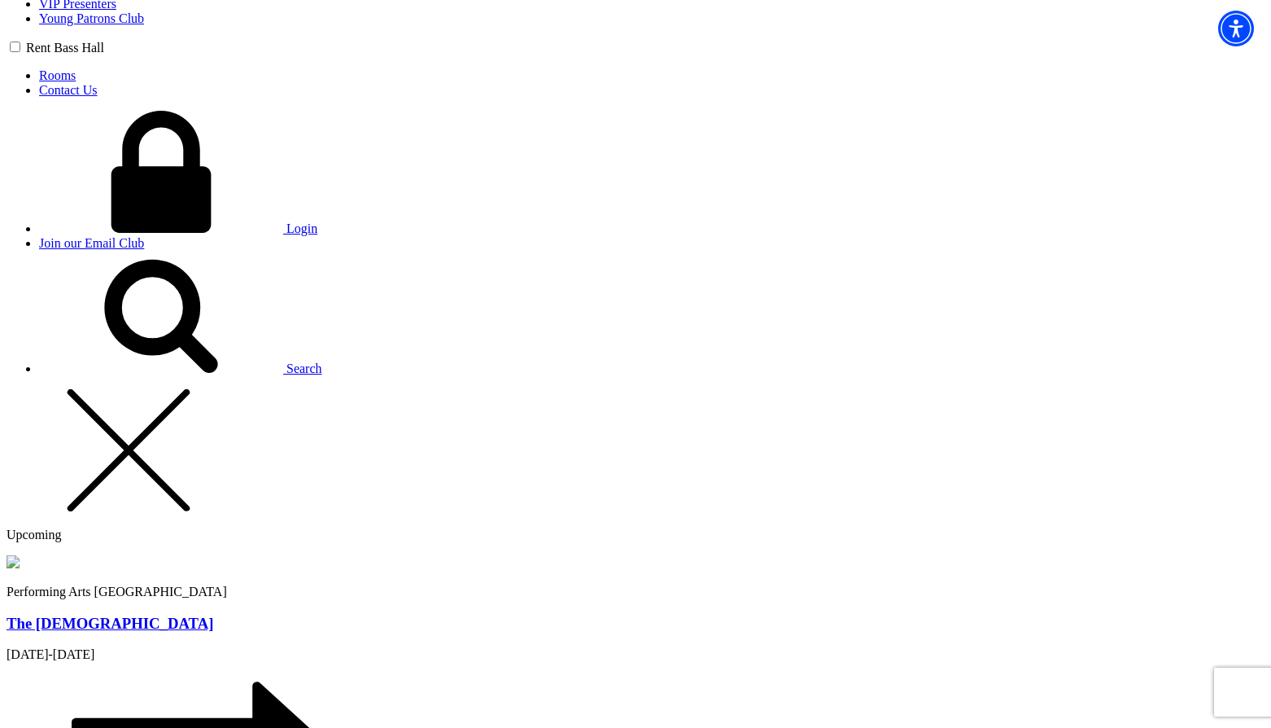
type input "rggsdg"
type input "[PERSON_NAME][EMAIL_ADDRESS][PERSON_NAME][DOMAIN_NAME]"
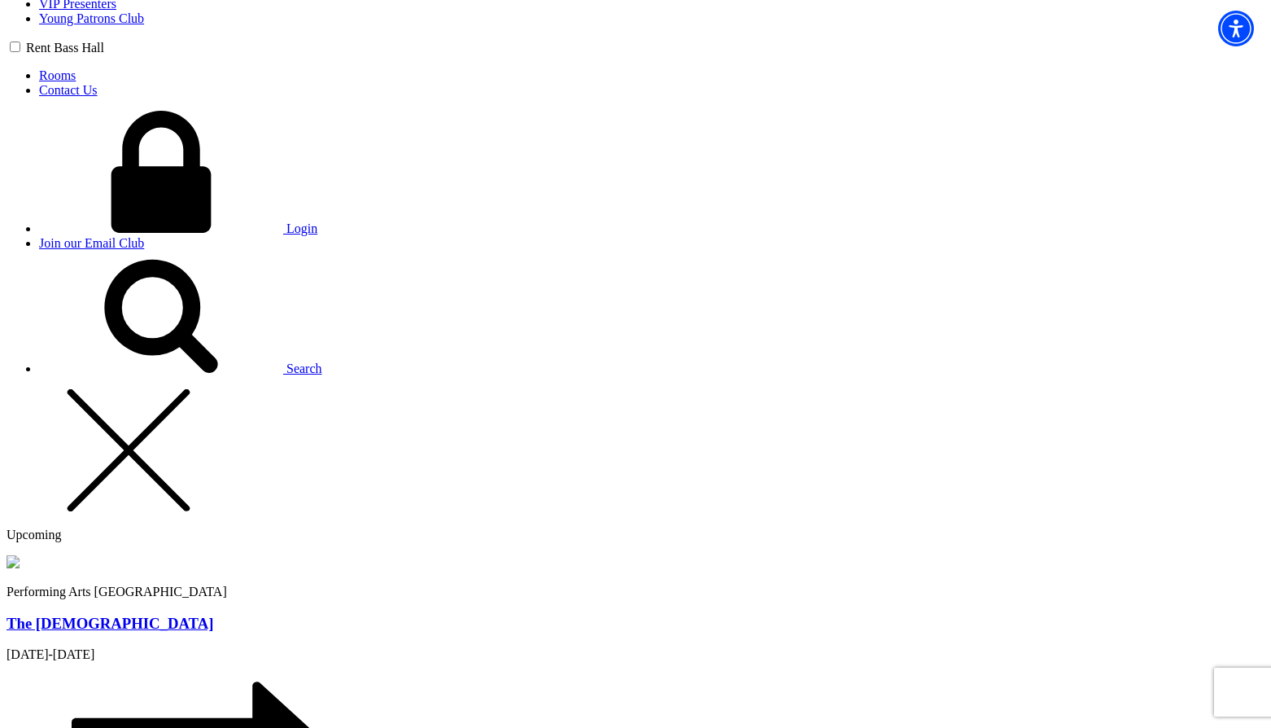
type input "dfsdf"
radio input "true"
